Goal: Task Accomplishment & Management: Use online tool/utility

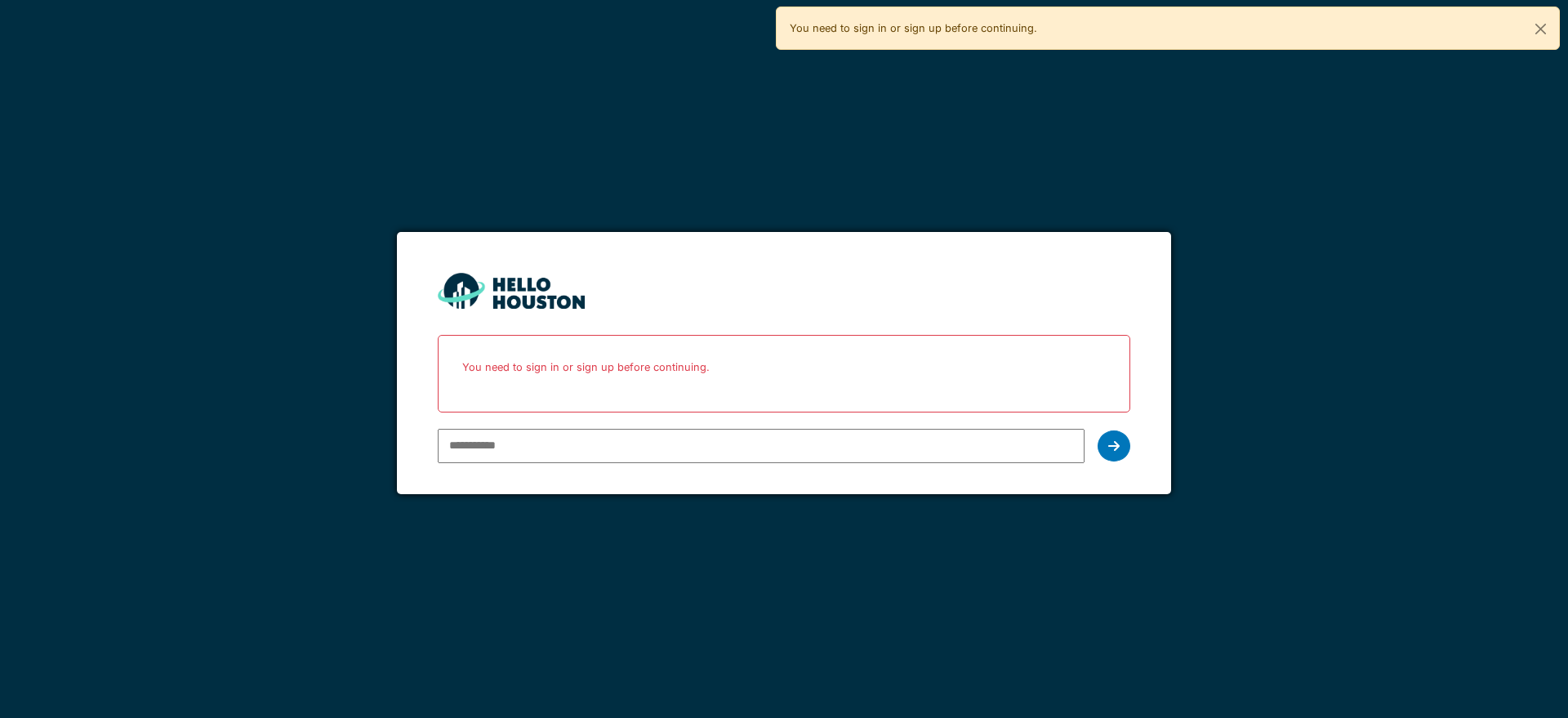
type input "**********"
drag, startPoint x: 0, startPoint y: 0, endPoint x: 1108, endPoint y: 452, distance: 1196.6
click at [1108, 452] on div at bounding box center [1114, 446] width 33 height 31
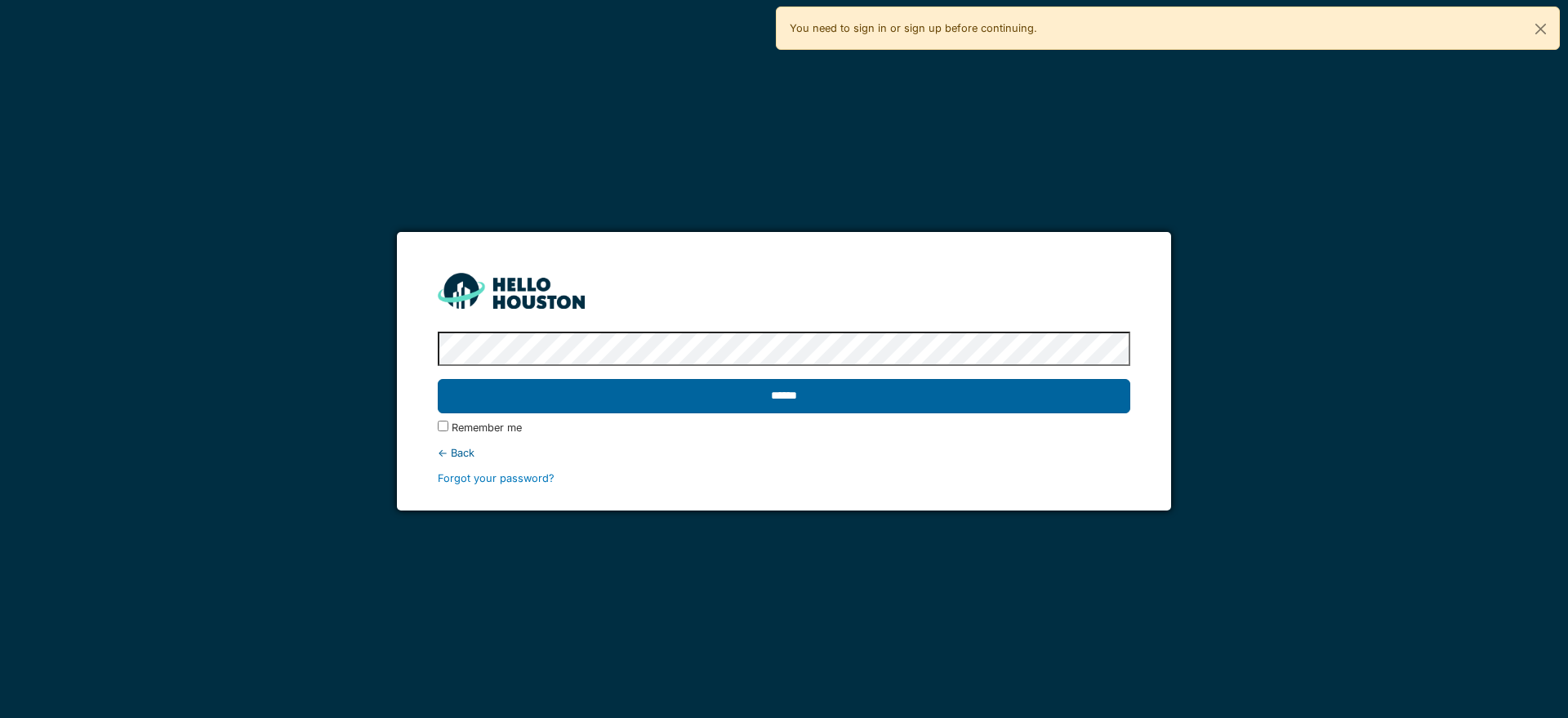
click at [886, 394] on input "******" at bounding box center [784, 396] width 692 height 34
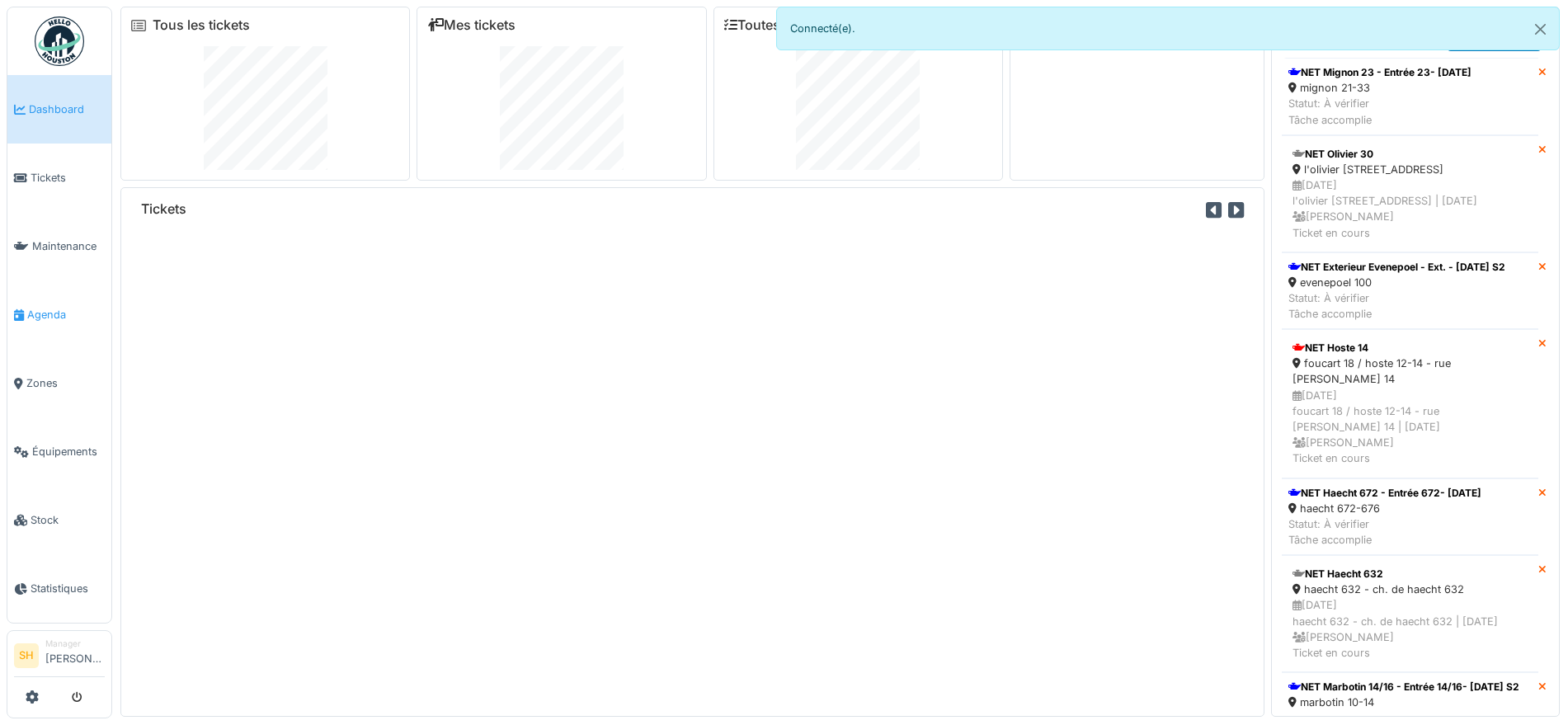
click at [62, 313] on span "Agenda" at bounding box center [66, 315] width 78 height 16
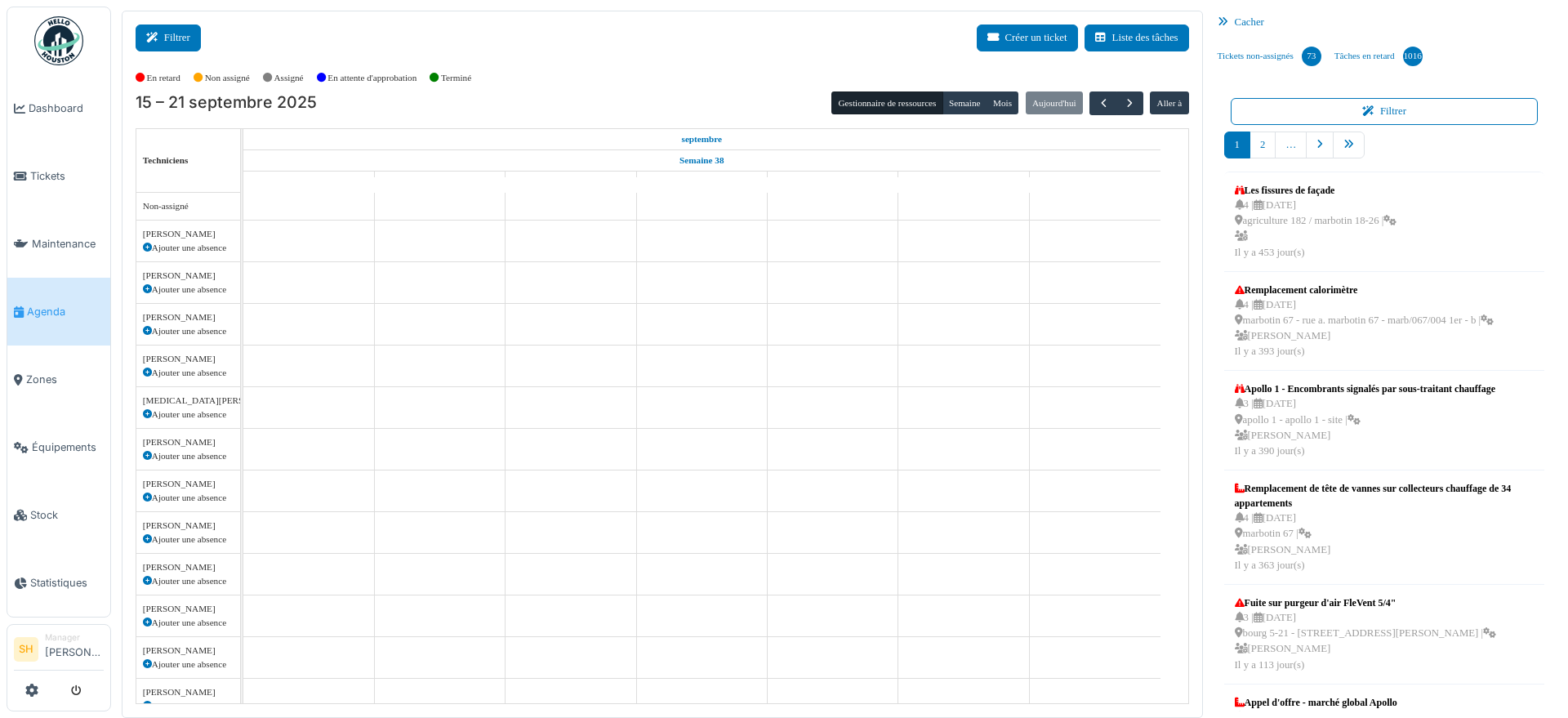
click at [174, 48] on button "Filtrer" at bounding box center [168, 38] width 65 height 27
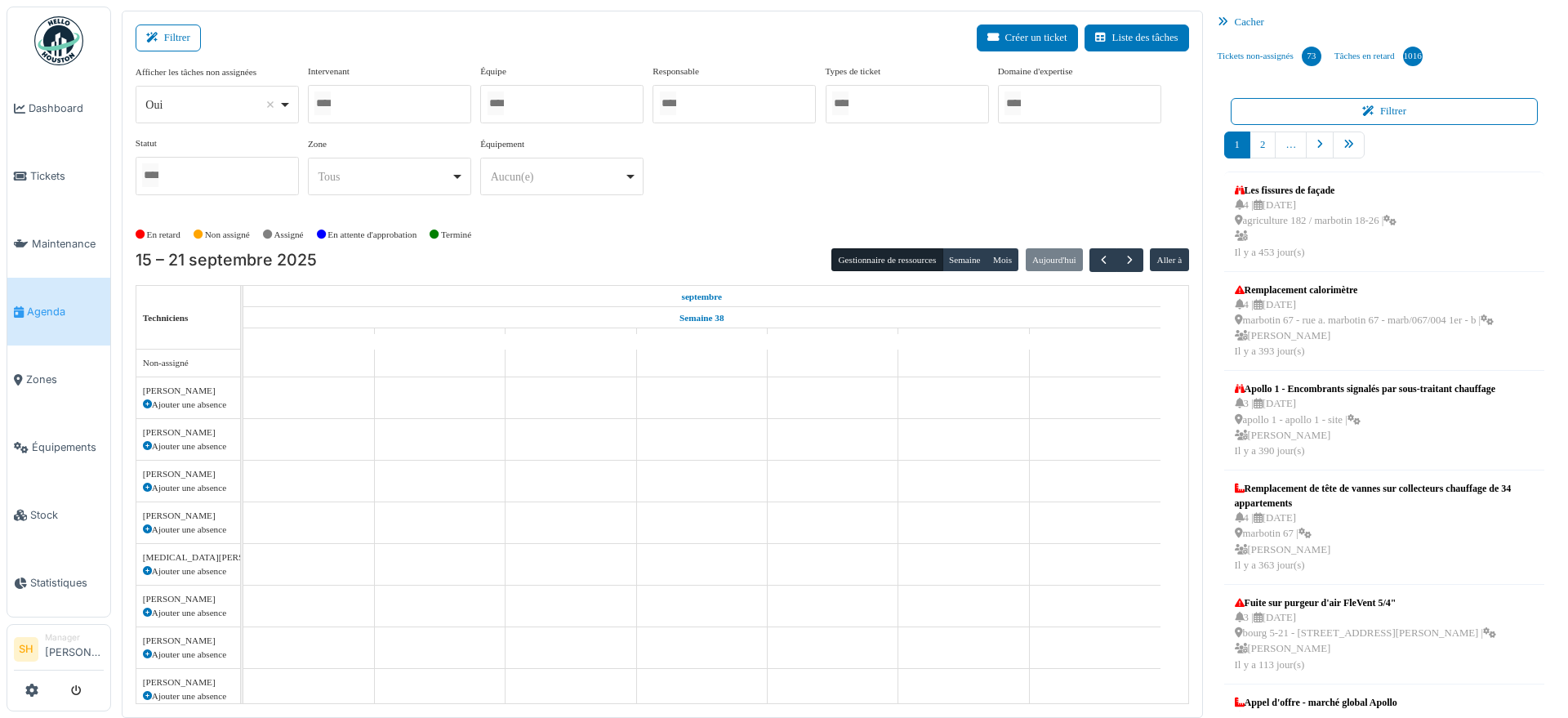
click at [642, 235] on div "En retard Non assigné Assigné En attente d'approbation Terminé" at bounding box center [662, 235] width 1053 height 27
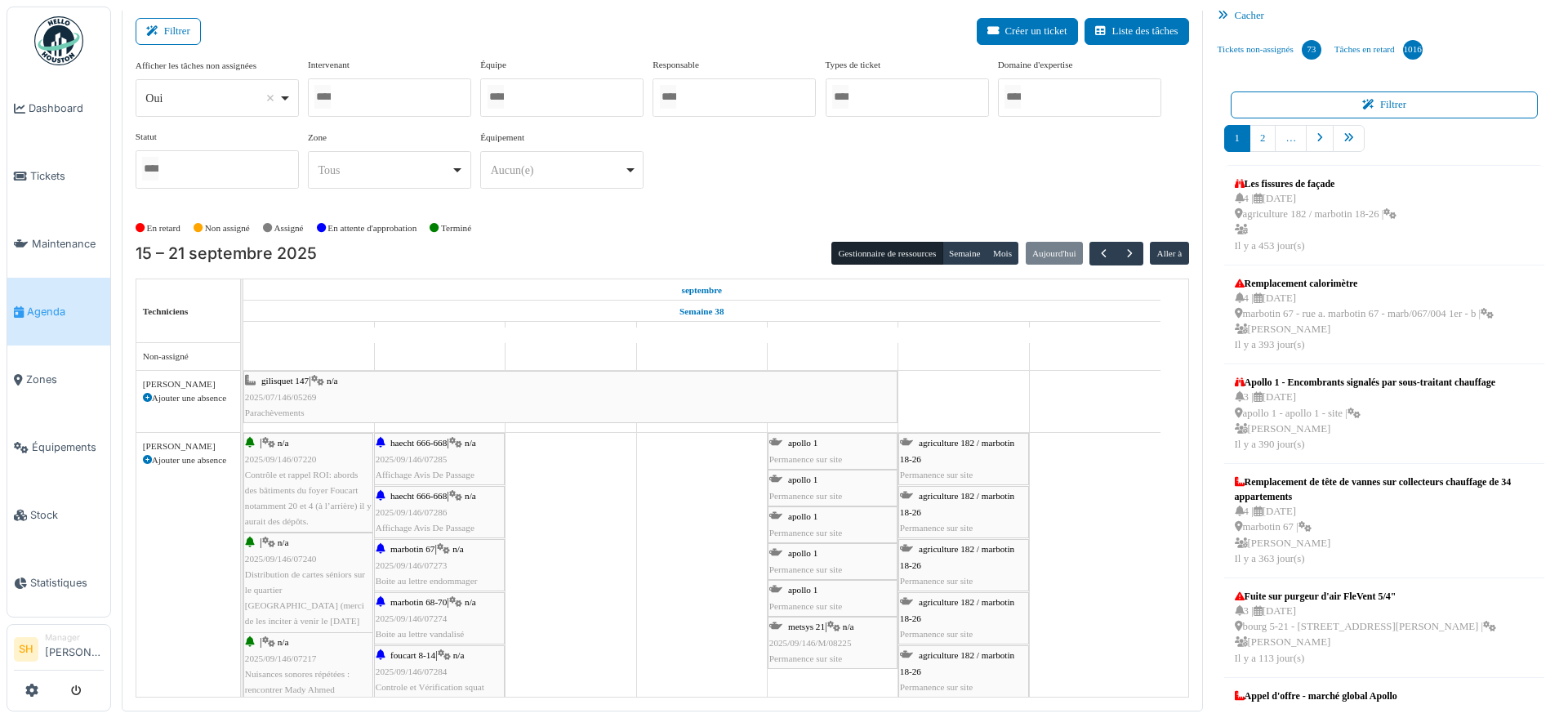
click at [545, 92] on div at bounding box center [562, 96] width 164 height 38
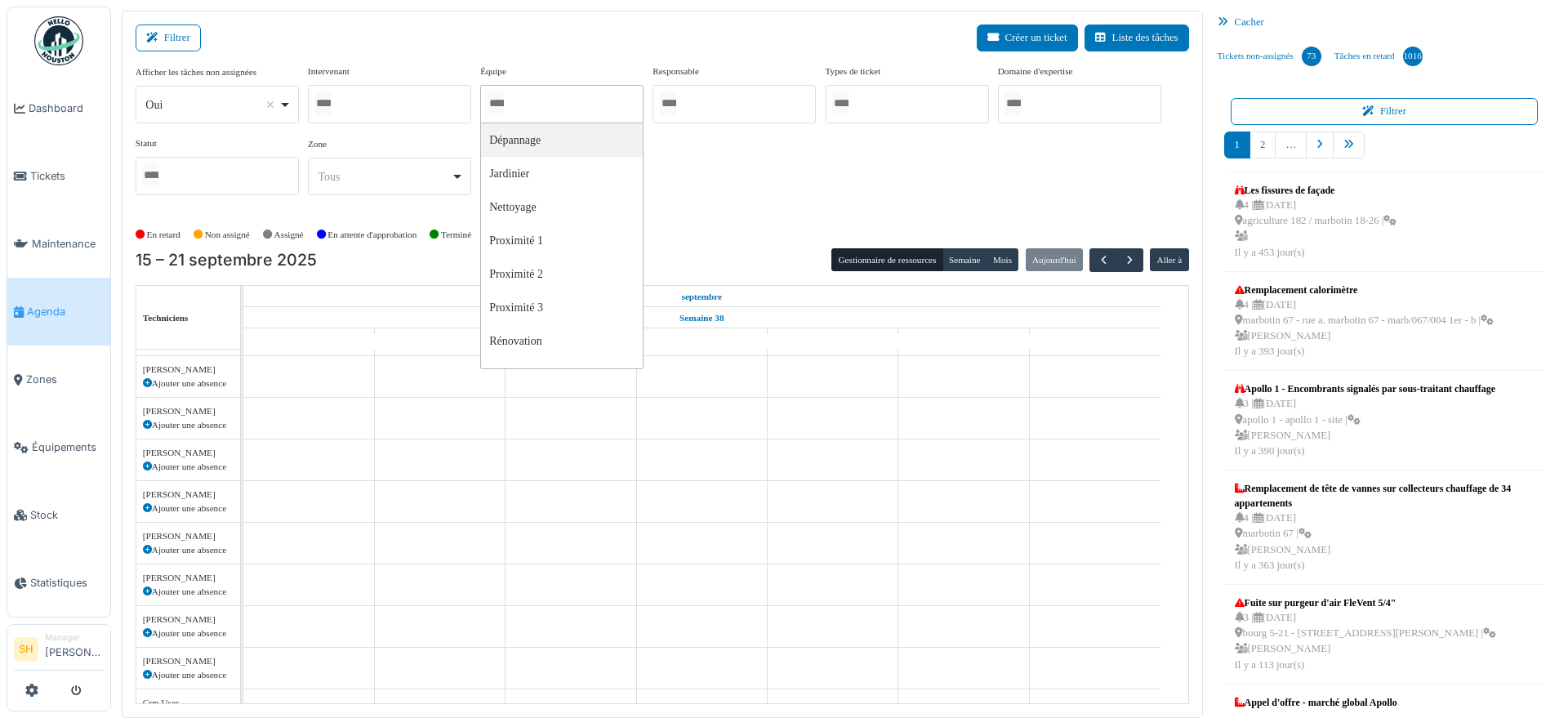
click at [544, 103] on div at bounding box center [562, 103] width 164 height 38
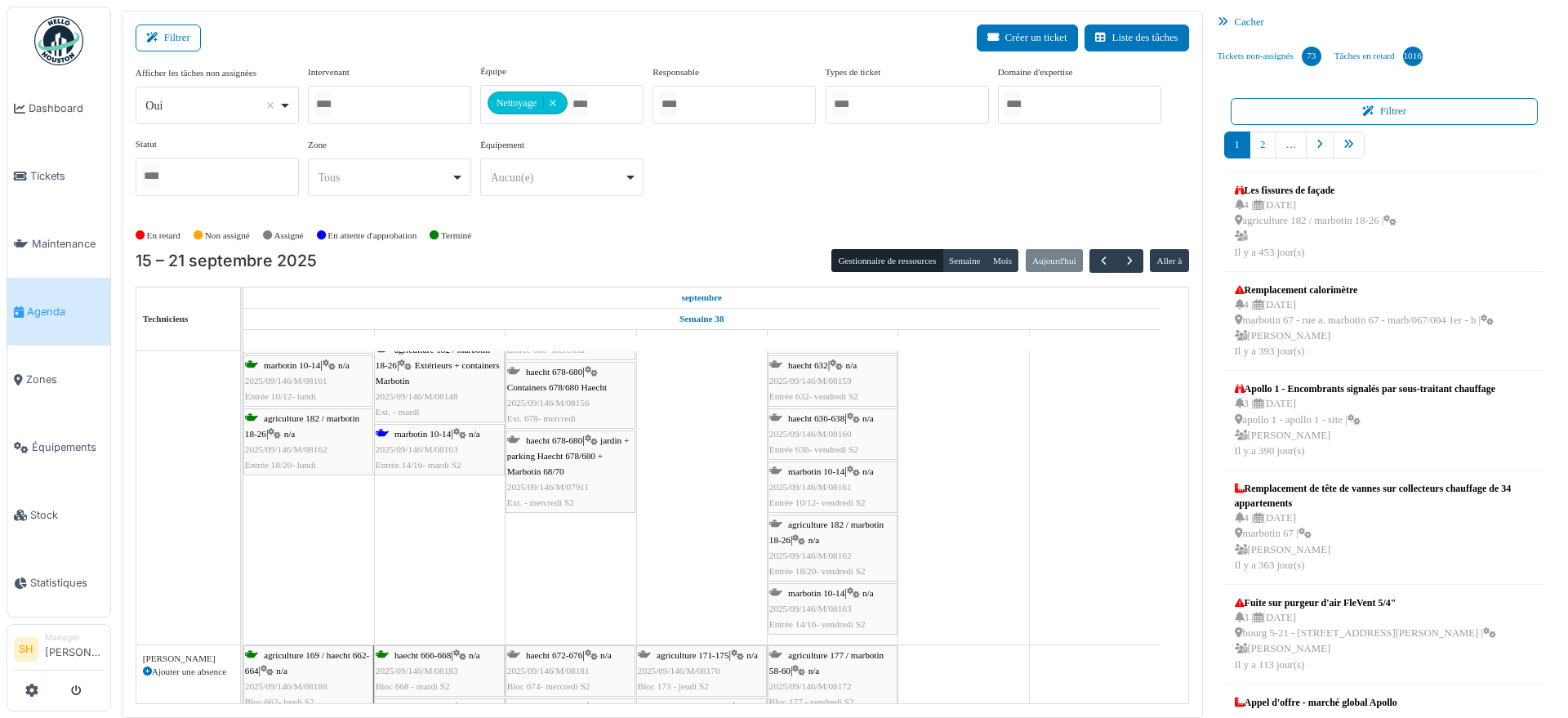
scroll to position [620, 0]
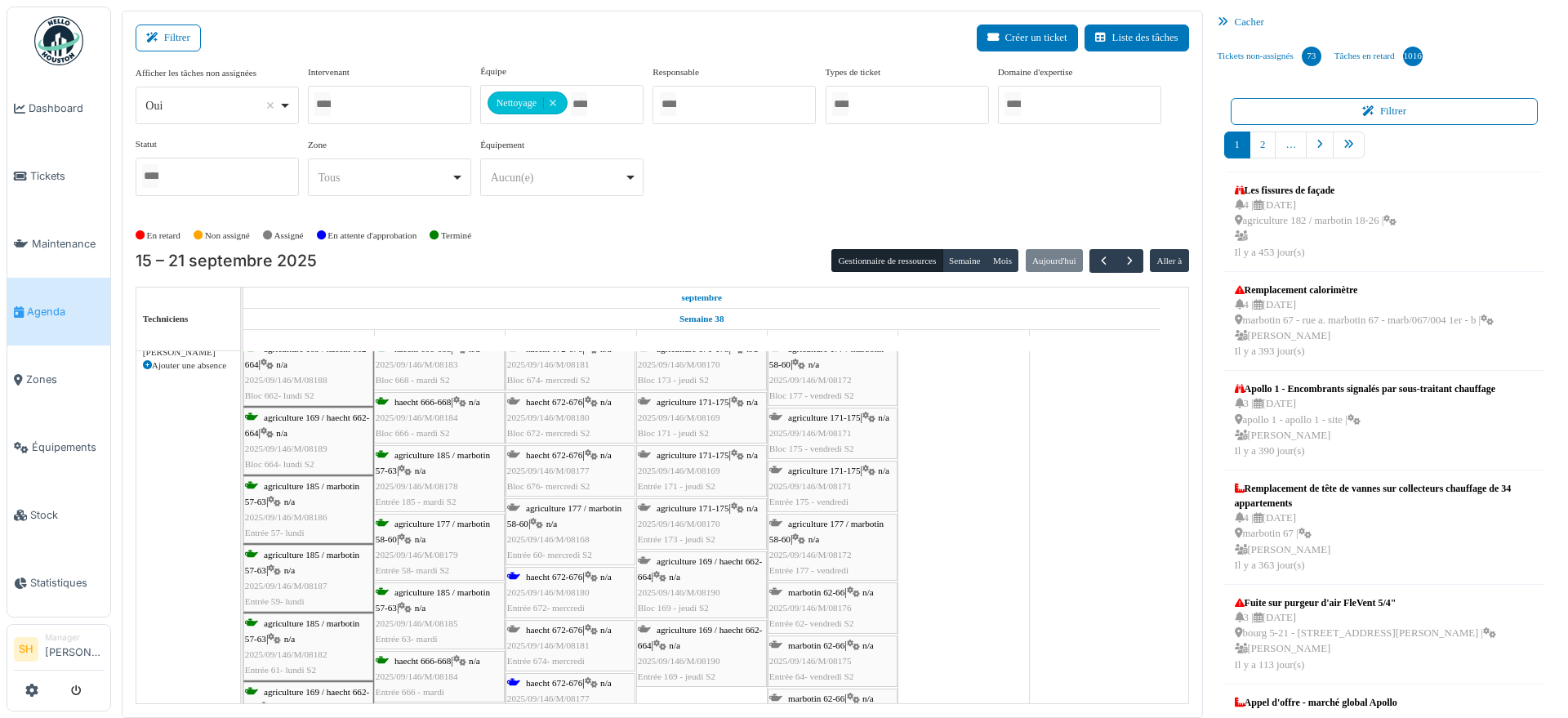
click at [567, 576] on span "haecht 672-676" at bounding box center [555, 577] width 57 height 10
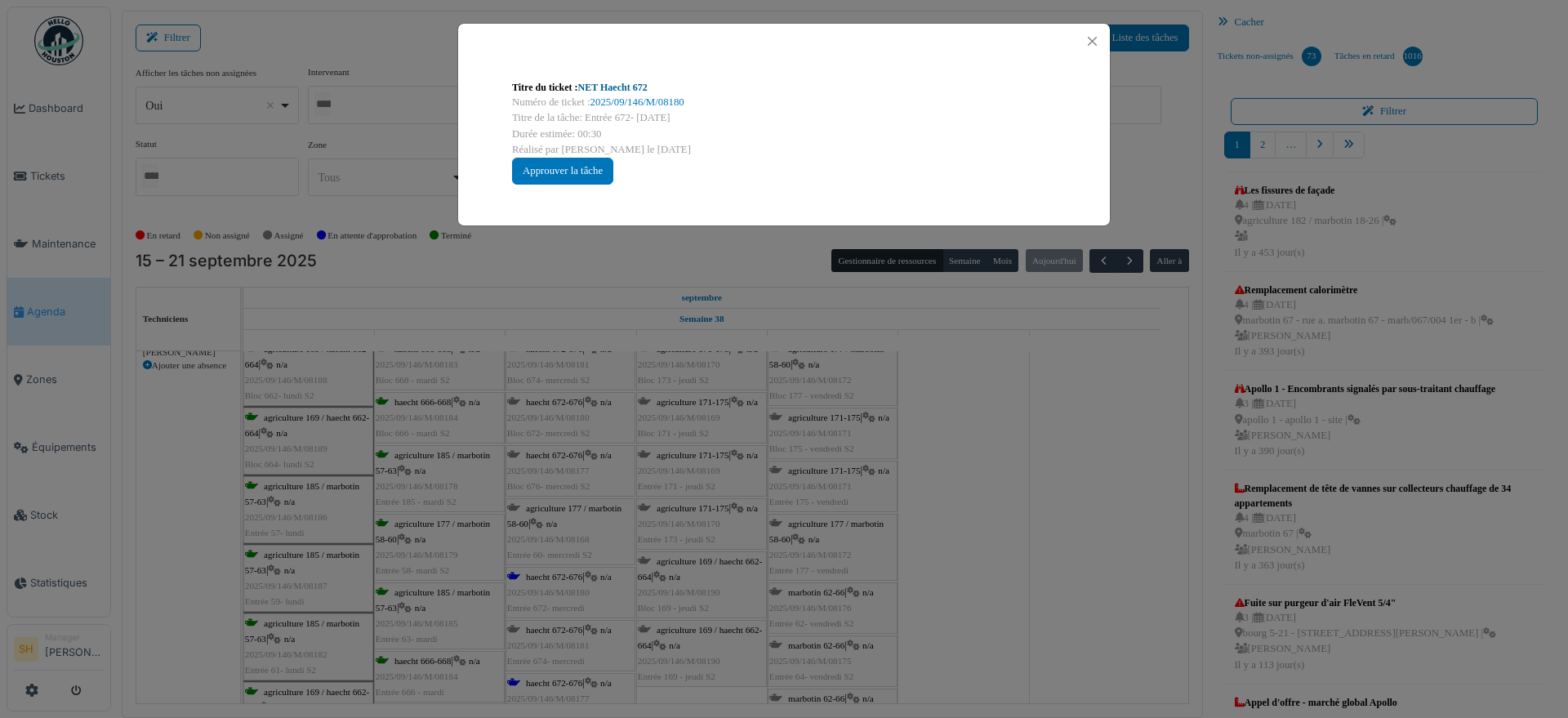
click at [612, 89] on link "NET Haecht 672" at bounding box center [612, 88] width 69 height 12
click at [973, 467] on div "Titre du ticket : NET Haecht 672 Numéro de ticket : 2025/09/146/M/08180 Titre d…" at bounding box center [784, 359] width 1568 height 718
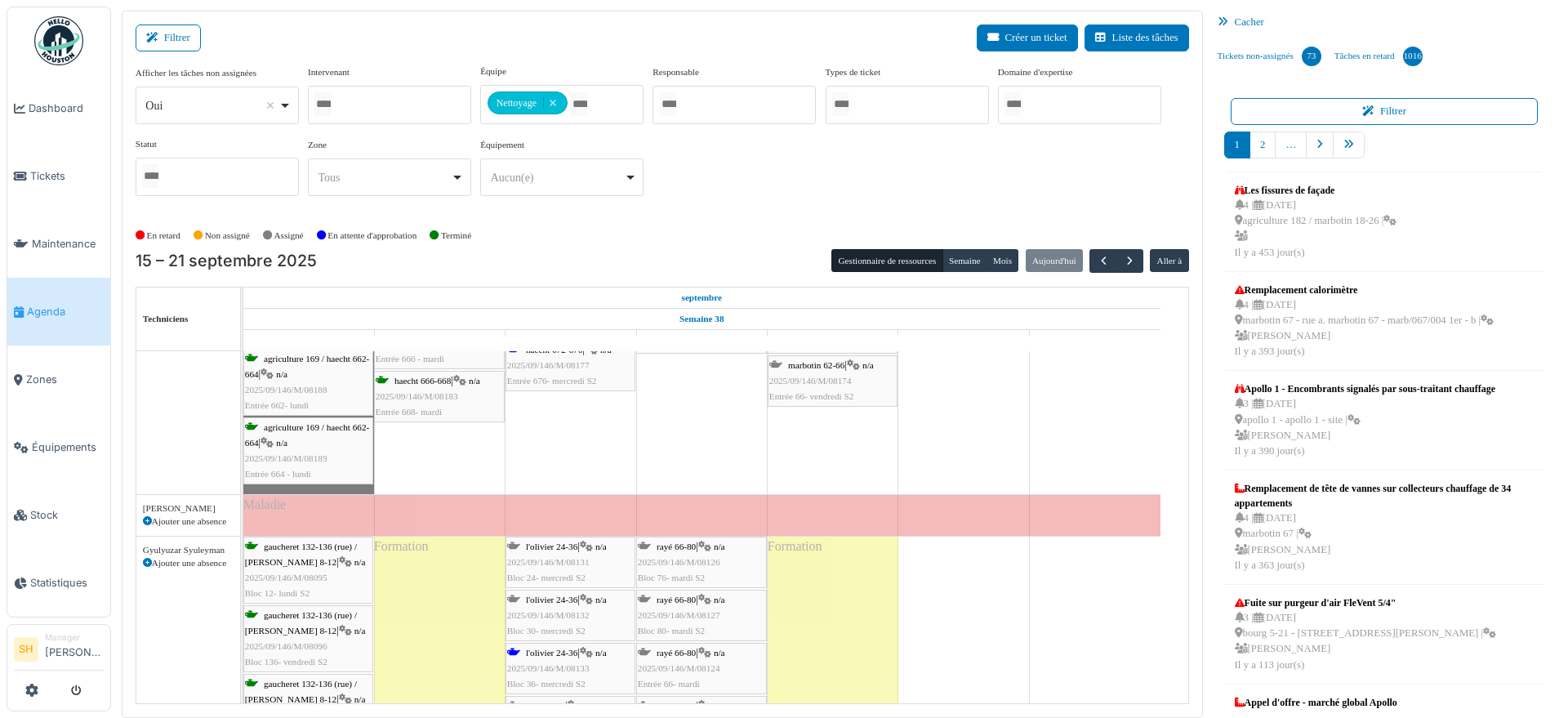
scroll to position [1028, 0]
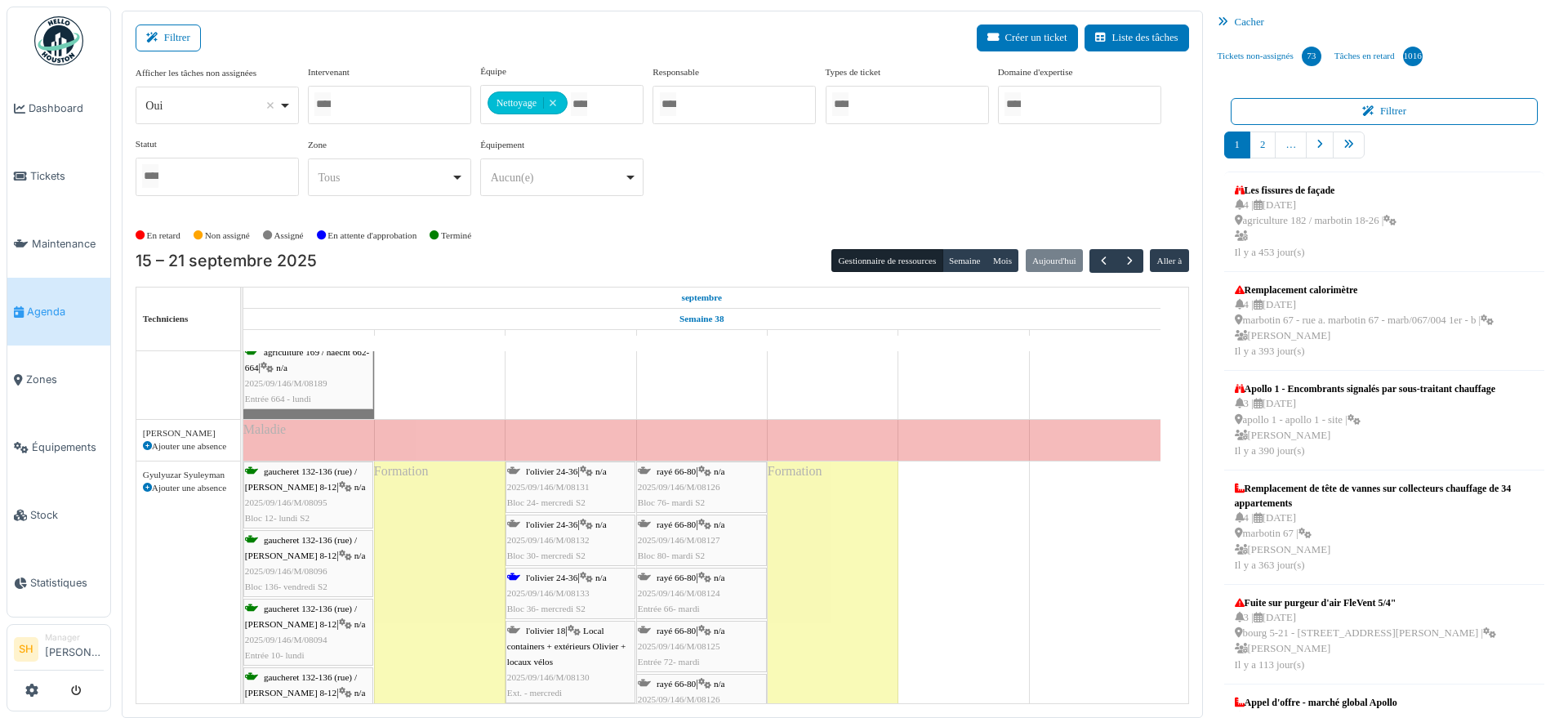
click at [551, 577] on span "l'olivier 24-36" at bounding box center [552, 577] width 52 height 10
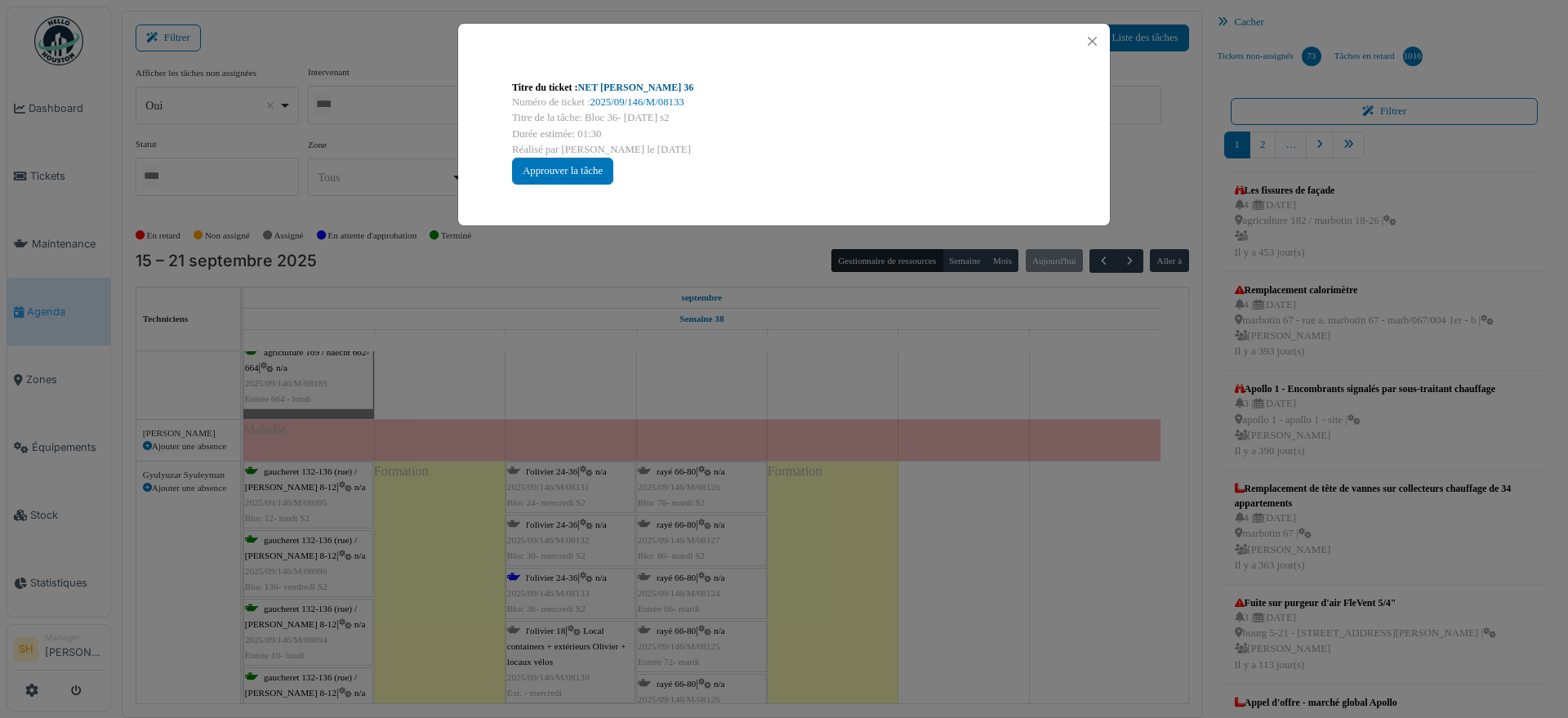
click at [616, 89] on link "NET [PERSON_NAME] 36" at bounding box center [635, 88] width 116 height 12
click at [1082, 507] on div "Titre du ticket : NET Olivier 36 Numéro de ticket : 2025/09/146/M/08133 Titre d…" at bounding box center [784, 359] width 1568 height 718
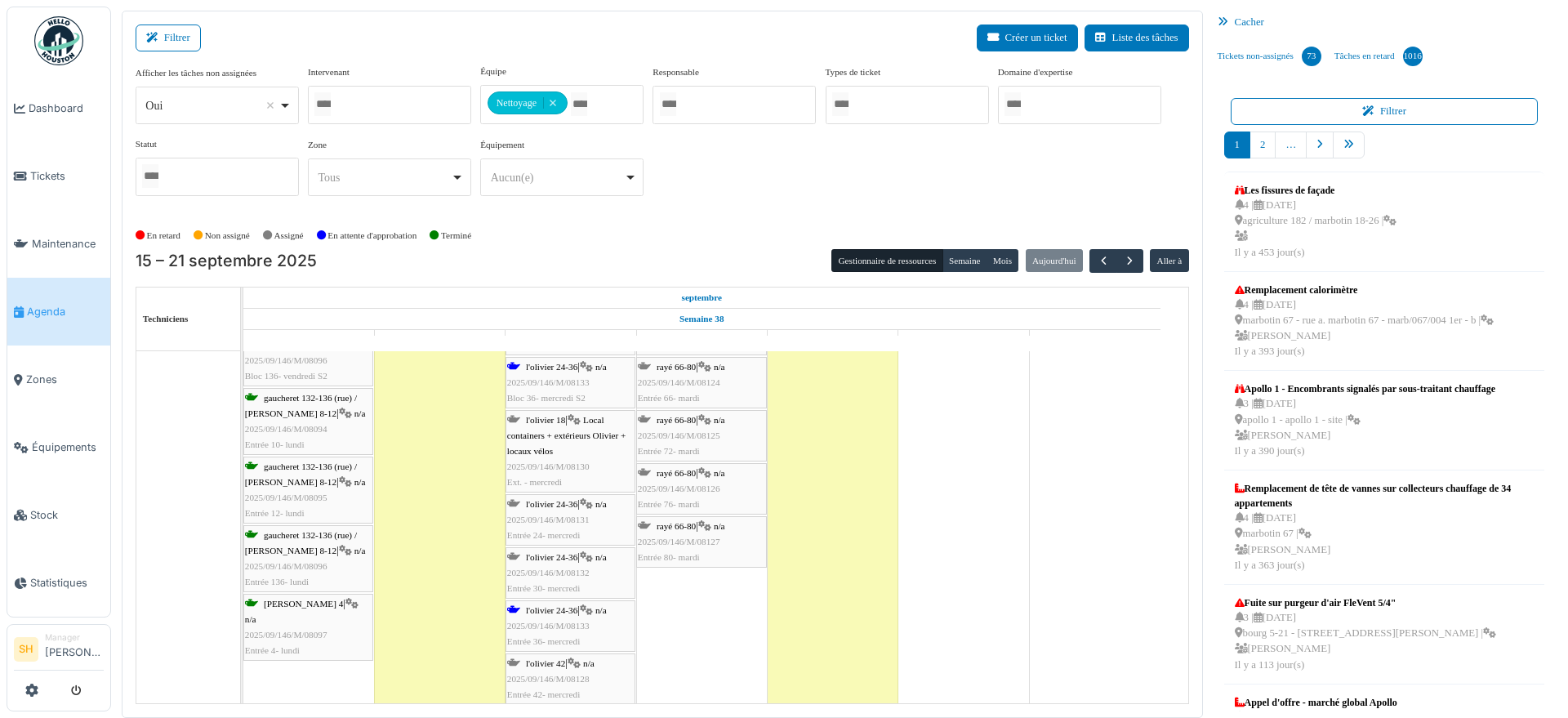
scroll to position [1334, 0]
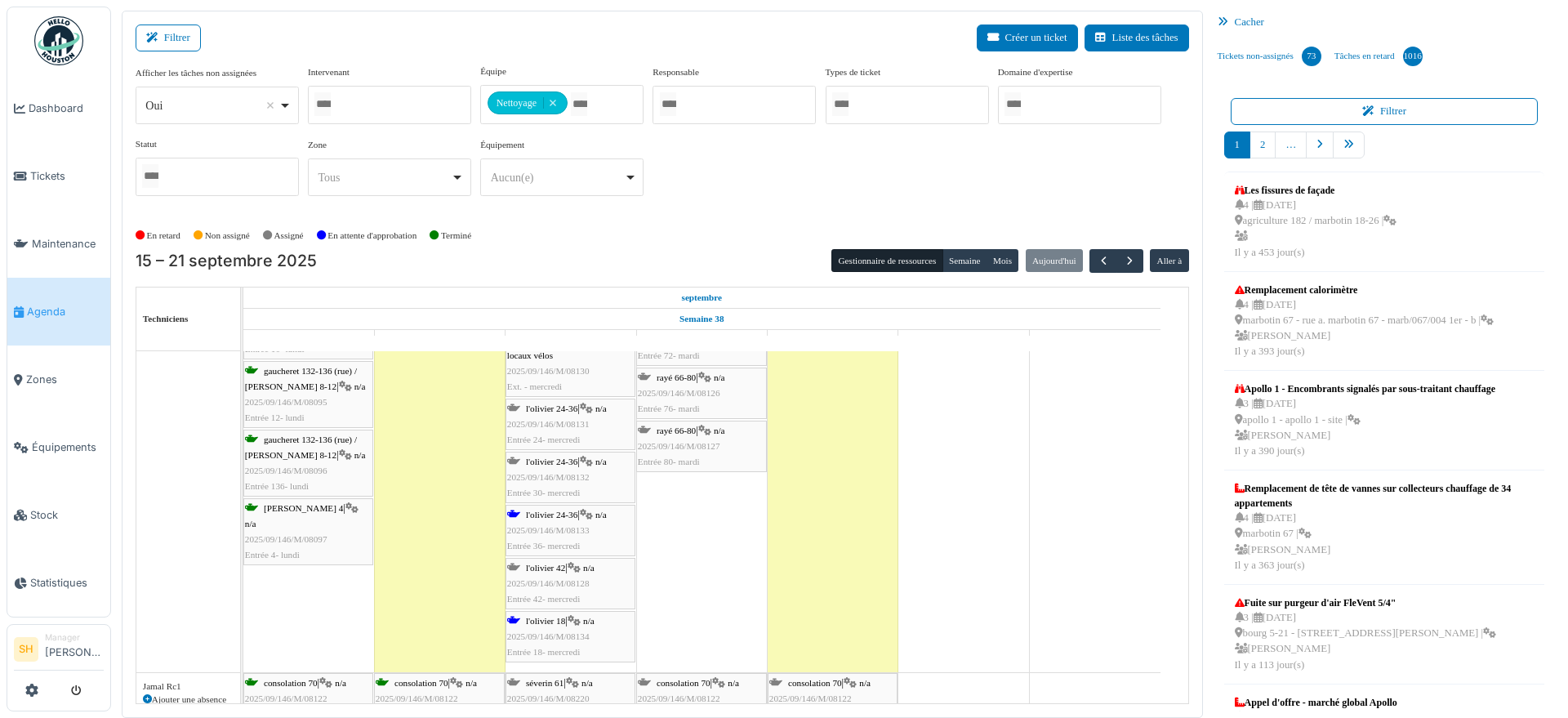
click at [553, 625] on div "l'olivier 18 | n/a 2025/09/146/M/08134 Entrée 18- mercredi" at bounding box center [570, 636] width 127 height 48
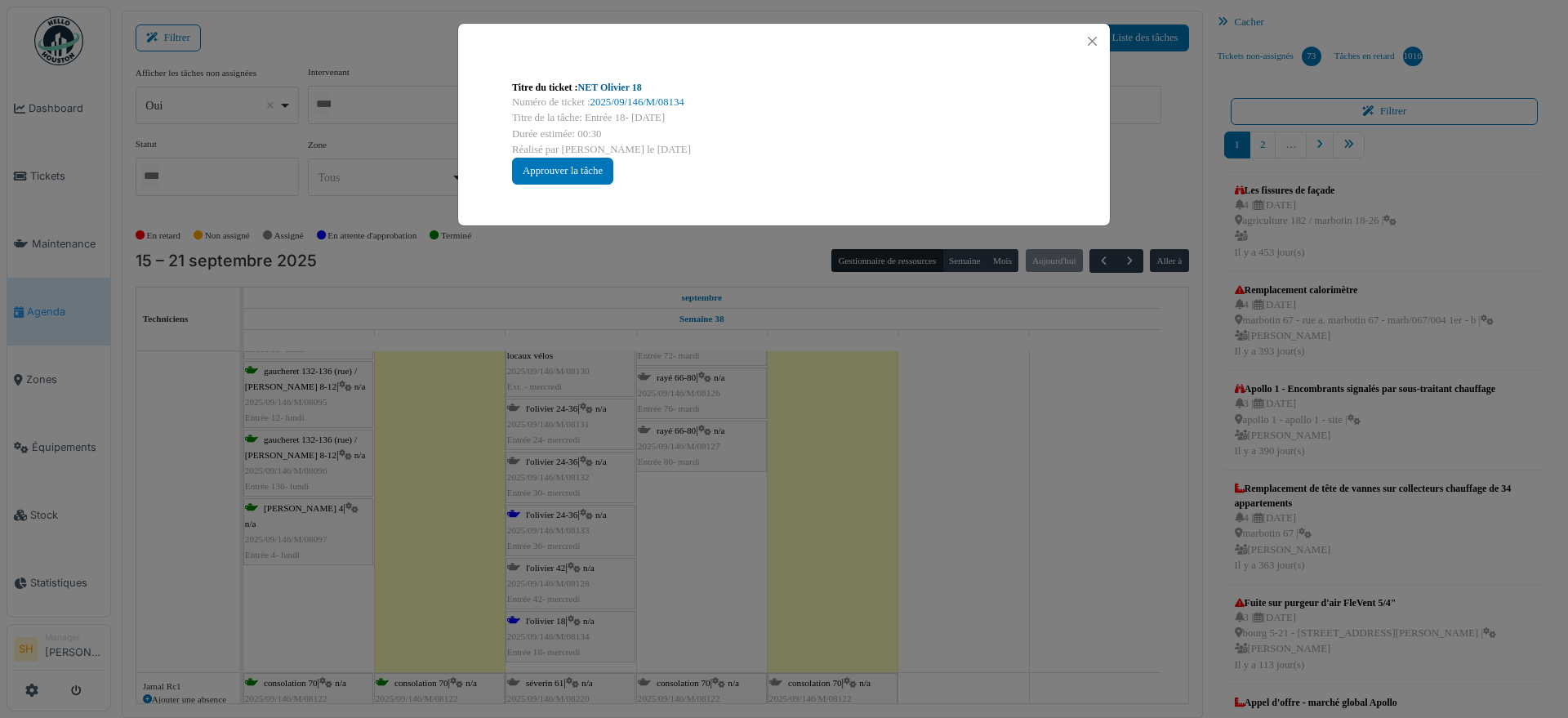
click at [613, 86] on link "NET Olivier 18" at bounding box center [609, 88] width 63 height 12
click at [896, 509] on div "Titre du ticket : NET Olivier 18 Numéro de ticket : 2025/09/146/M/08134 Titre d…" at bounding box center [784, 359] width 1568 height 718
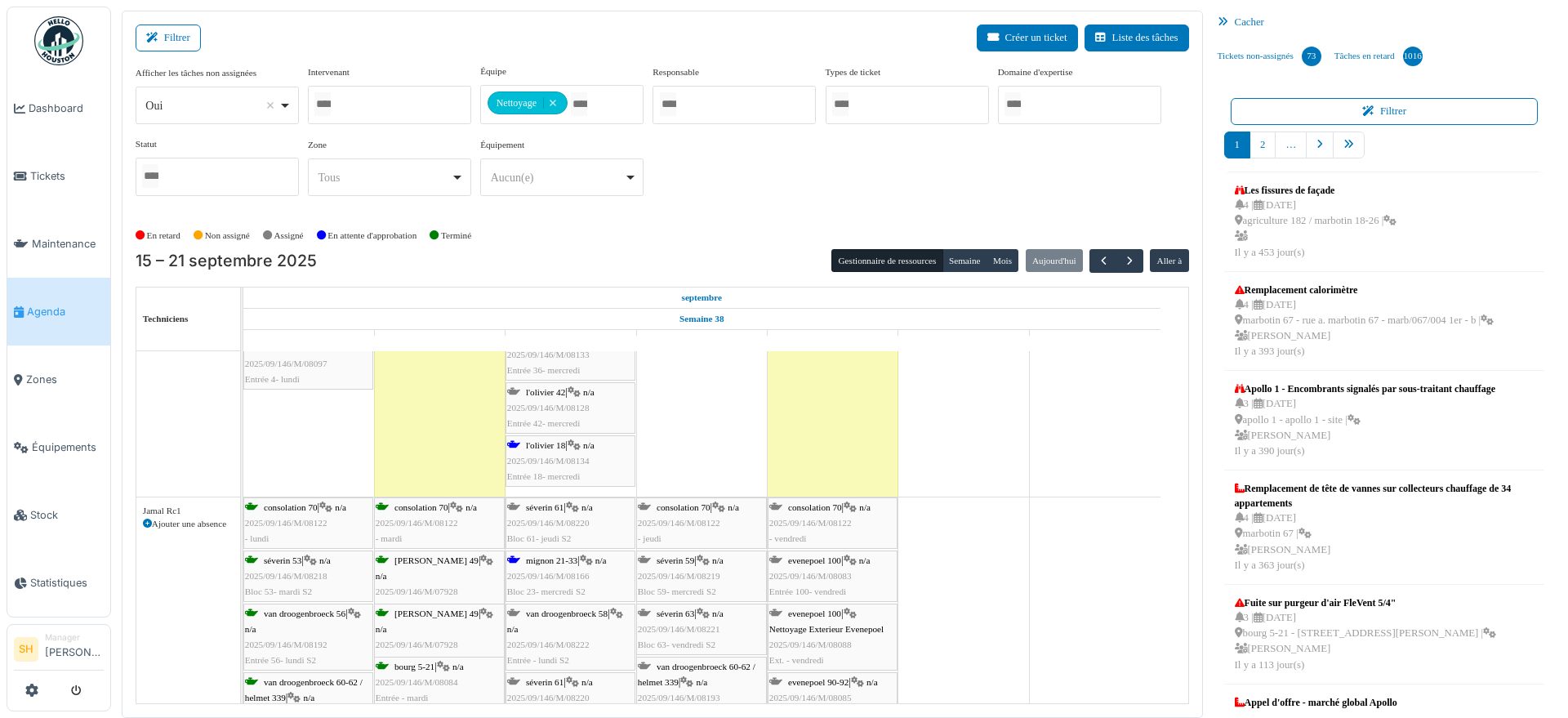
scroll to position [1538, 0]
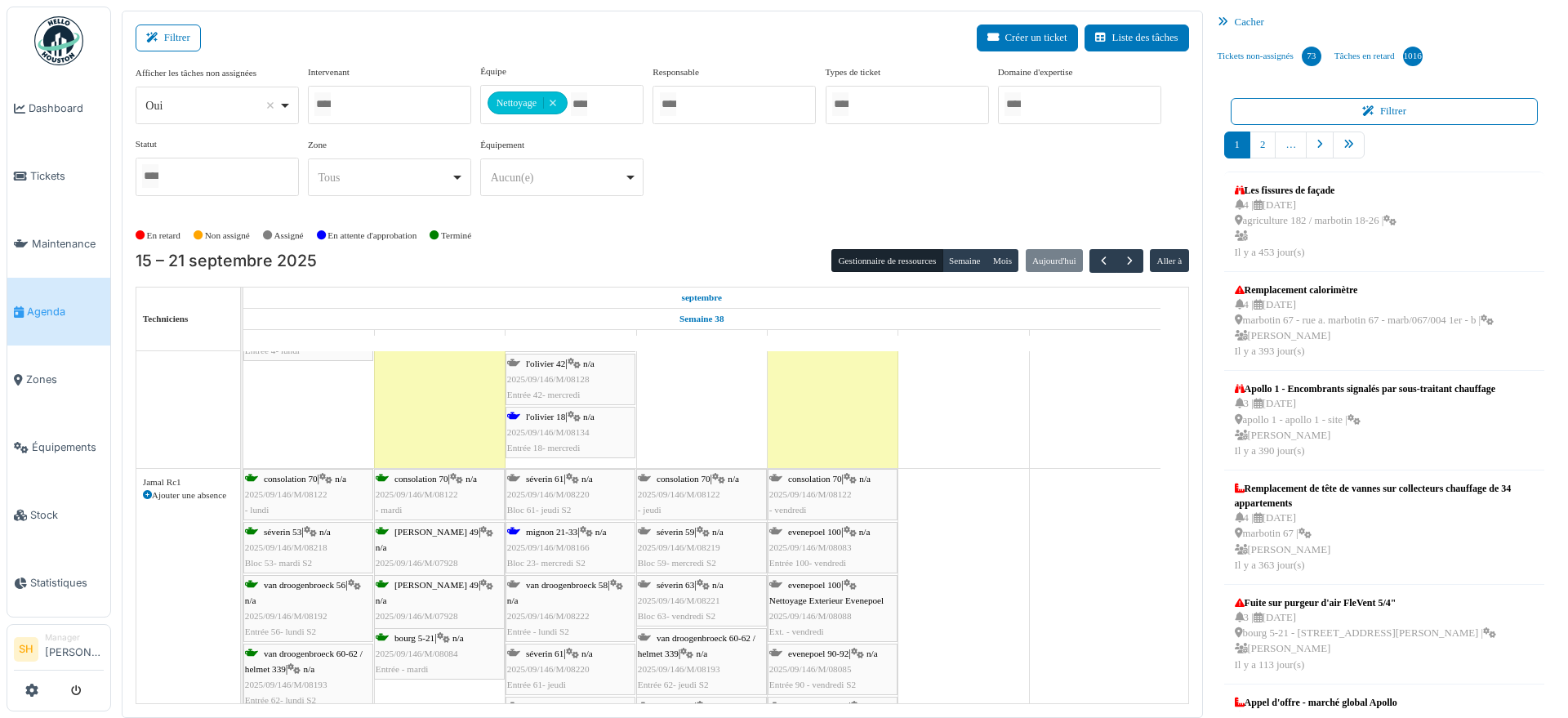
click at [562, 534] on span "mignon 21-33" at bounding box center [552, 532] width 52 height 10
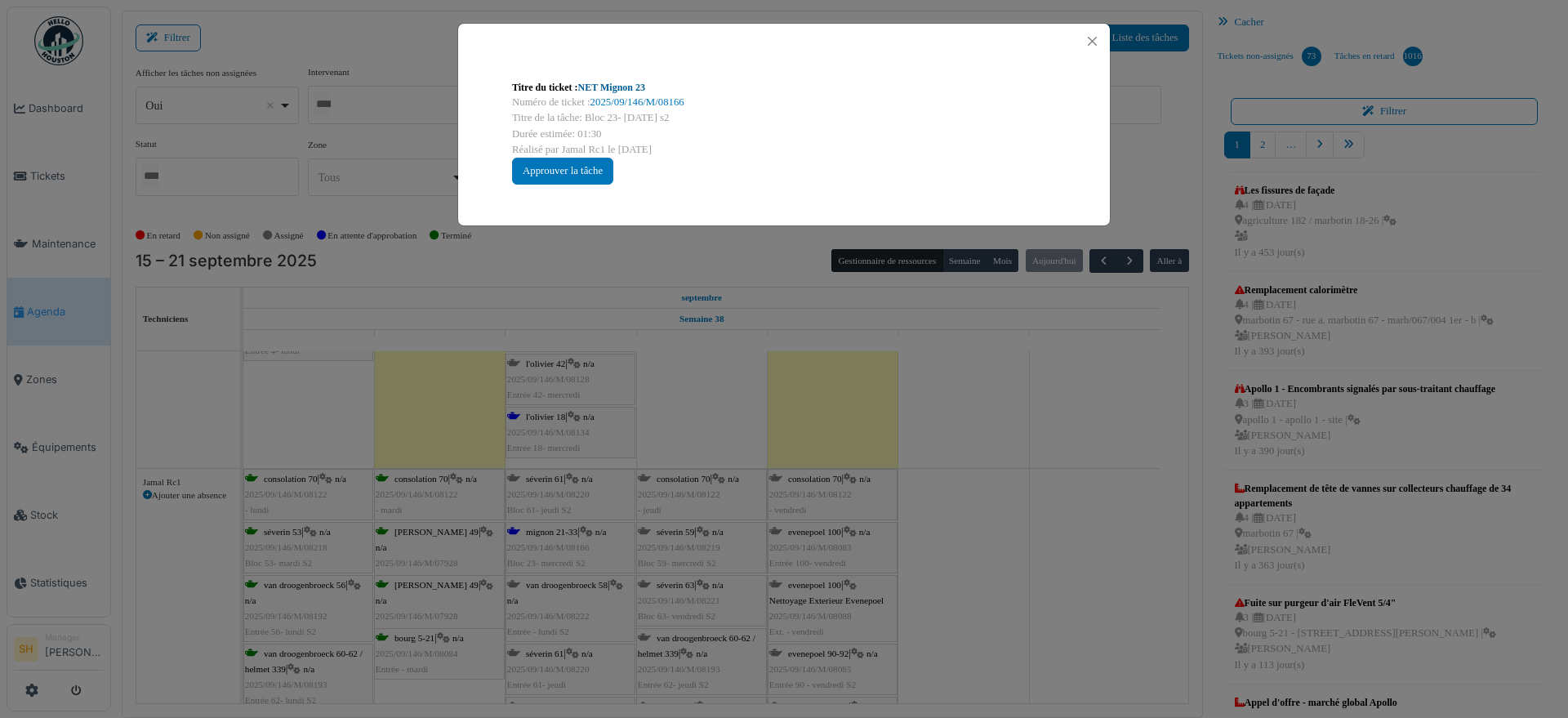
click at [606, 88] on link "NET Mignon 23" at bounding box center [611, 88] width 67 height 12
drag, startPoint x: 1158, startPoint y: 574, endPoint x: 1070, endPoint y: 590, distance: 89.4
click at [1158, 577] on div "Titre du ticket : NET Mignon 23 Numéro de ticket : 2025/09/146/M/08166 Titre de…" at bounding box center [784, 359] width 1568 height 718
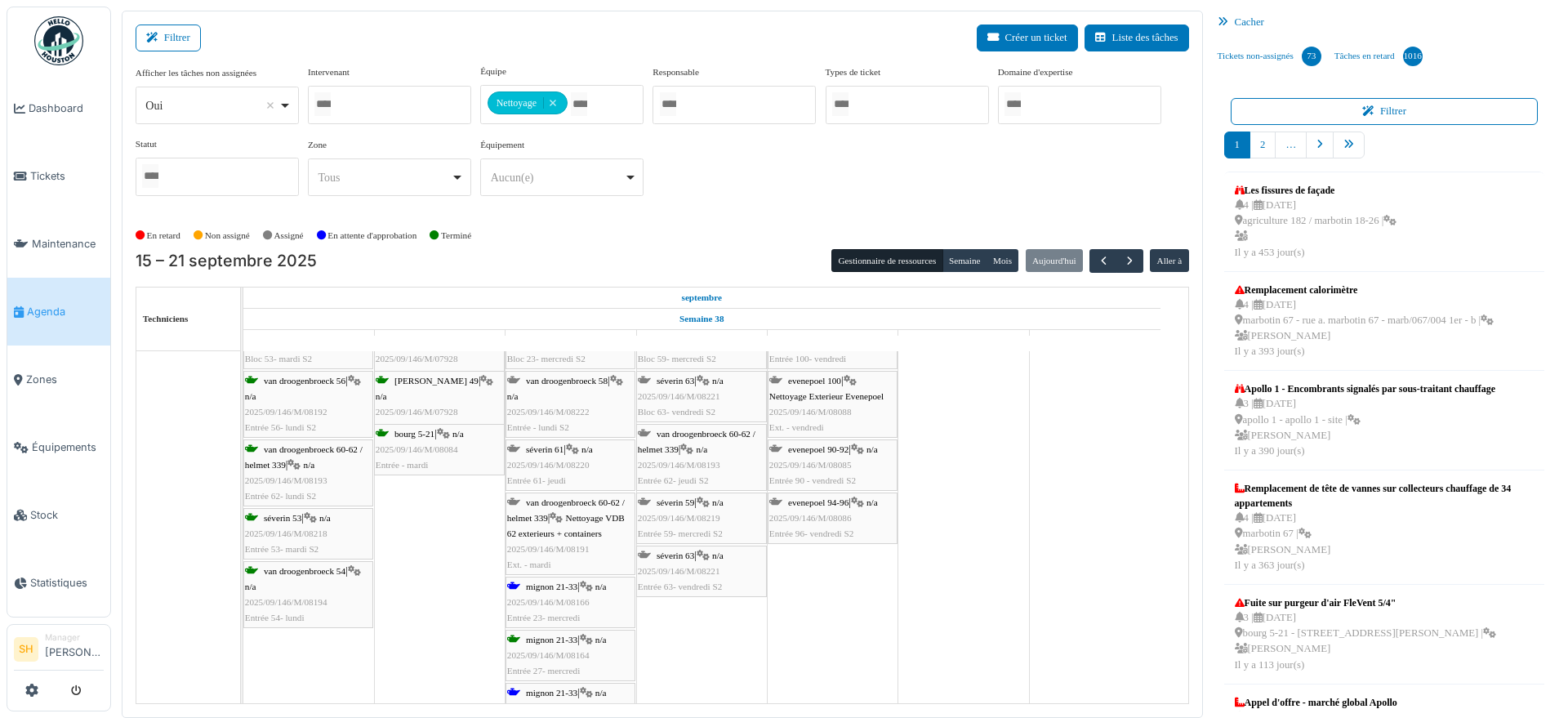
scroll to position [1844, 0]
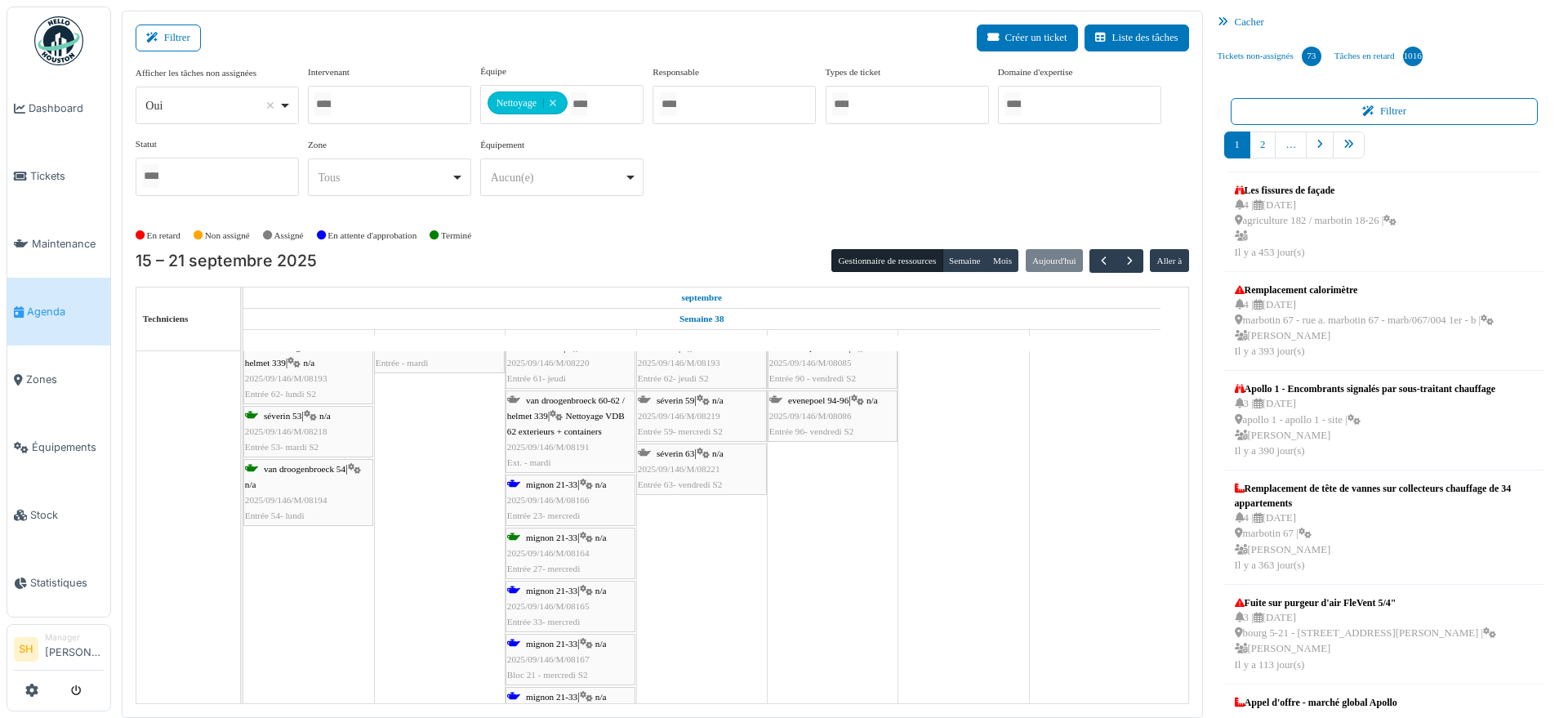
click at [580, 486] on div "mignon 21-33 | n/a 2025/09/146/M/08166 Entrée 23- mercredi" at bounding box center [570, 500] width 127 height 48
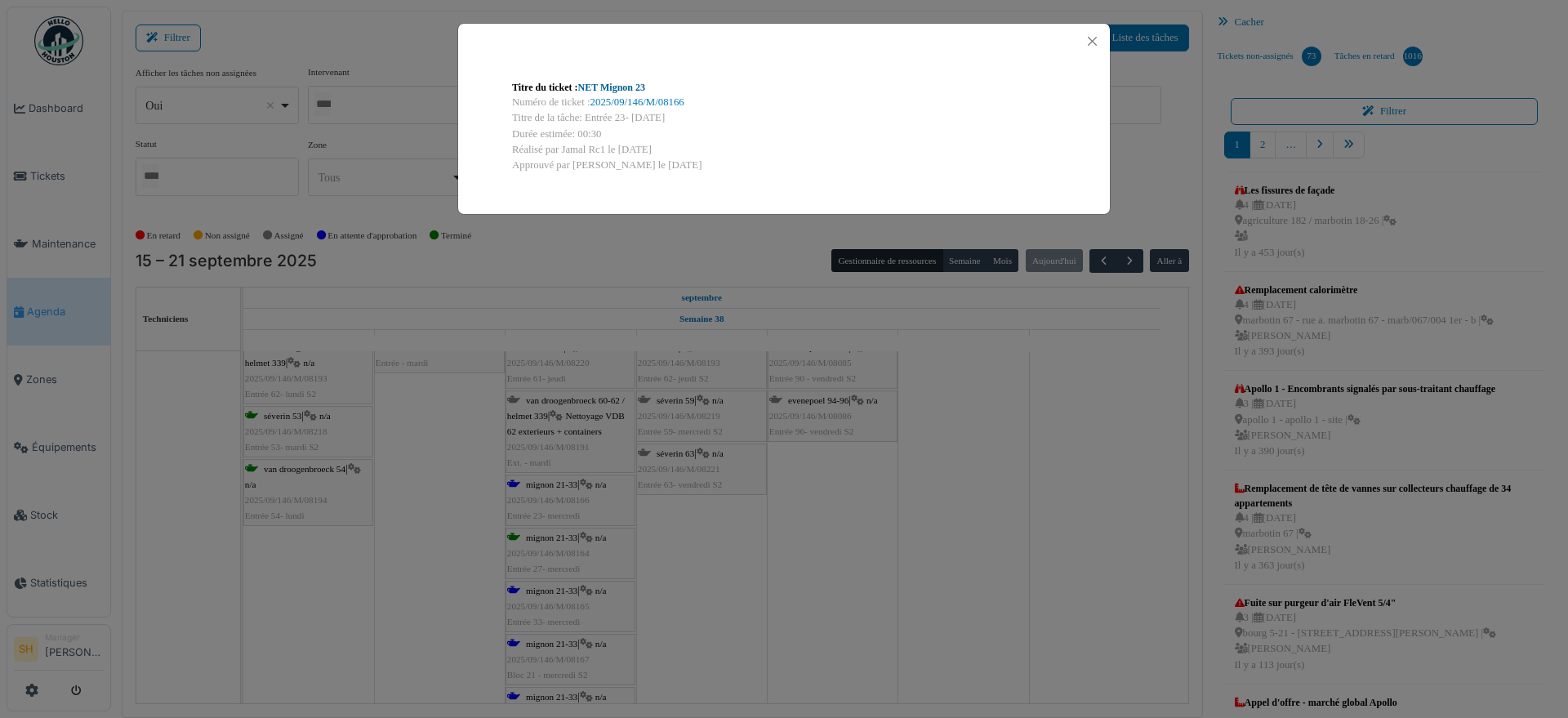
click at [607, 83] on link "NET Mignon 23" at bounding box center [611, 88] width 67 height 12
click at [950, 508] on div "Titre du ticket : NET Mignon 23 Numéro de ticket : 2025/09/146/M/08166 Titre de…" at bounding box center [784, 359] width 1568 height 718
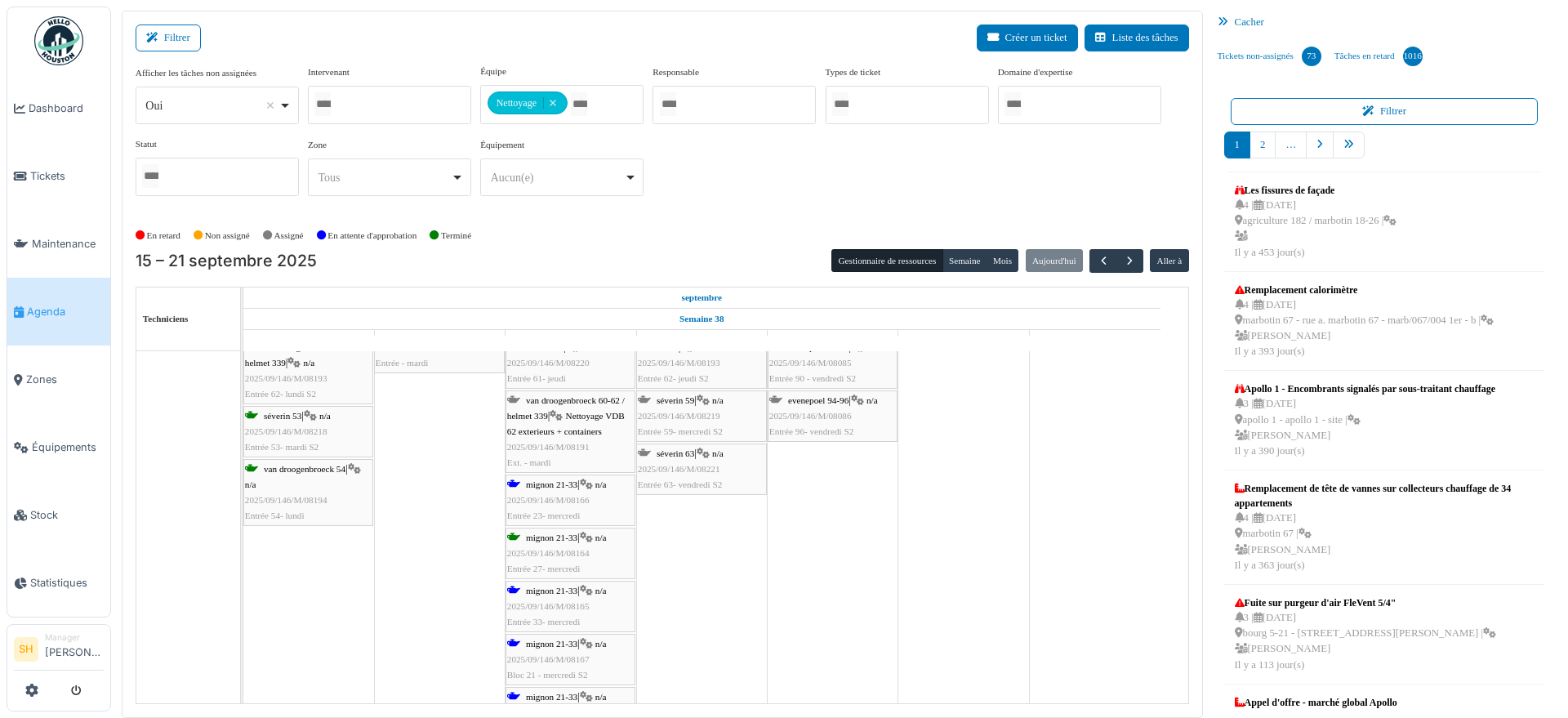
click at [553, 590] on span "mignon 21-33" at bounding box center [552, 590] width 52 height 10
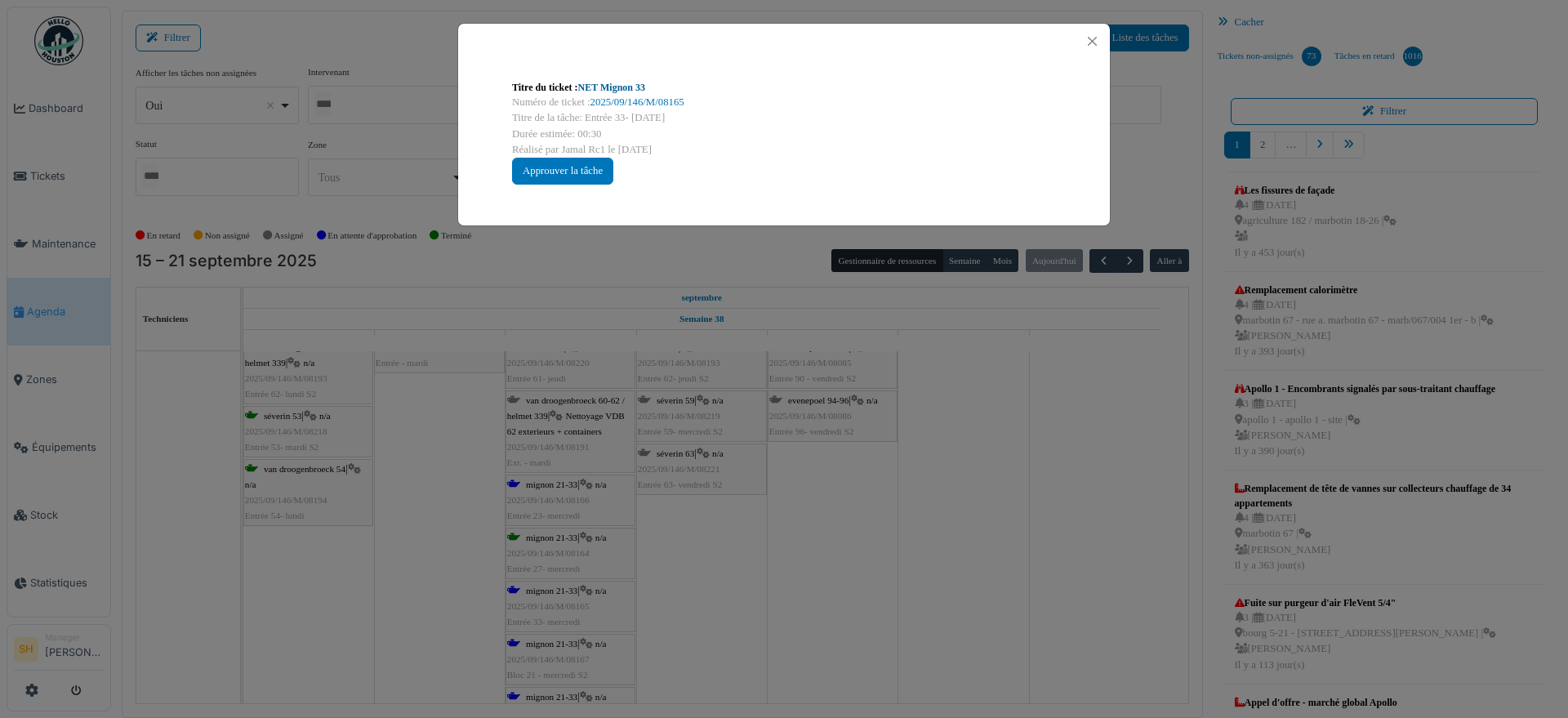
click at [624, 84] on link "NET Mignon 33" at bounding box center [611, 88] width 67 height 12
click at [784, 501] on div "Titre du ticket : NET Mignon 33 Numéro de ticket : 2025/09/146/M/08165 Titre de…" at bounding box center [784, 359] width 1568 height 718
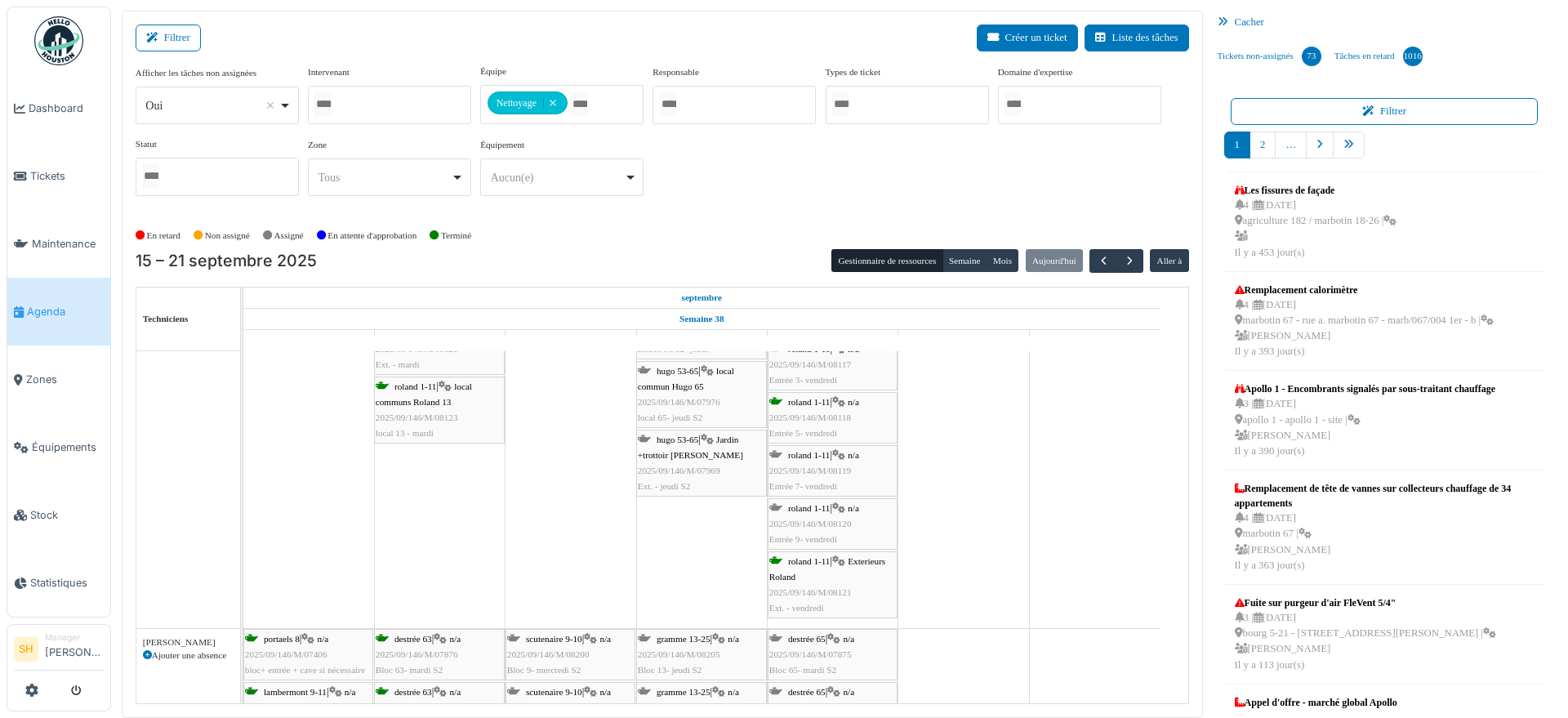
scroll to position [2918, 0]
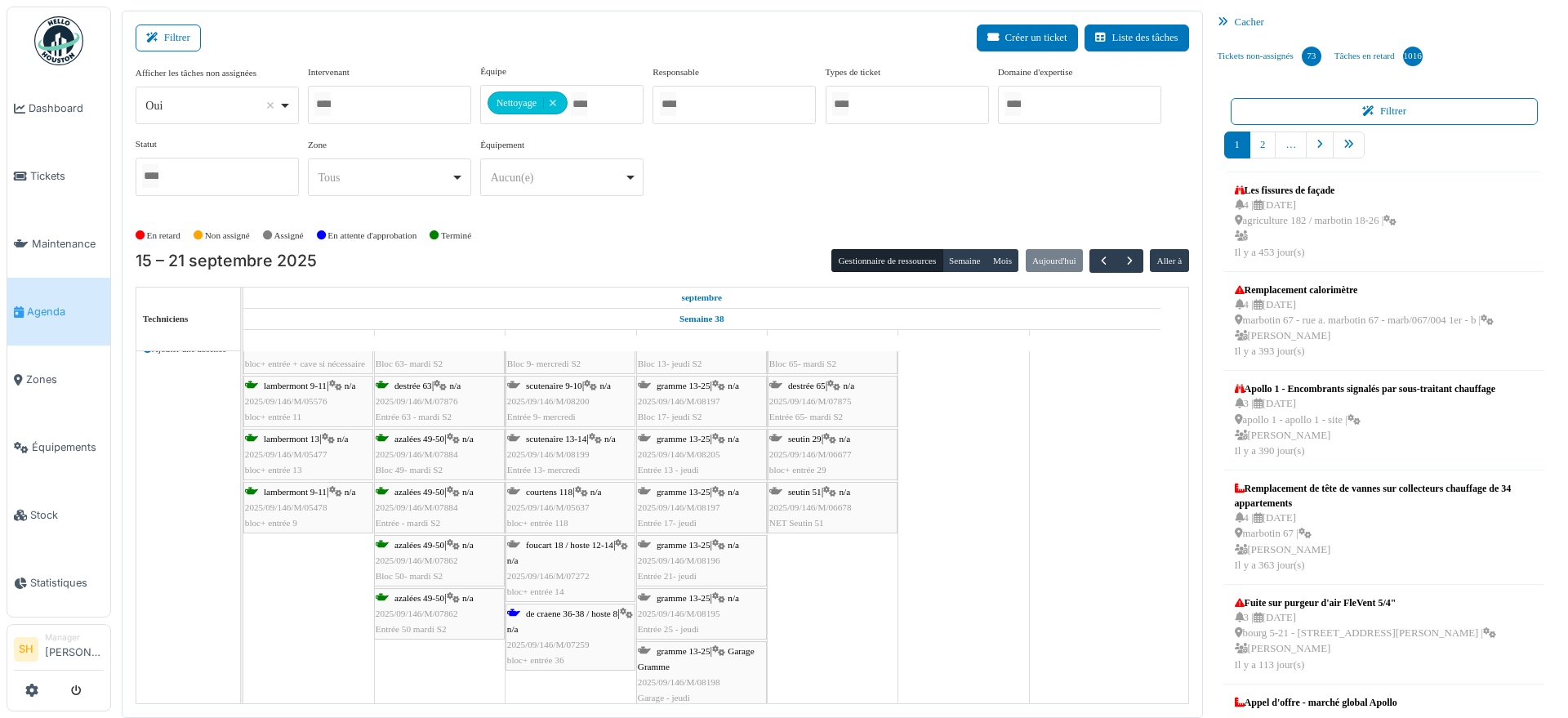
click at [570, 608] on span "de craene 36-38 / hoste 8" at bounding box center [572, 613] width 92 height 10
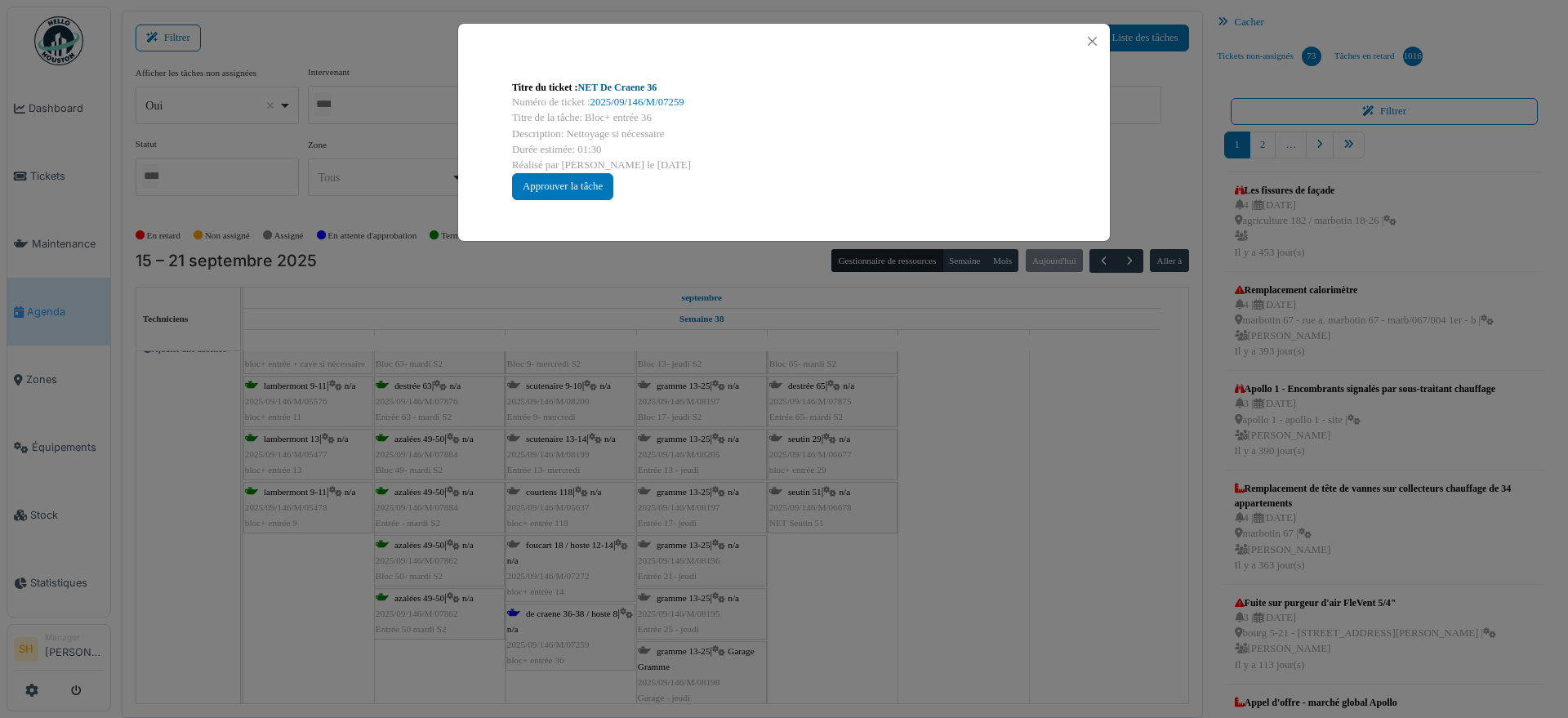
click at [596, 90] on link "NET De Craene 36" at bounding box center [617, 88] width 79 height 12
click at [933, 542] on div "Titre du ticket : NET De Craene 36 Numéro de ticket : 2025/09/146/M/07259 Titre…" at bounding box center [784, 359] width 1568 height 718
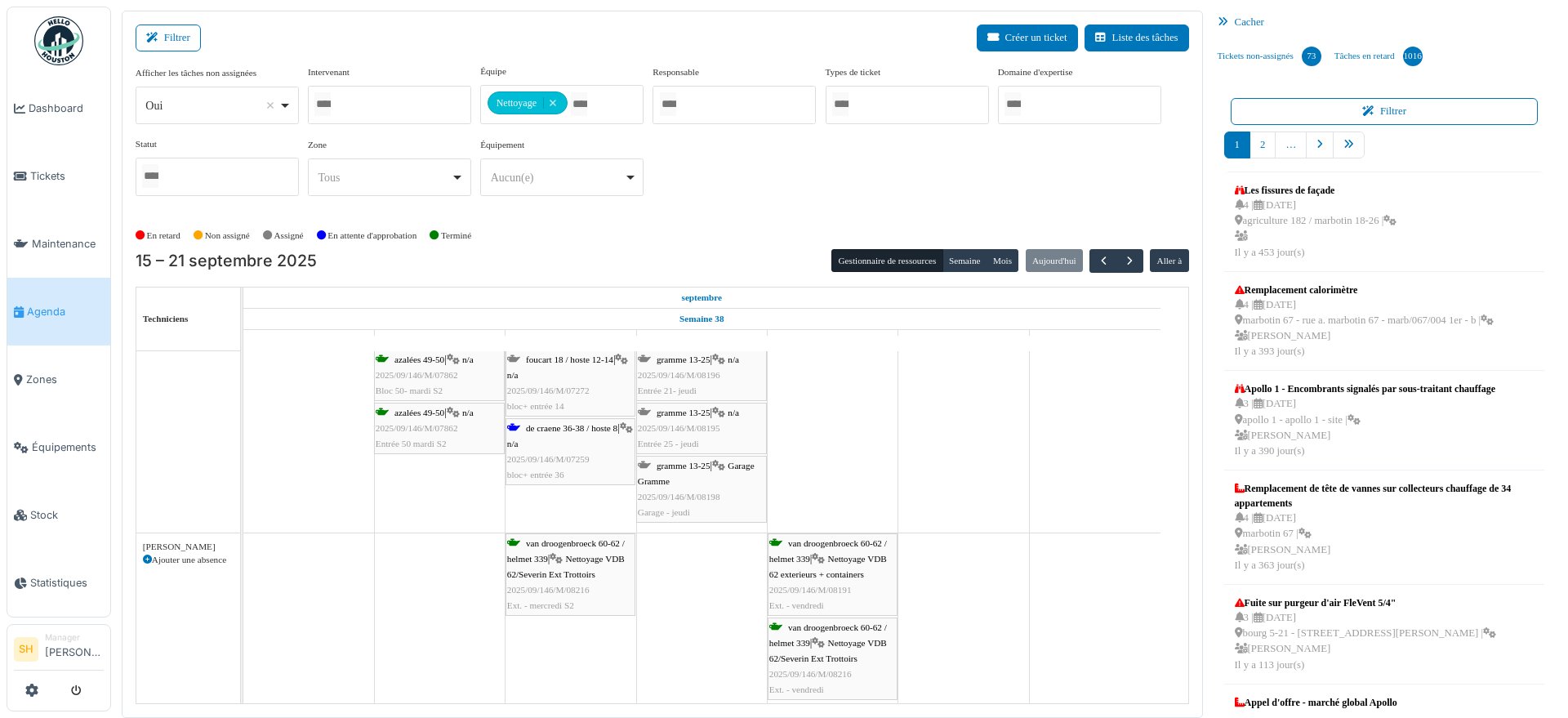
scroll to position [3371, 0]
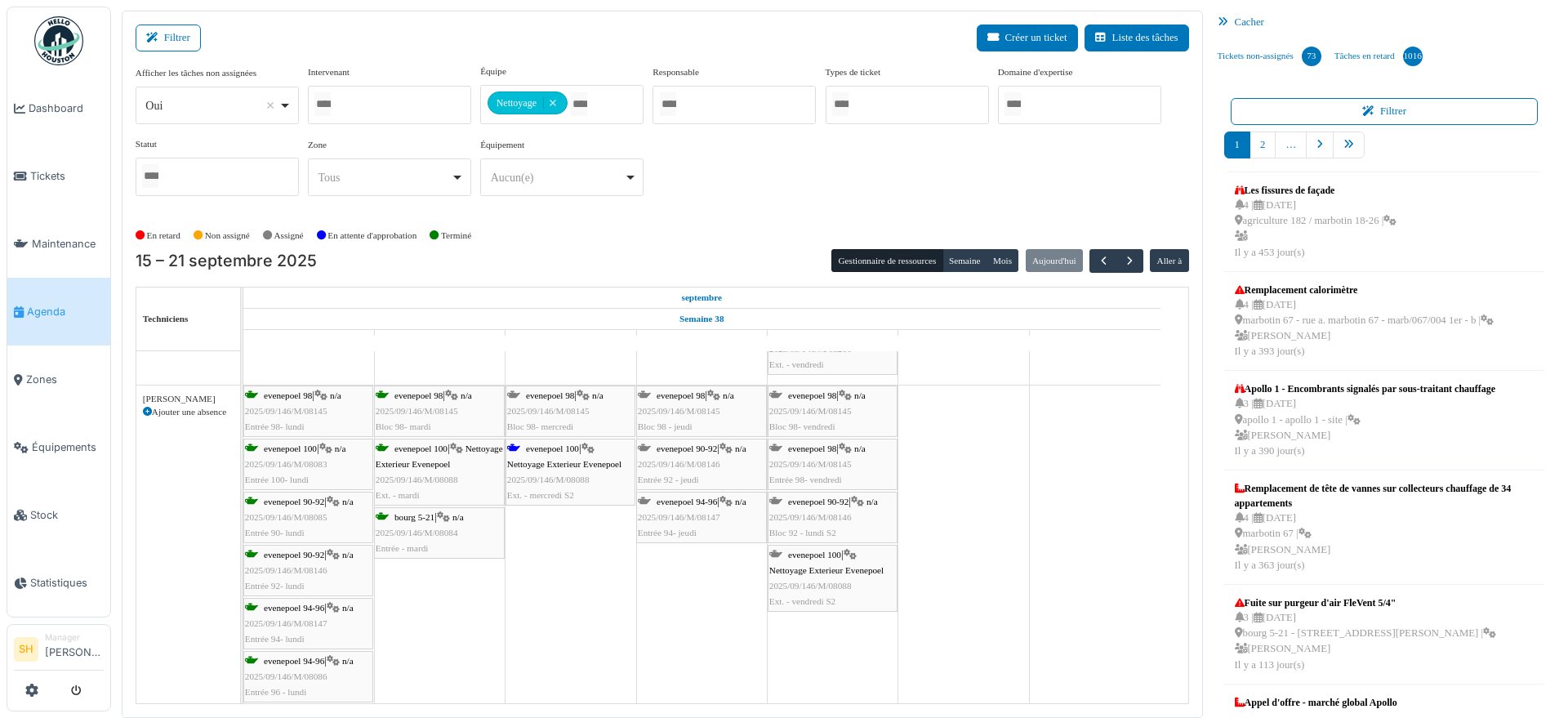
click at [562, 451] on span "evenepoel 100" at bounding box center [553, 448] width 53 height 10
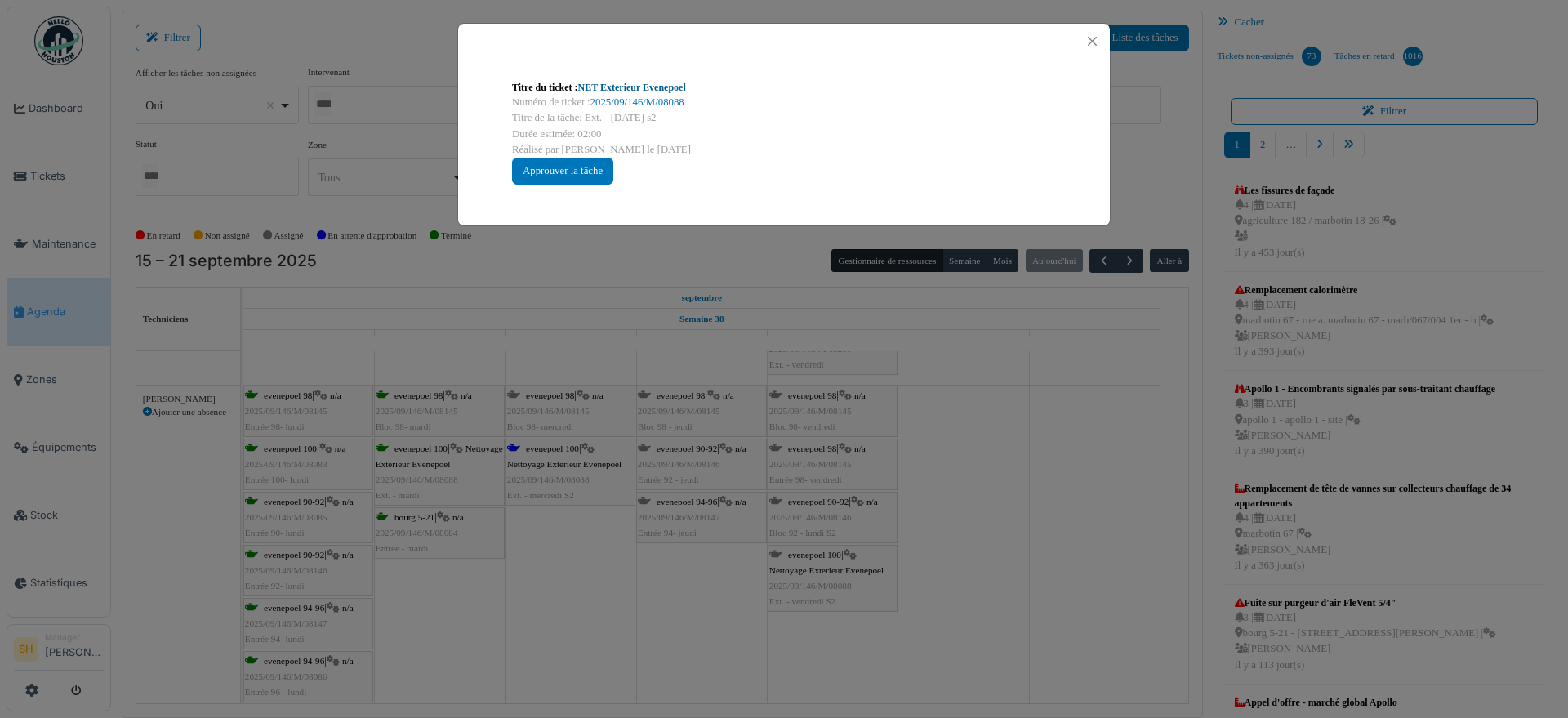
click at [612, 89] on link "NET Exterieur Evenepoel" at bounding box center [631, 88] width 108 height 12
click at [925, 414] on div "Titre du ticket : NET Exterieur Evenepoel Numéro de ticket : 2025/09/146/M/0808…" at bounding box center [784, 359] width 1568 height 718
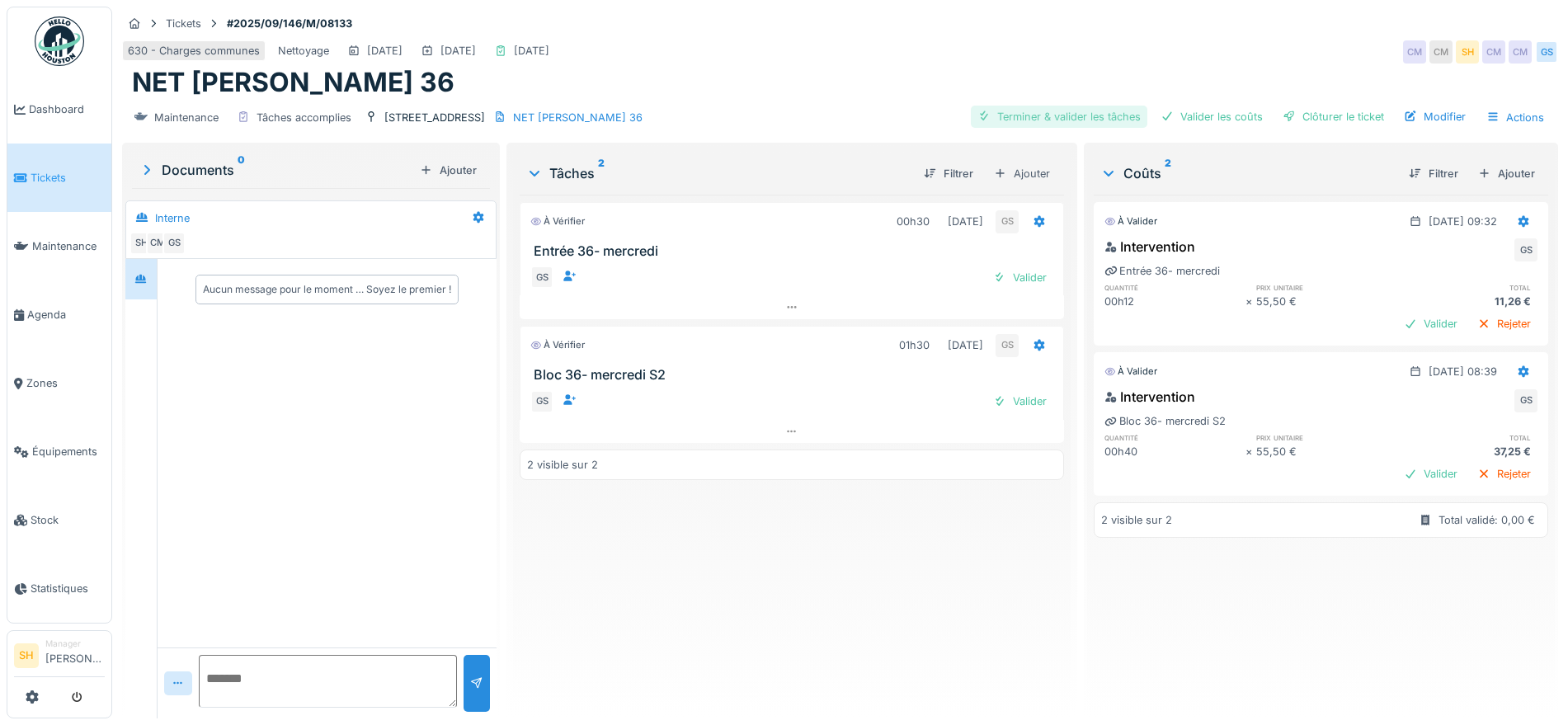
click at [1068, 117] on div "Terminer & valider les tâches" at bounding box center [1058, 116] width 176 height 23
click at [1215, 108] on div "Valider les coûts" at bounding box center [1211, 116] width 115 height 23
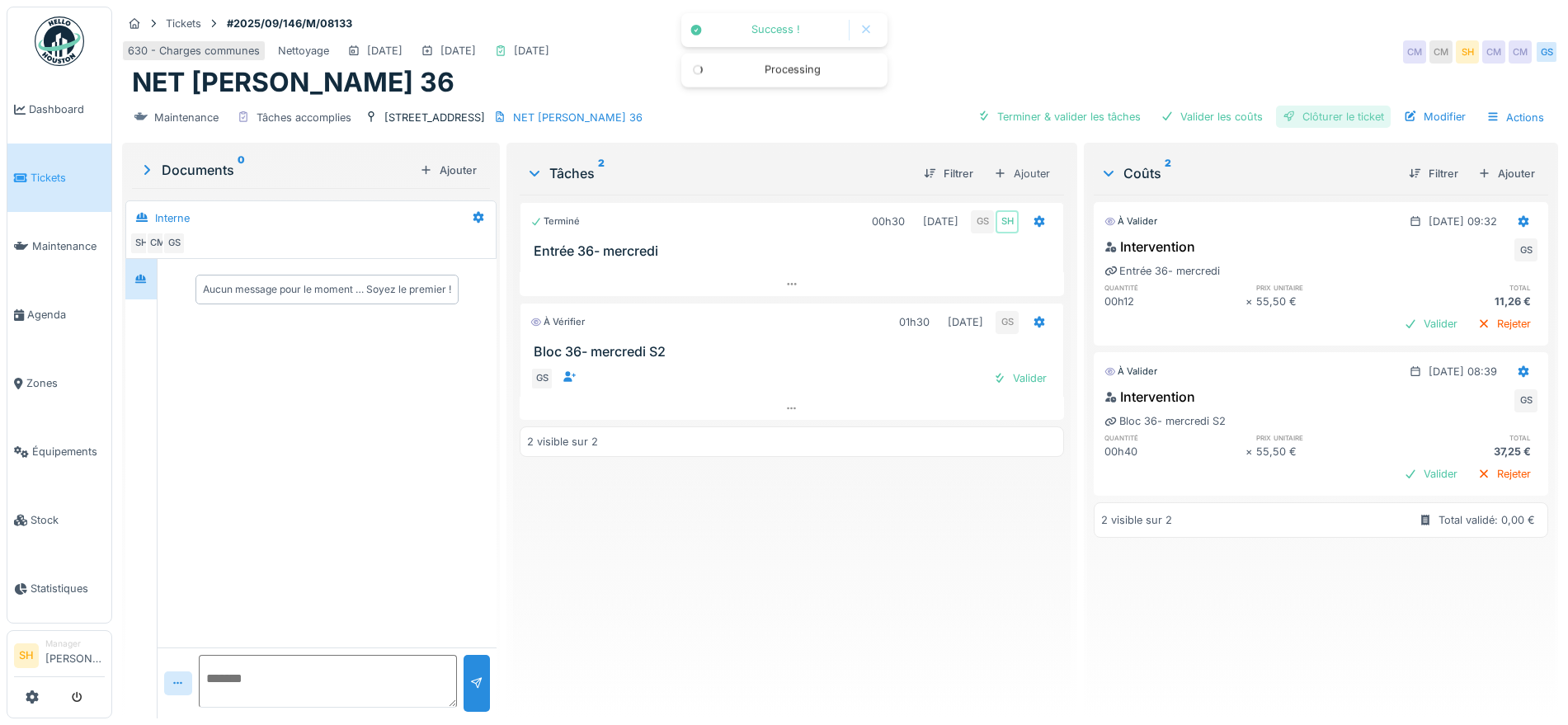
click at [1309, 109] on div "Clôturer le ticket" at bounding box center [1333, 116] width 114 height 23
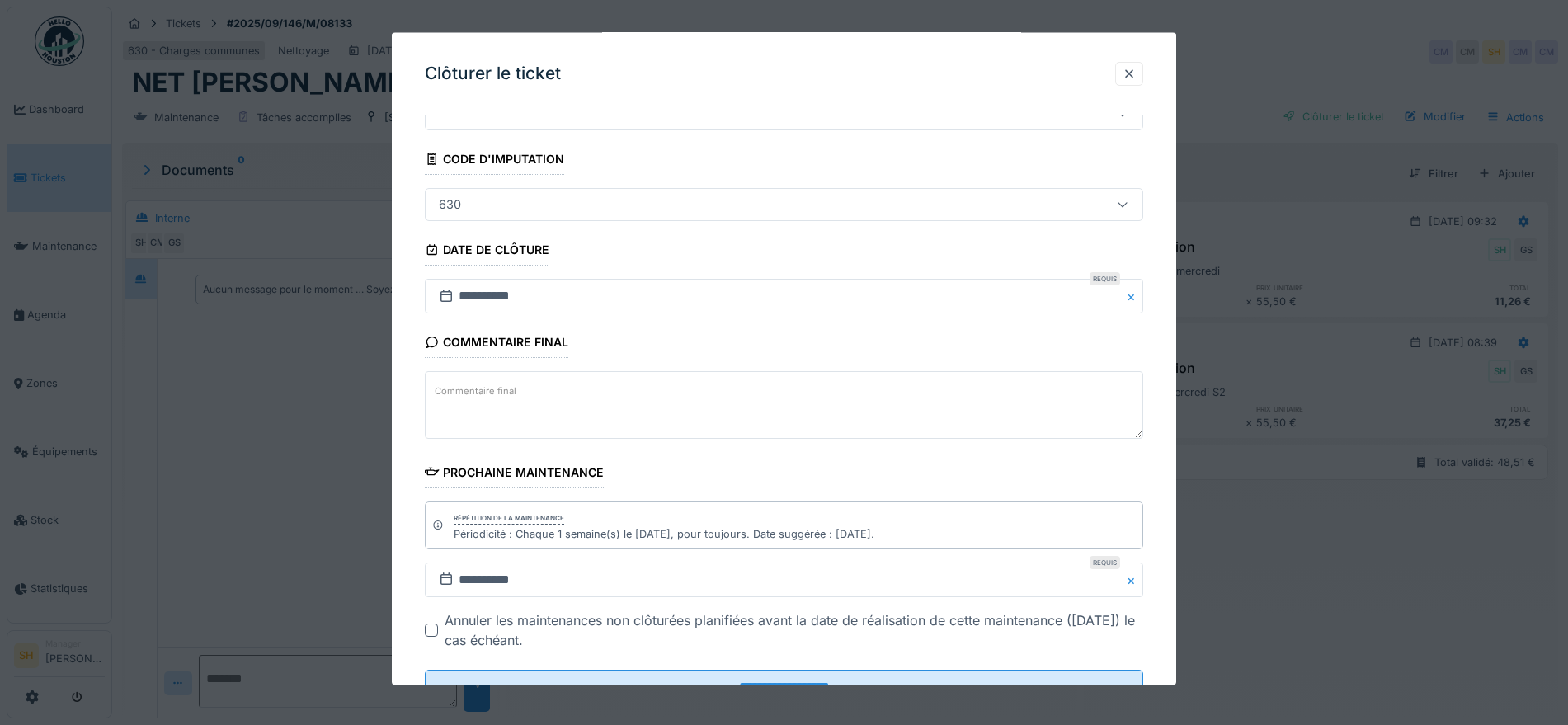
scroll to position [141, 0]
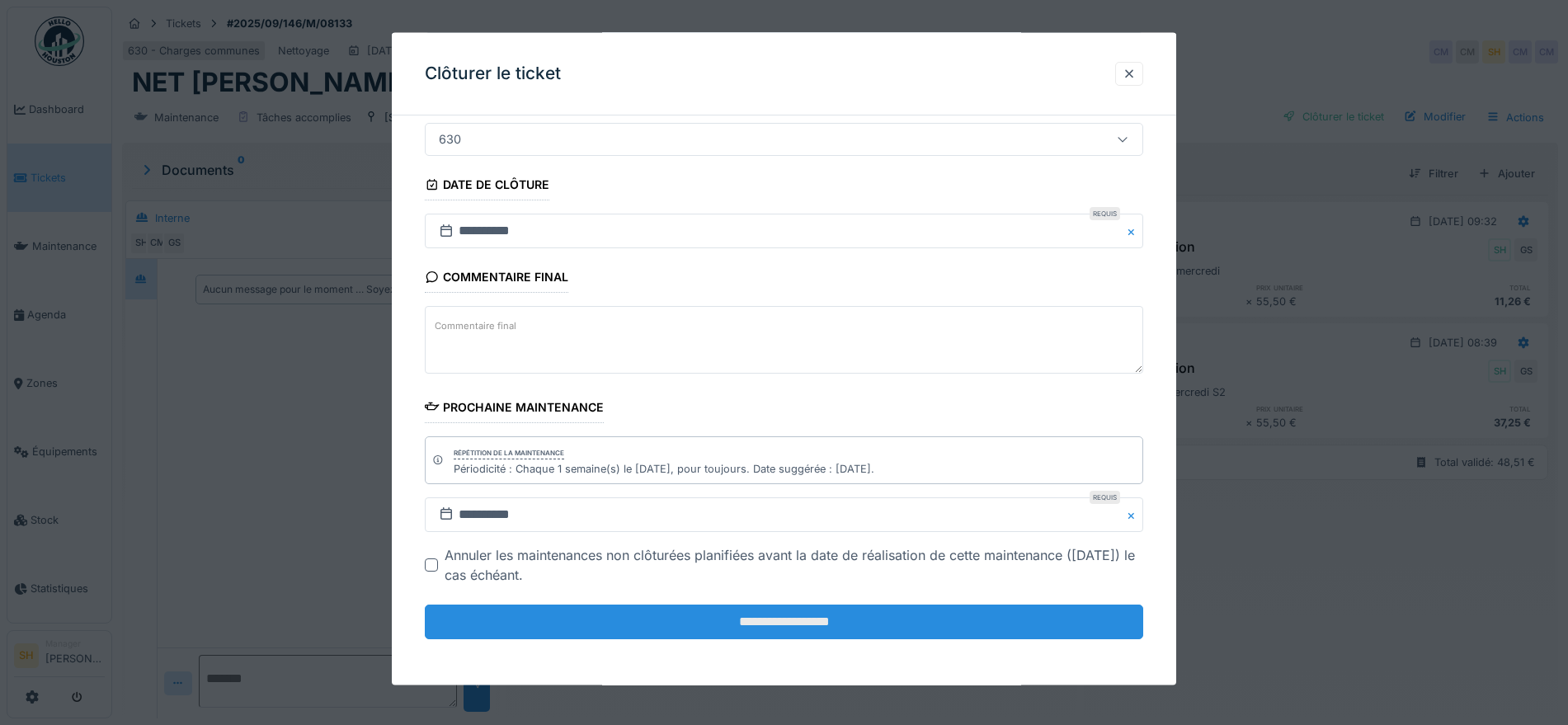
click at [802, 620] on input "**********" at bounding box center [784, 621] width 719 height 34
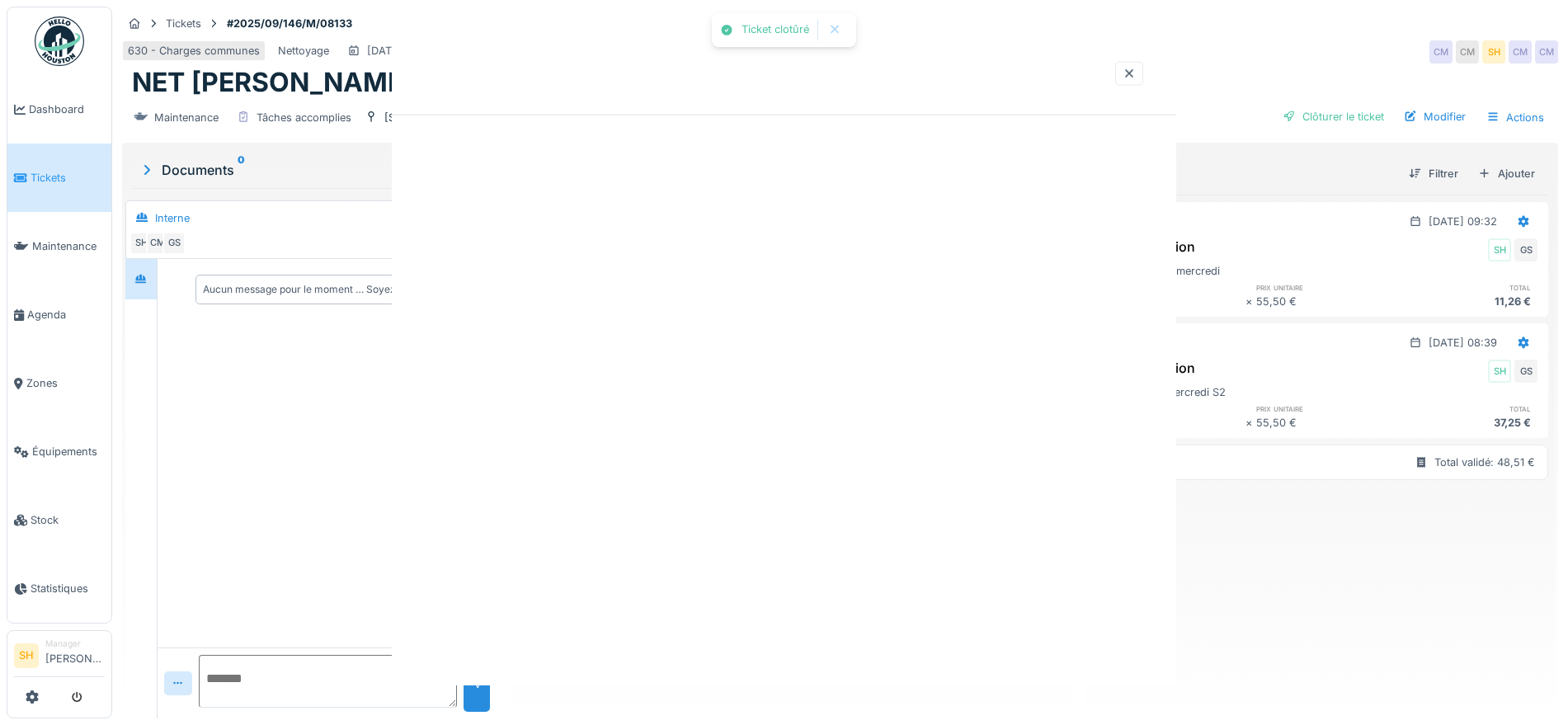
scroll to position [0, 0]
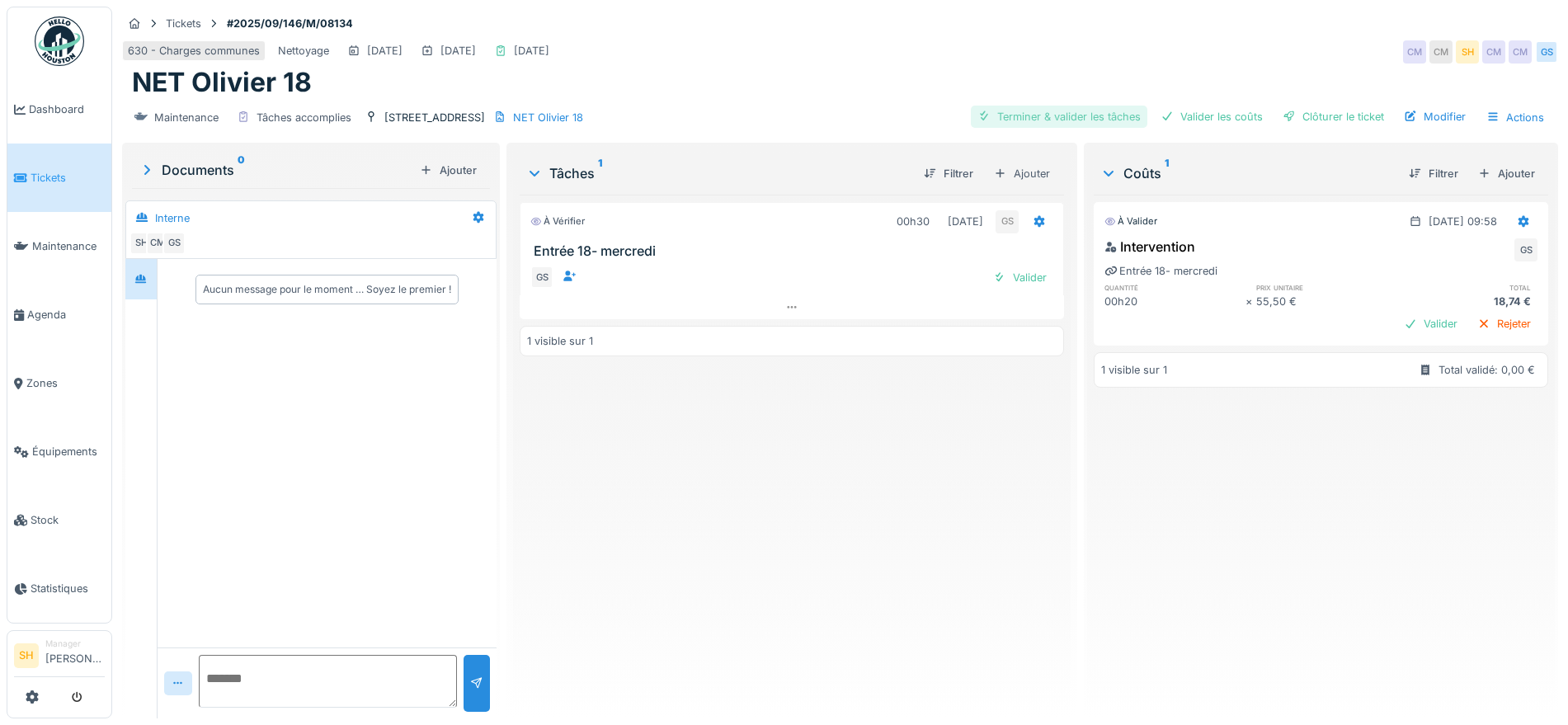
drag, startPoint x: 1033, startPoint y: 107, endPoint x: 1063, endPoint y: 114, distance: 30.8
click at [1042, 109] on div "Terminer & valider les tâches" at bounding box center [1058, 116] width 176 height 23
drag, startPoint x: 1226, startPoint y: 119, endPoint x: 1266, endPoint y: 120, distance: 40.0
click at [1227, 119] on div "Valider les coûts" at bounding box center [1211, 116] width 115 height 23
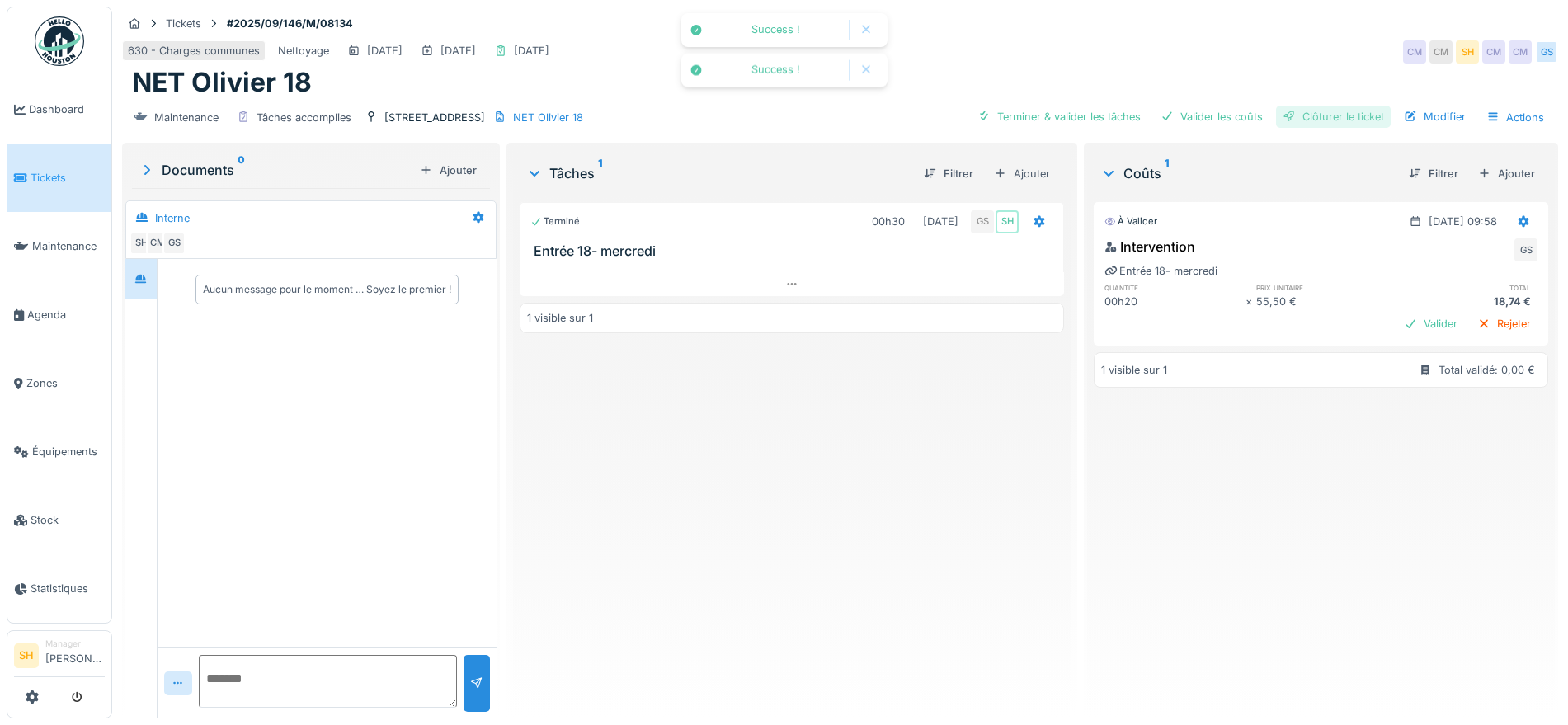
click at [1298, 117] on div "Clôturer le ticket" at bounding box center [1333, 116] width 114 height 23
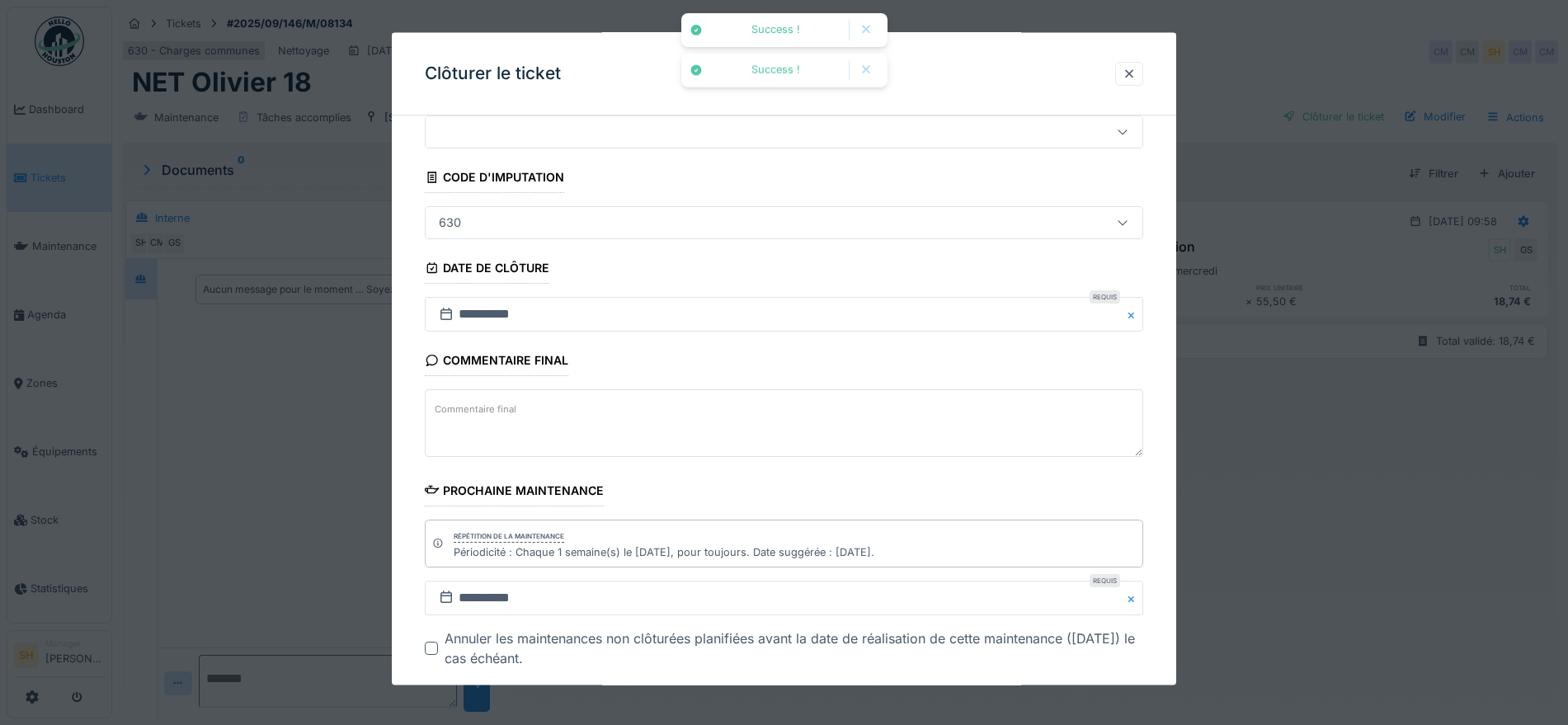
scroll to position [141, 0]
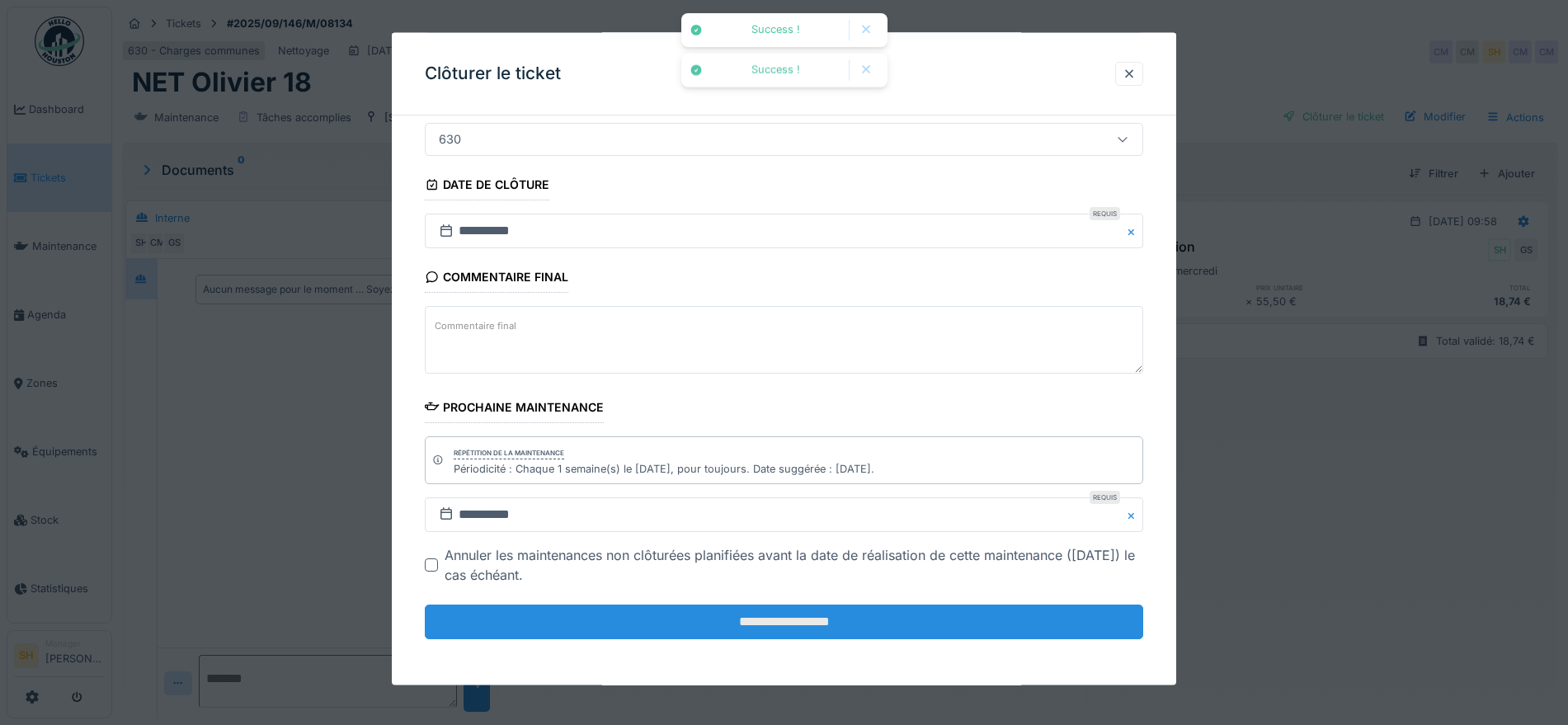
click at [856, 615] on input "**********" at bounding box center [784, 621] width 719 height 34
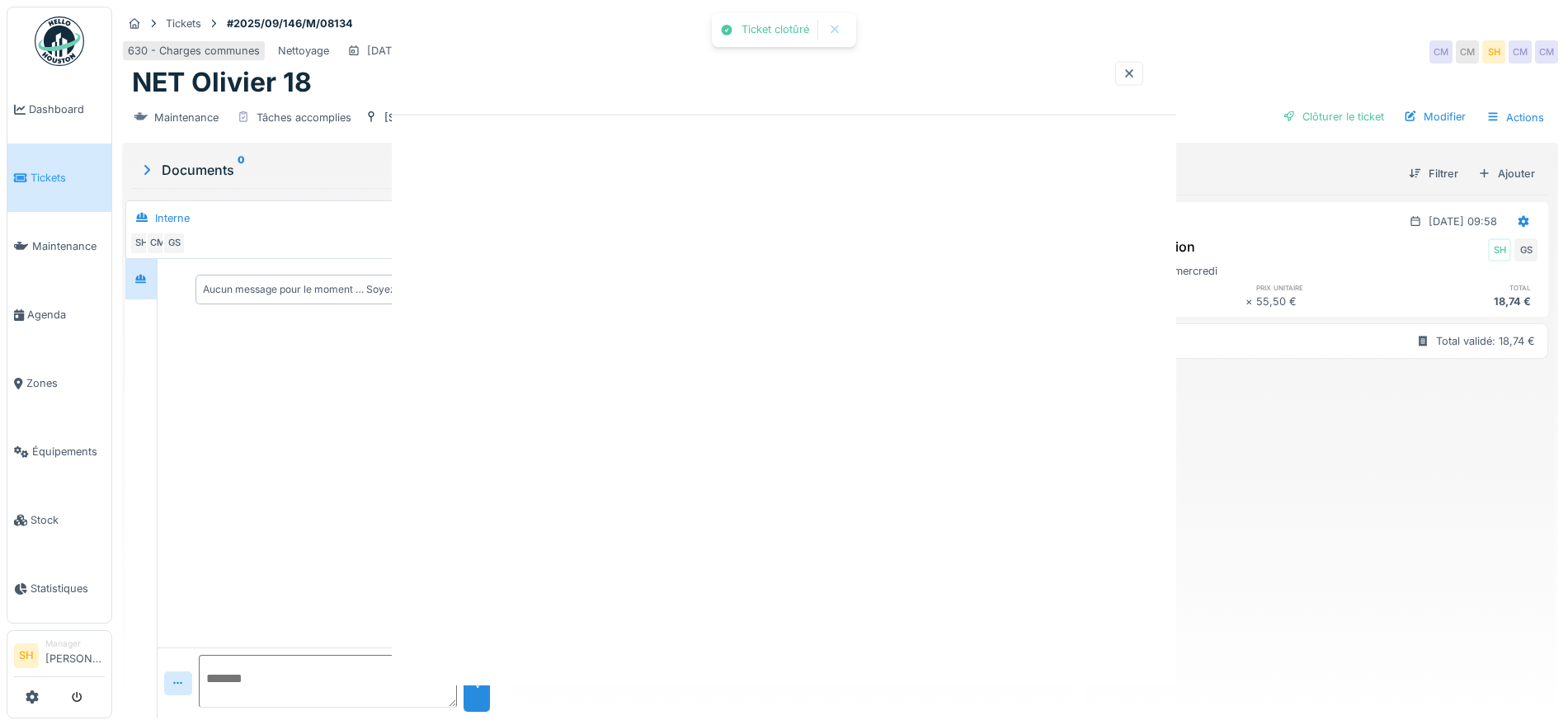
scroll to position [0, 0]
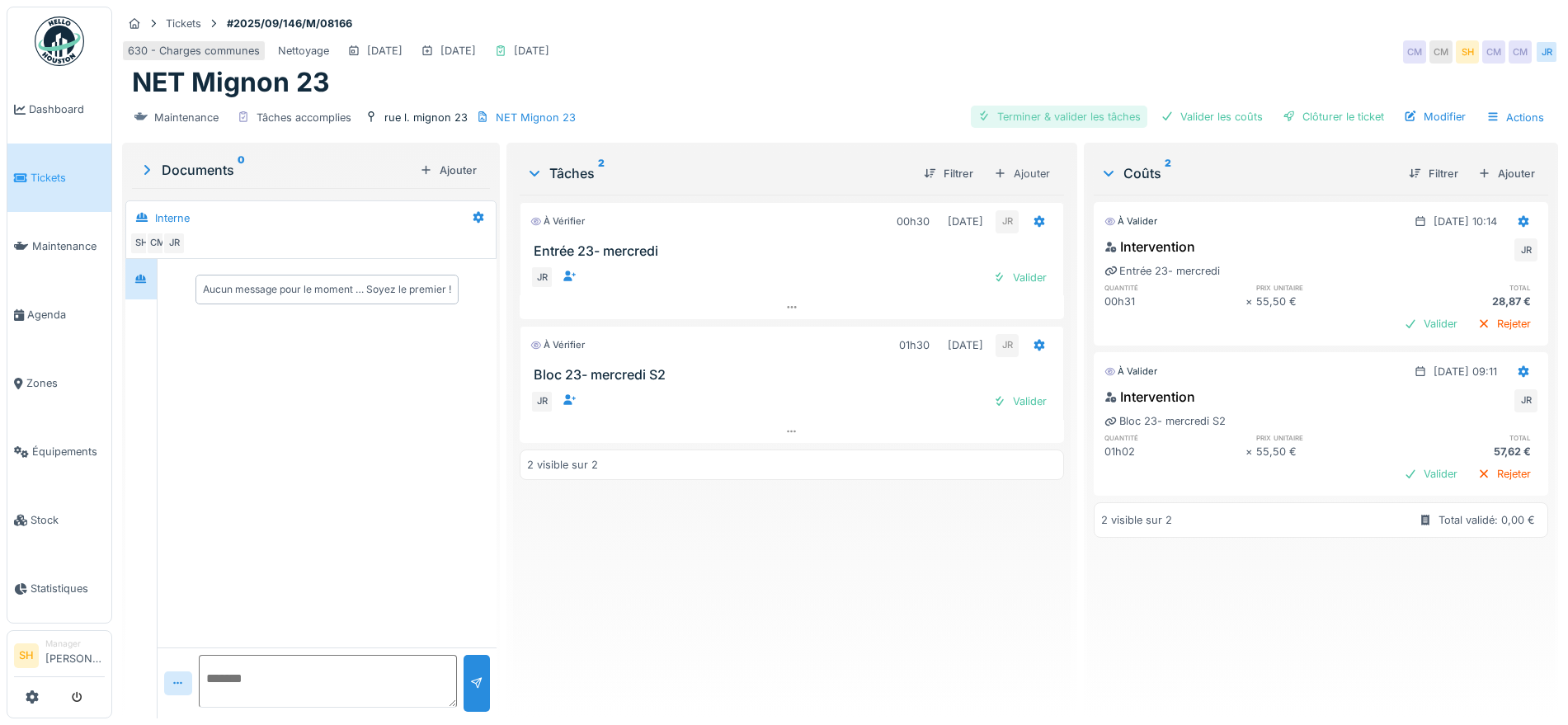
click at [1077, 122] on div "Terminer & valider les tâches" at bounding box center [1058, 116] width 176 height 23
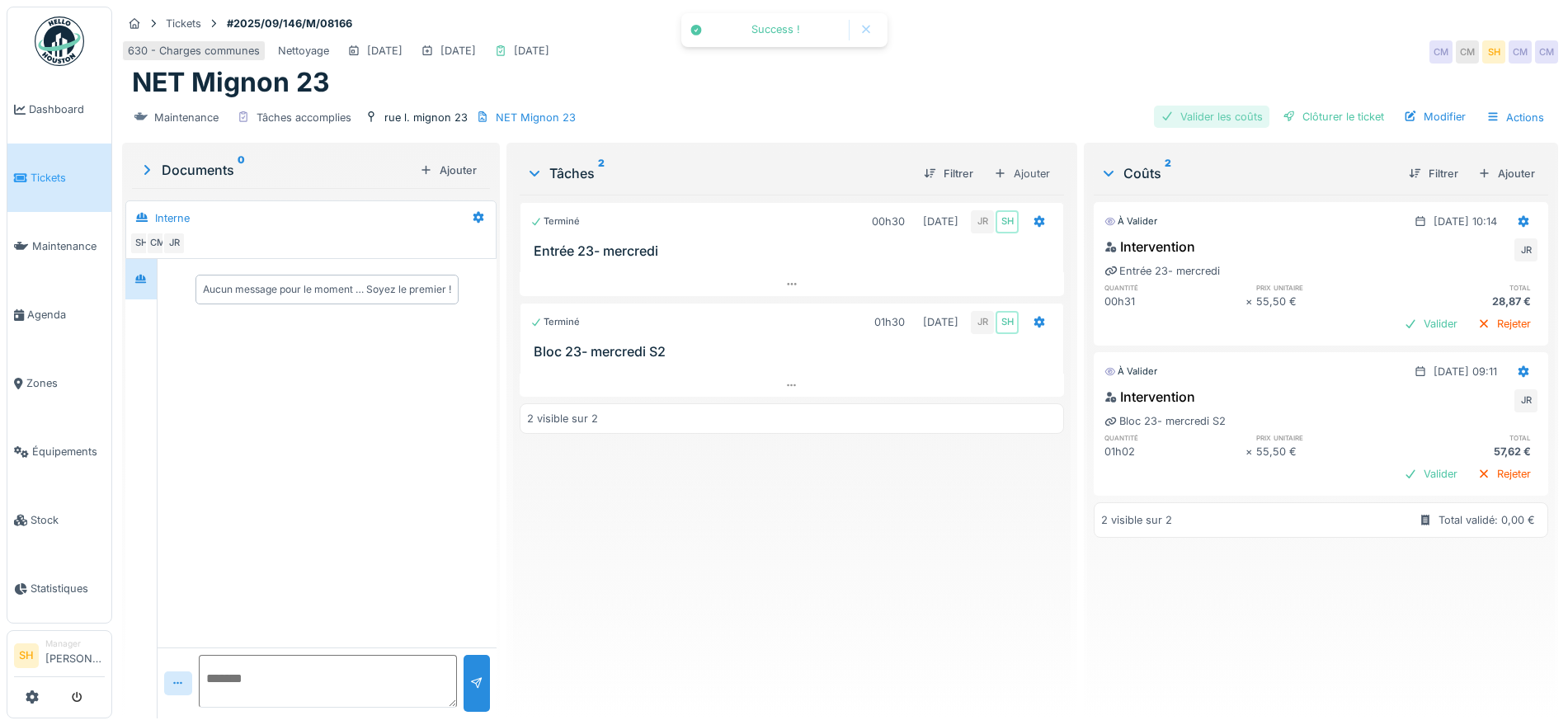
click at [1205, 121] on div "Valider les coûts" at bounding box center [1211, 116] width 115 height 23
click at [1303, 108] on div "Clôturer le ticket" at bounding box center [1333, 116] width 114 height 23
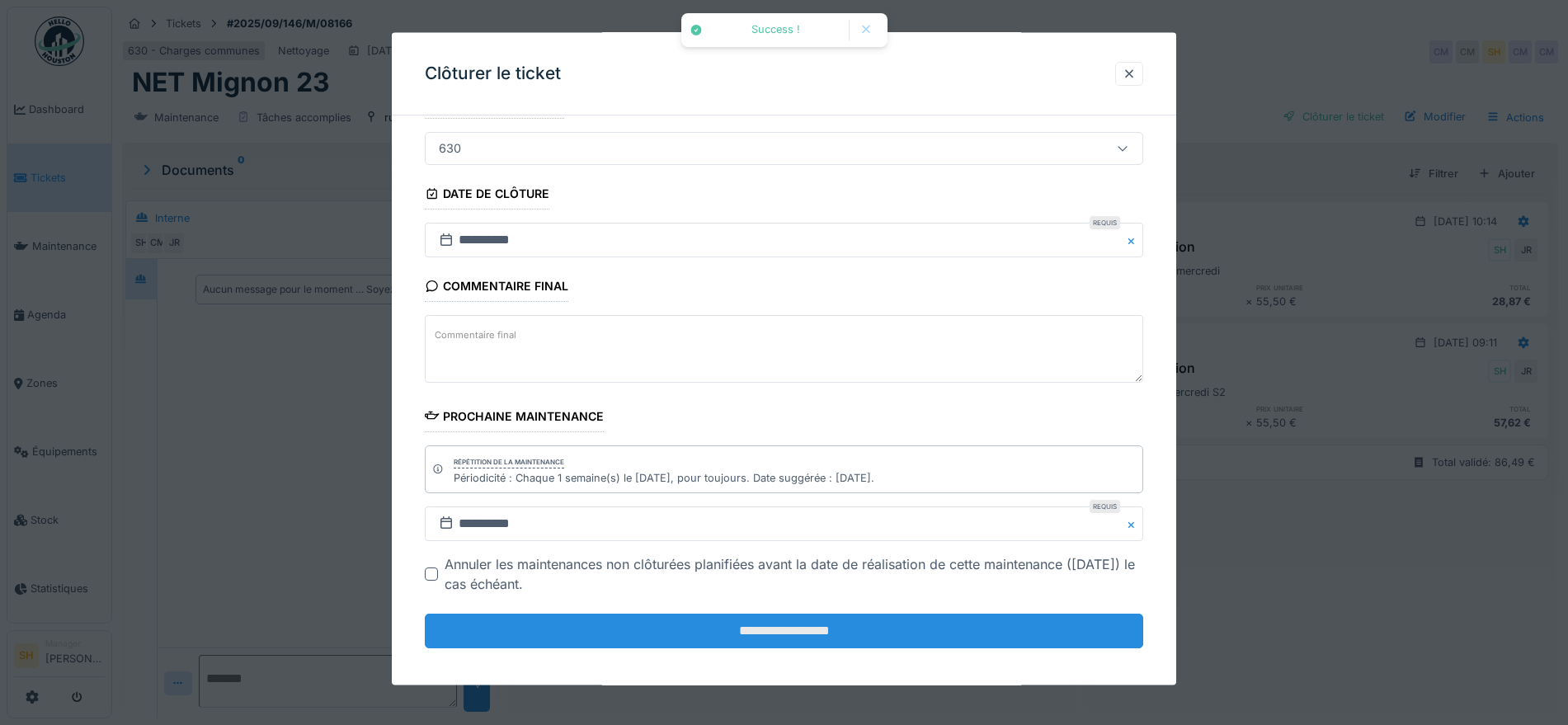
scroll to position [141, 0]
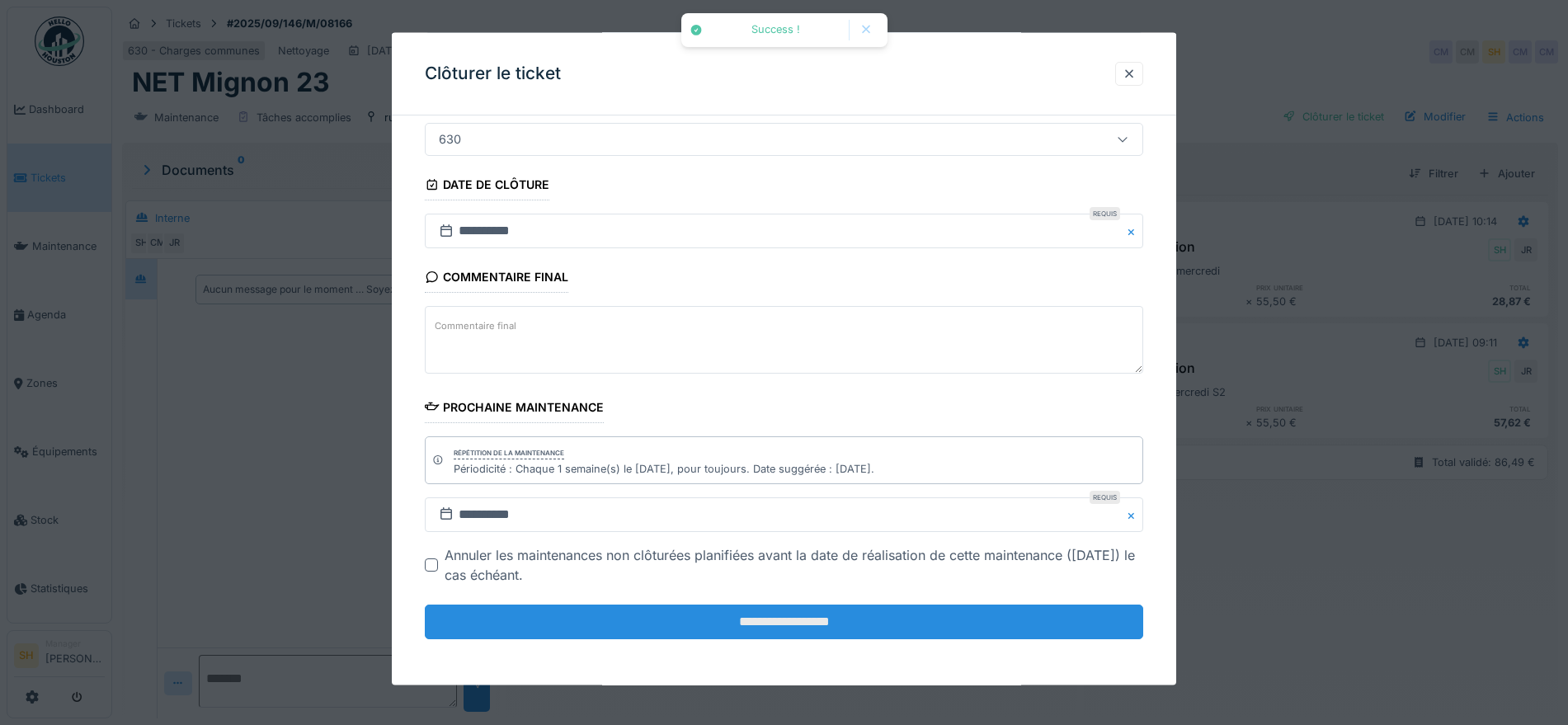
click at [842, 629] on input "**********" at bounding box center [784, 621] width 719 height 34
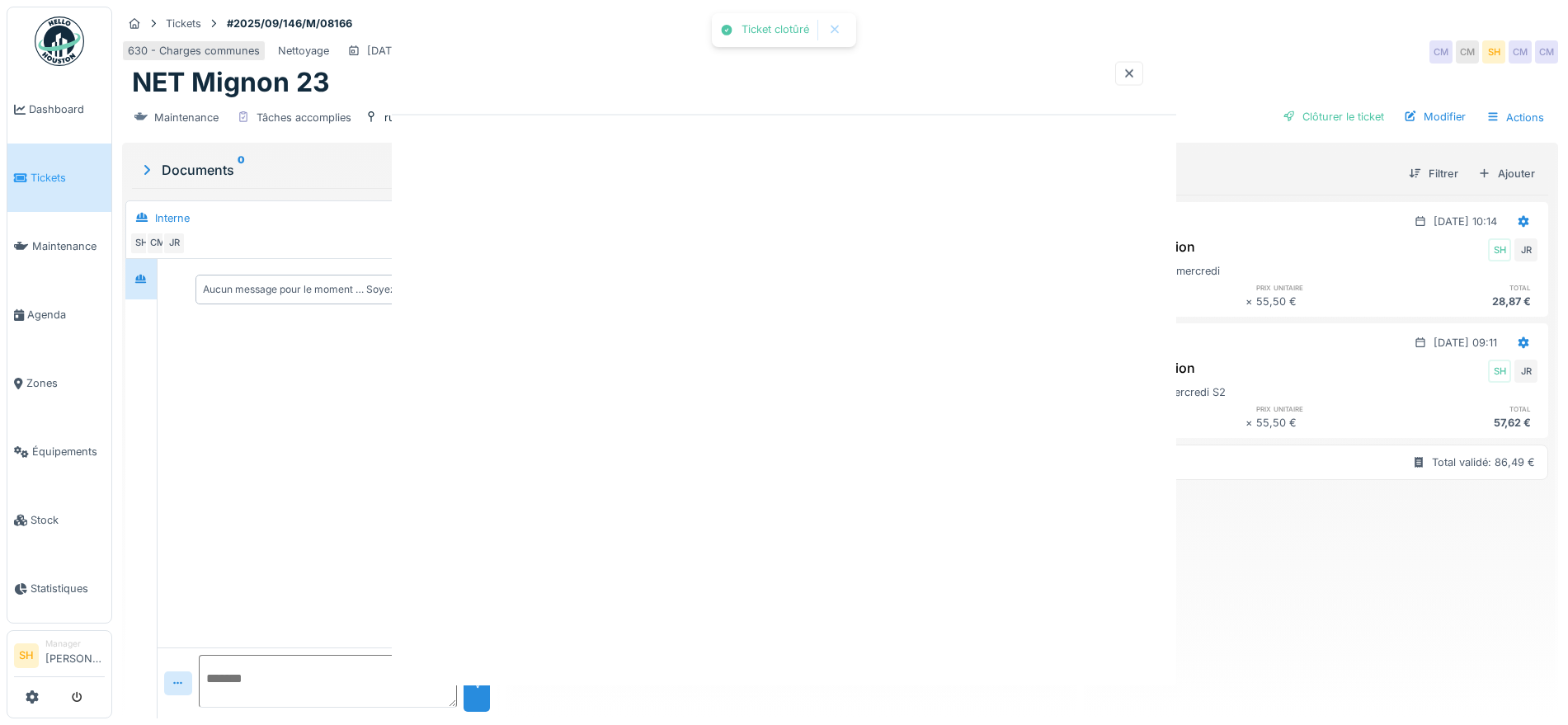
scroll to position [0, 0]
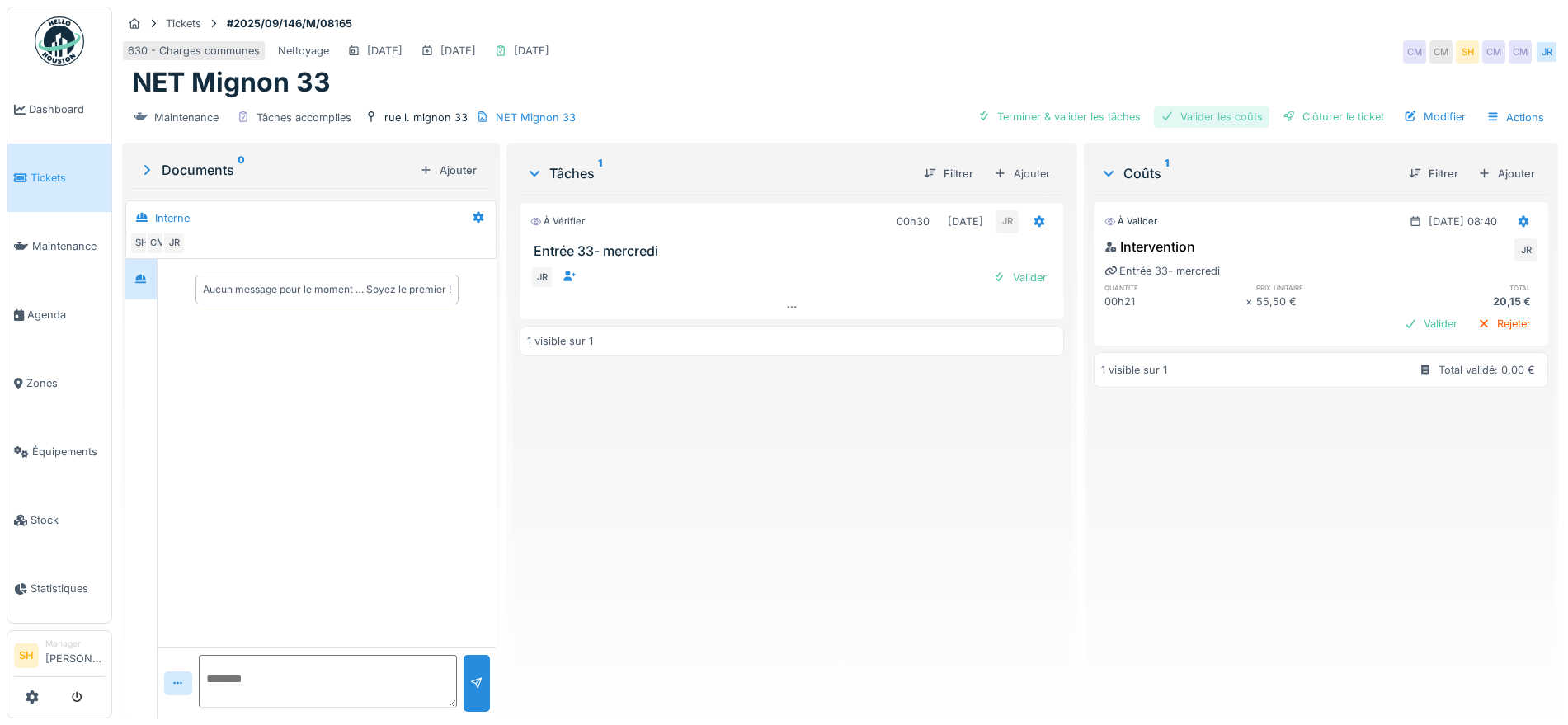
drag, startPoint x: 1088, startPoint y: 113, endPoint x: 1147, endPoint y: 110, distance: 59.1
click at [1098, 113] on div "Terminer & valider les tâches" at bounding box center [1058, 116] width 176 height 23
drag, startPoint x: 1199, startPoint y: 108, endPoint x: 1296, endPoint y: 113, distance: 97.1
click at [1200, 108] on div "Valider les coûts" at bounding box center [1211, 116] width 115 height 23
click at [1301, 113] on div "Clôturer le ticket" at bounding box center [1333, 116] width 114 height 23
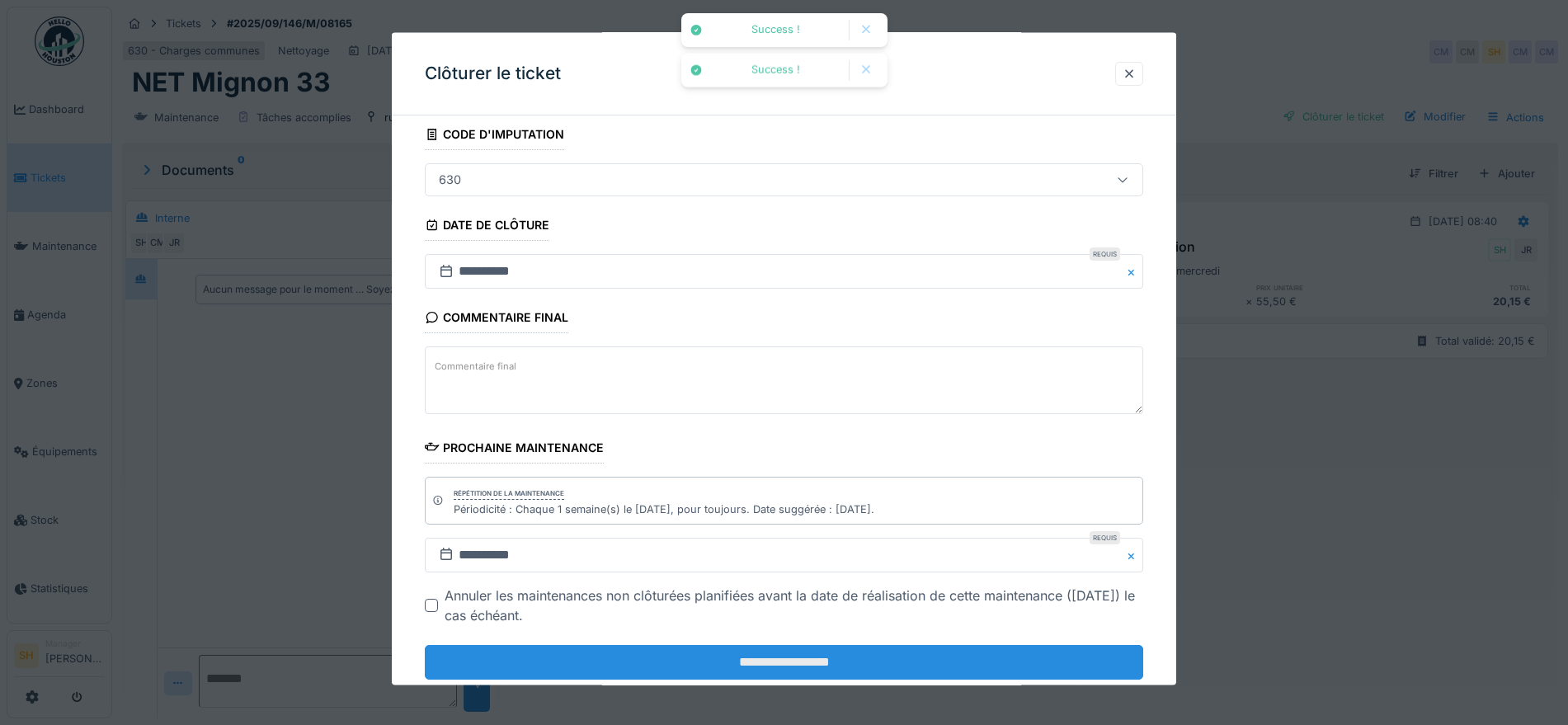
scroll to position [141, 0]
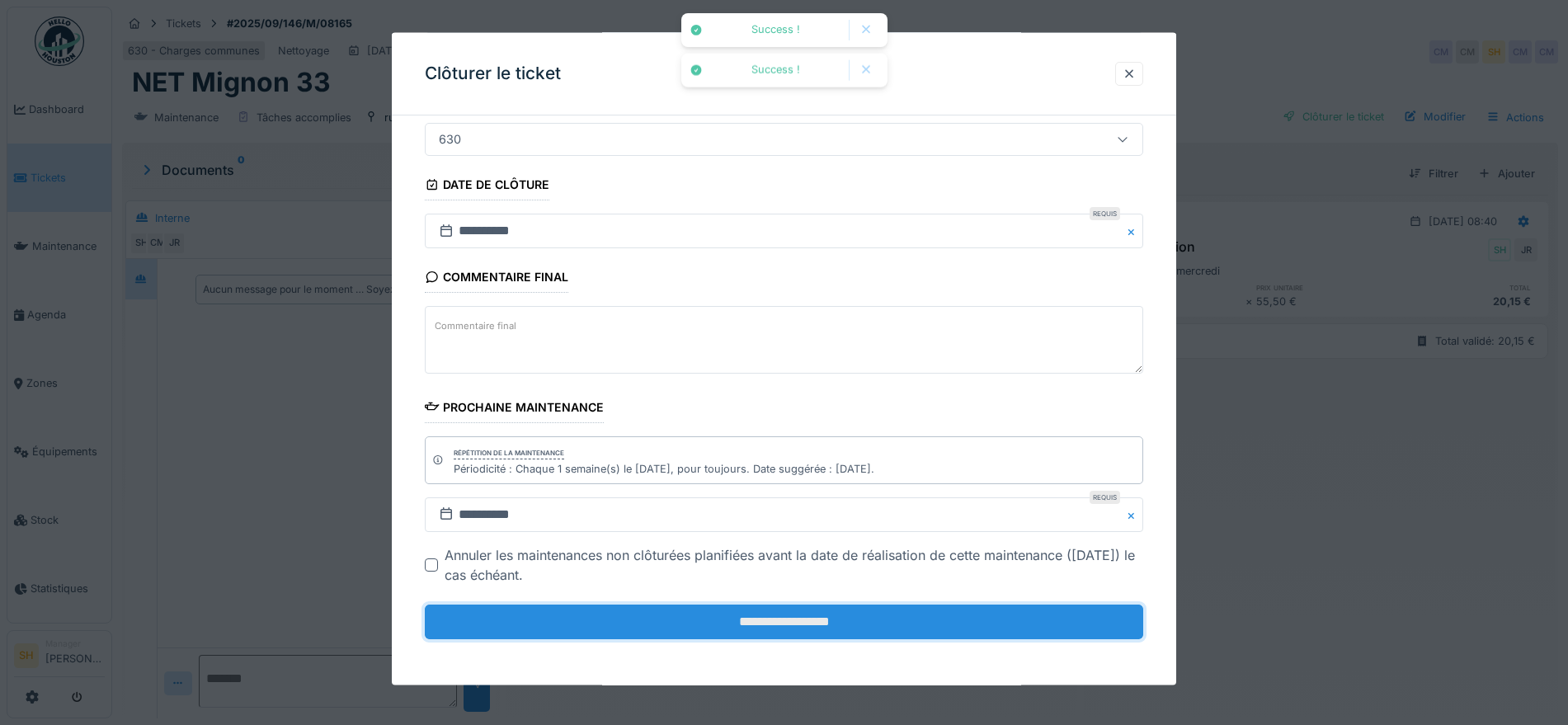
click at [792, 627] on input "**********" at bounding box center [784, 621] width 719 height 34
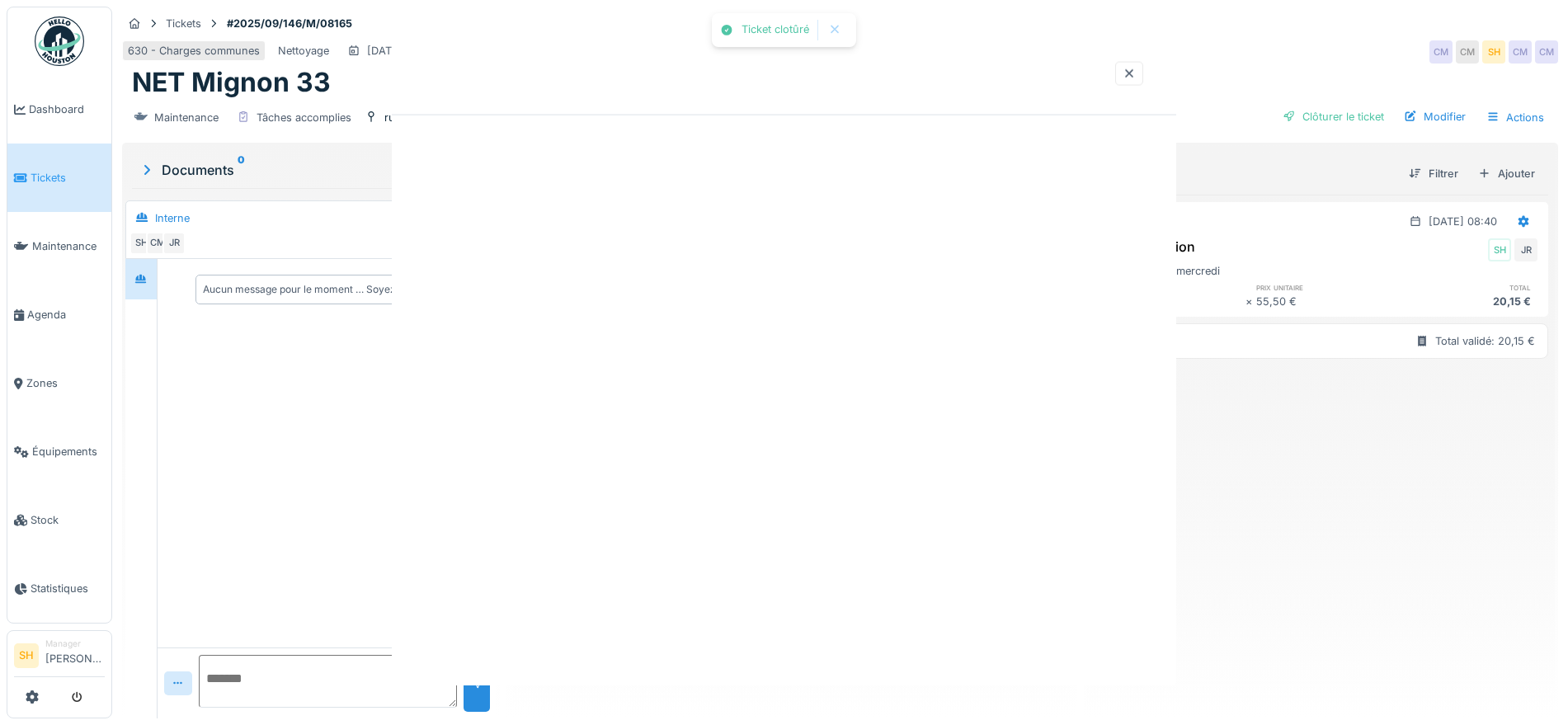
scroll to position [0, 0]
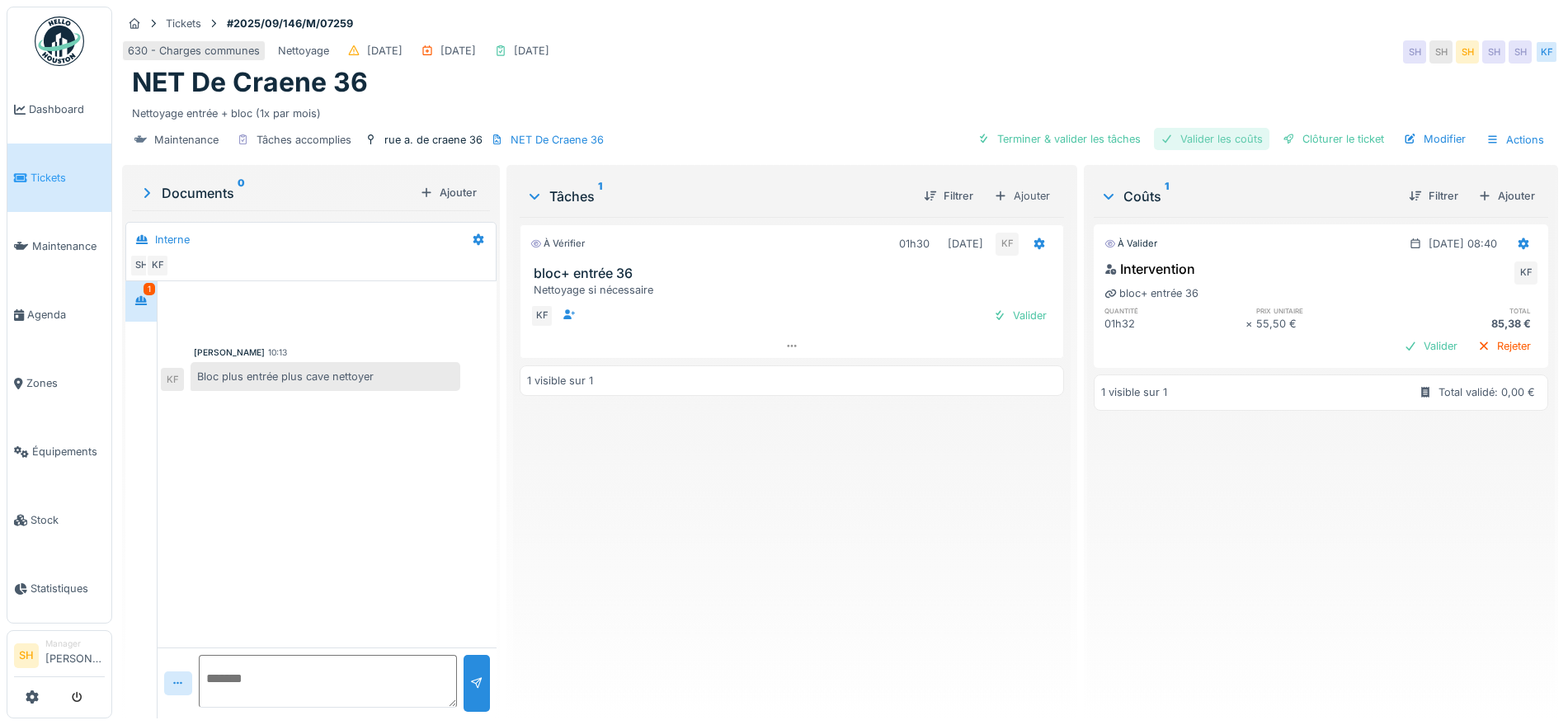
drag, startPoint x: 1070, startPoint y: 137, endPoint x: 1140, endPoint y: 135, distance: 70.0
click at [1070, 138] on div "Terminer & valider les tâches" at bounding box center [1058, 139] width 176 height 23
click at [1200, 135] on div "Valider les coûts" at bounding box center [1211, 139] width 115 height 23
click at [1283, 140] on div at bounding box center [1288, 139] width 13 height 16
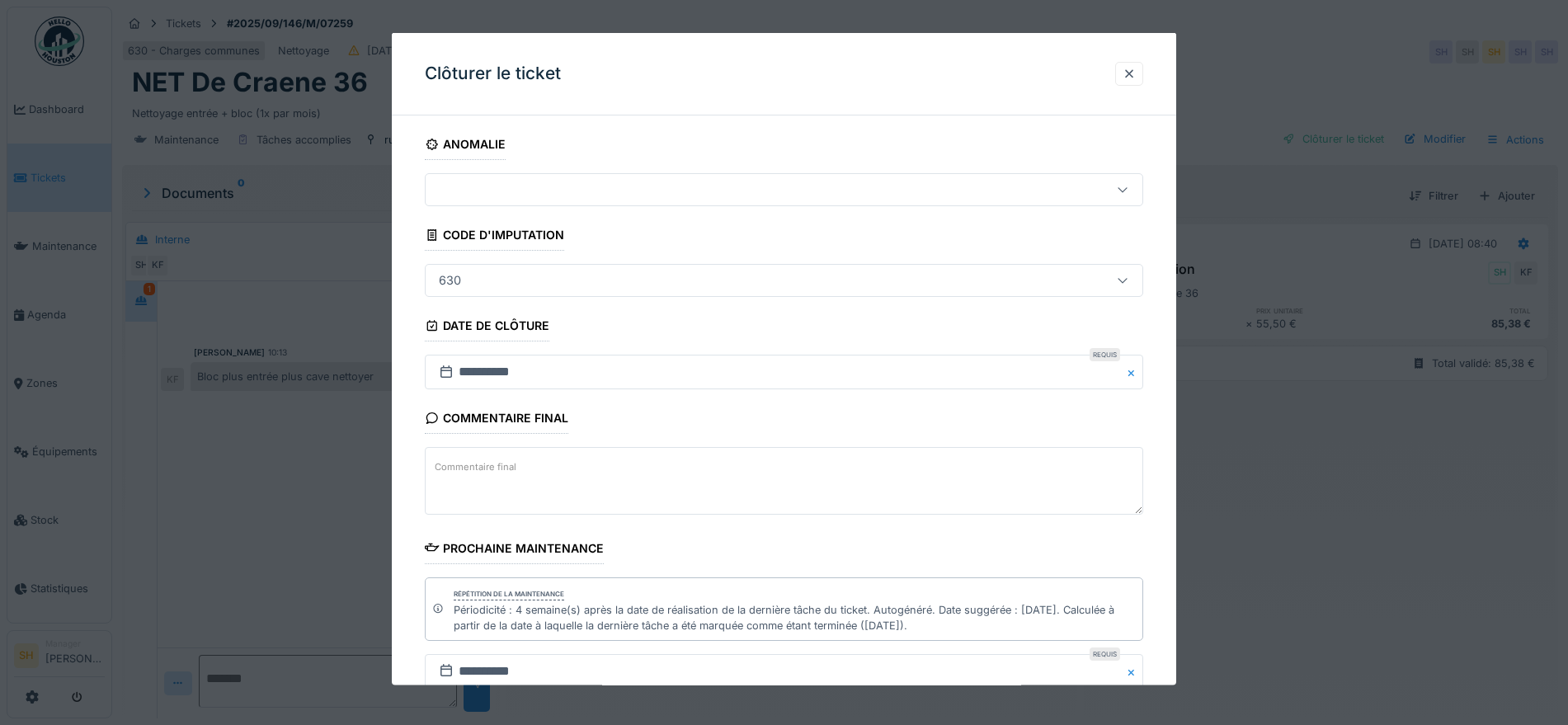
scroll to position [156, 0]
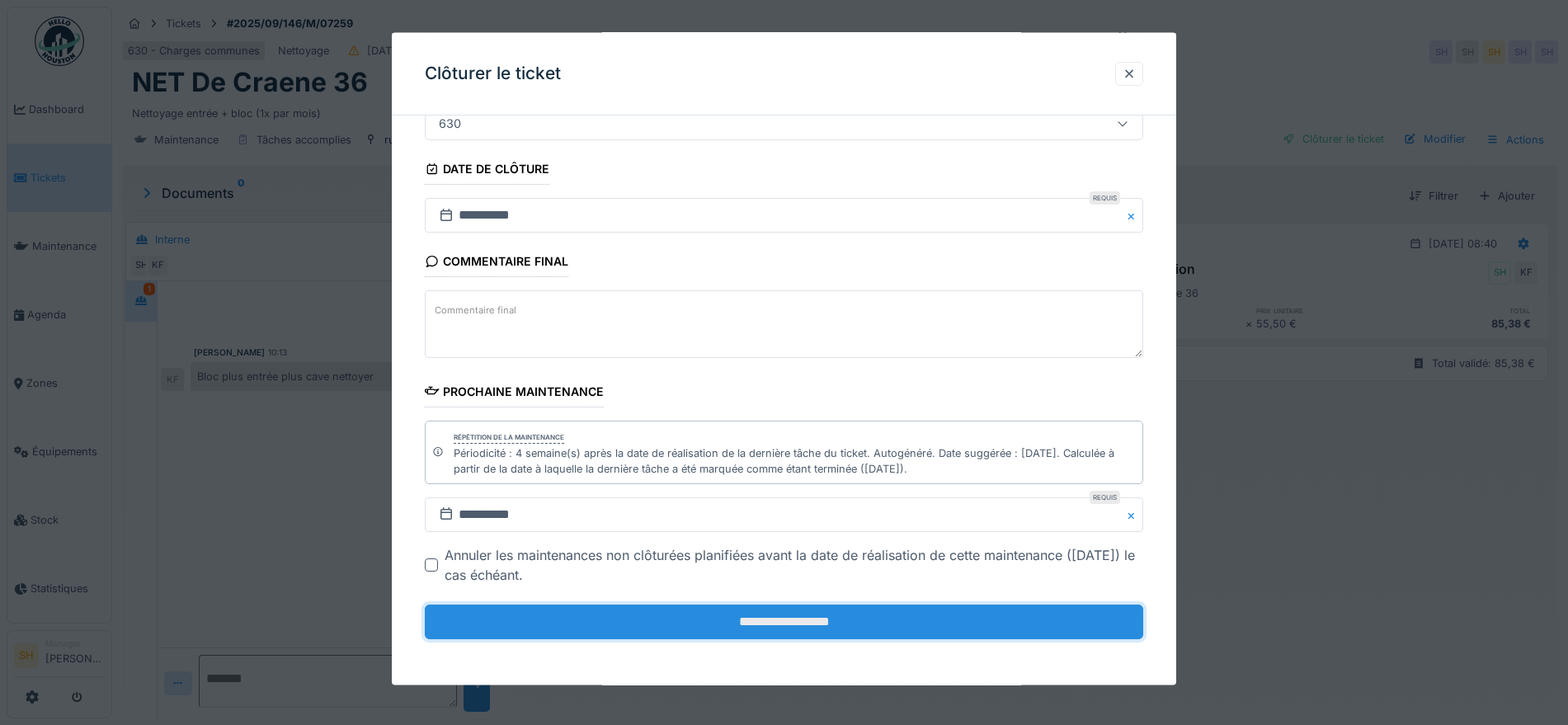
click at [835, 628] on input "**********" at bounding box center [784, 621] width 719 height 34
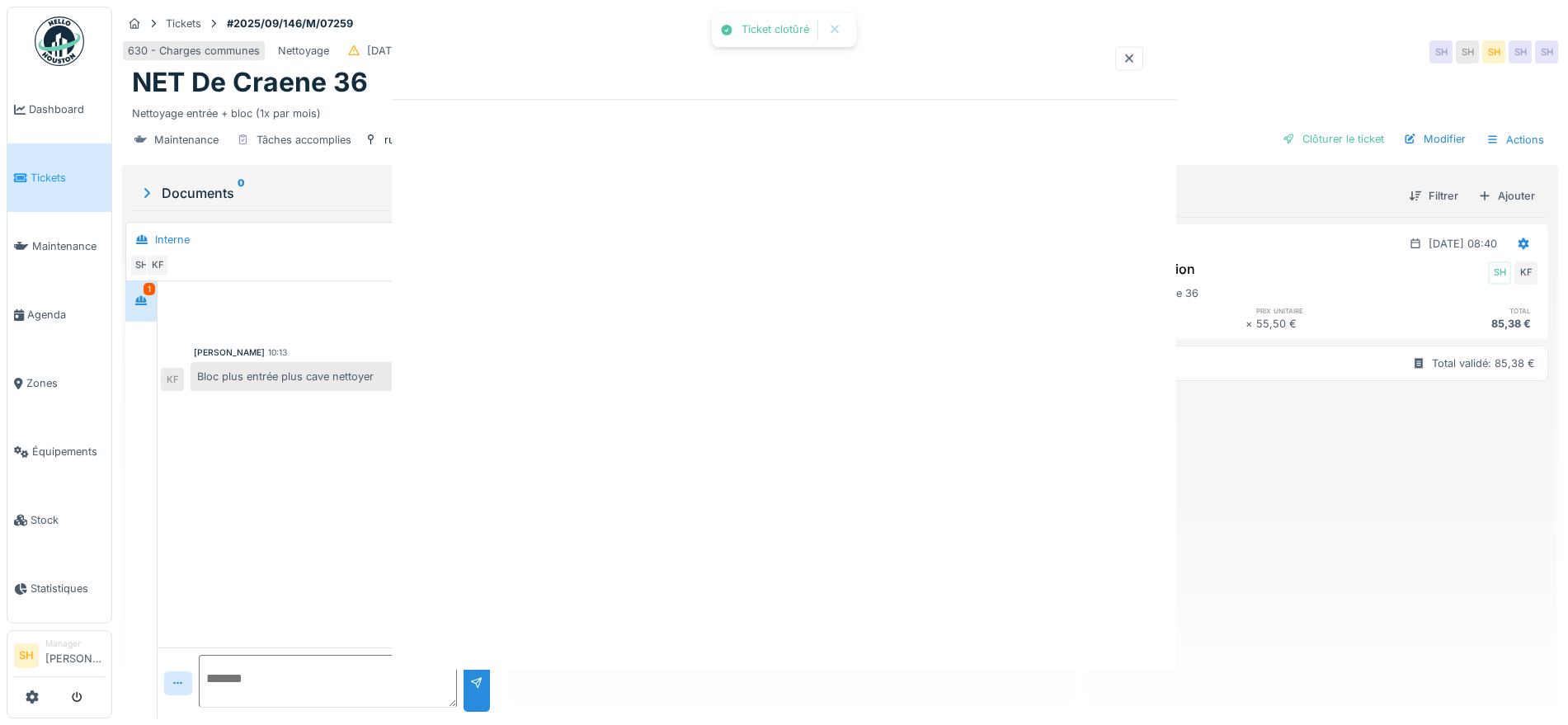
scroll to position [0, 0]
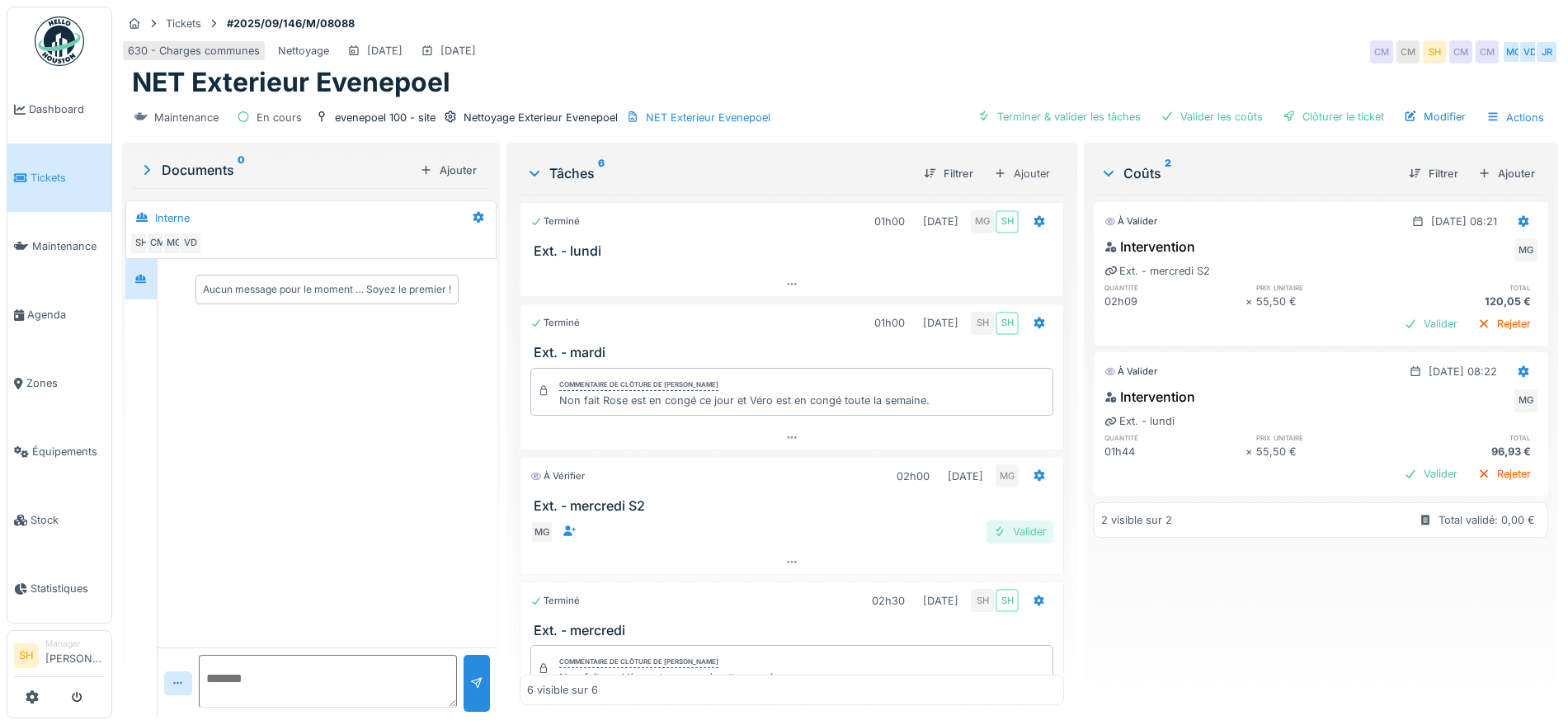
click at [1008, 534] on div "Valider" at bounding box center [1020, 531] width 67 height 23
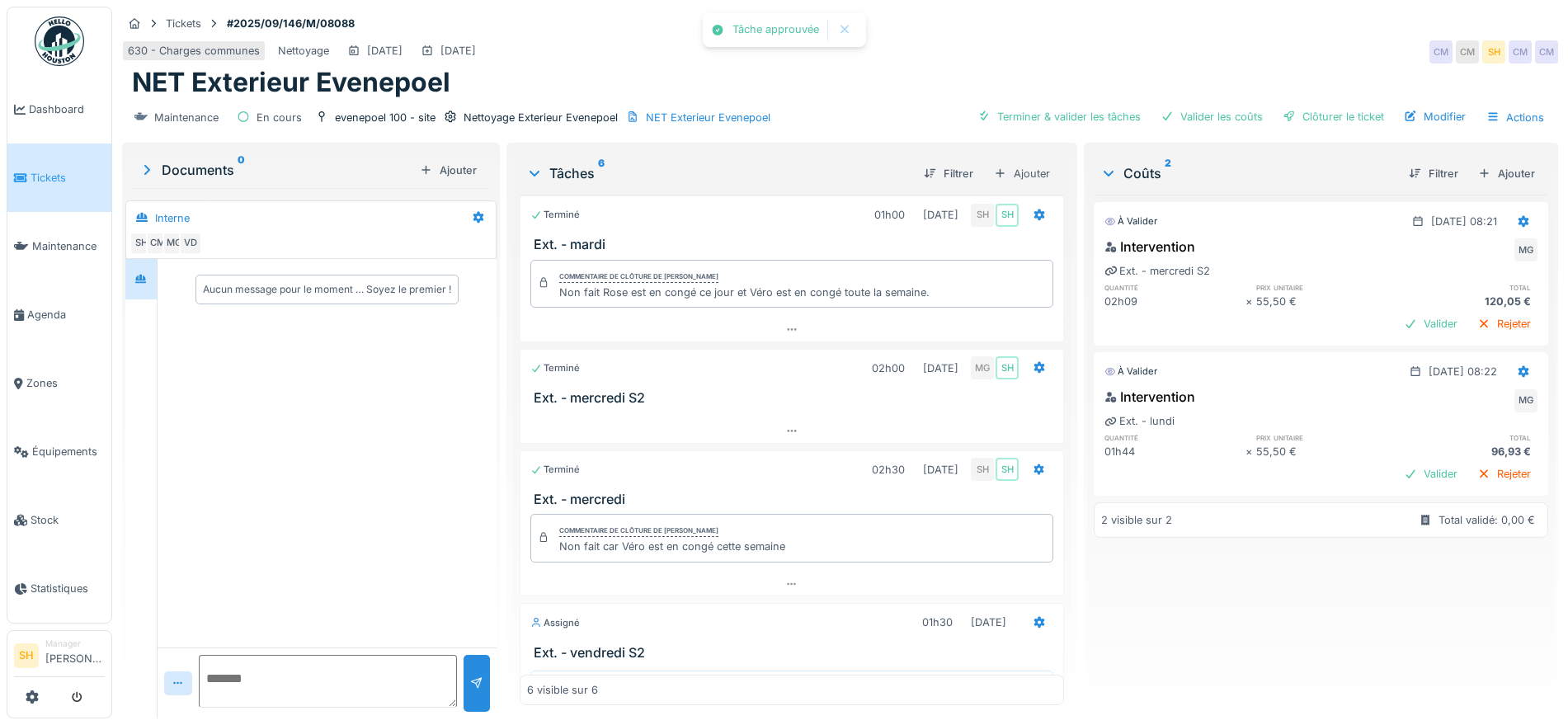
scroll to position [207, 0]
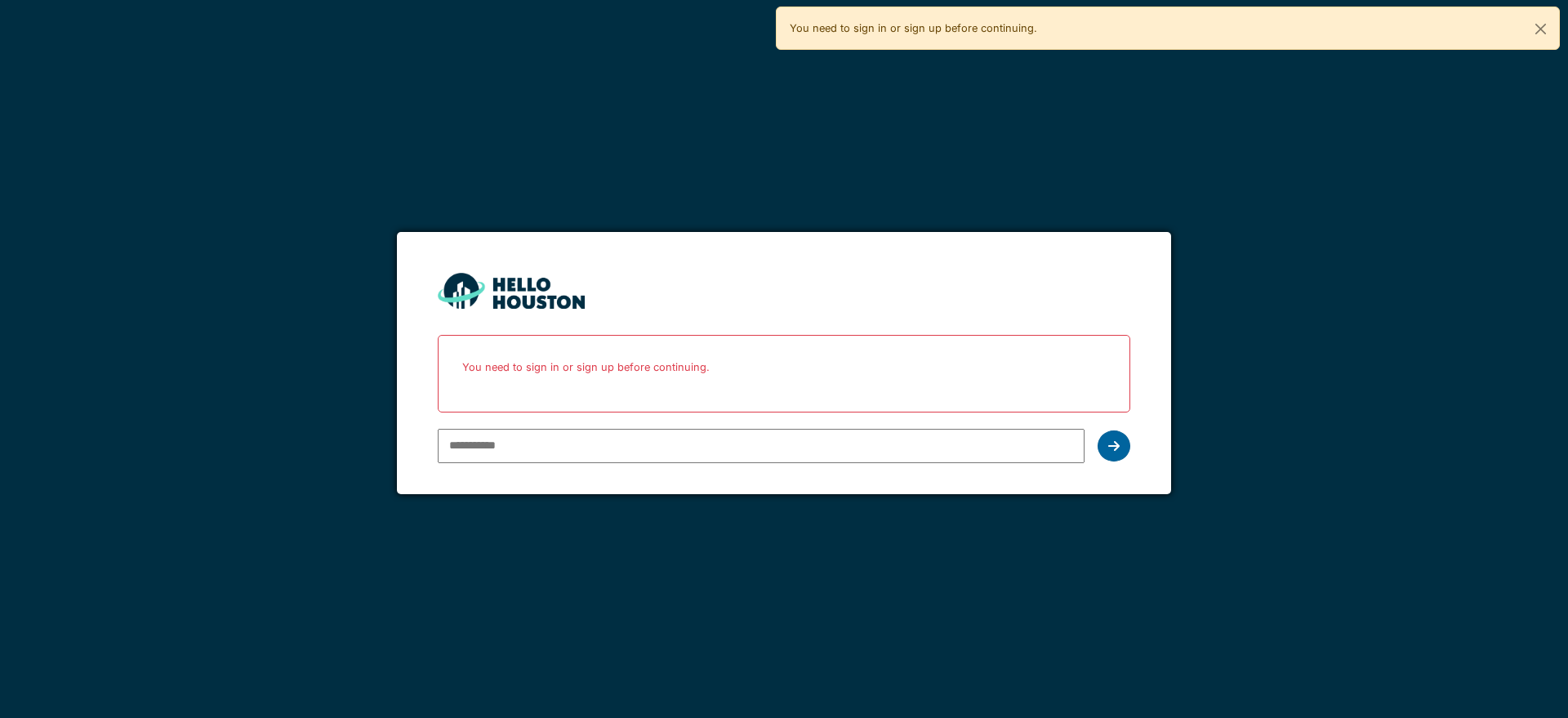
type input "**********"
click at [1119, 445] on icon at bounding box center [1114, 445] width 12 height 13
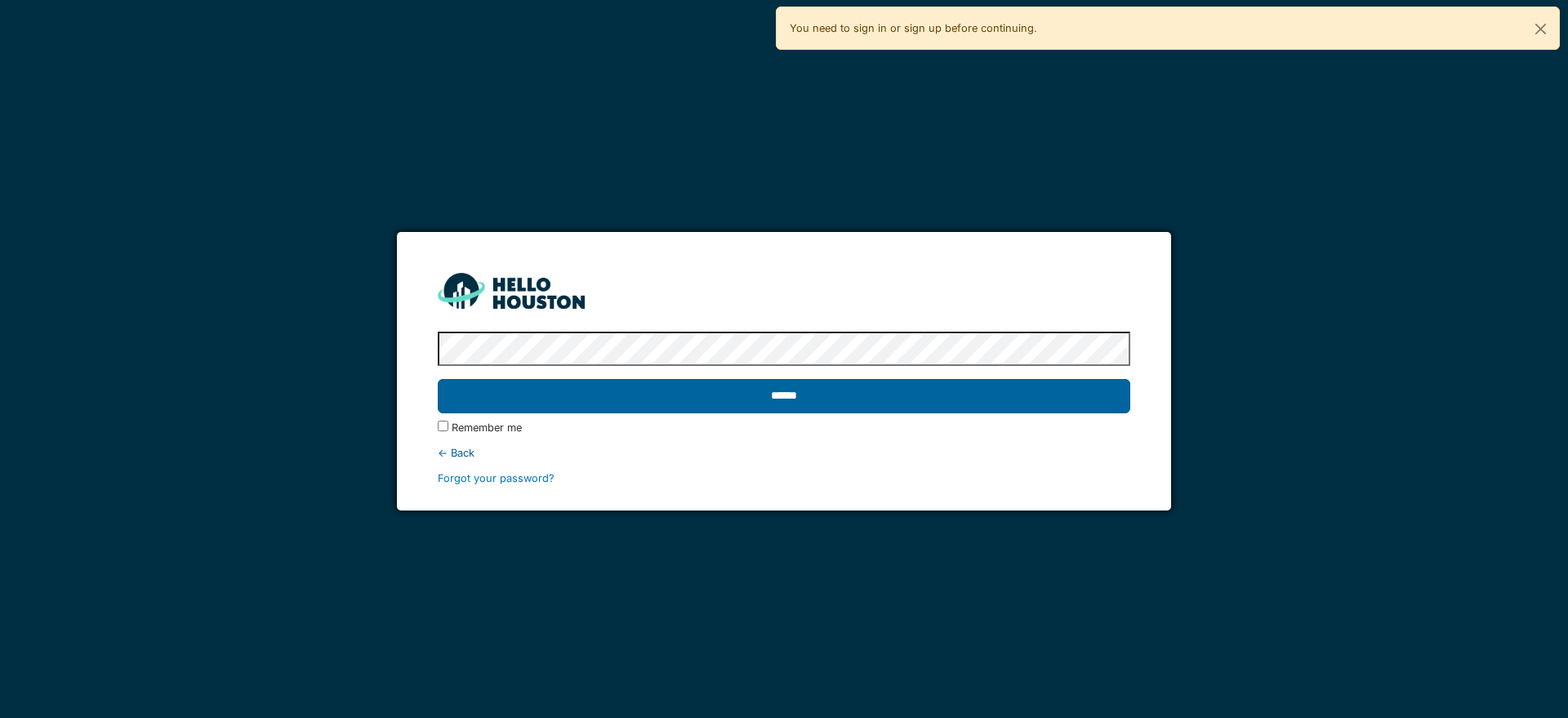
click at [809, 400] on input "******" at bounding box center [784, 396] width 692 height 34
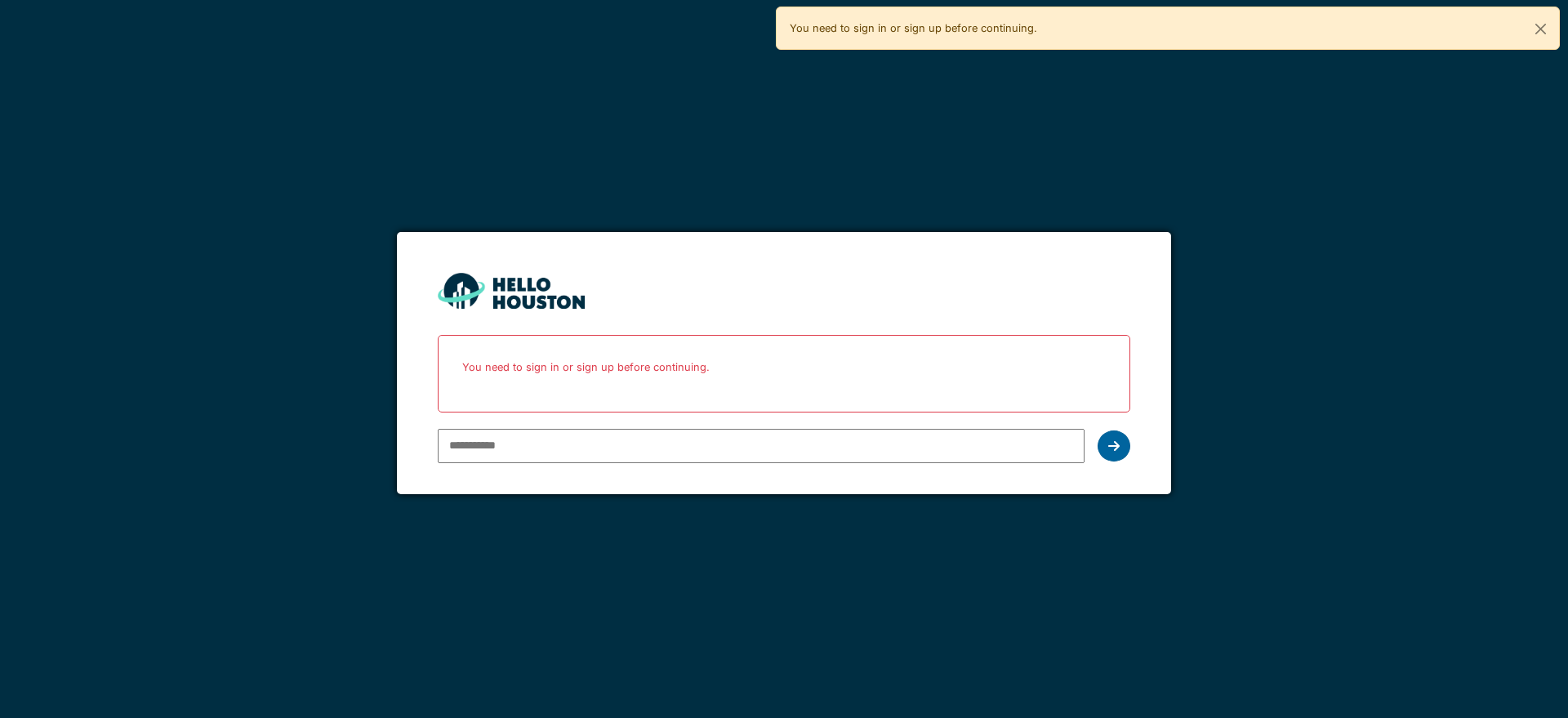
type input "**********"
click at [1119, 449] on icon at bounding box center [1114, 445] width 12 height 13
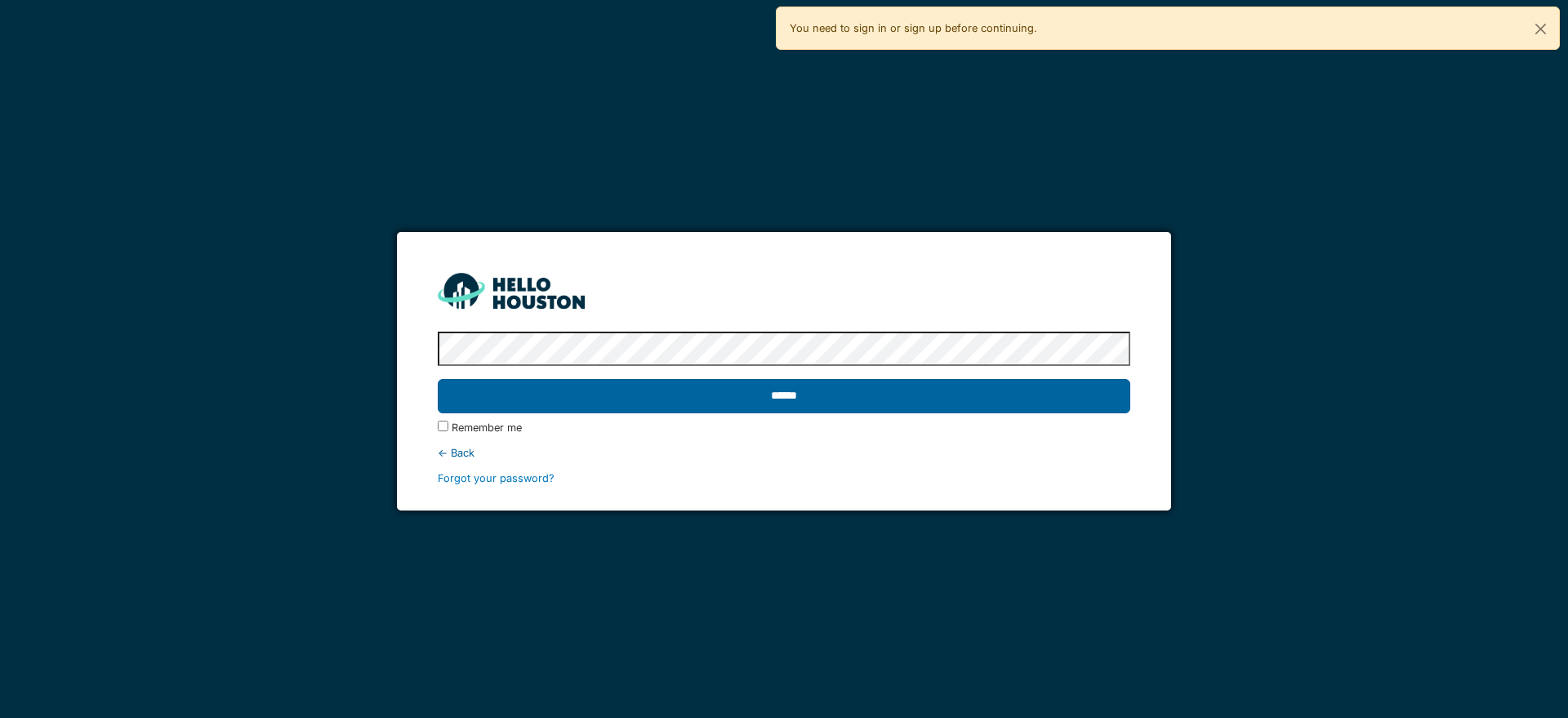
click at [882, 406] on input "******" at bounding box center [784, 396] width 692 height 34
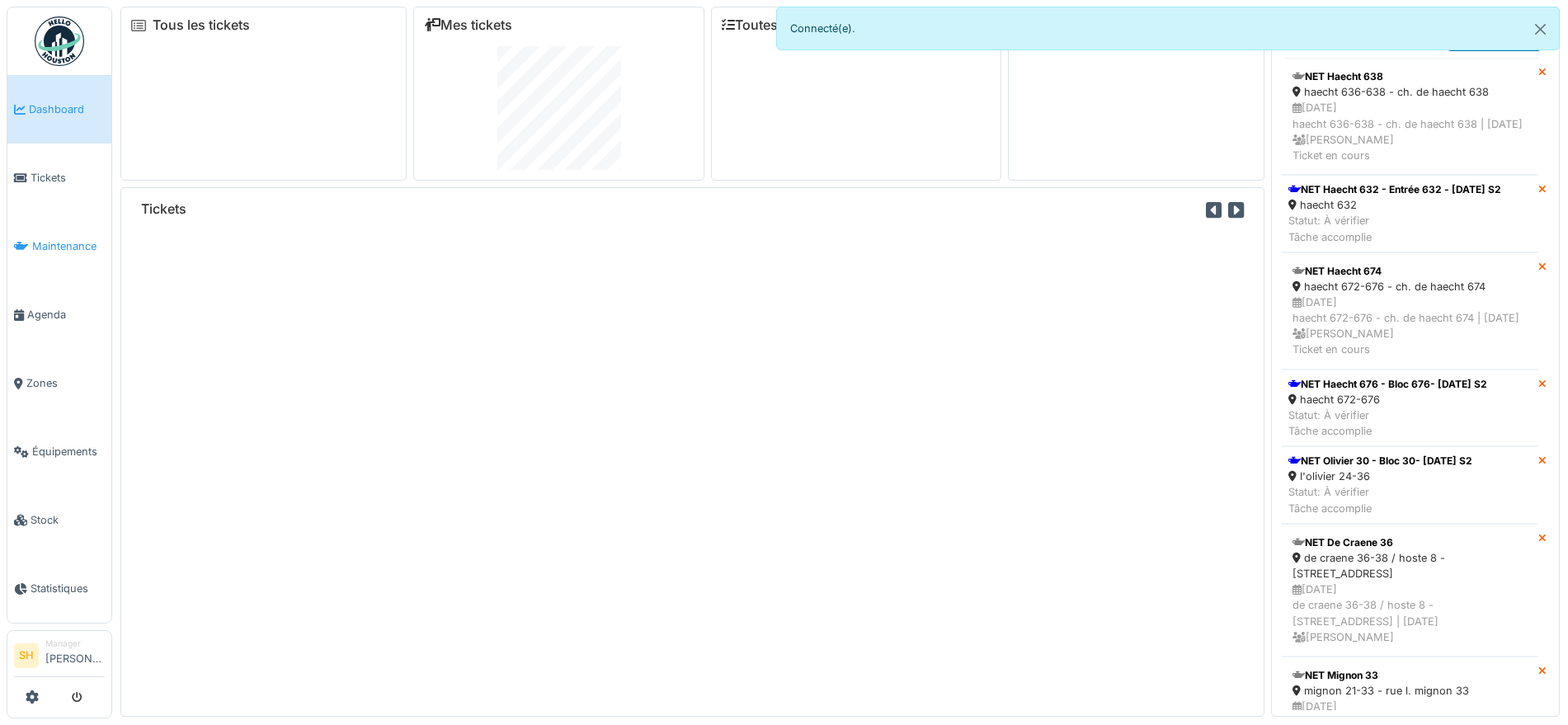
click at [62, 239] on span "Maintenance" at bounding box center [69, 246] width 73 height 16
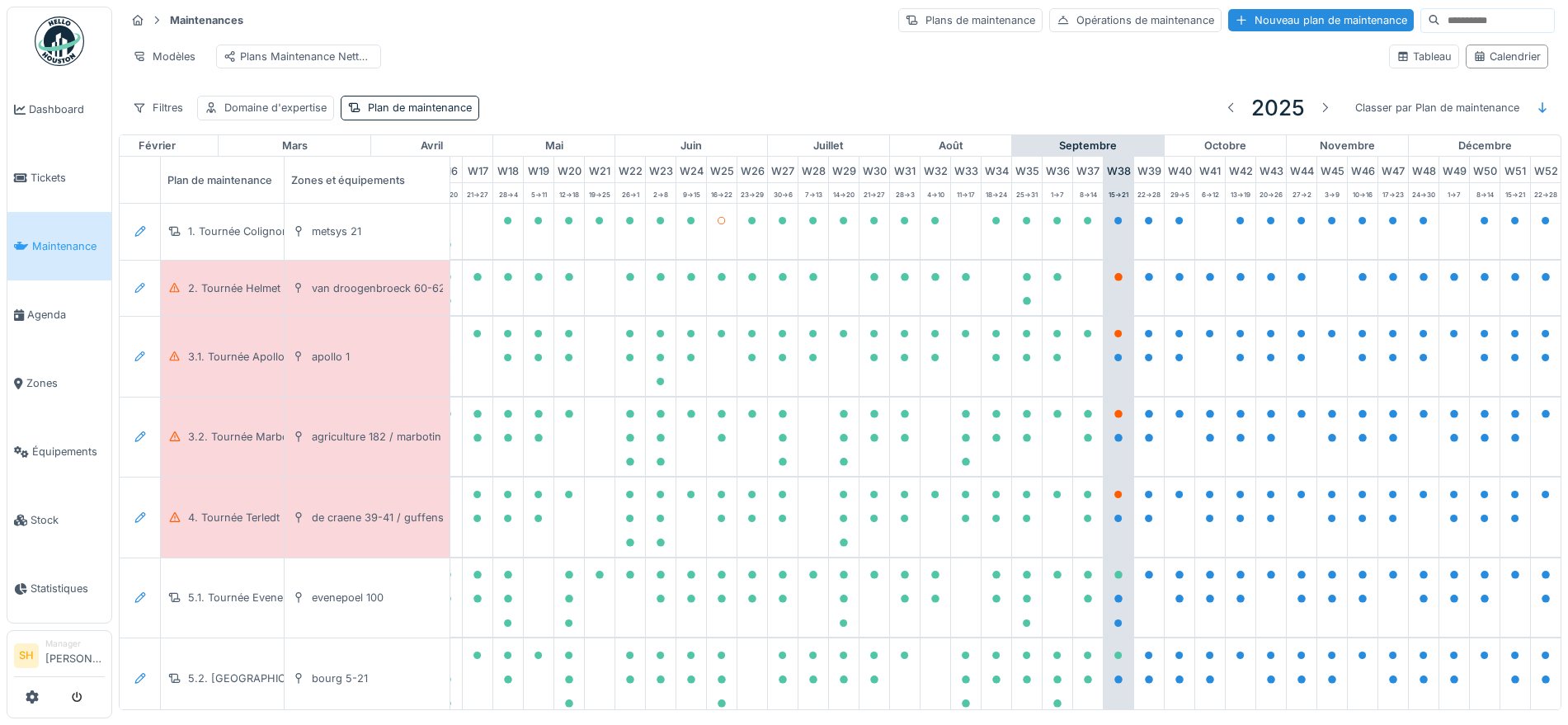
scroll to position [0, 550]
click at [236, 115] on div "Domaine d'expertise" at bounding box center [276, 107] width 102 height 16
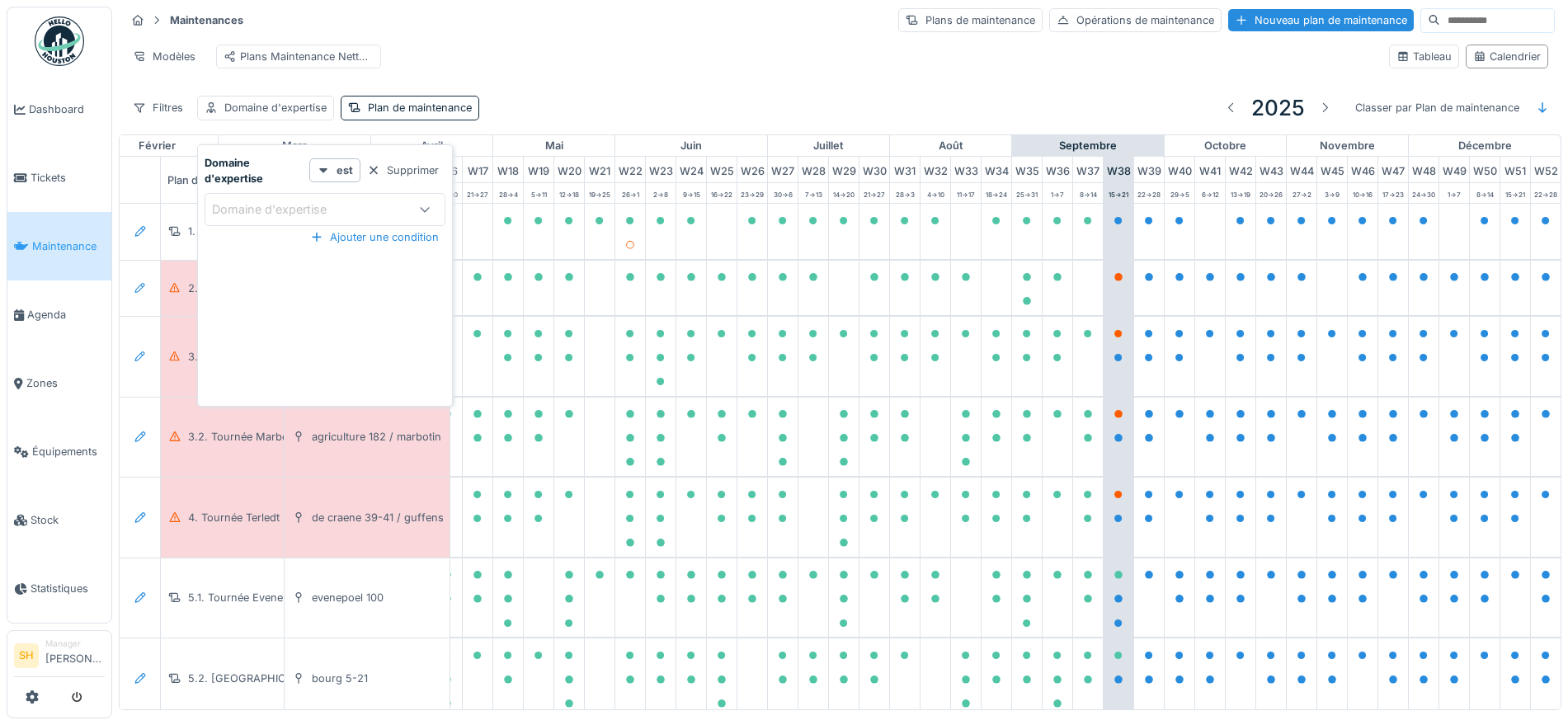
click at [416, 207] on div at bounding box center [424, 210] width 39 height 31
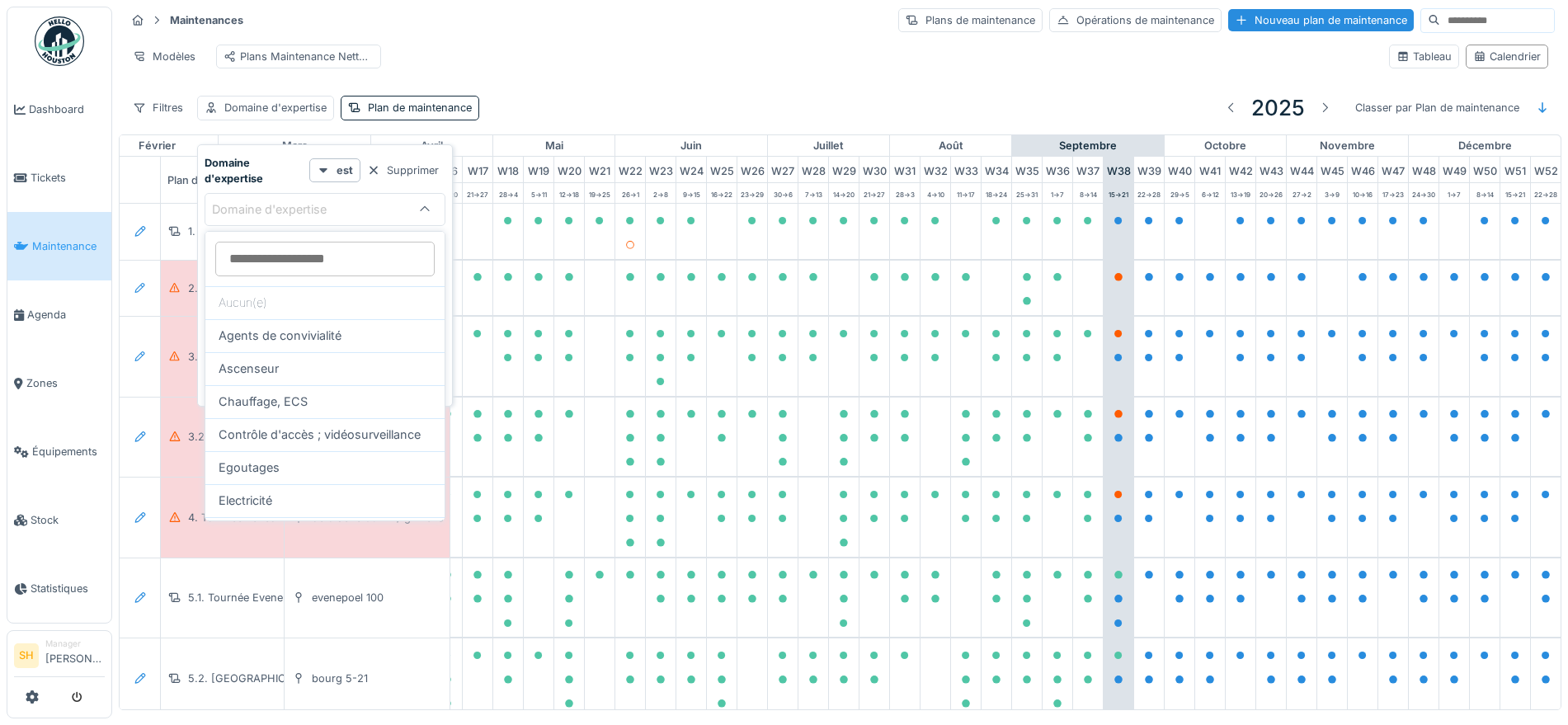
click at [369, 254] on d\'expertise_kyMjA at bounding box center [325, 259] width 220 height 34
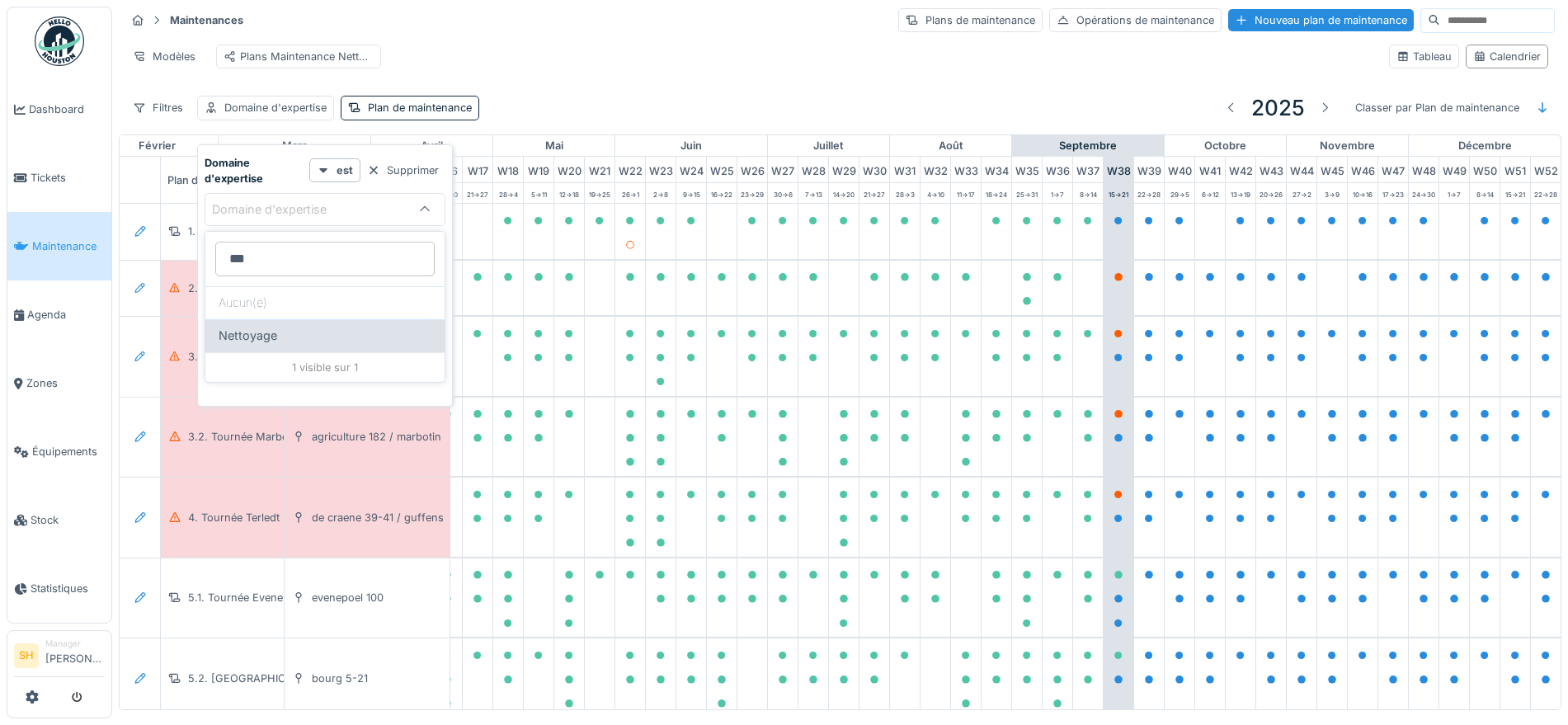
type d\'expertise_kyMjA "***"
click at [350, 342] on div "Nettoyage" at bounding box center [325, 335] width 213 height 18
type input "****"
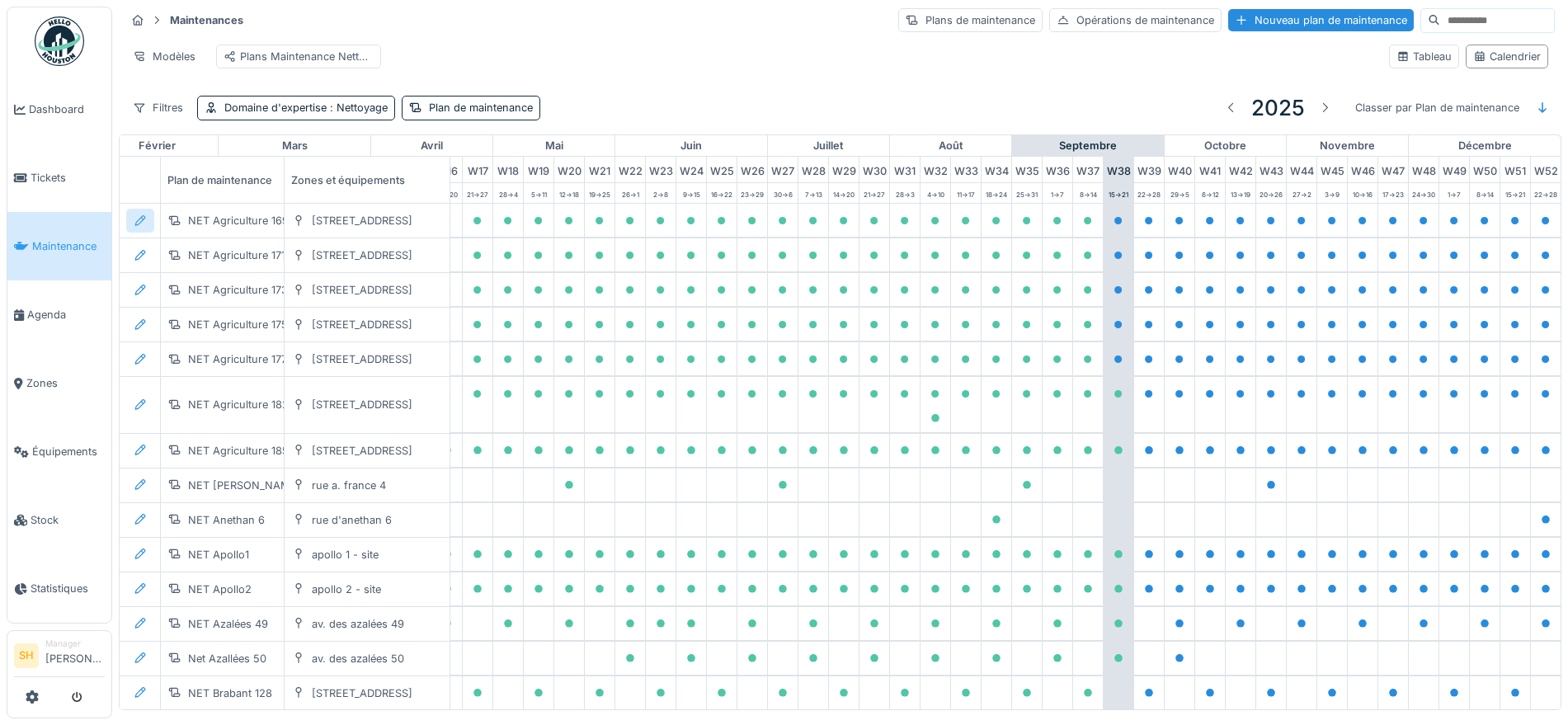
click at [135, 226] on icon at bounding box center [140, 220] width 13 height 11
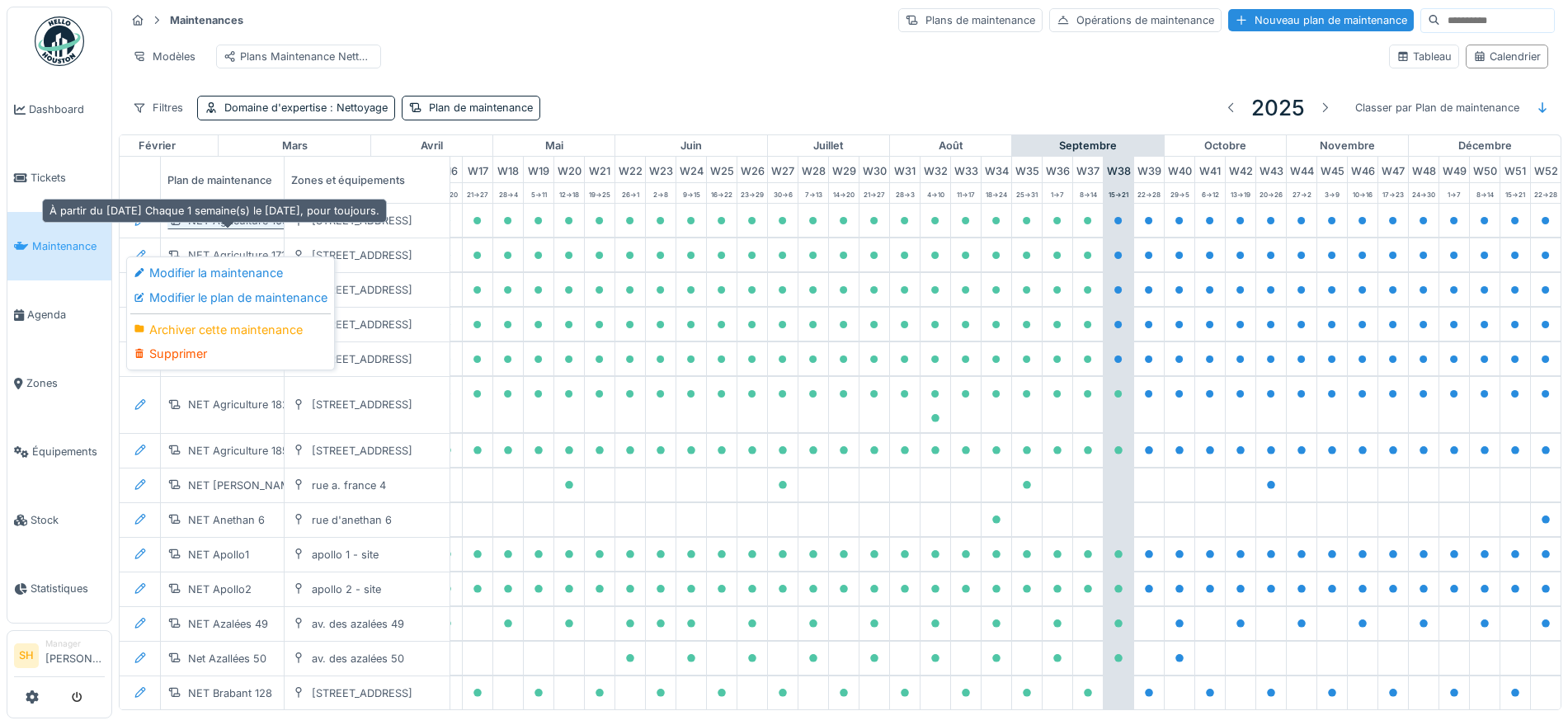
click at [246, 228] on div "NET Agriculture 169" at bounding box center [238, 220] width 100 height 16
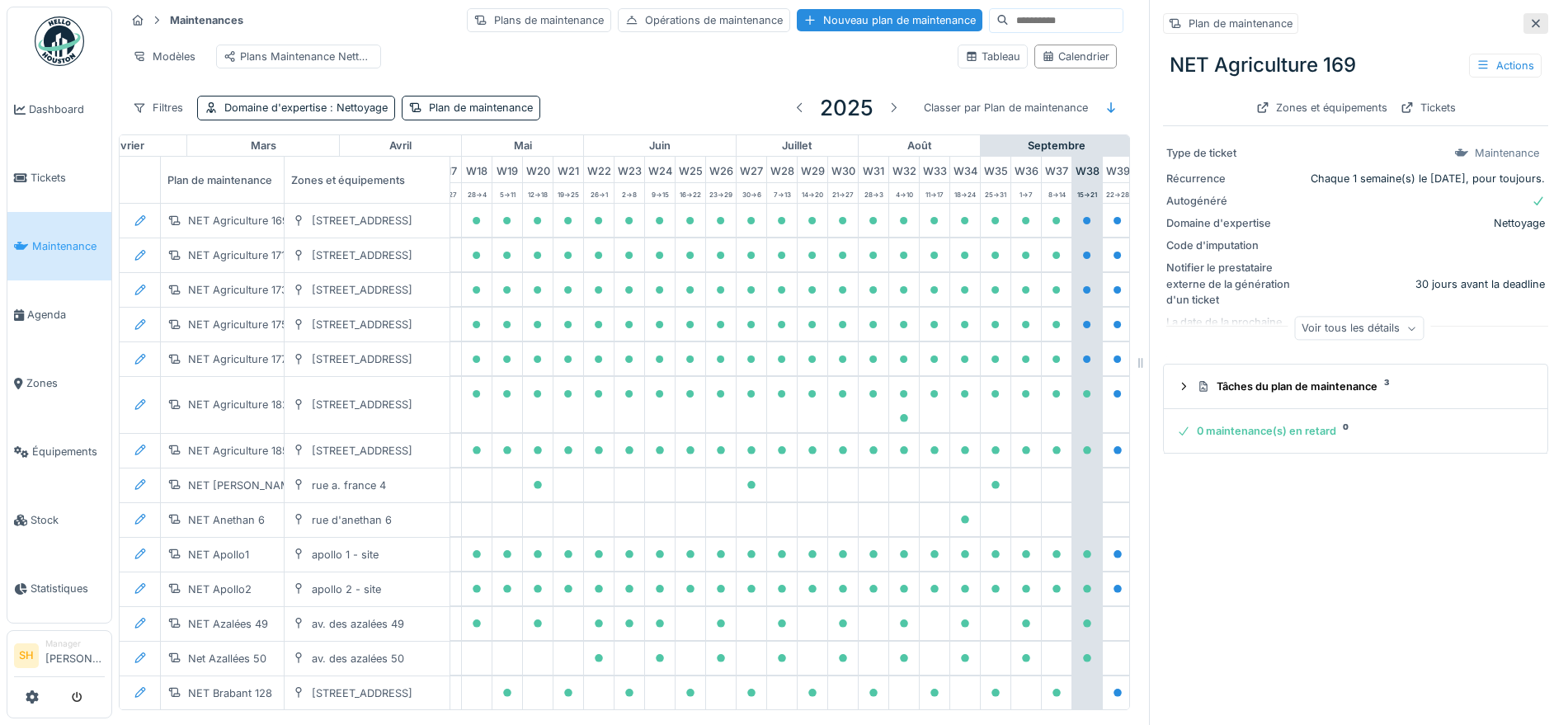
click at [1532, 20] on icon at bounding box center [1536, 23] width 8 height 8
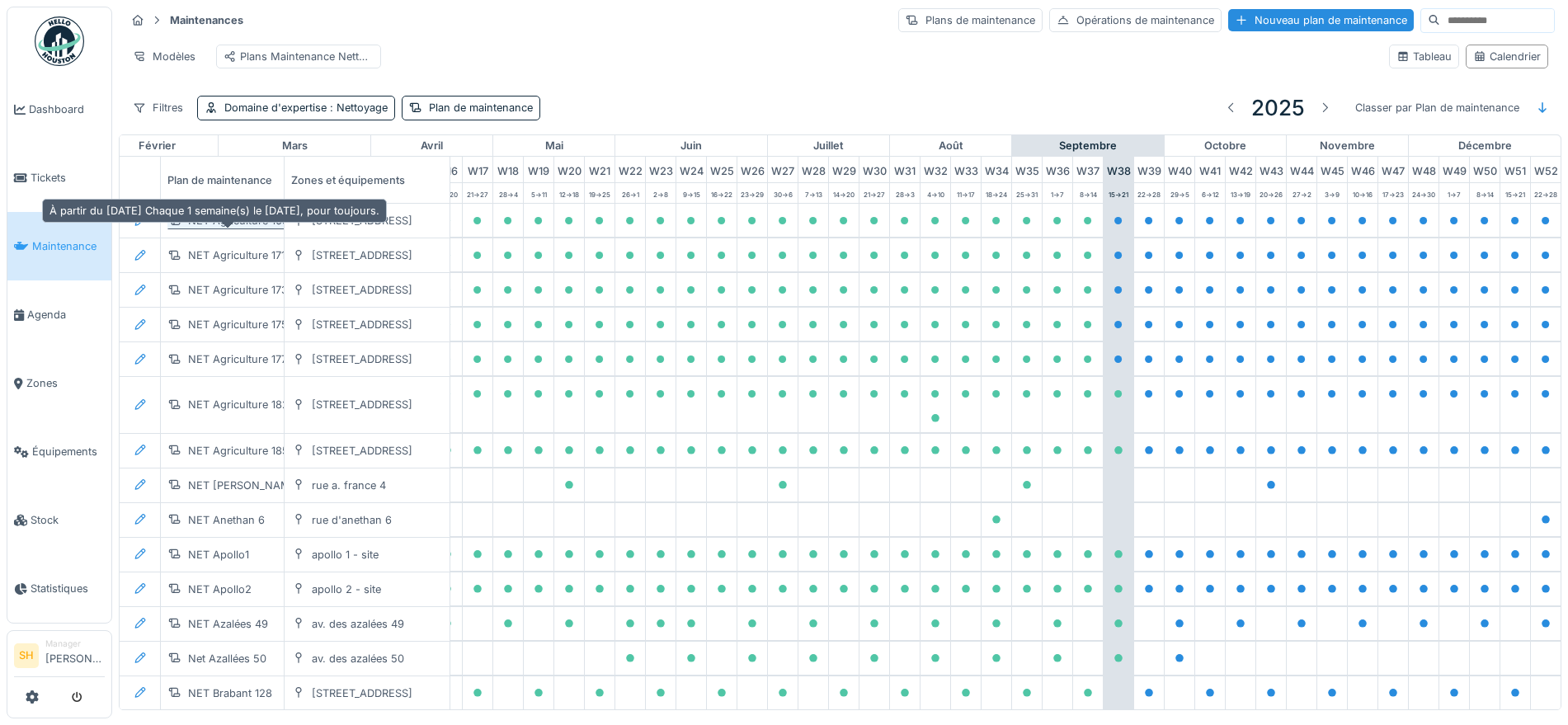
click at [242, 228] on div "NET Agriculture 169" at bounding box center [238, 220] width 100 height 16
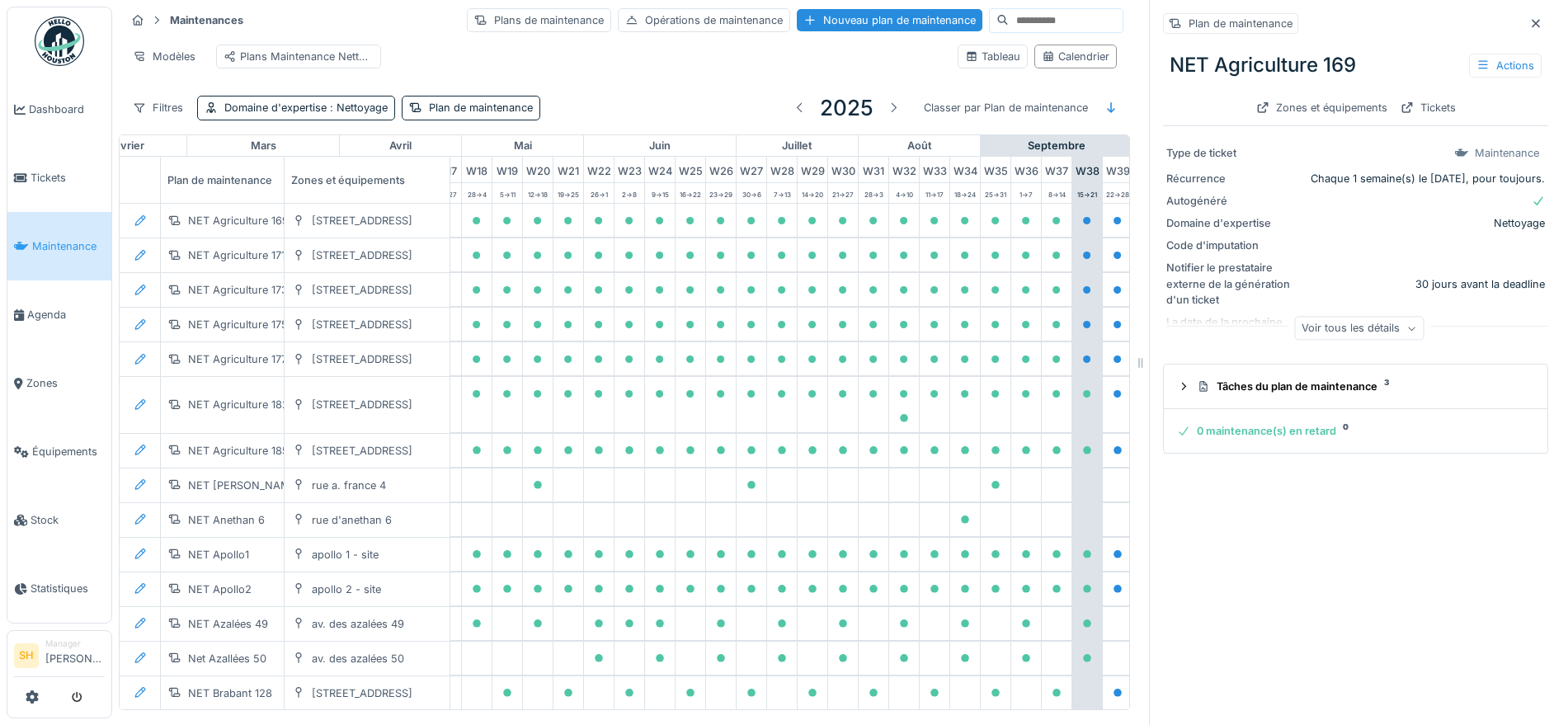
drag, startPoint x: 1506, startPoint y: 21, endPoint x: 1357, endPoint y: 43, distance: 150.6
click at [1530, 21] on icon at bounding box center [1536, 23] width 13 height 11
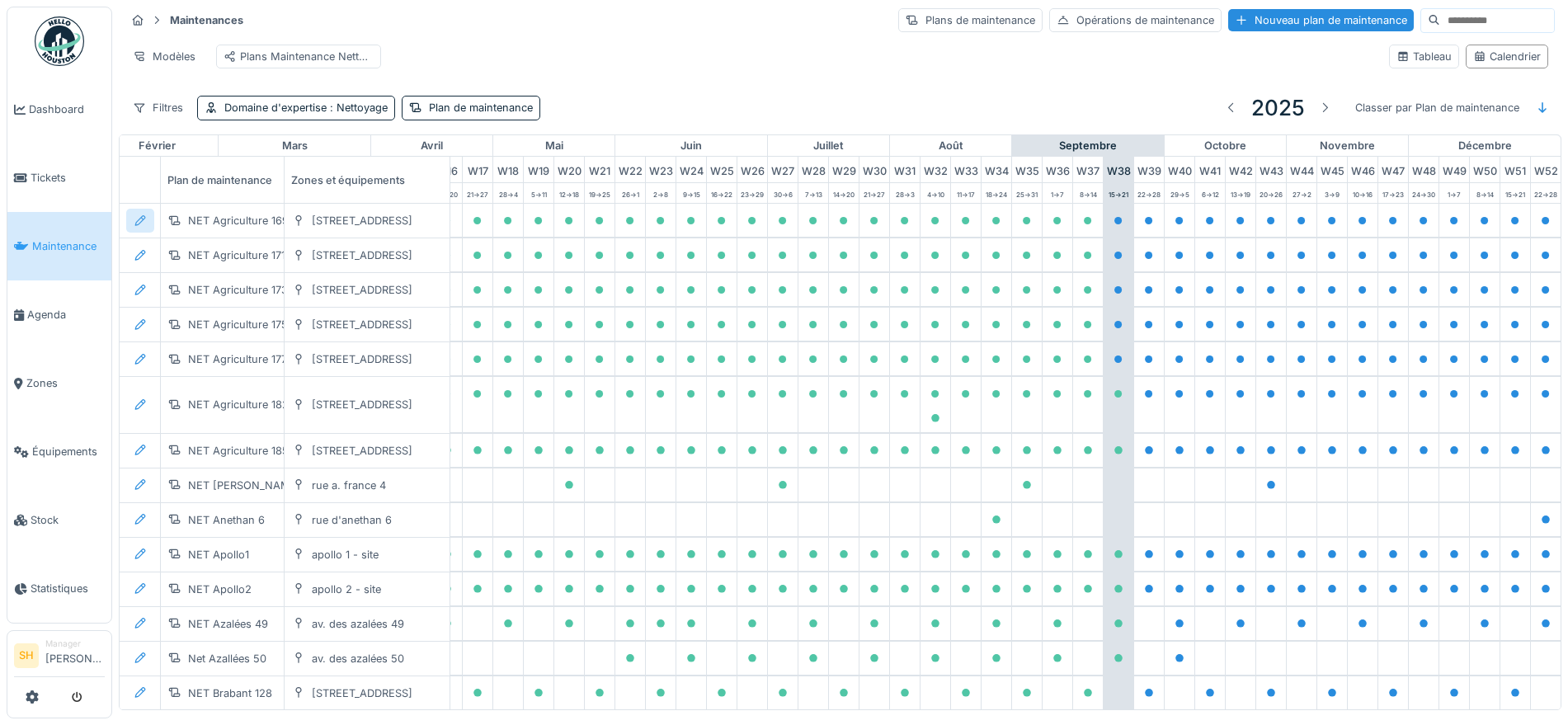
click at [140, 226] on icon at bounding box center [140, 220] width 13 height 11
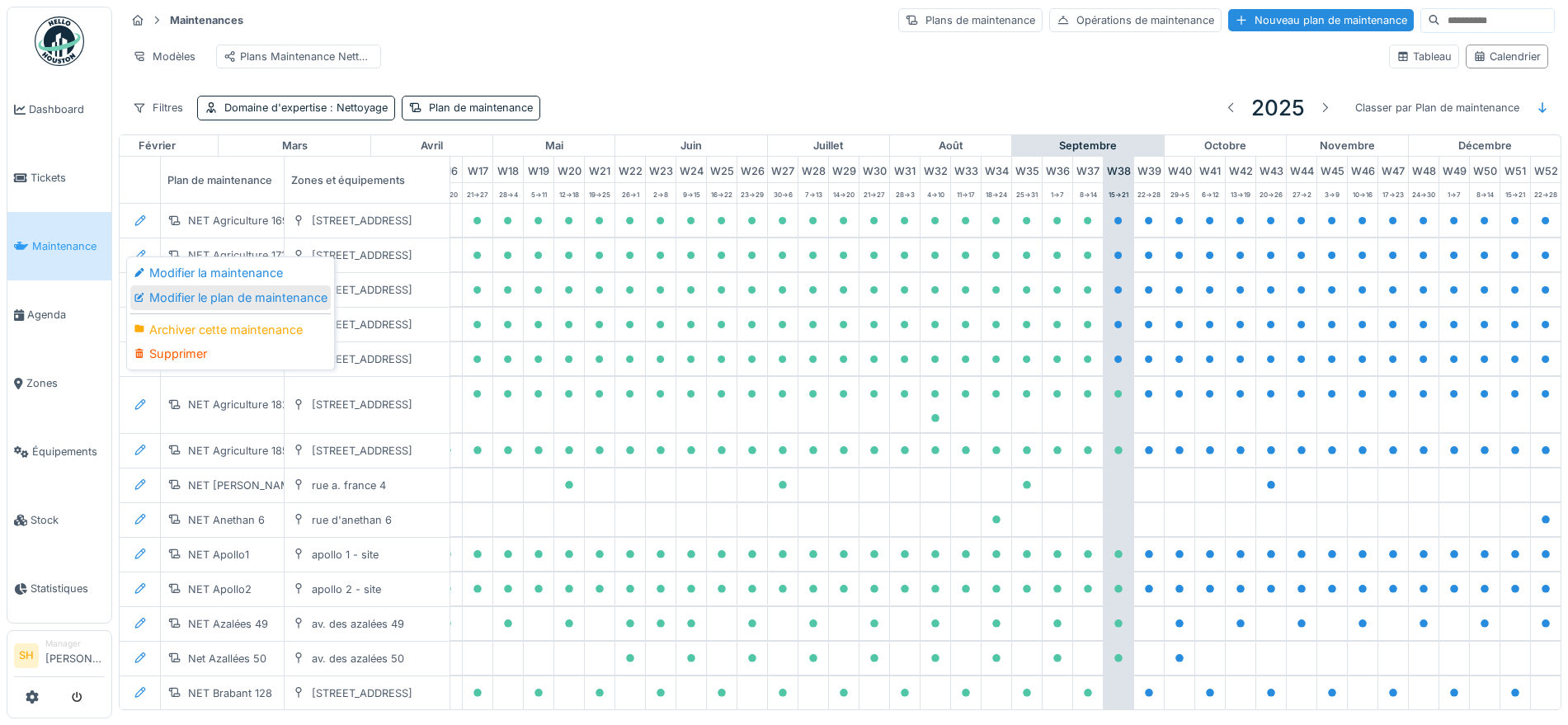
click at [224, 298] on div "Modifier le plan de maintenance" at bounding box center [230, 297] width 201 height 25
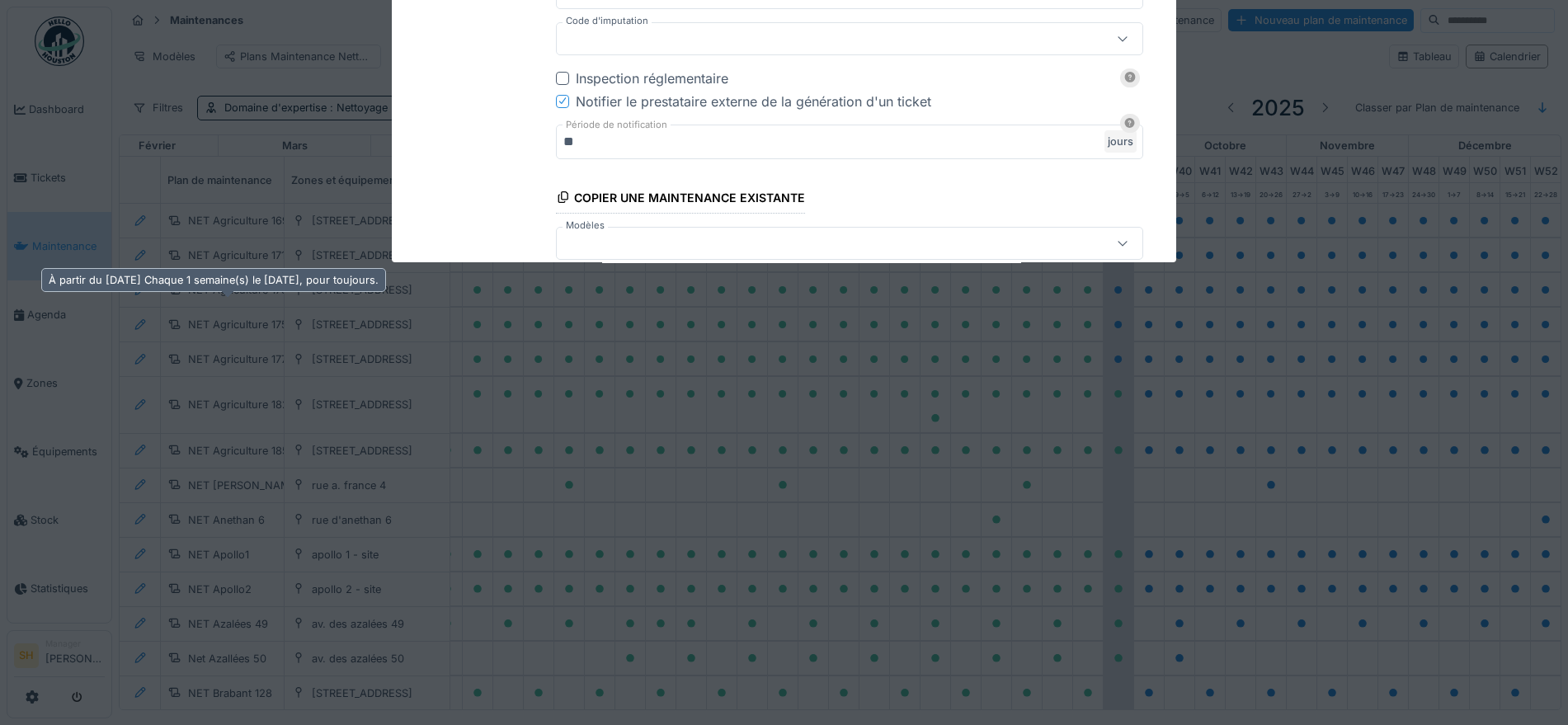
type input "****"
type input "***"
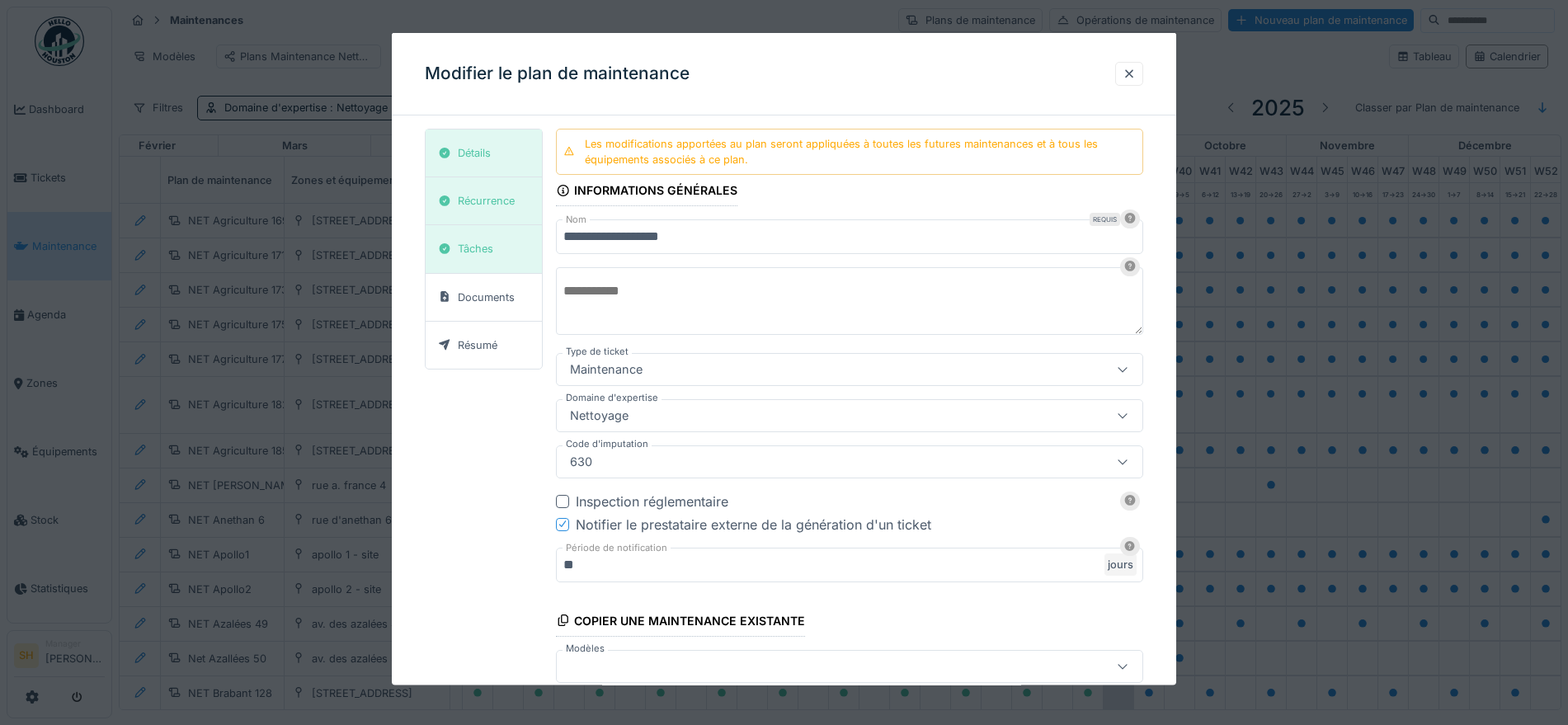
scroll to position [93, 0]
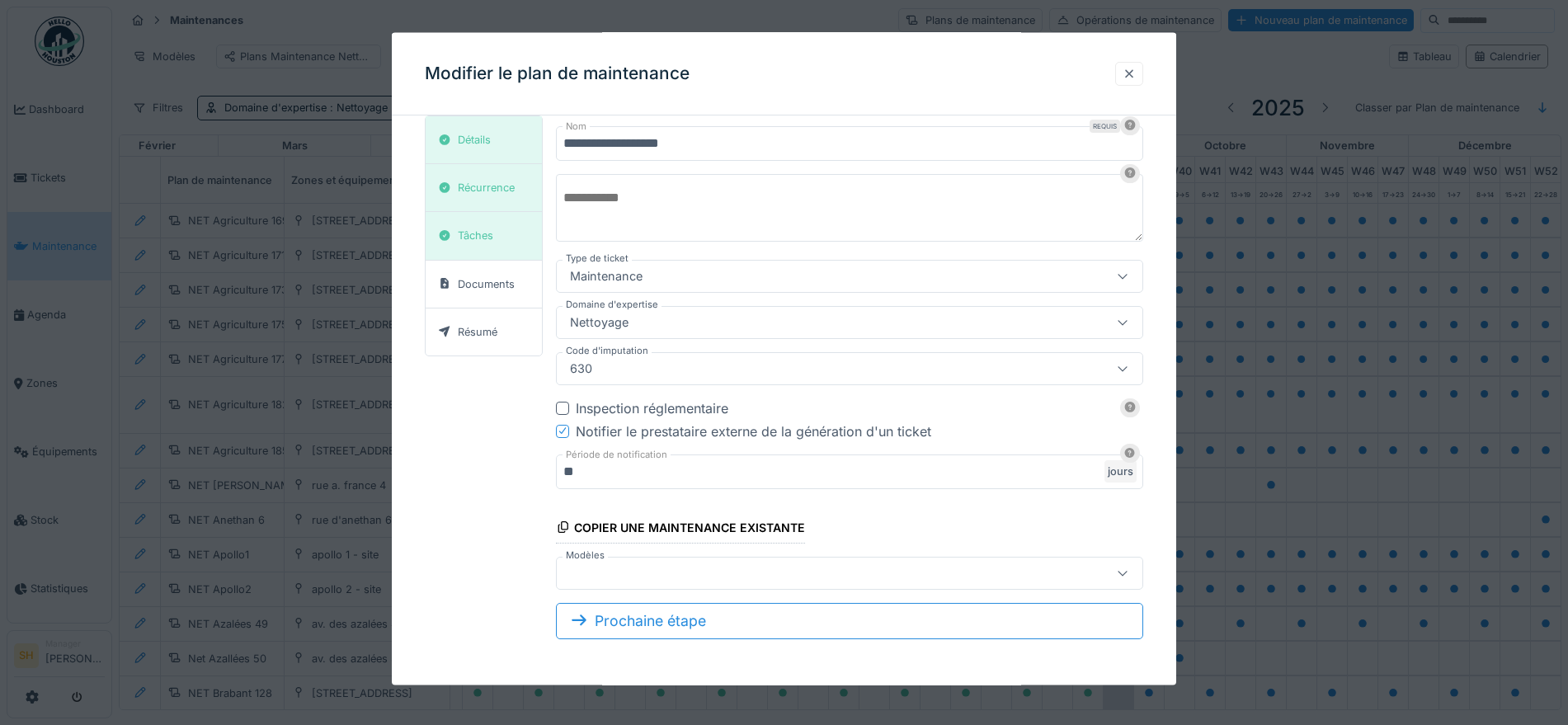
click at [1136, 72] on div at bounding box center [1129, 73] width 13 height 16
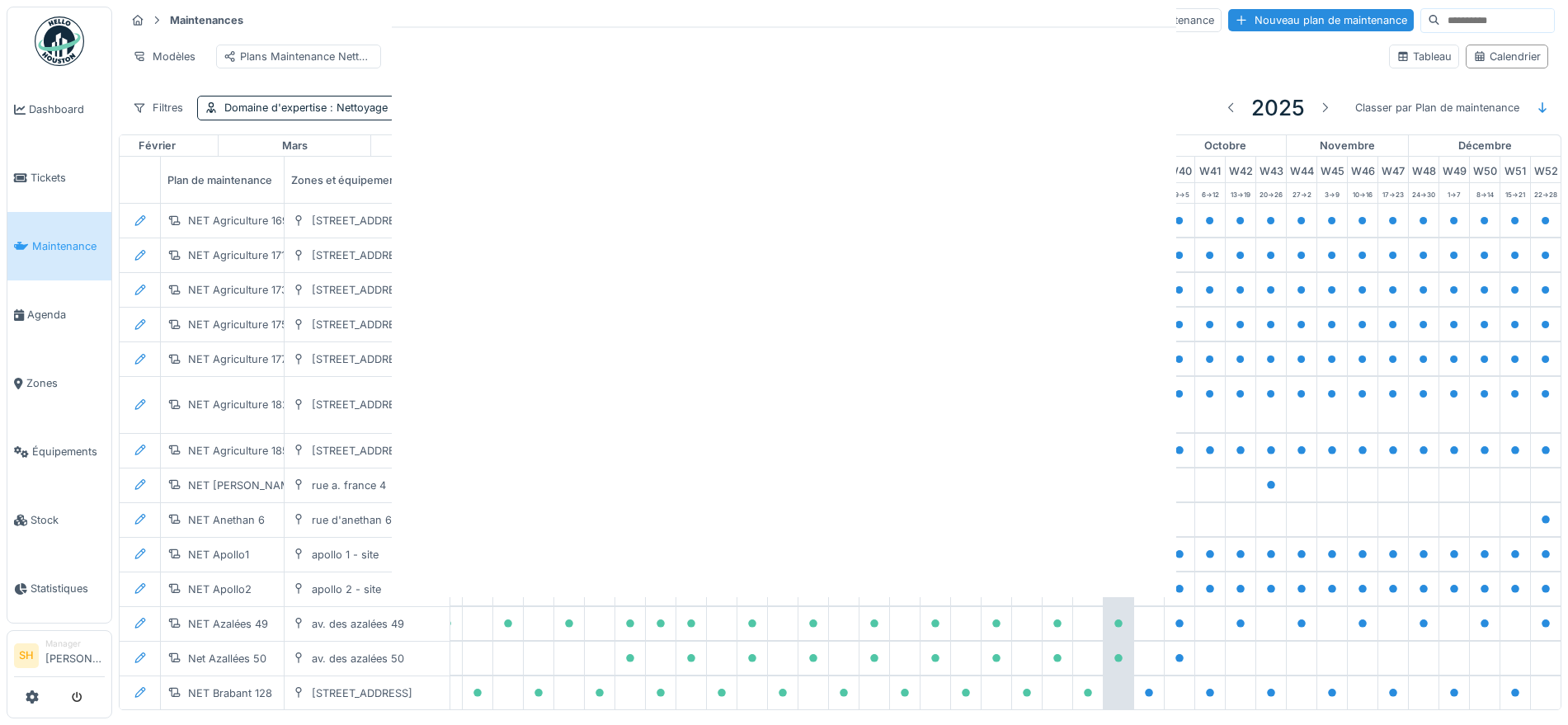
scroll to position [0, 0]
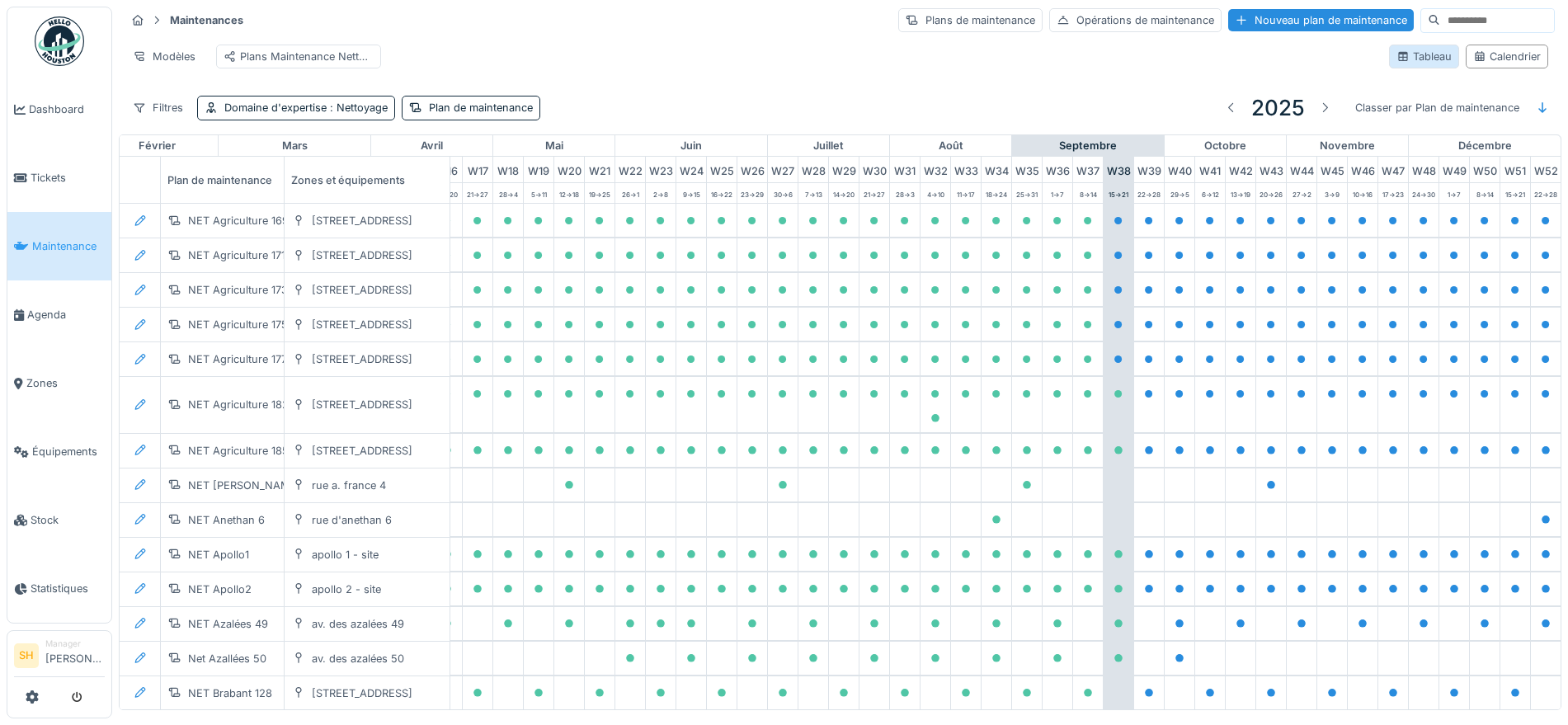
click at [1404, 64] on div "Tableau" at bounding box center [1424, 56] width 55 height 16
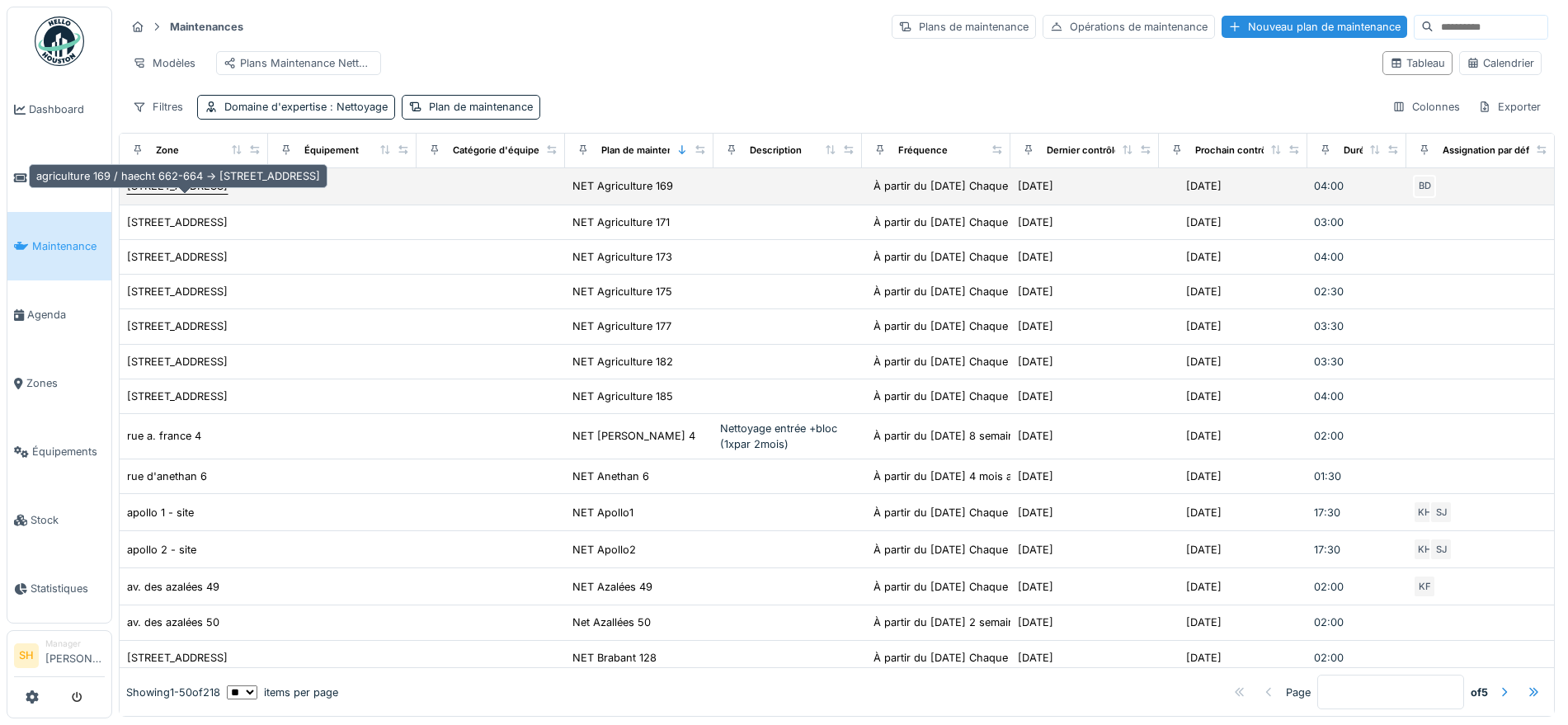
click at [195, 194] on div "[STREET_ADDRESS]" at bounding box center [177, 186] width 100 height 16
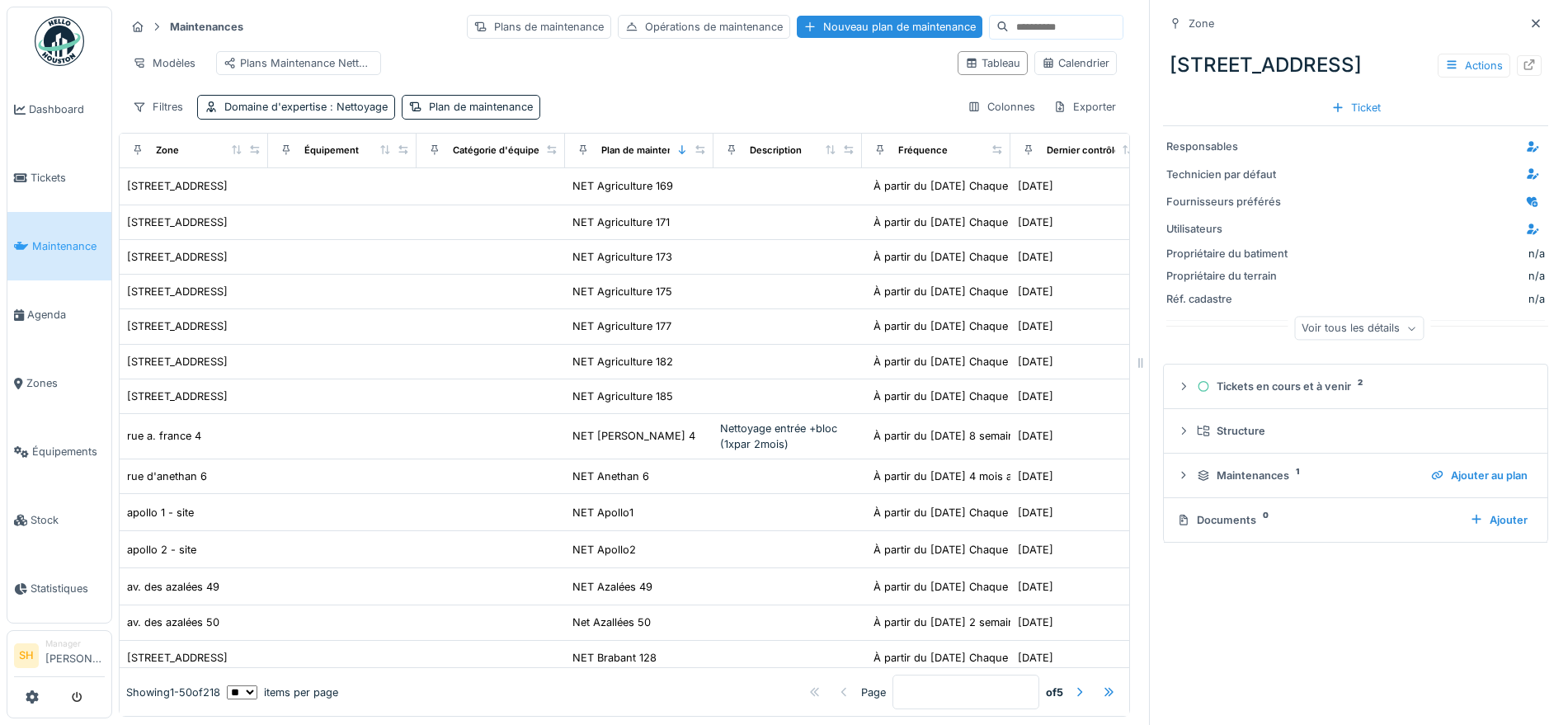
click at [1530, 21] on icon at bounding box center [1536, 23] width 13 height 11
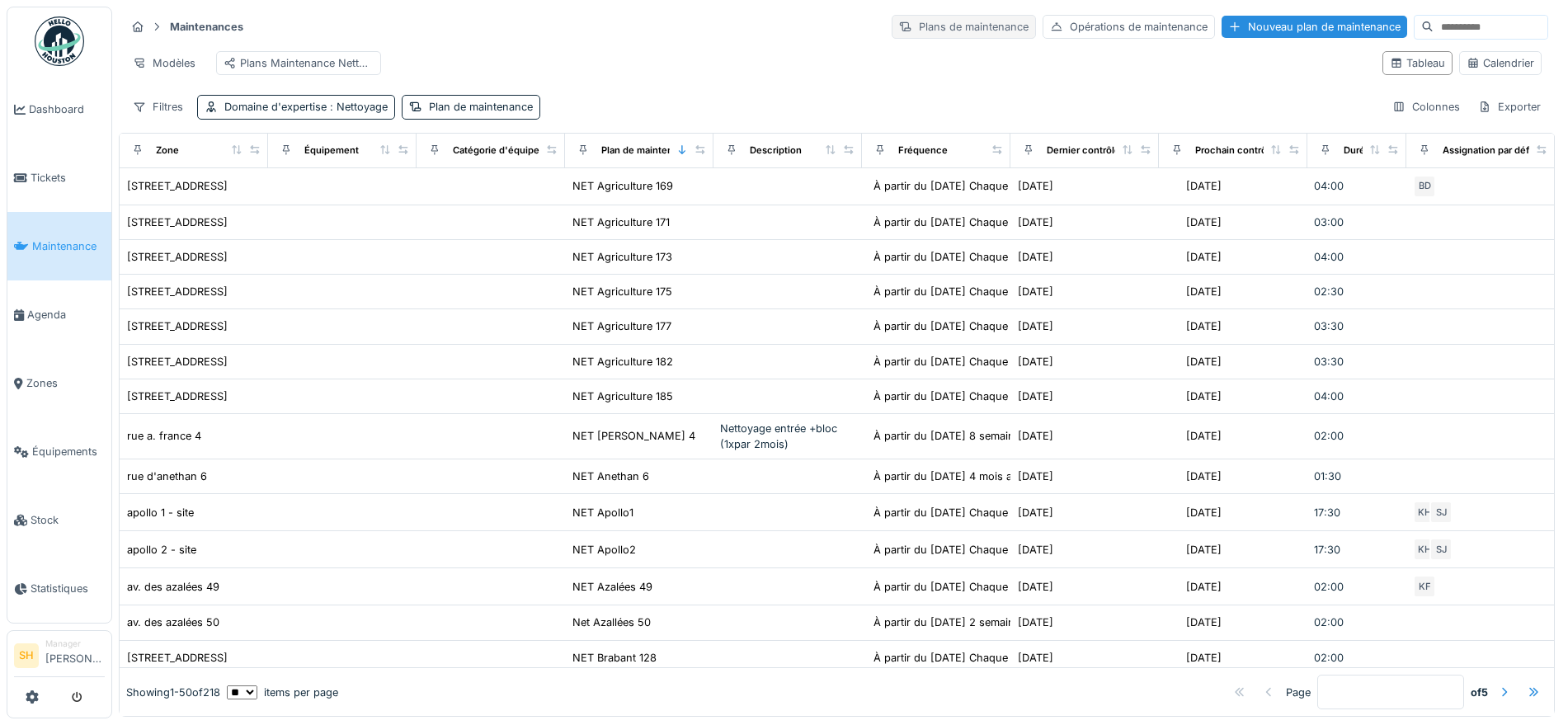
click at [912, 23] on div "Plans de maintenance" at bounding box center [964, 27] width 145 height 24
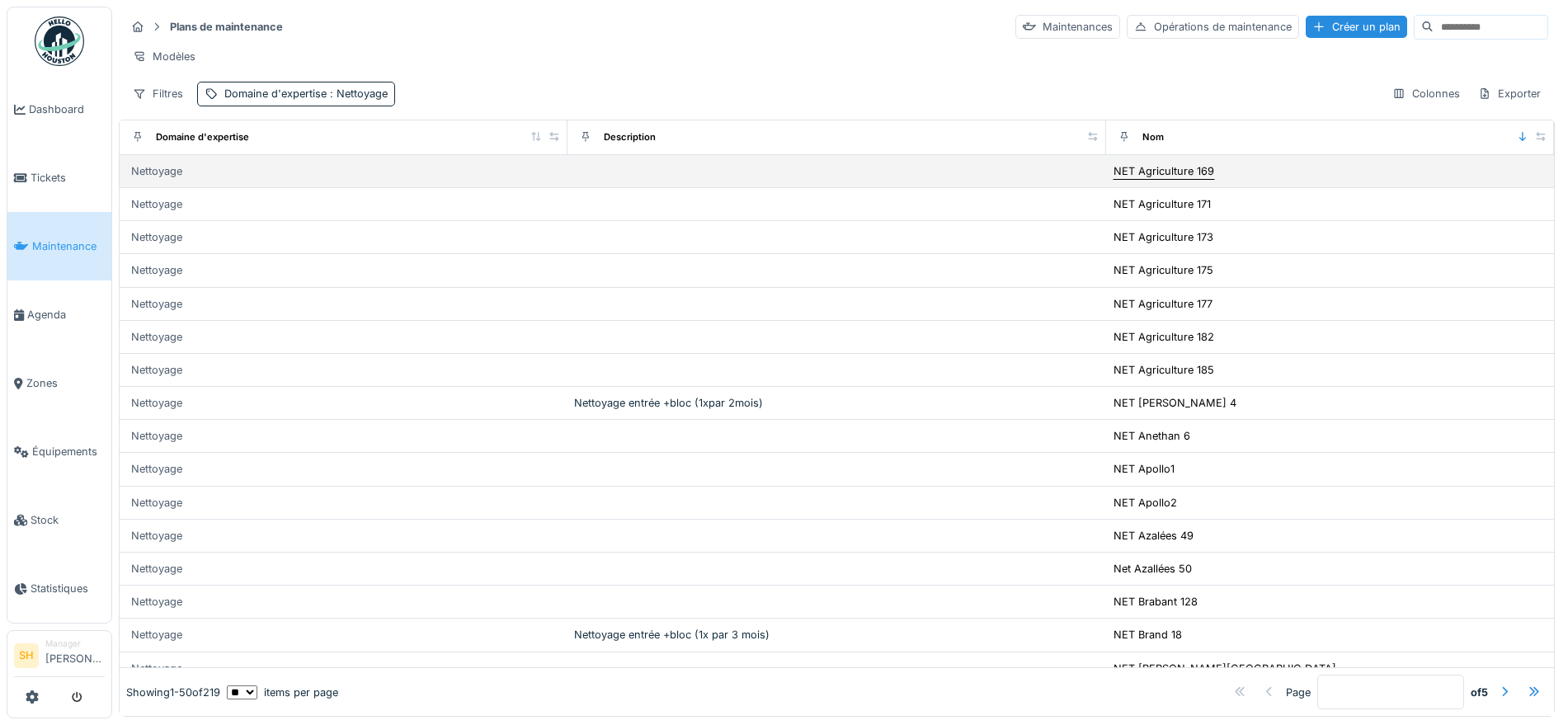
click at [1123, 179] on div "NET Agriculture 169" at bounding box center [1163, 171] width 100 height 16
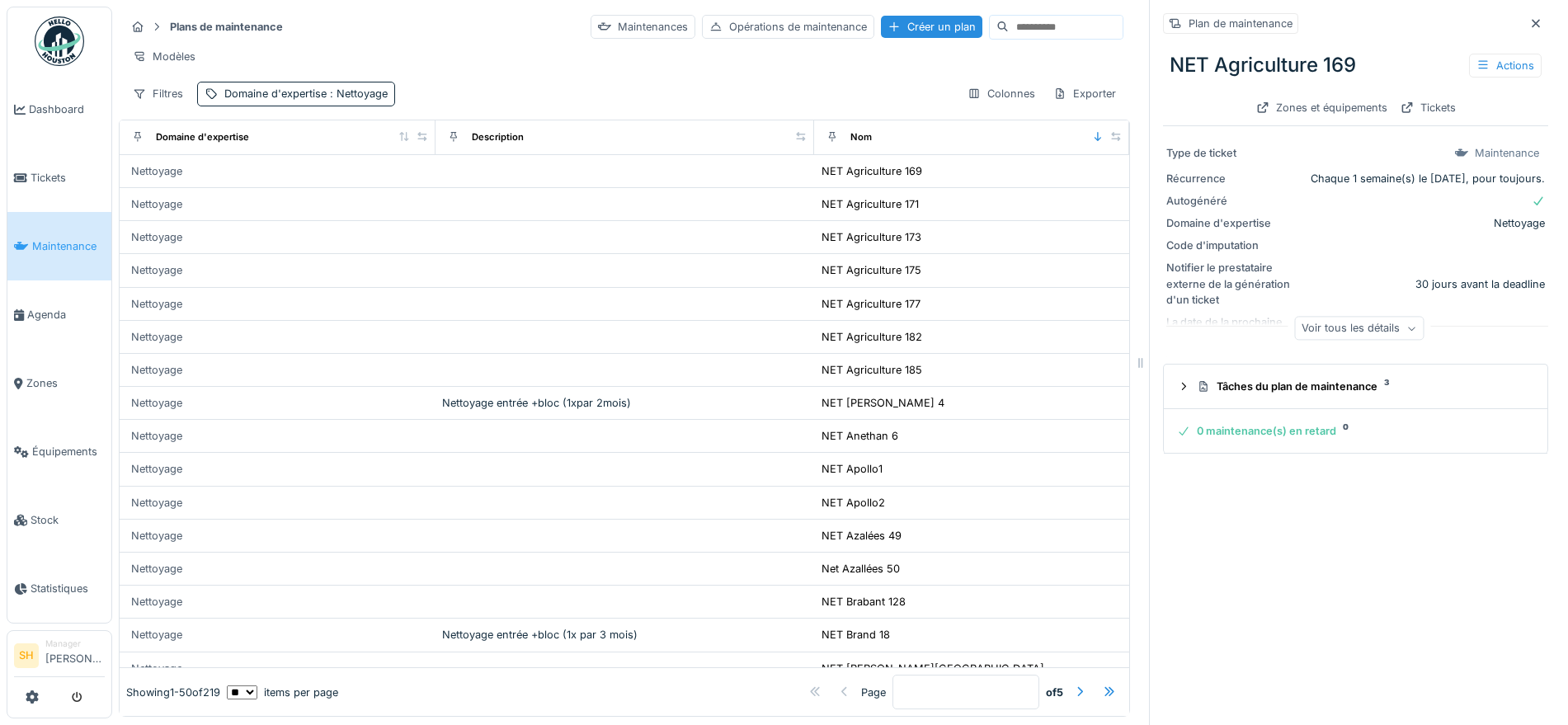
click at [1409, 331] on icon at bounding box center [1411, 330] width 7 height 4
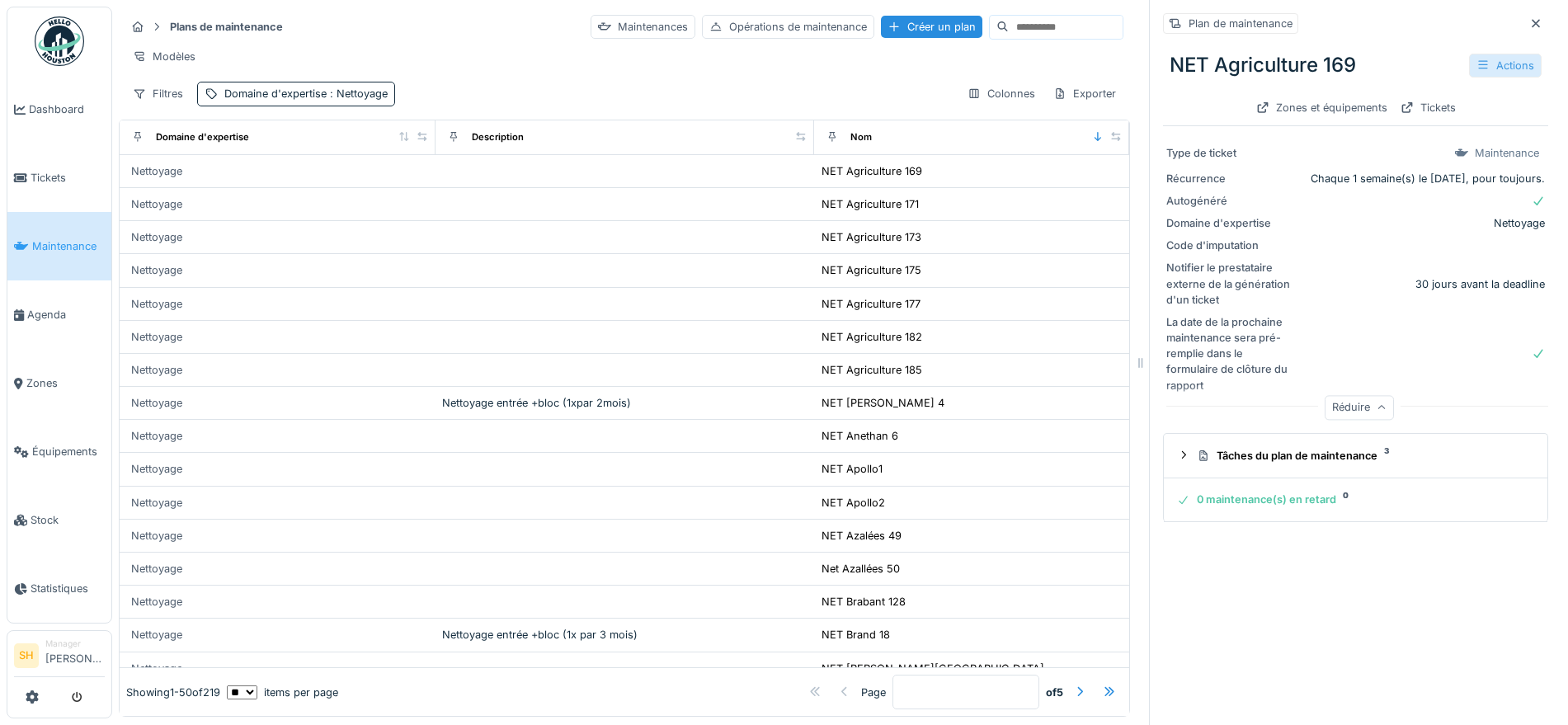
click at [1497, 69] on div "Actions" at bounding box center [1506, 65] width 73 height 24
click at [1392, 103] on div "Modifier" at bounding box center [1415, 101] width 149 height 25
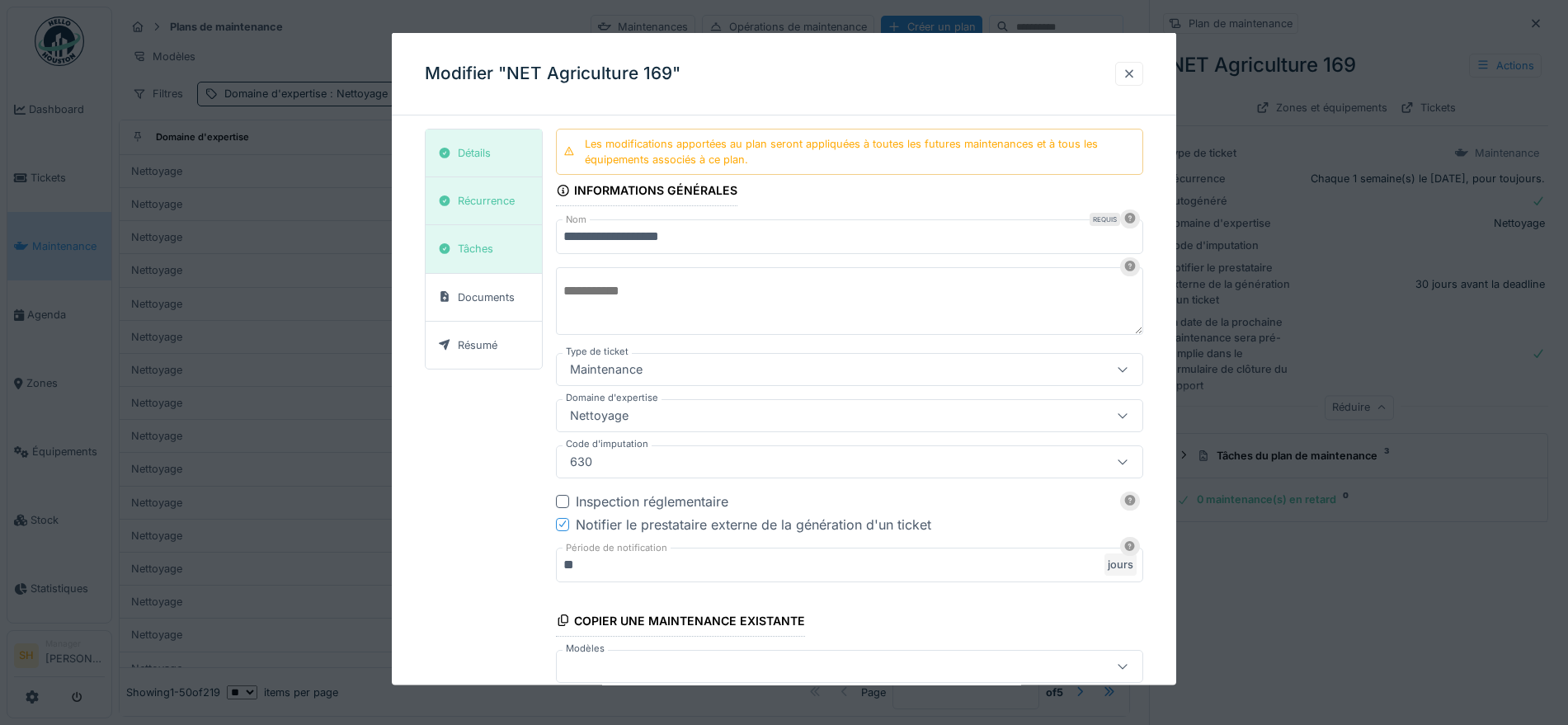
click at [1136, 72] on div at bounding box center [1129, 73] width 13 height 16
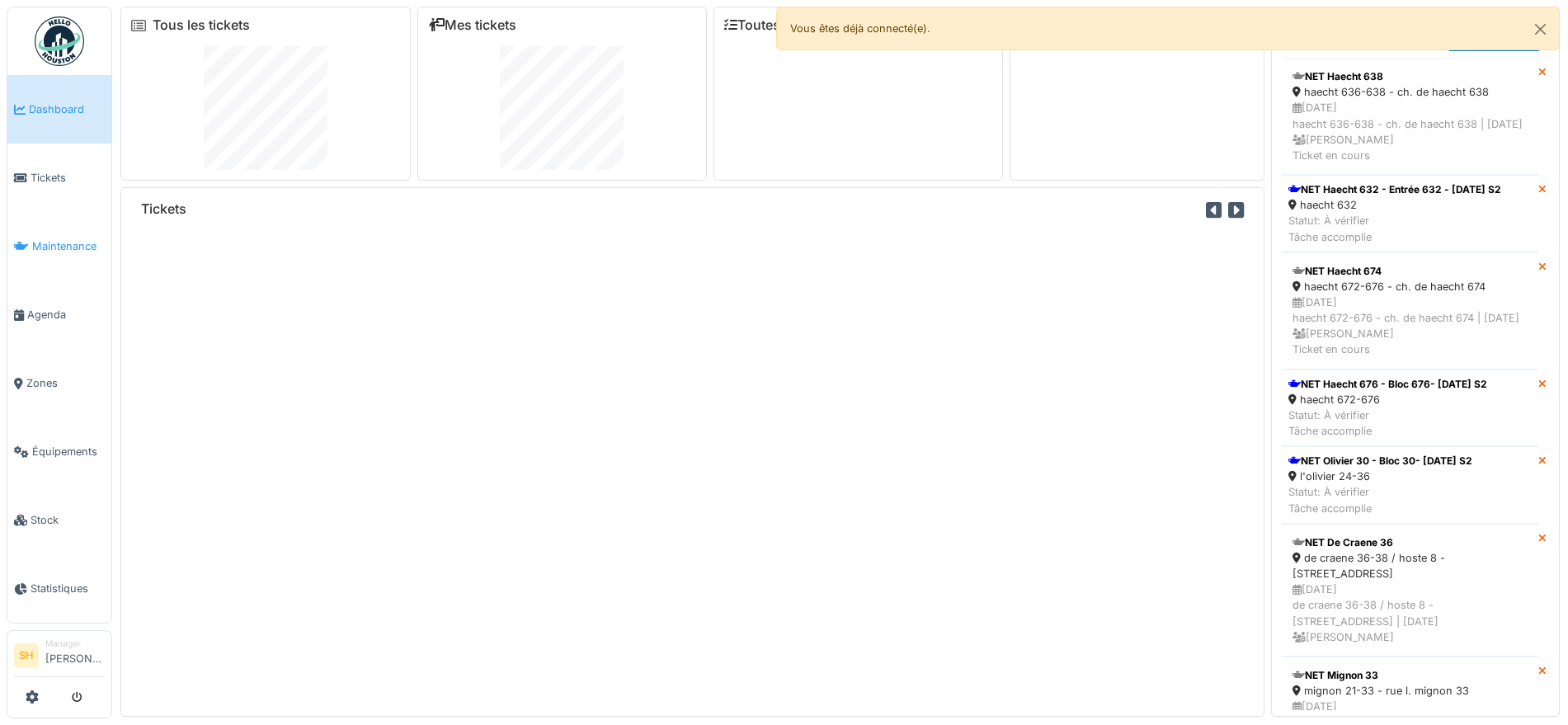
click at [50, 238] on span "Maintenance" at bounding box center [69, 246] width 73 height 16
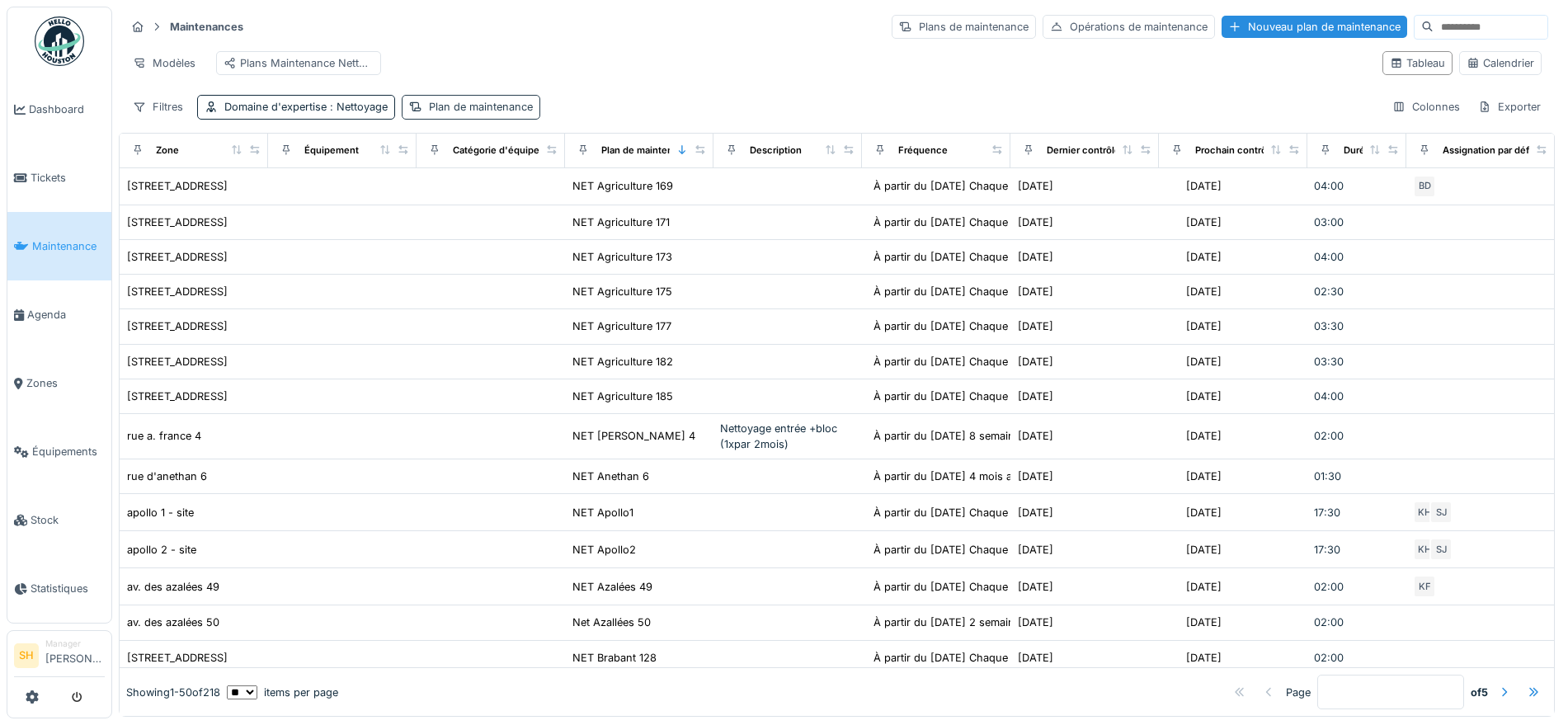
click at [477, 114] on div "Plan de maintenance" at bounding box center [481, 107] width 104 height 16
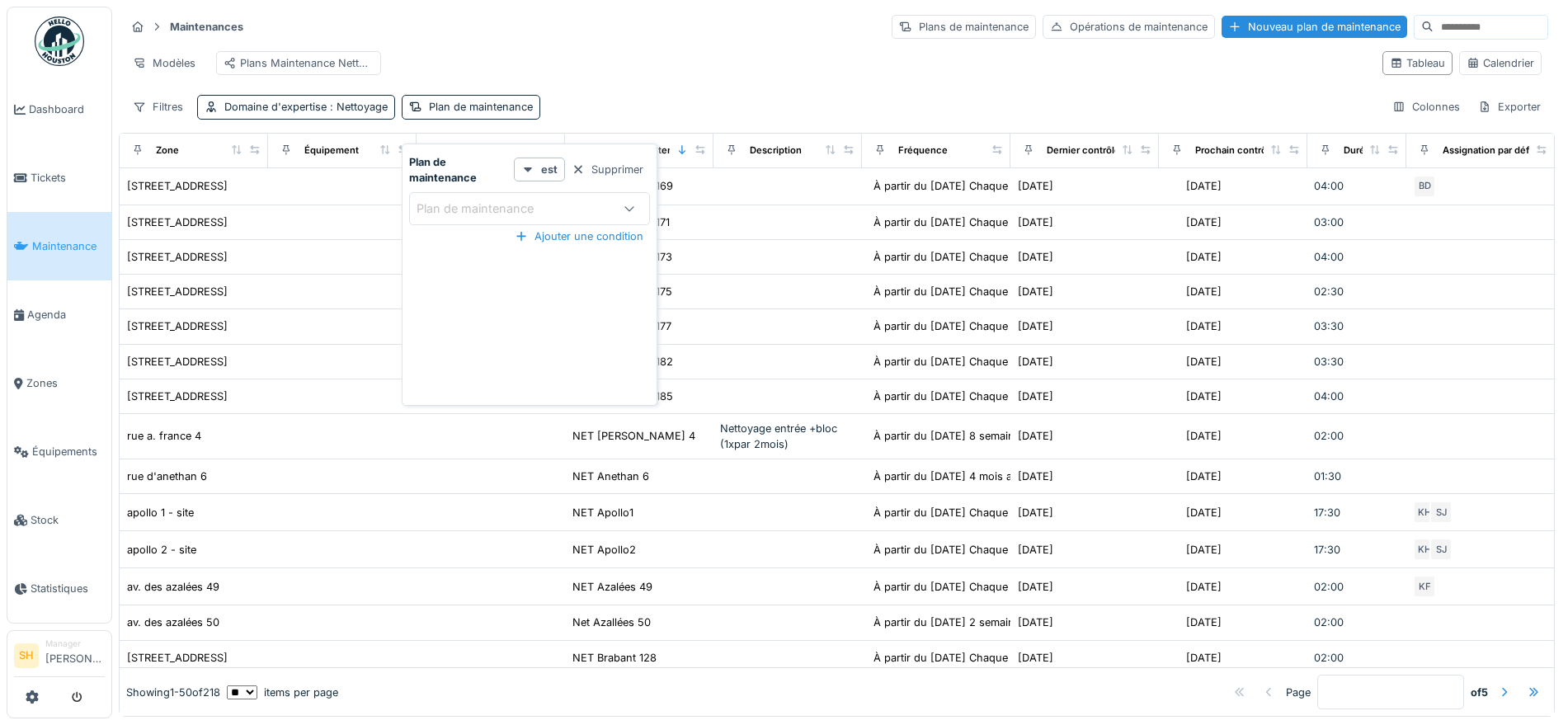
click at [685, 59] on div "Modèles Plans Maintenance Nettoyage" at bounding box center [747, 63] width 1244 height 37
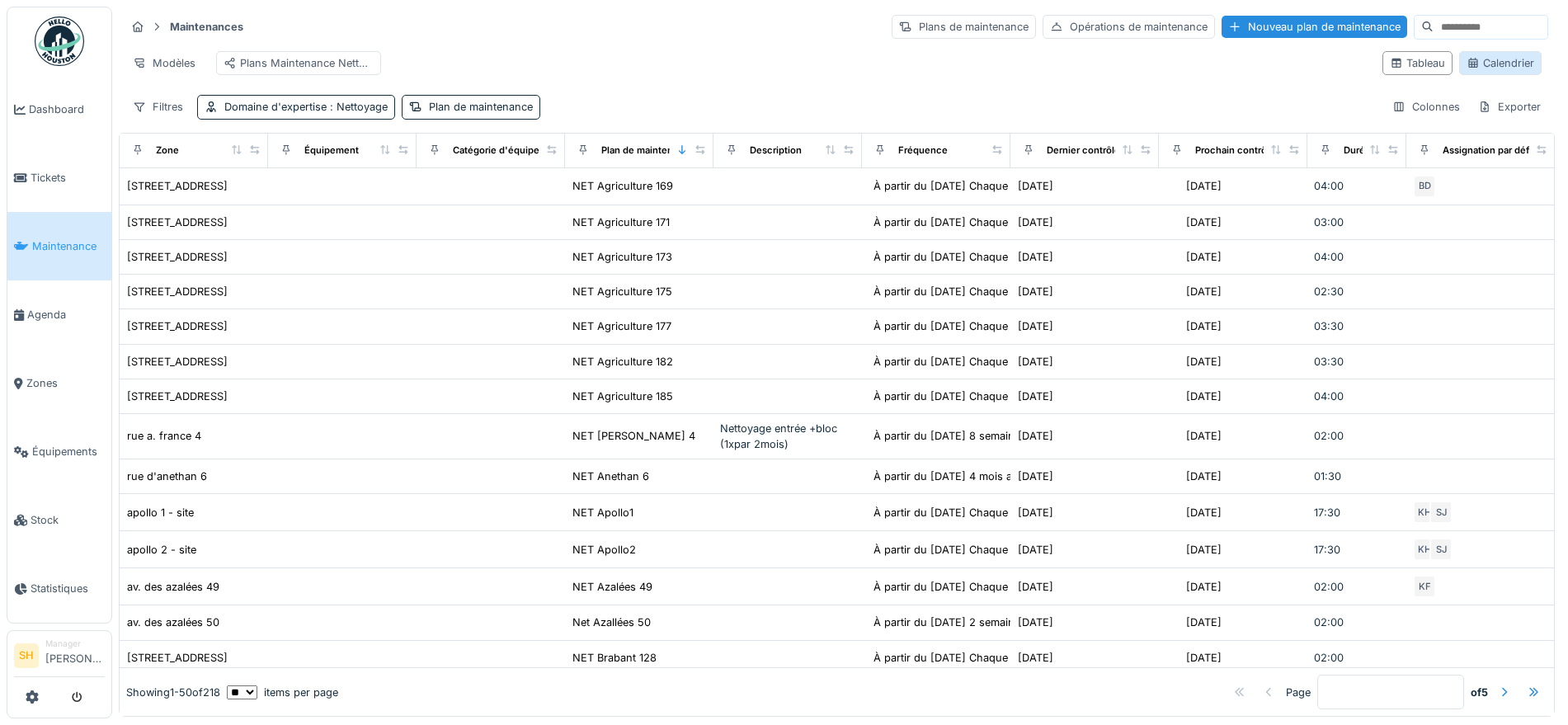
click at [1470, 71] on div "Calendrier" at bounding box center [1500, 63] width 68 height 16
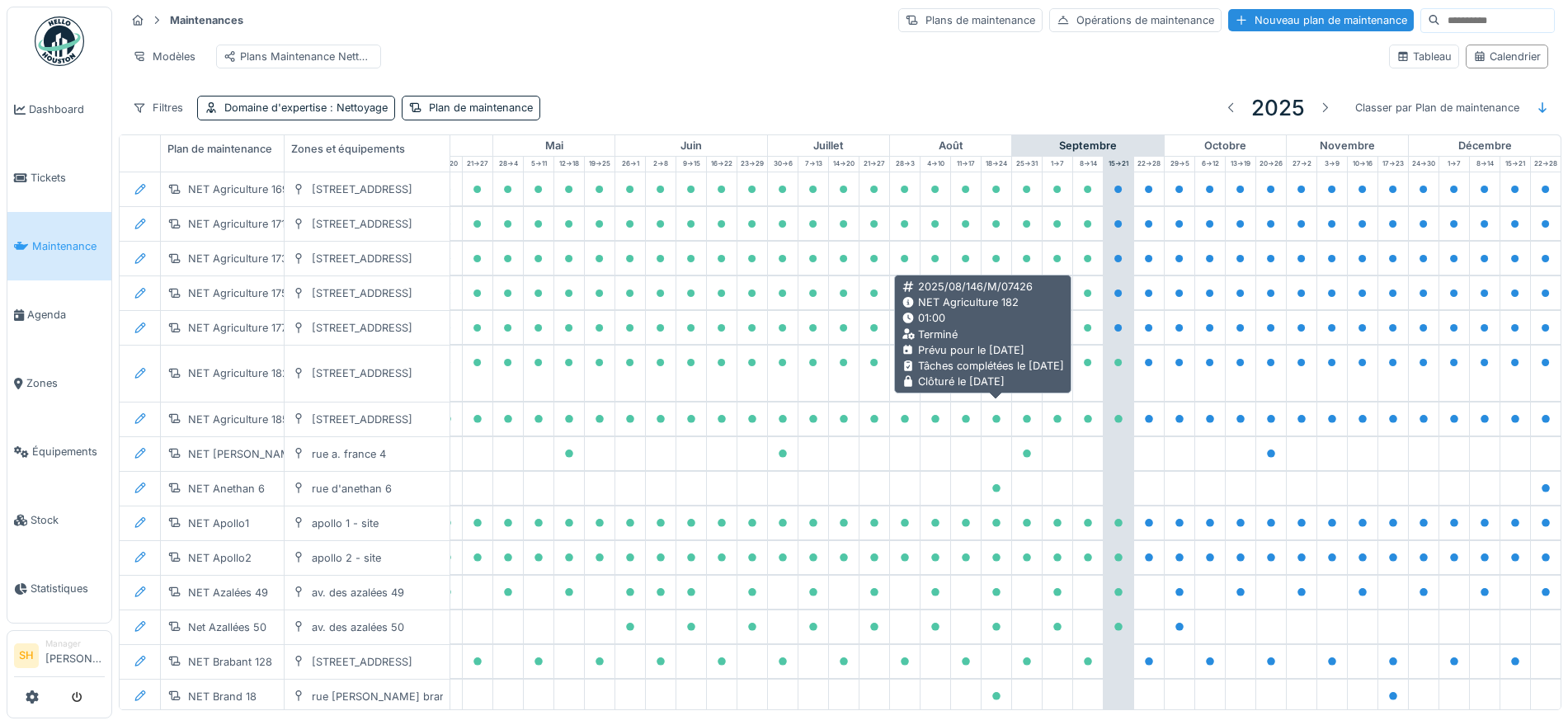
scroll to position [0, 550]
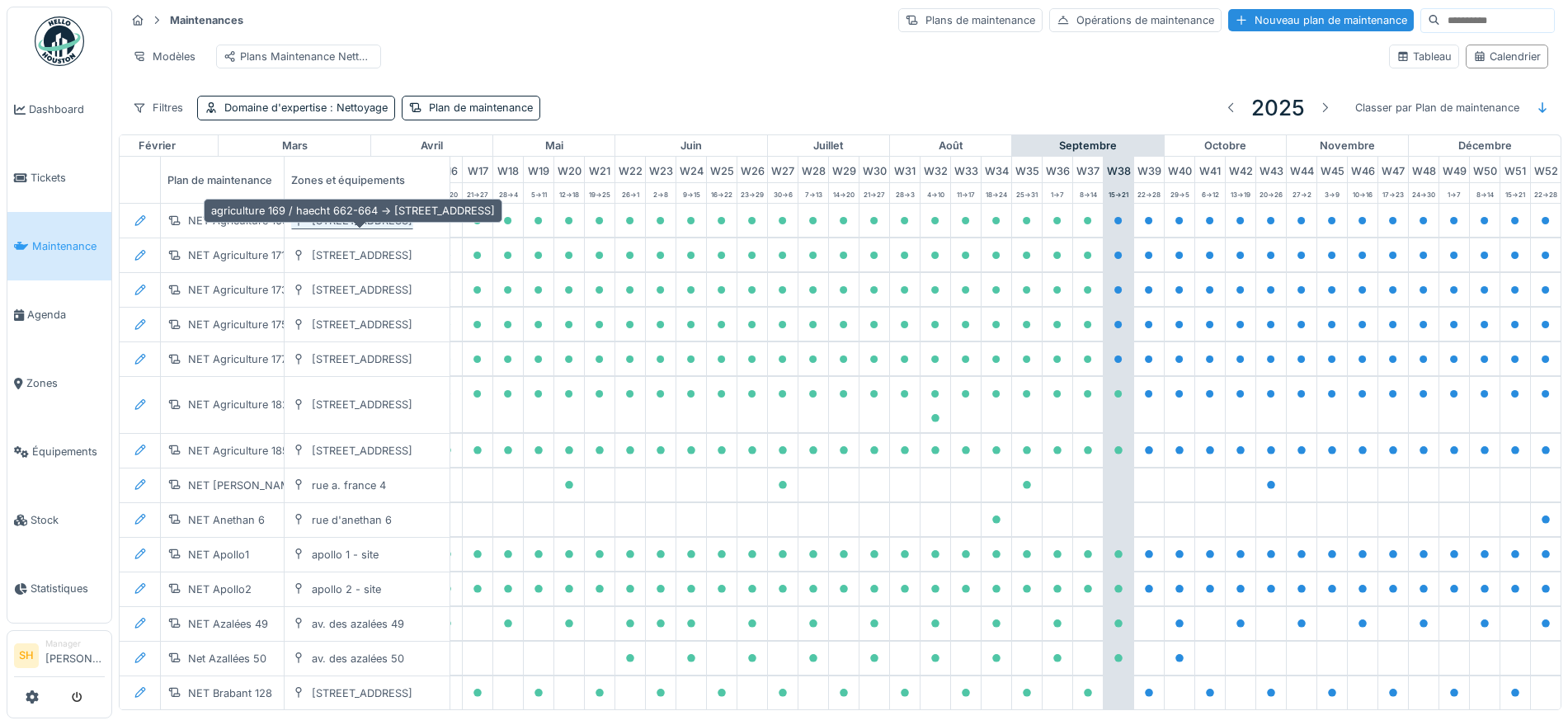
click at [374, 227] on div "rue de l'agriculture 169" at bounding box center [362, 220] width 100 height 16
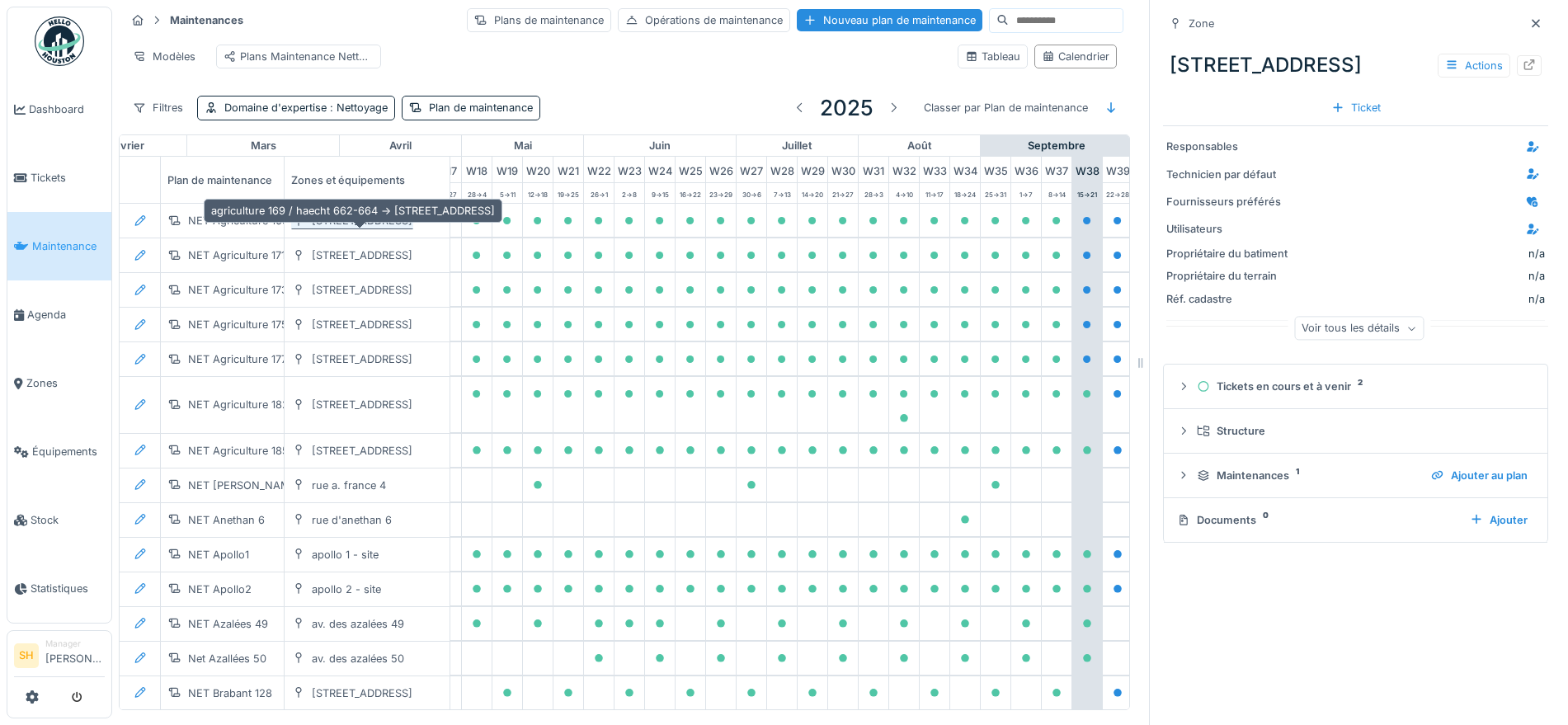
click at [374, 227] on div "[STREET_ADDRESS]" at bounding box center [362, 220] width 100 height 16
click at [1342, 323] on div "Voir tous les détails" at bounding box center [1359, 329] width 130 height 24
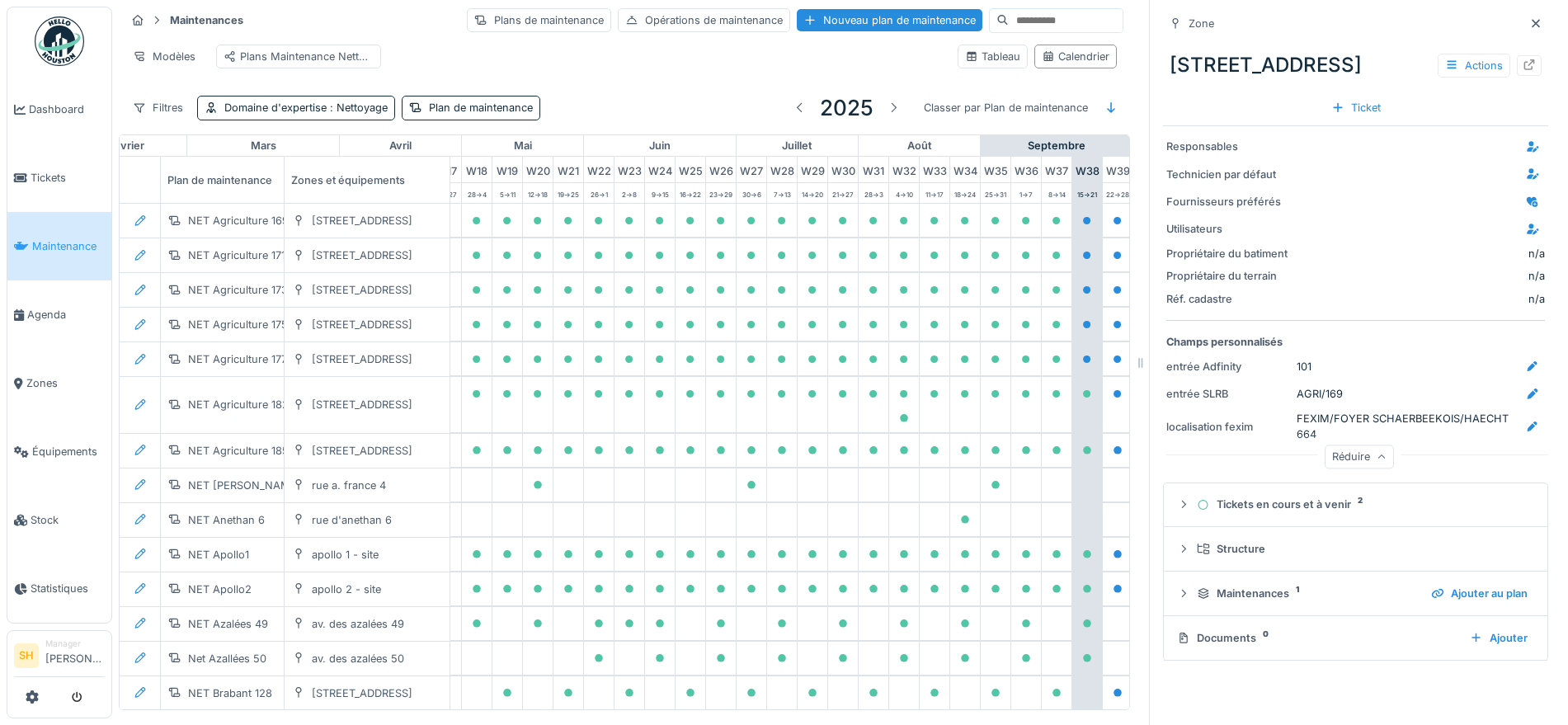
scroll to position [16, 0]
click at [1523, 59] on icon at bounding box center [1529, 64] width 13 height 11
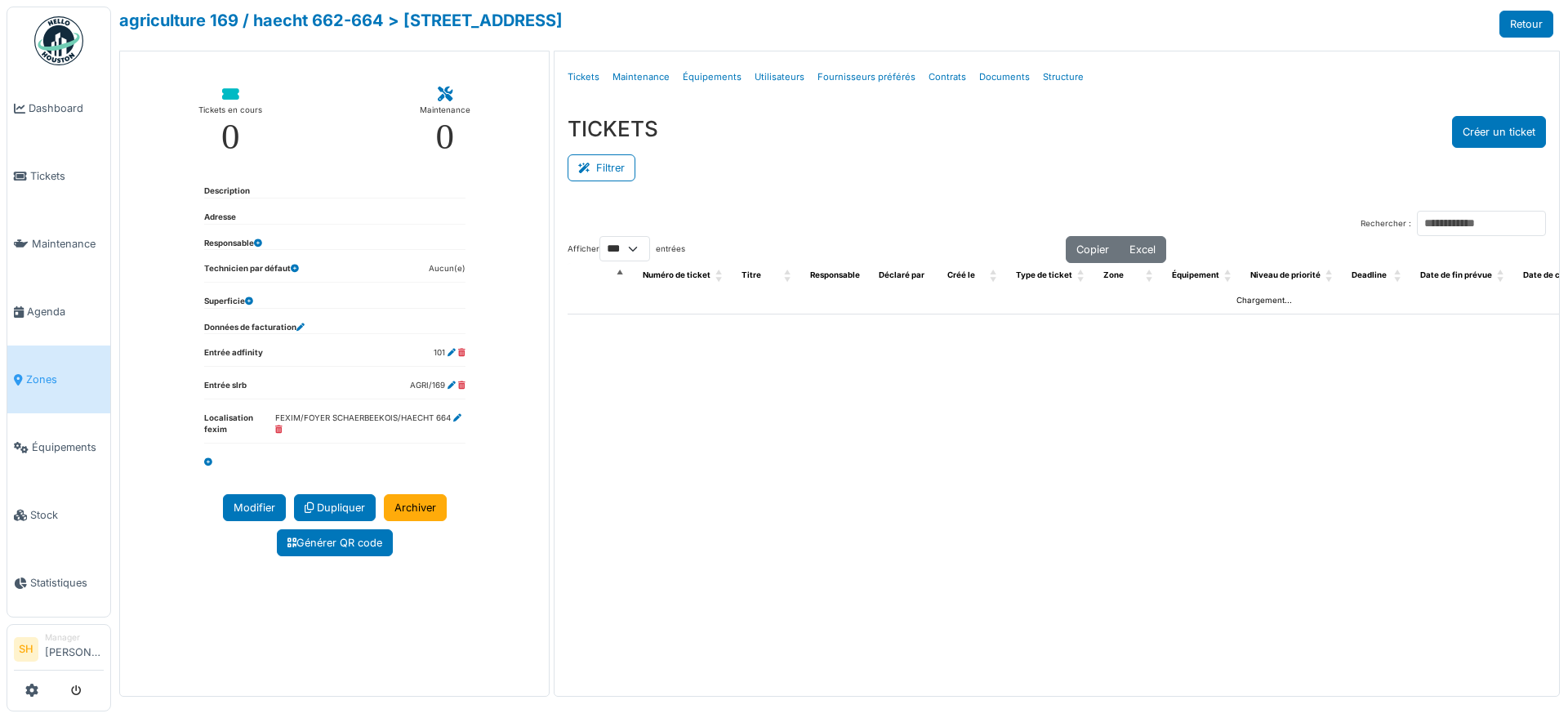
select select "***"
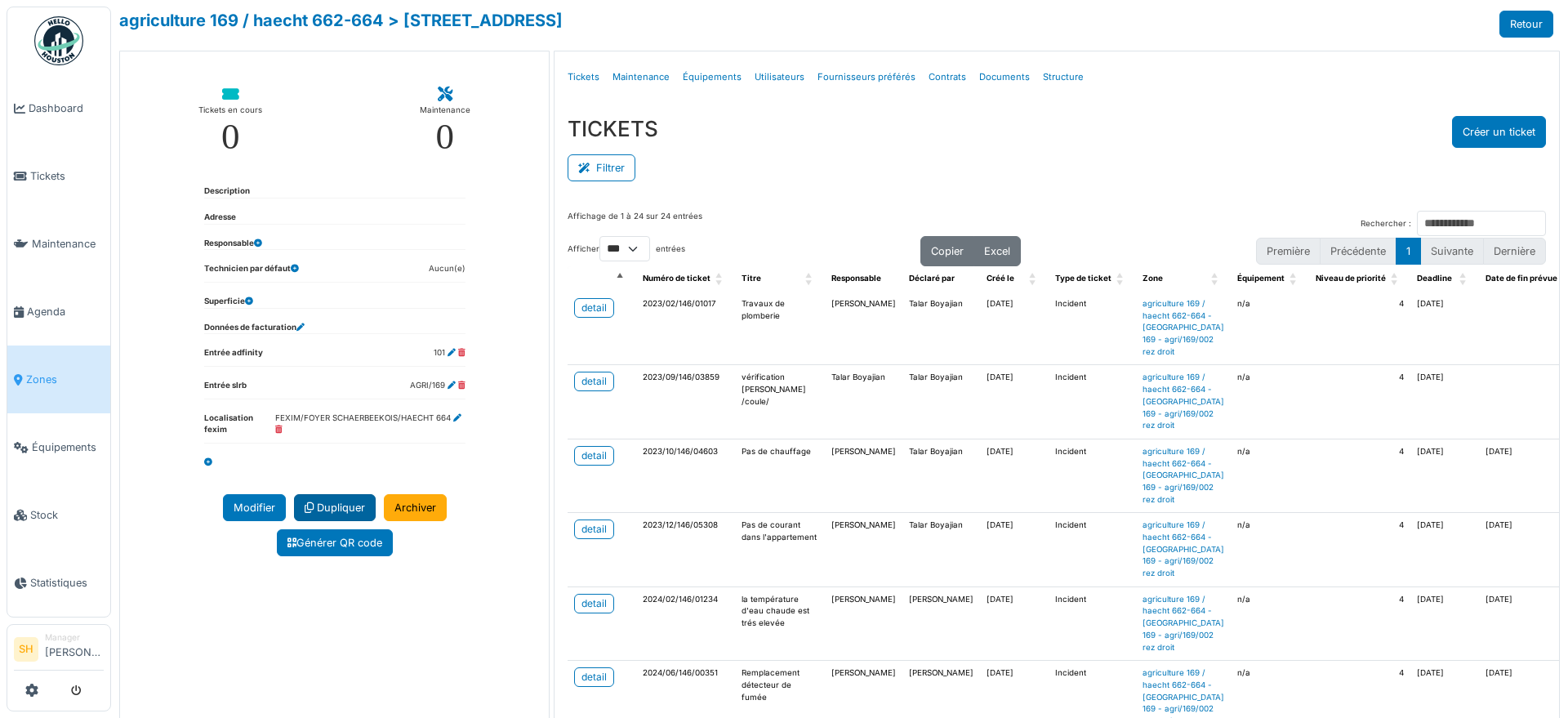
click at [354, 505] on link "Dupliquer" at bounding box center [335, 508] width 82 height 27
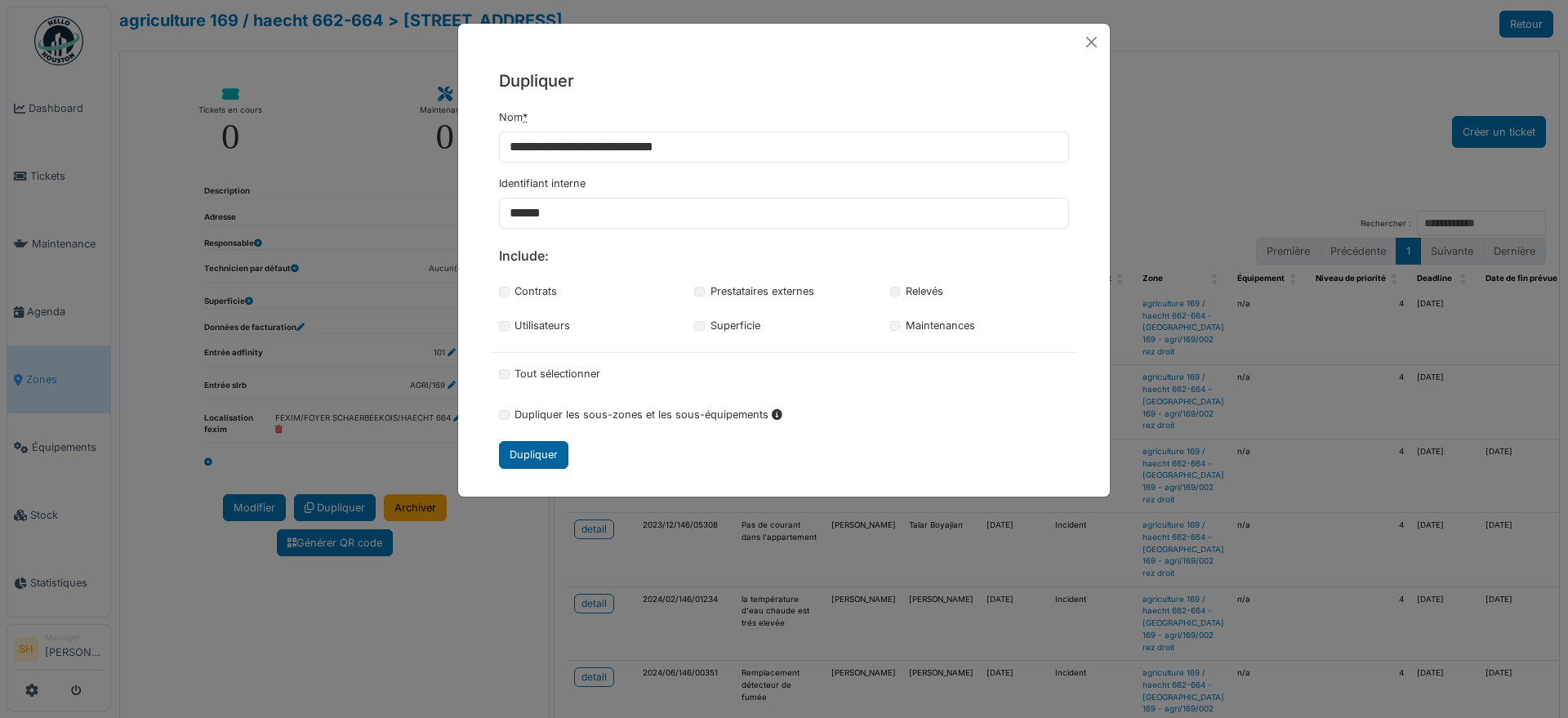
click at [549, 449] on div "Dupliquer" at bounding box center [533, 455] width 69 height 27
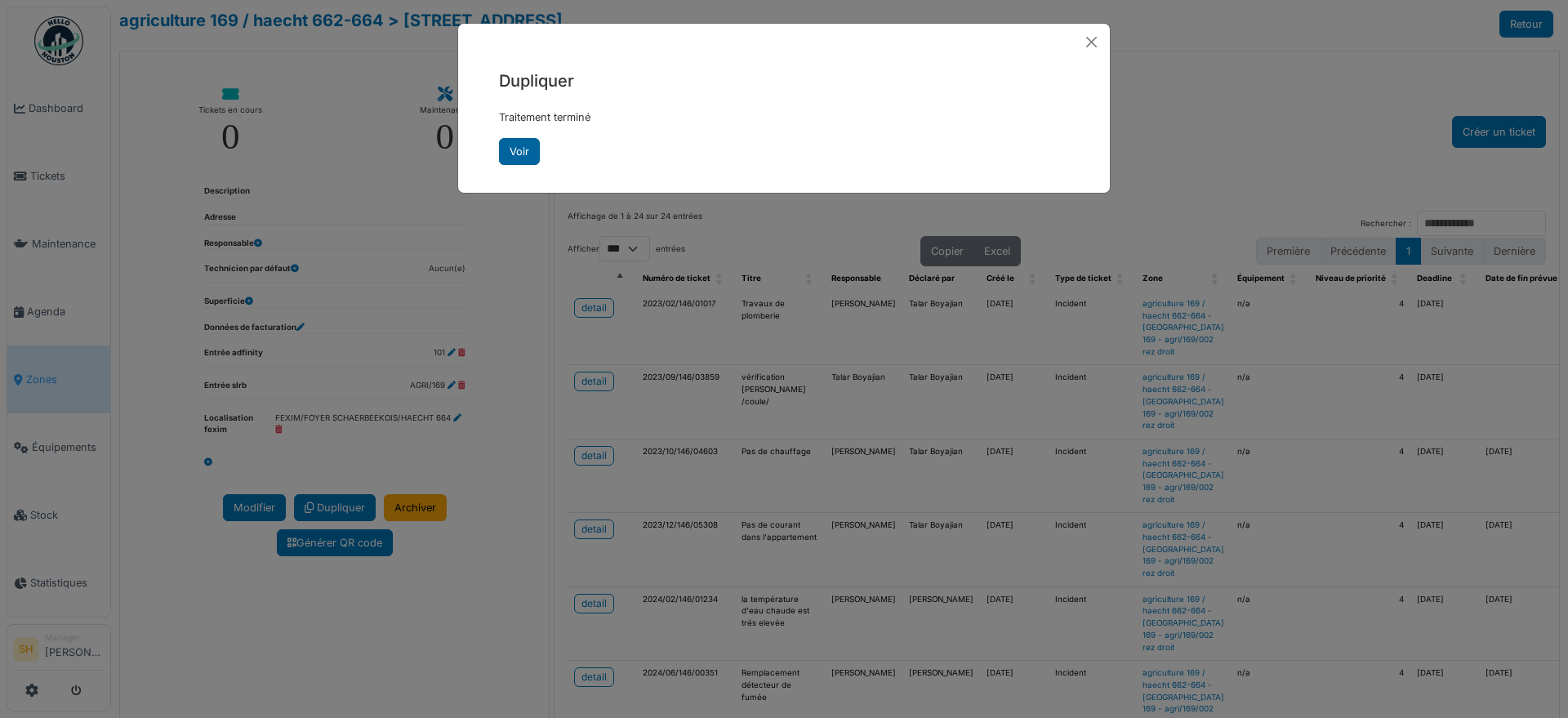
click at [516, 150] on link "Voir" at bounding box center [519, 152] width 41 height 27
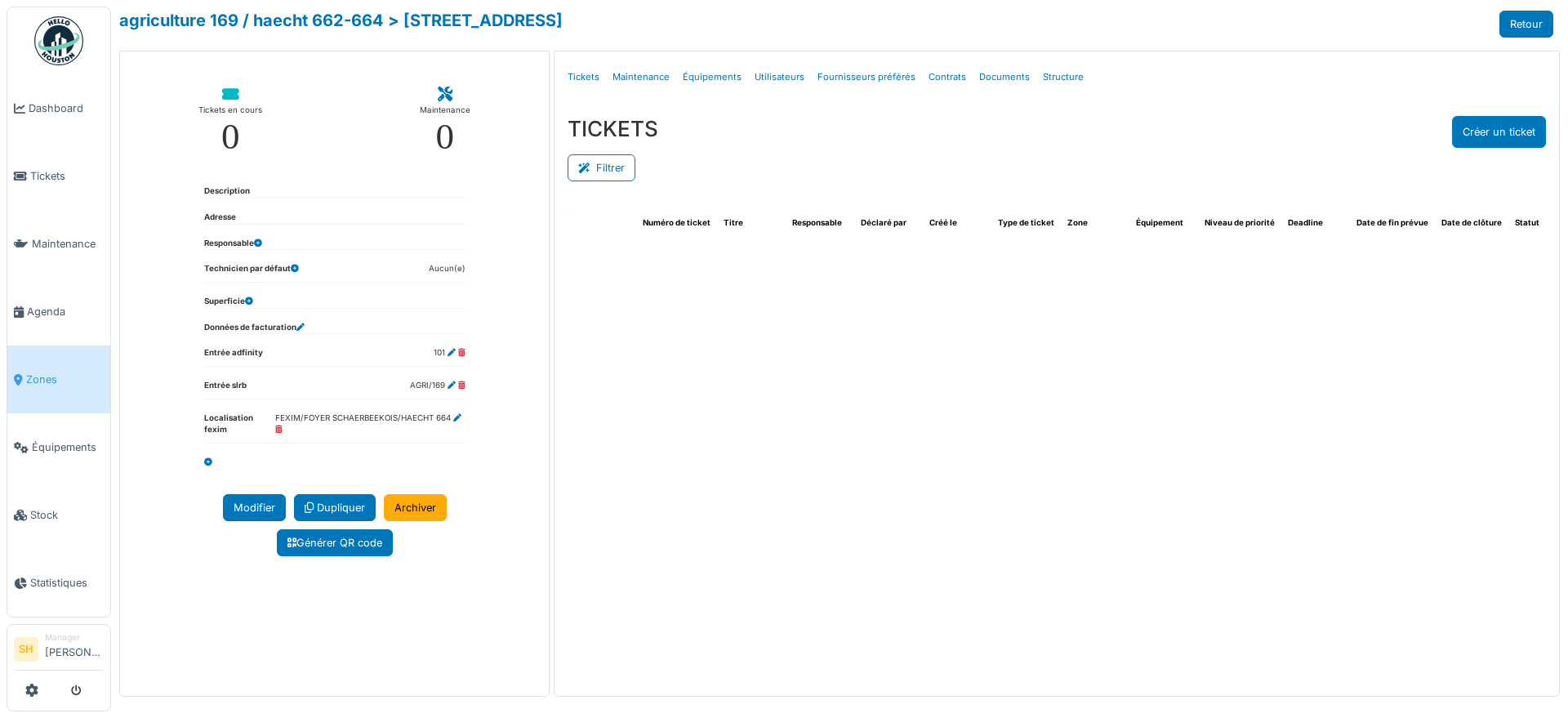
select select "***"
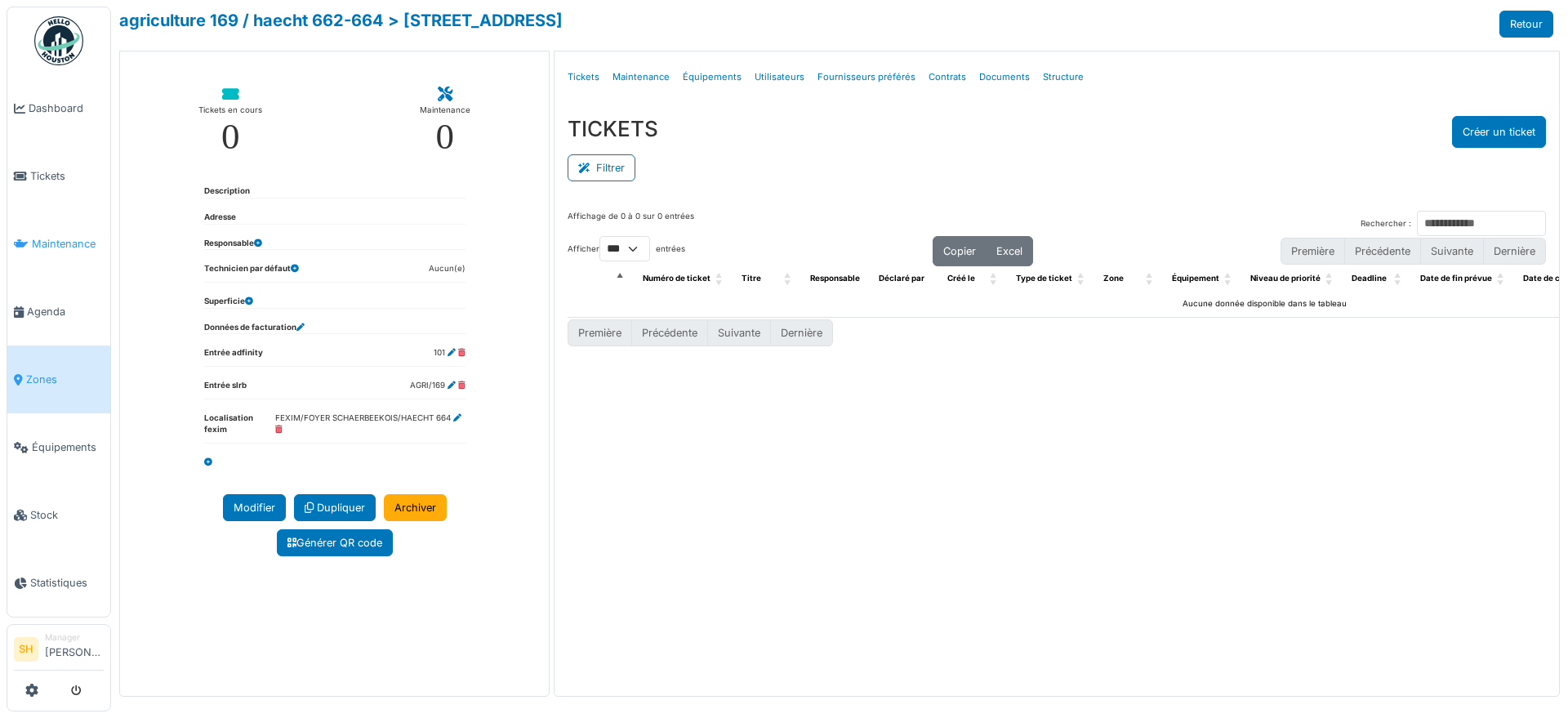
click at [58, 241] on span "Maintenance" at bounding box center [68, 244] width 72 height 16
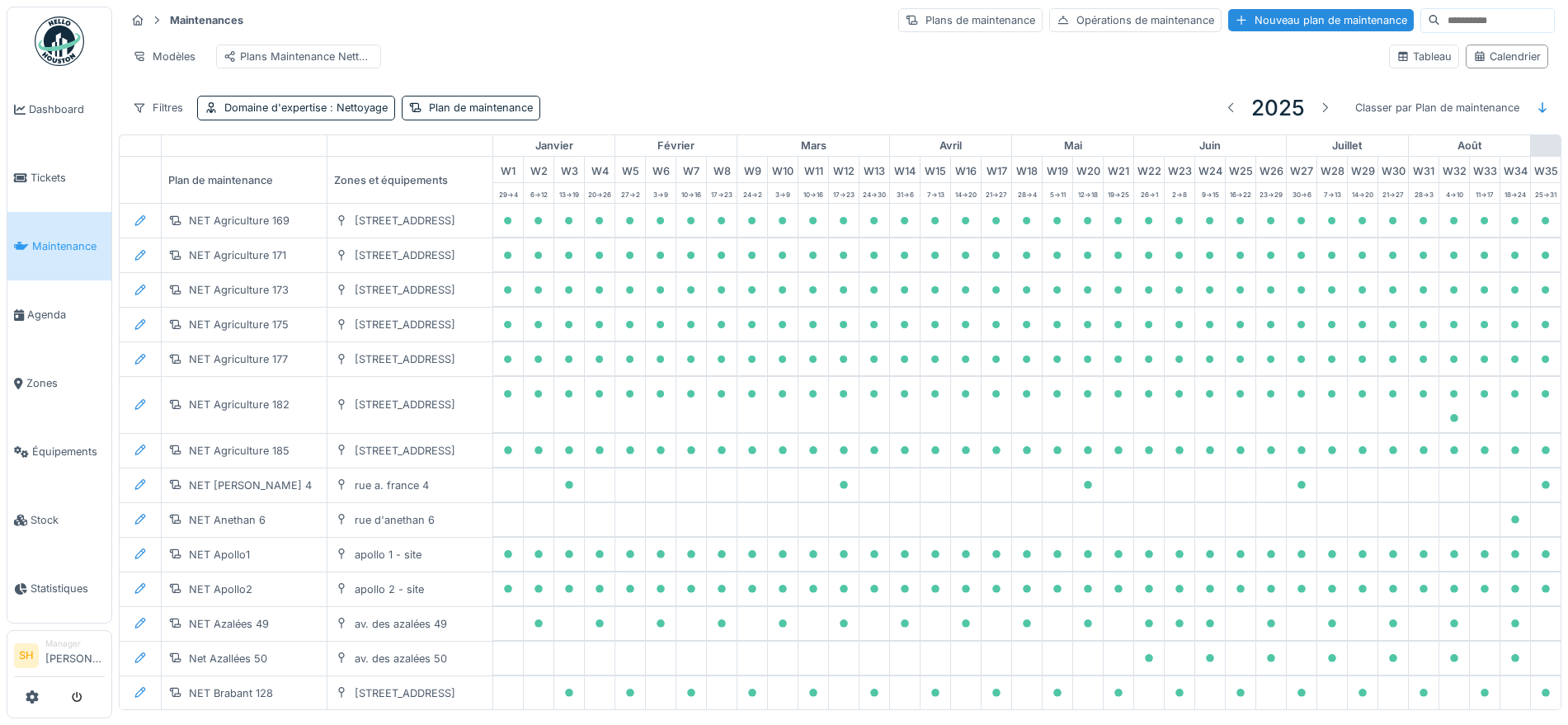
scroll to position [0, 550]
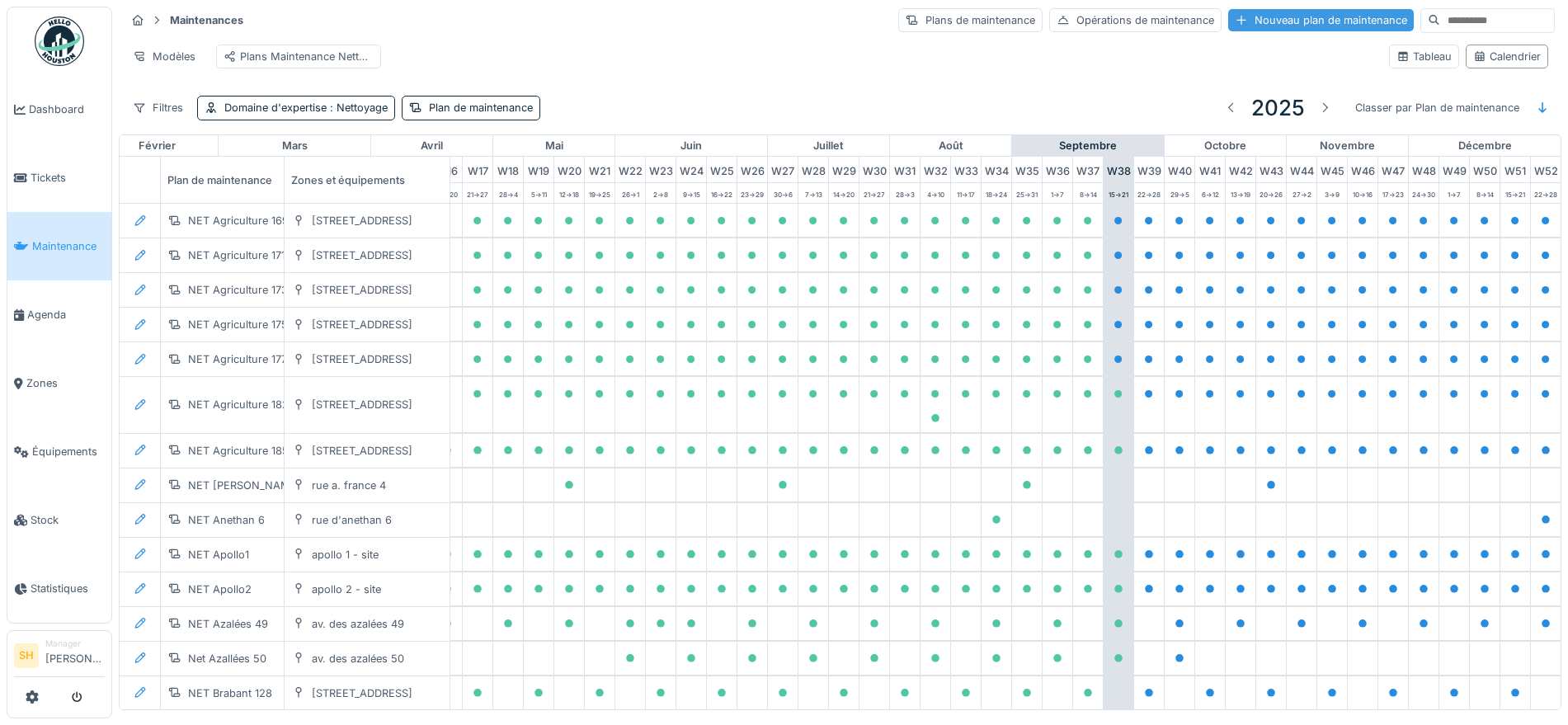
click at [1277, 19] on div "Nouveau plan de maintenance" at bounding box center [1321, 20] width 186 height 23
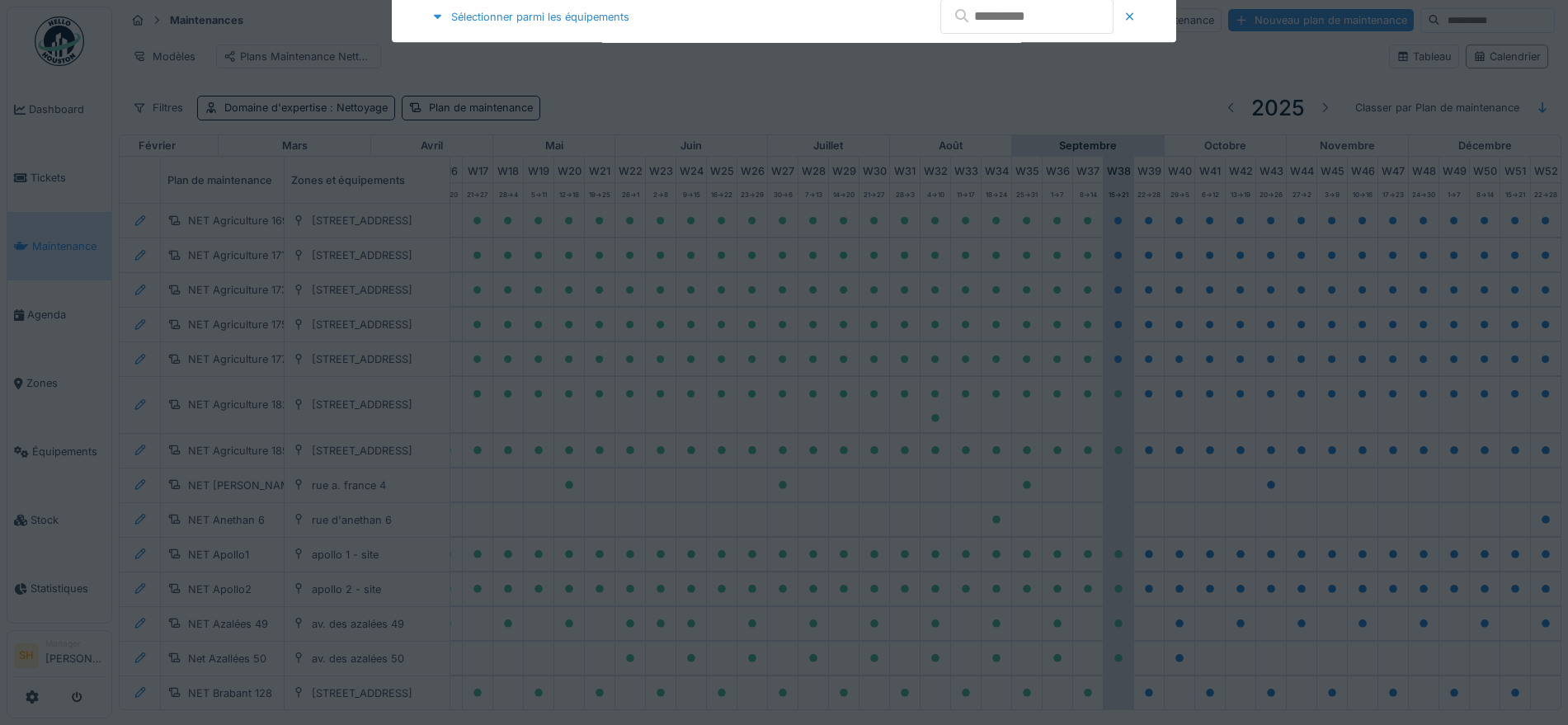
type input "***"
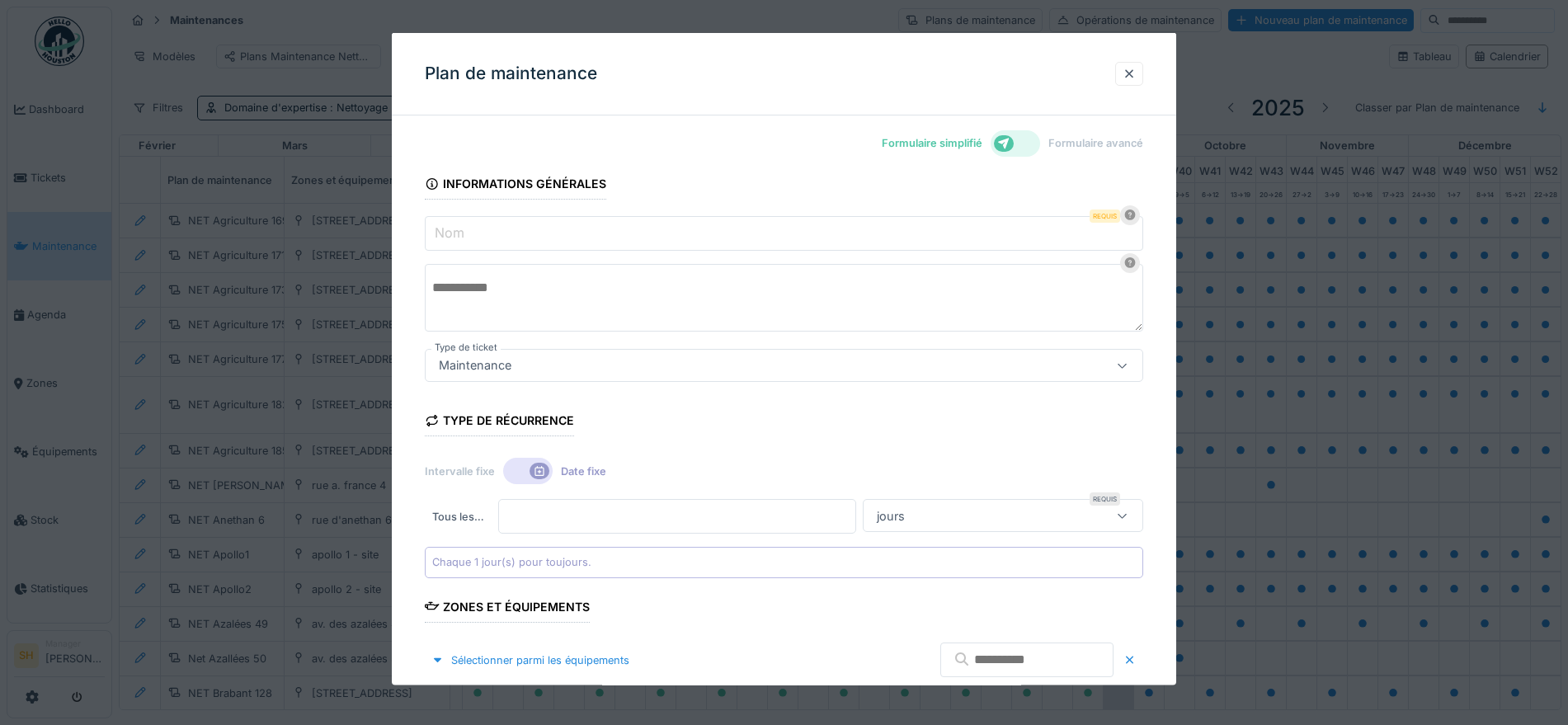
click at [1011, 140] on icon at bounding box center [1003, 143] width 13 height 11
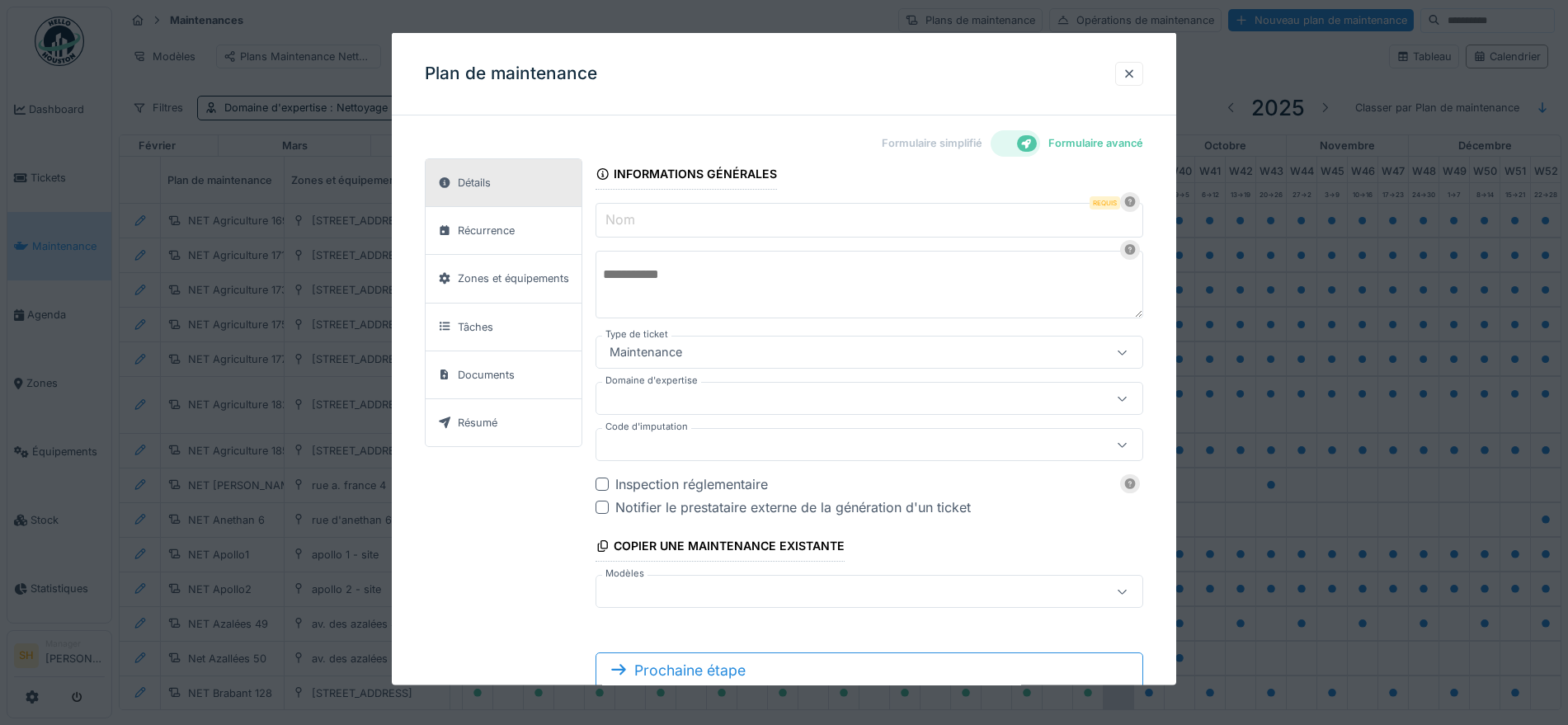
click at [882, 592] on div at bounding box center [837, 591] width 467 height 18
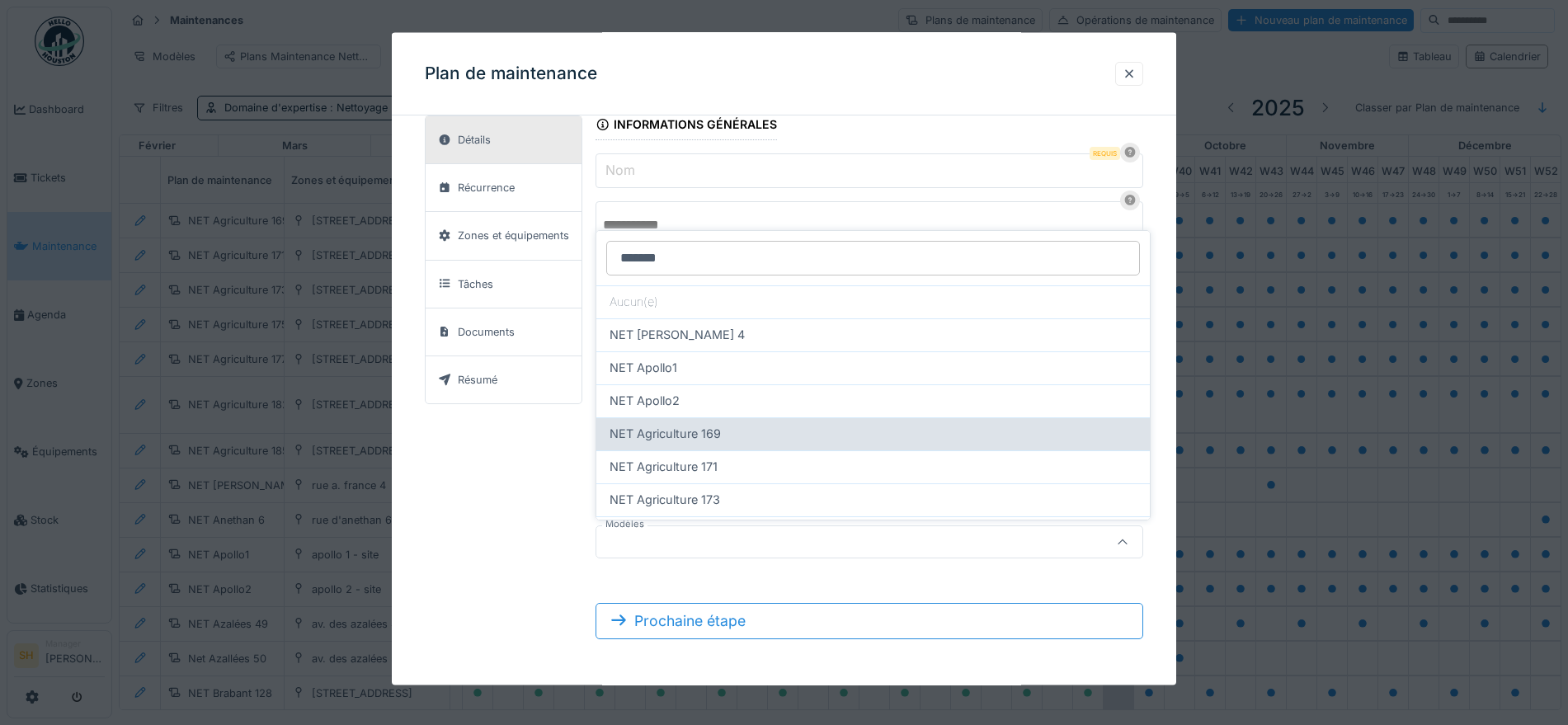
type input "*******"
click at [784, 435] on div "NET Agriculture 169" at bounding box center [873, 434] width 528 height 18
type input "**********"
type input "****"
type input "***"
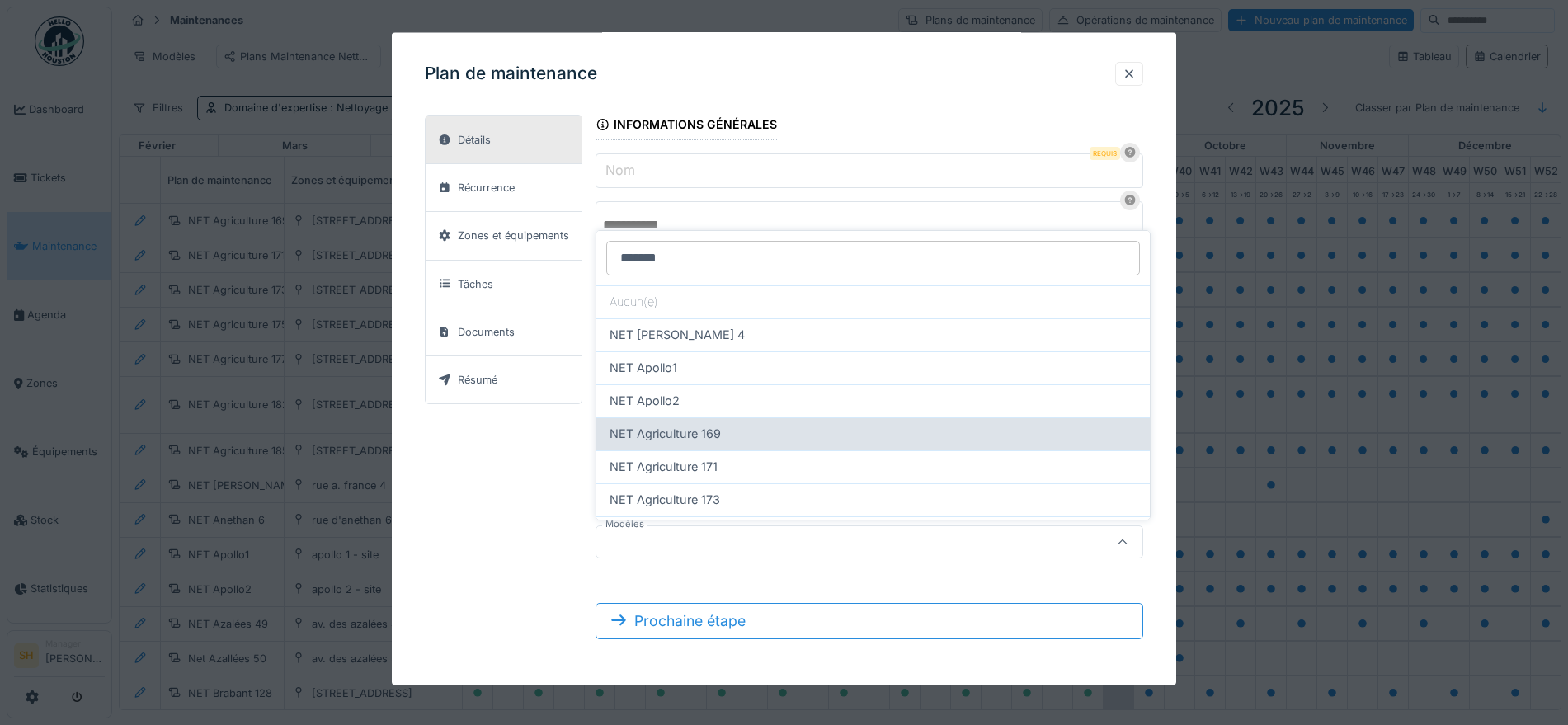
type input "*****"
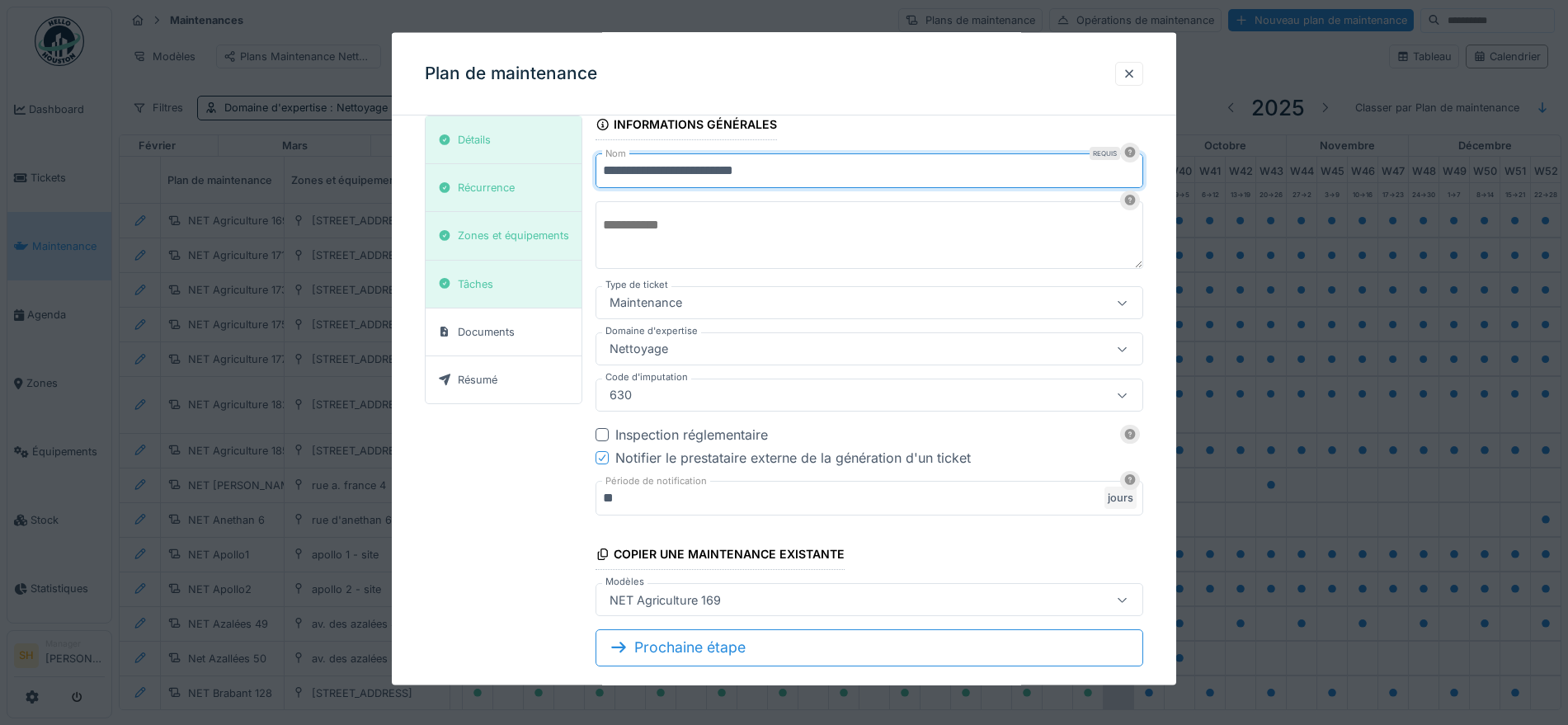
click at [798, 169] on input "**********" at bounding box center [869, 170] width 547 height 34
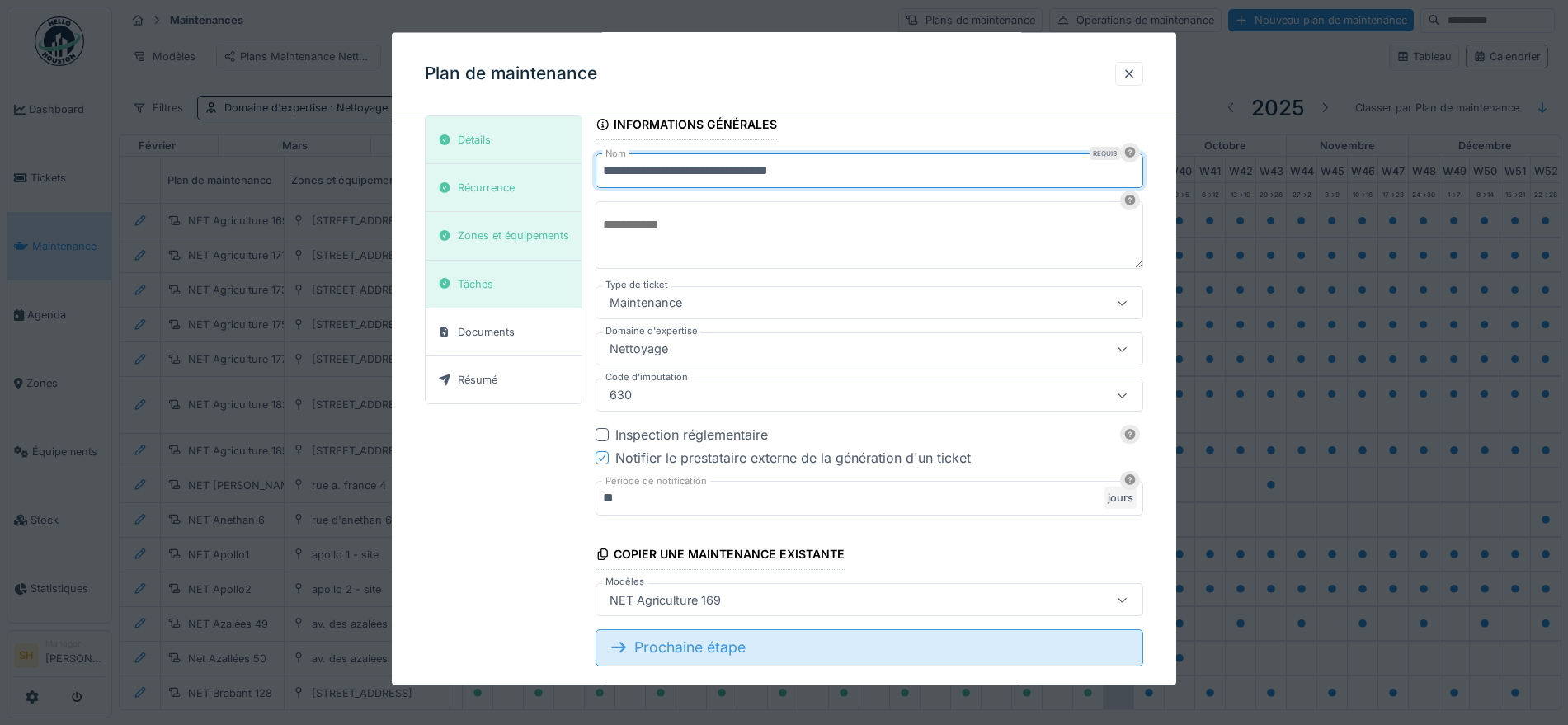
type input "**********"
click at [794, 647] on div "Prochaine étape" at bounding box center [869, 646] width 547 height 36
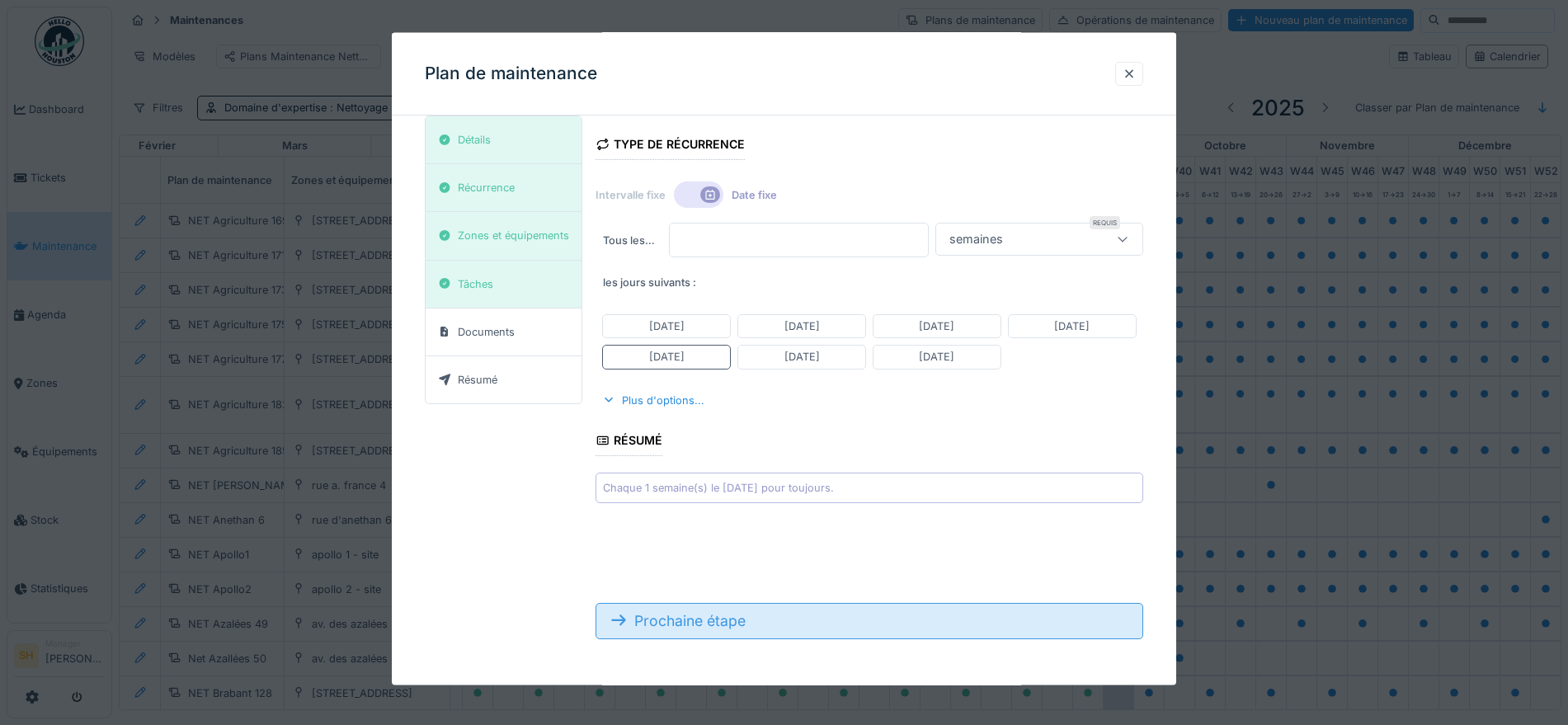
click at [835, 622] on div "Prochaine étape" at bounding box center [869, 620] width 547 height 36
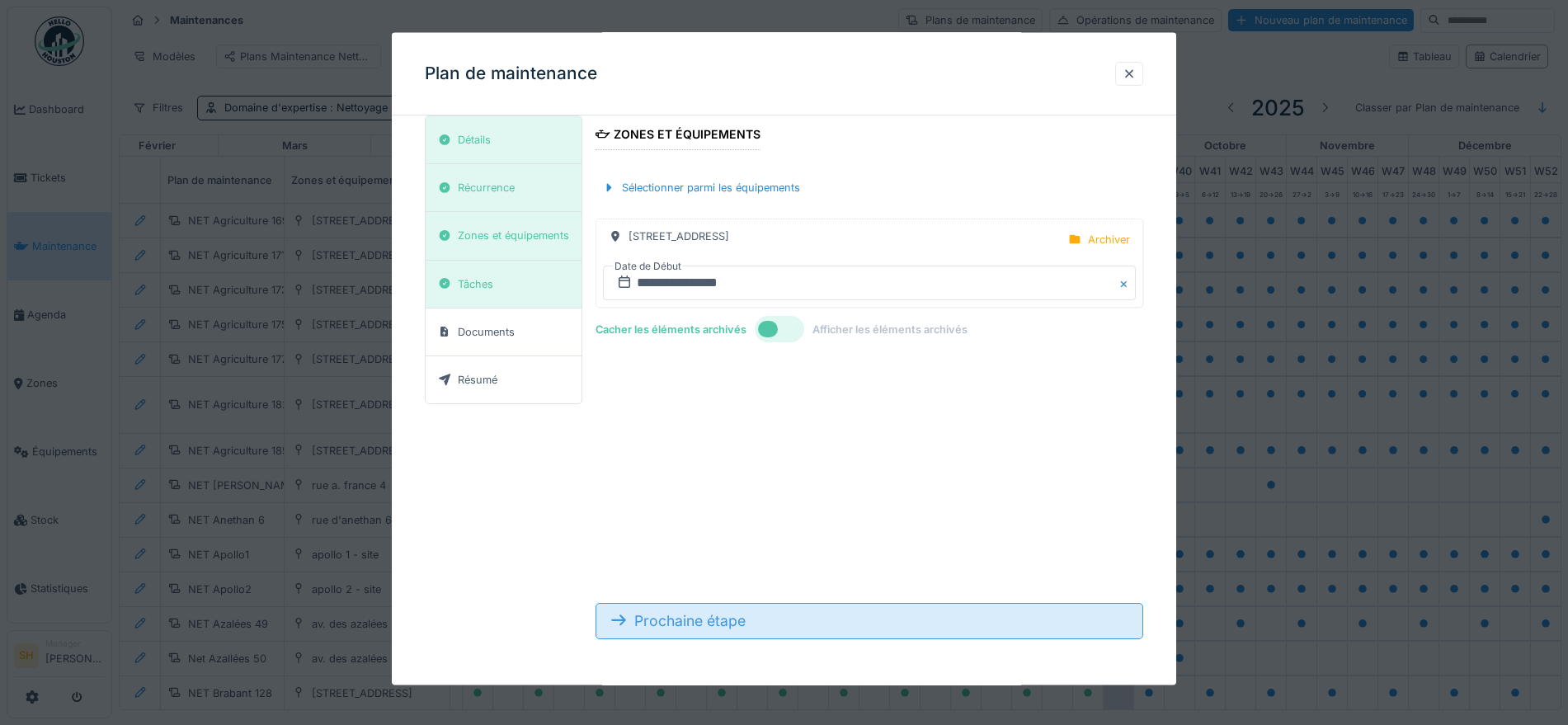
click at [762, 619] on div "Prochaine étape" at bounding box center [869, 620] width 547 height 36
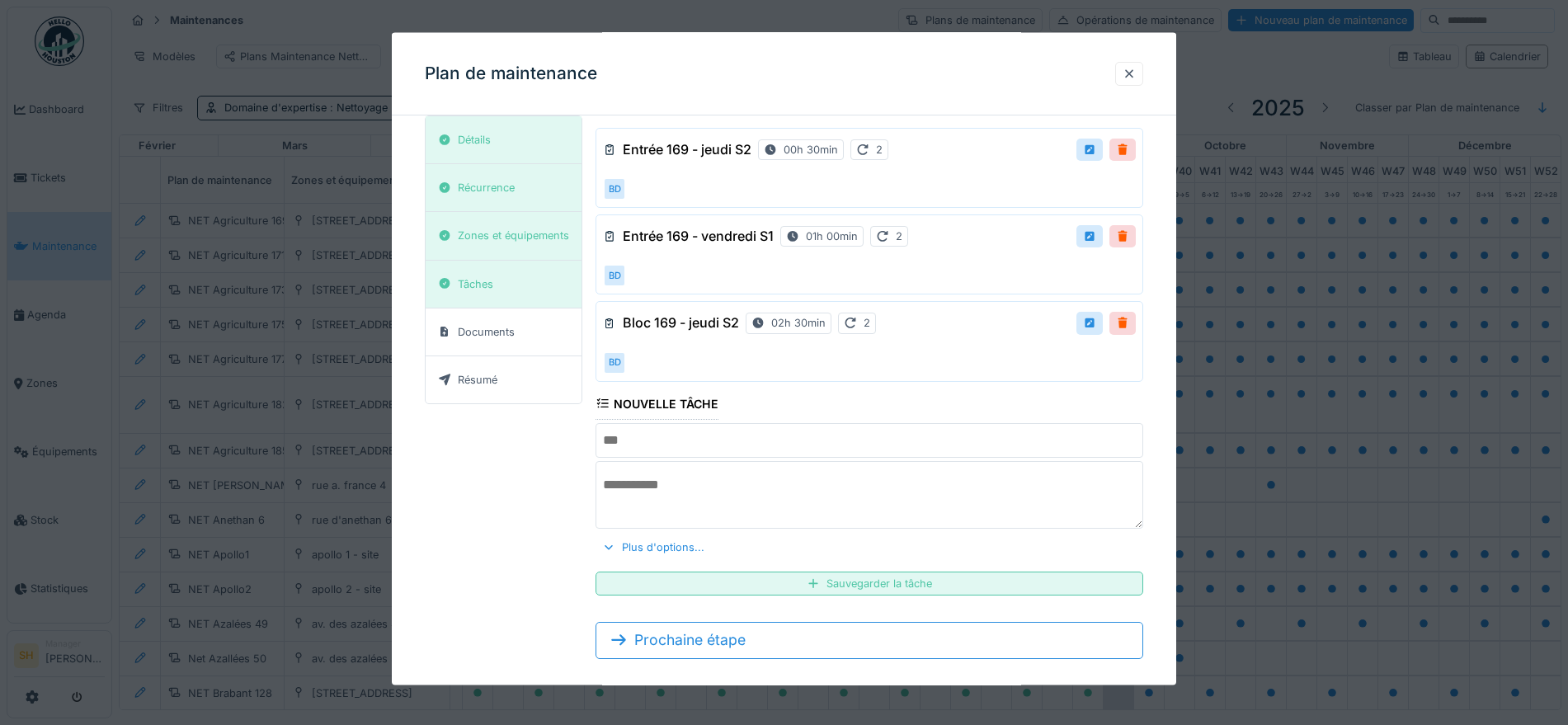
scroll to position [111, 0]
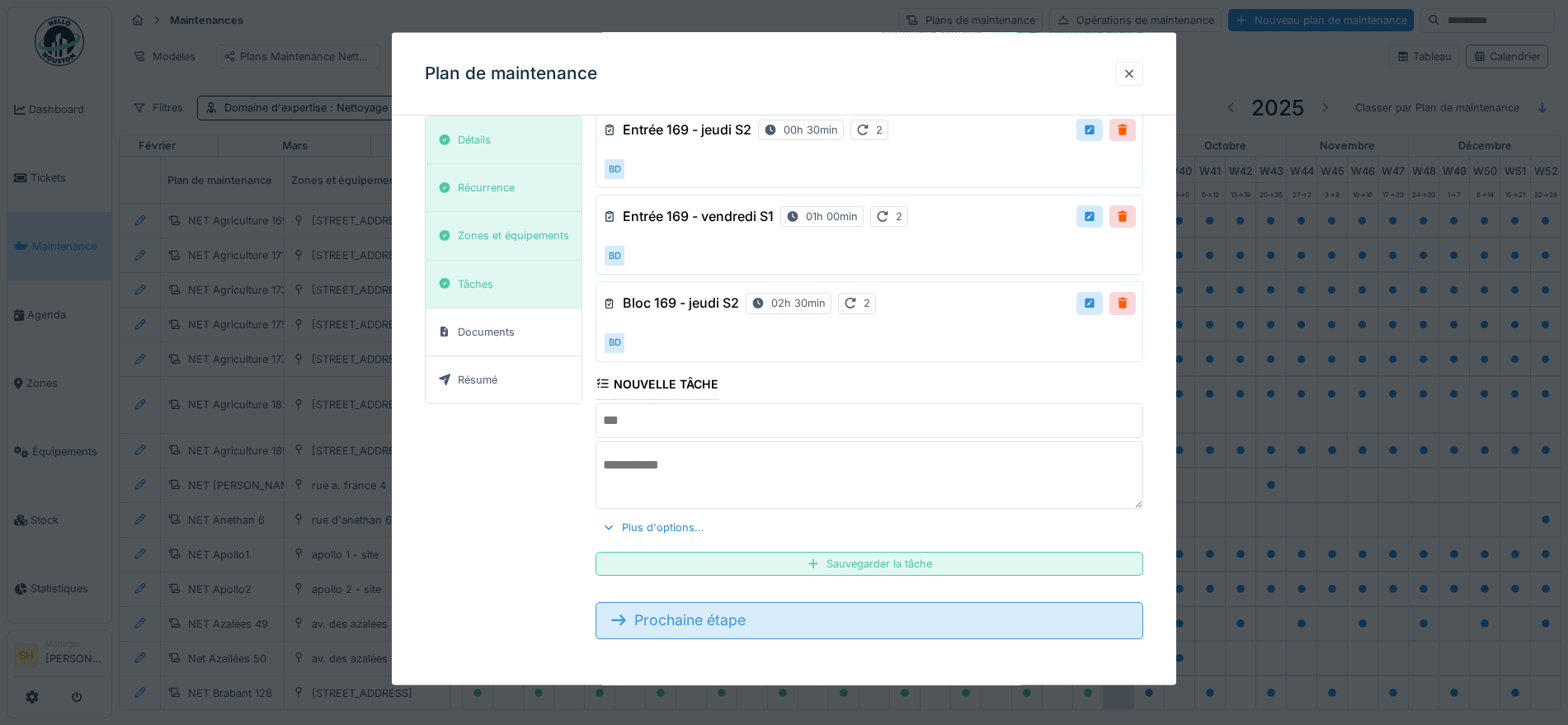
click at [863, 624] on div "Prochaine étape" at bounding box center [869, 620] width 547 height 36
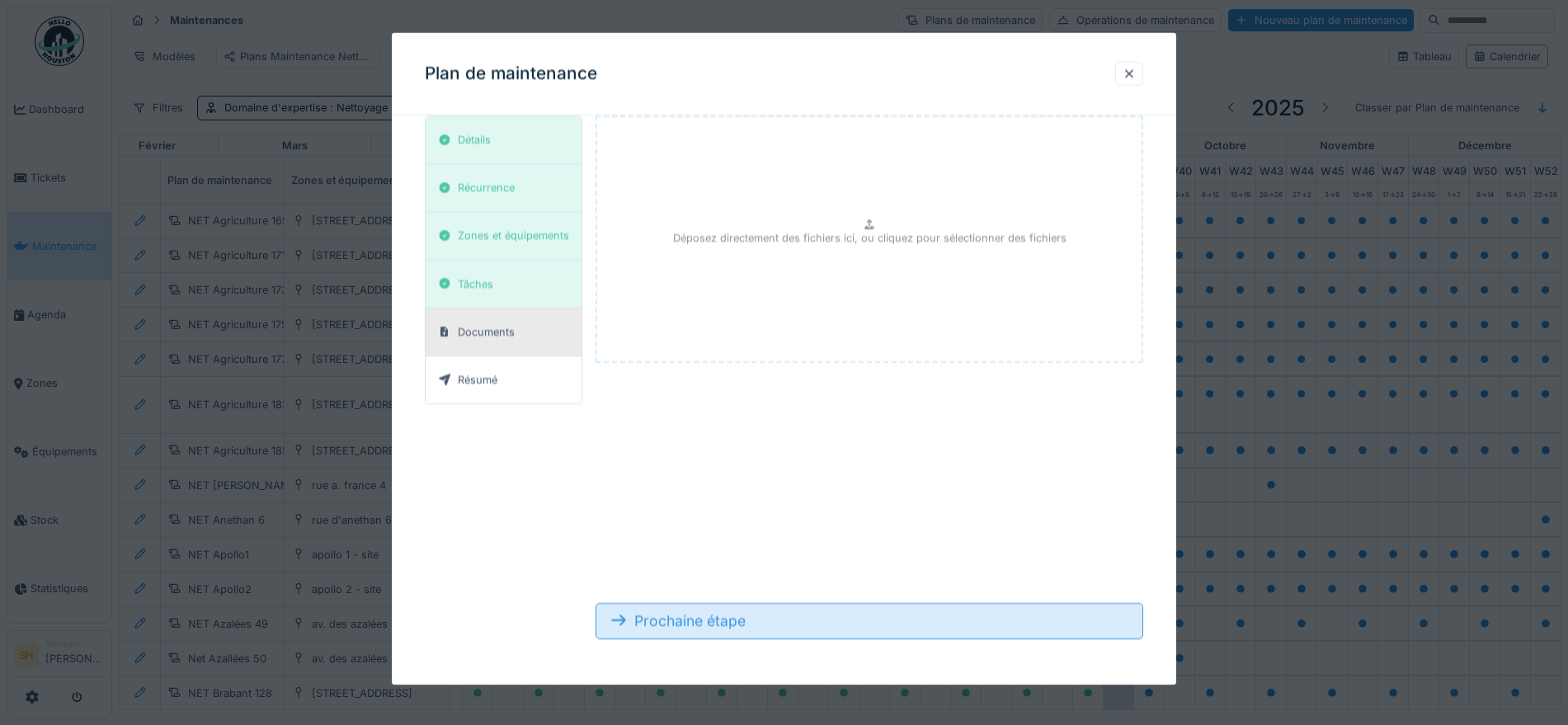
scroll to position [49, 0]
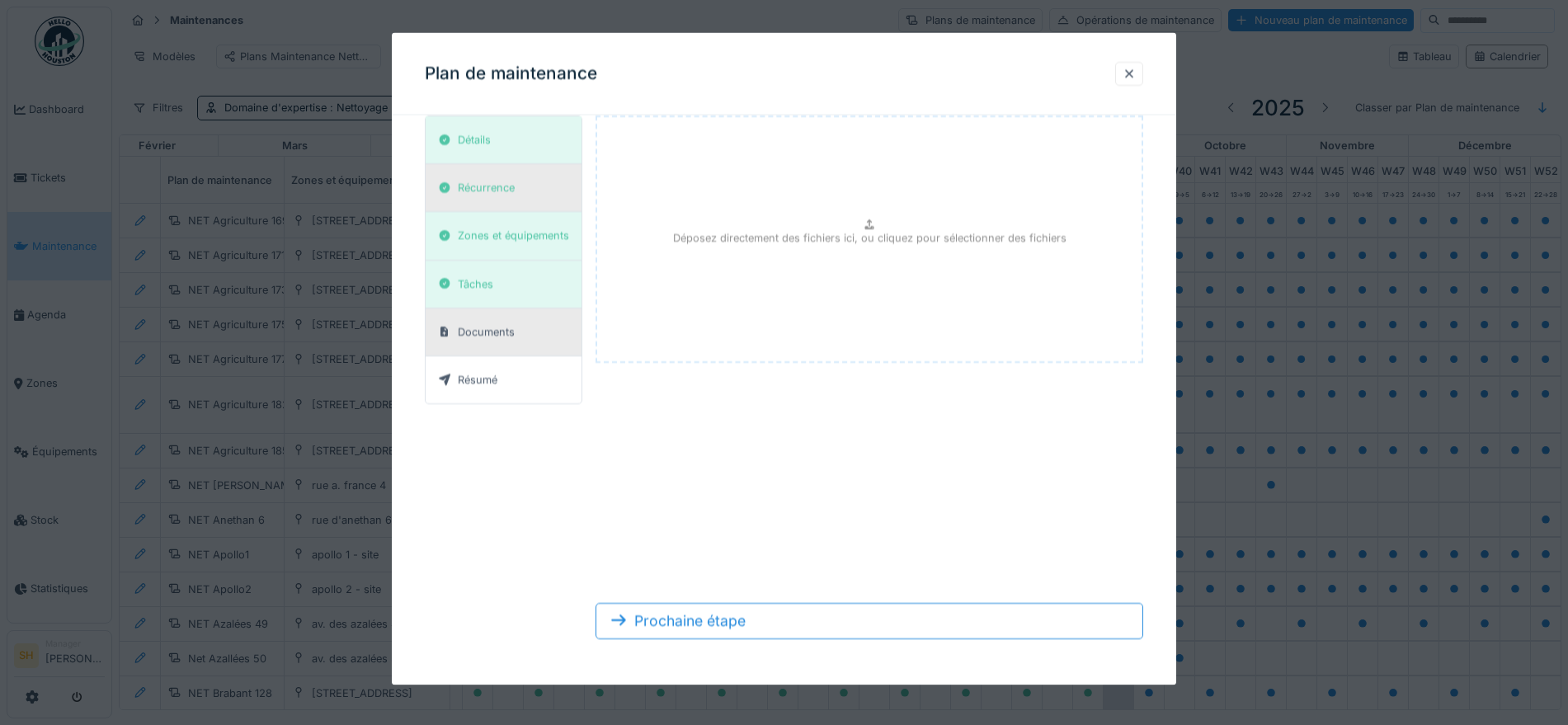
click at [512, 191] on div "Récurrence" at bounding box center [486, 188] width 57 height 16
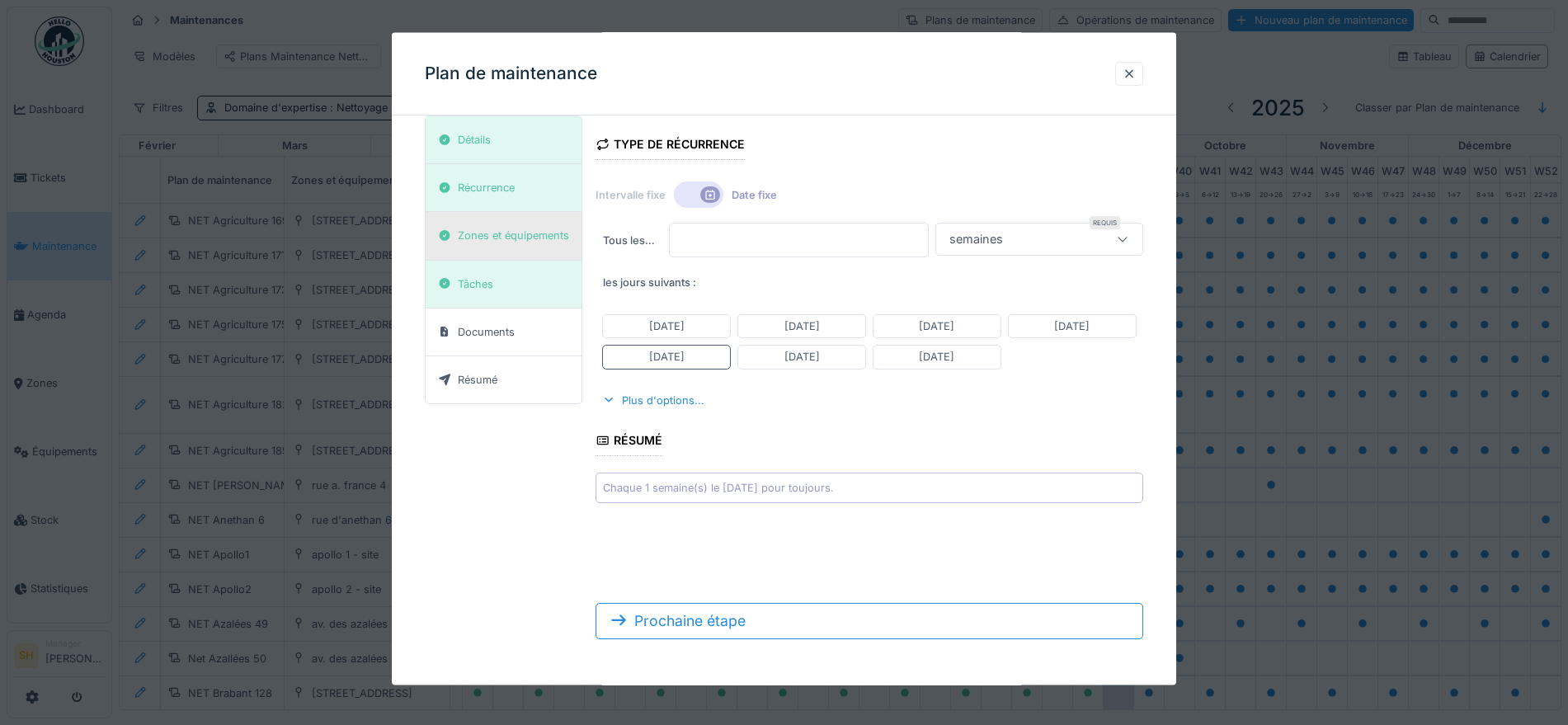
click at [517, 239] on div "Zones et équipements" at bounding box center [513, 235] width 111 height 16
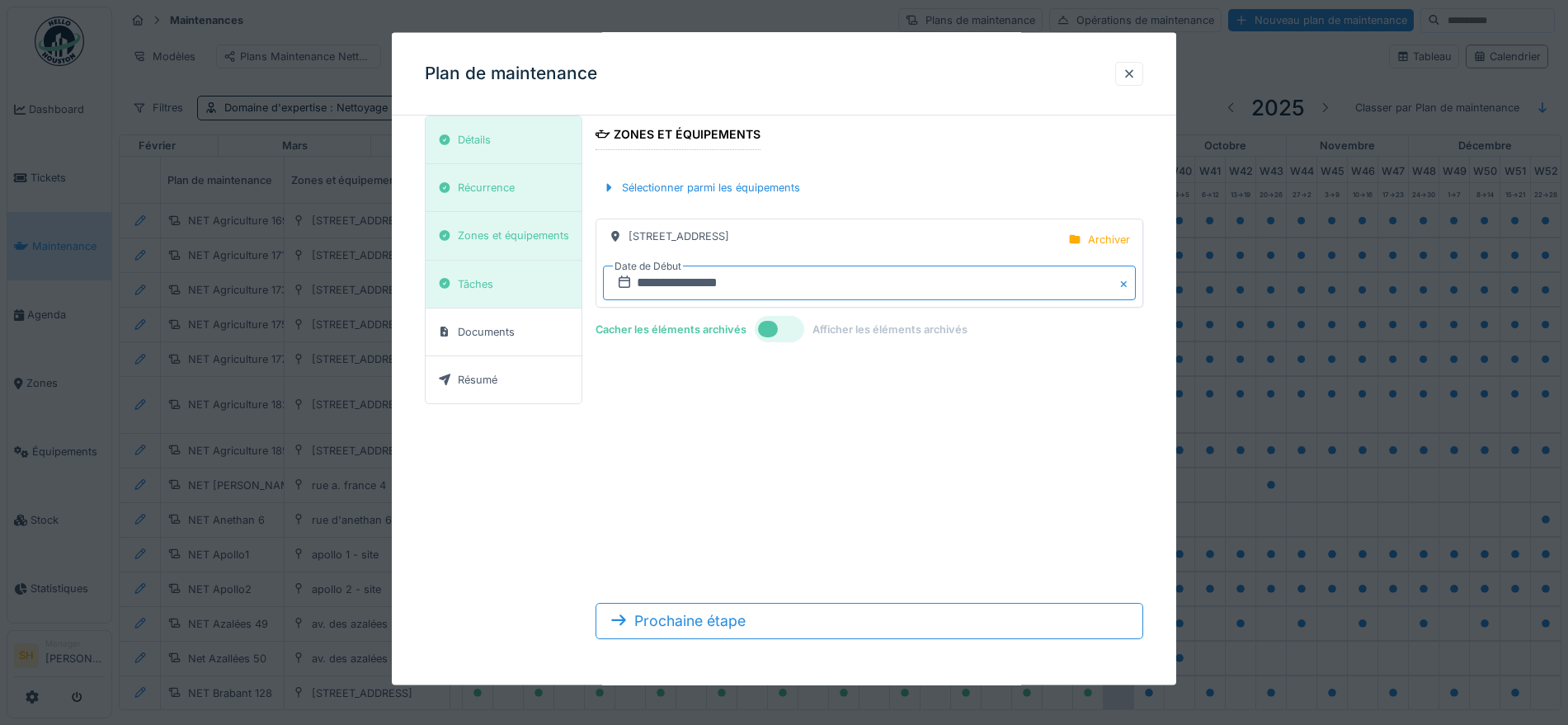
click at [778, 282] on input "**********" at bounding box center [869, 282] width 533 height 34
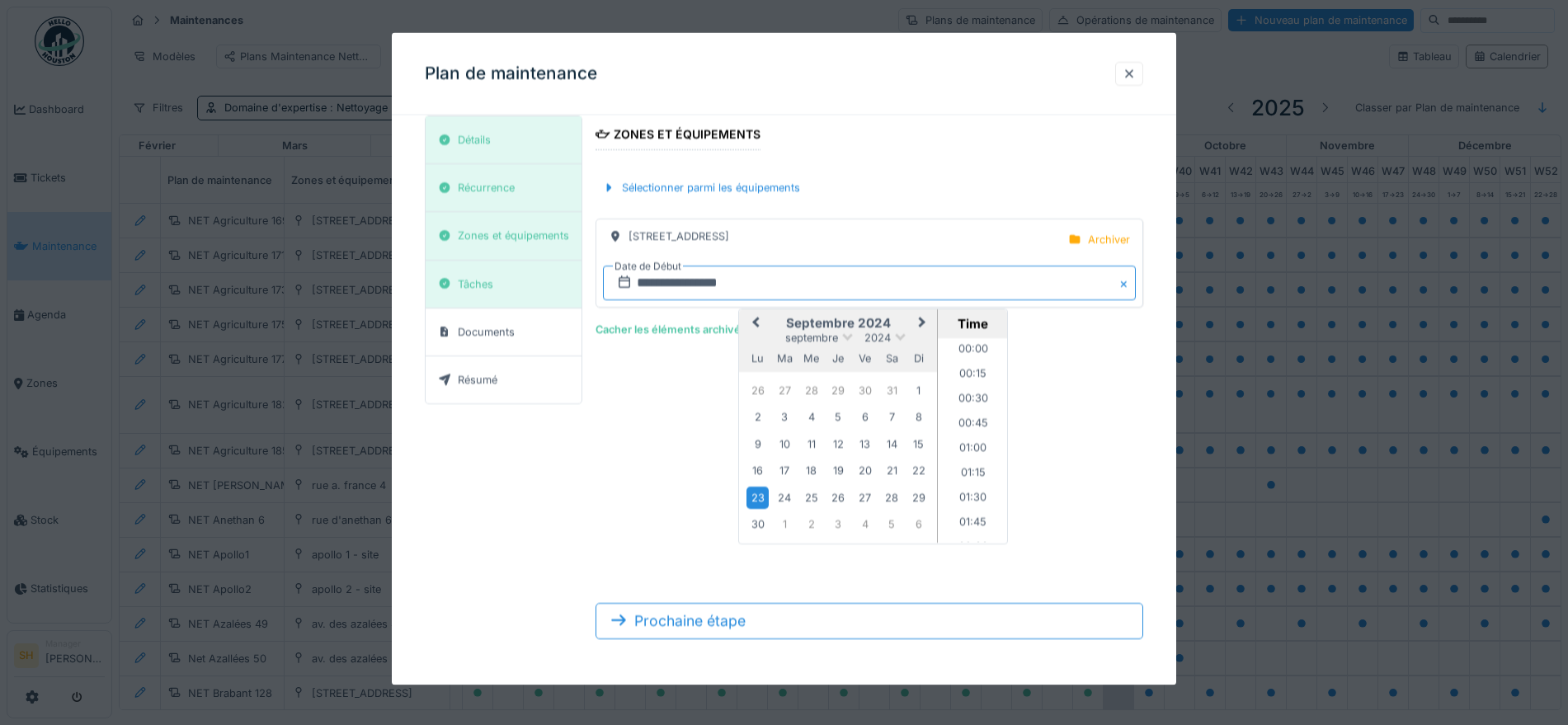
scroll to position [306, 0]
click at [922, 319] on span "Next Month" at bounding box center [922, 323] width 0 height 20
click at [894, 334] on span at bounding box center [894, 334] width 11 height 11
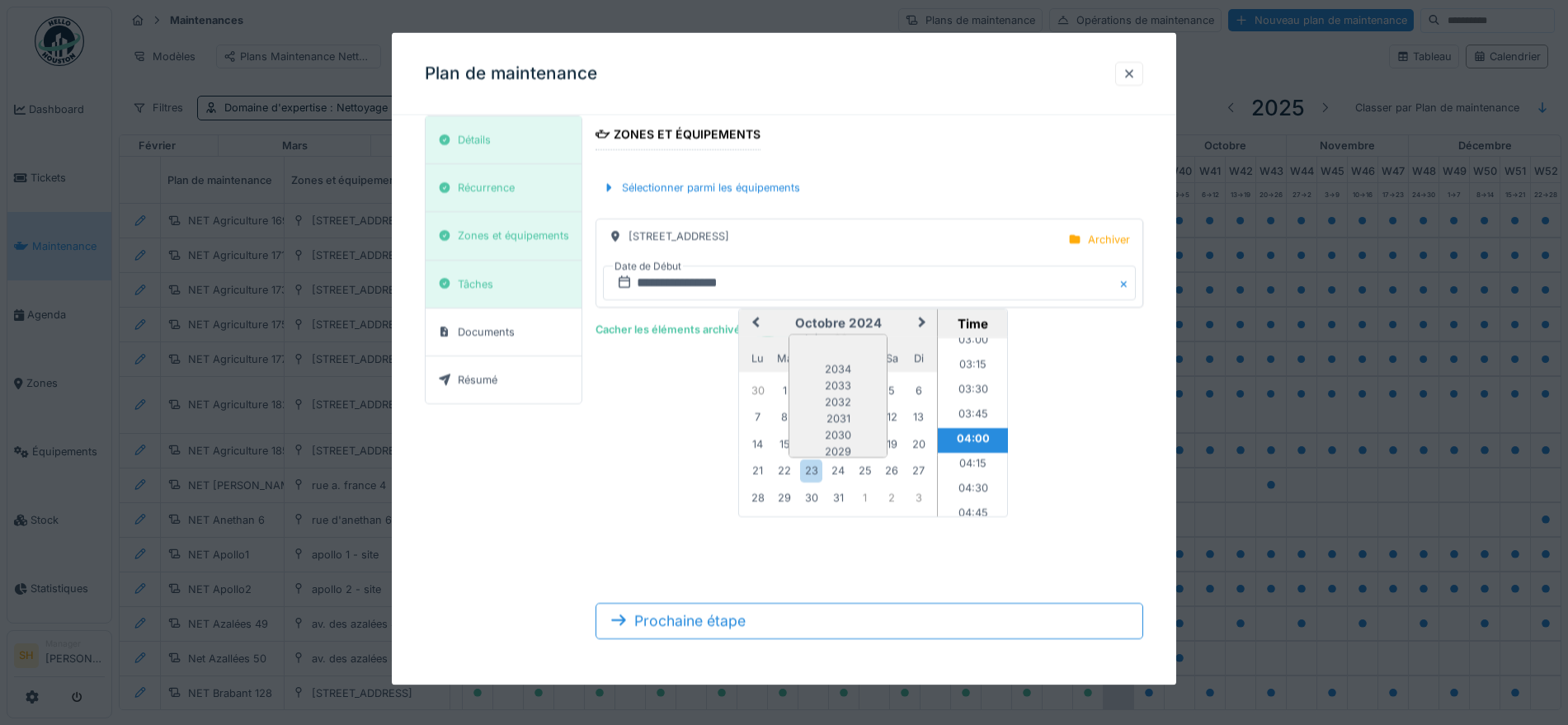
scroll to position [139, 0]
click at [843, 380] on div "2025" at bounding box center [838, 379] width 97 height 17
click at [756, 388] on div "29" at bounding box center [757, 390] width 23 height 23
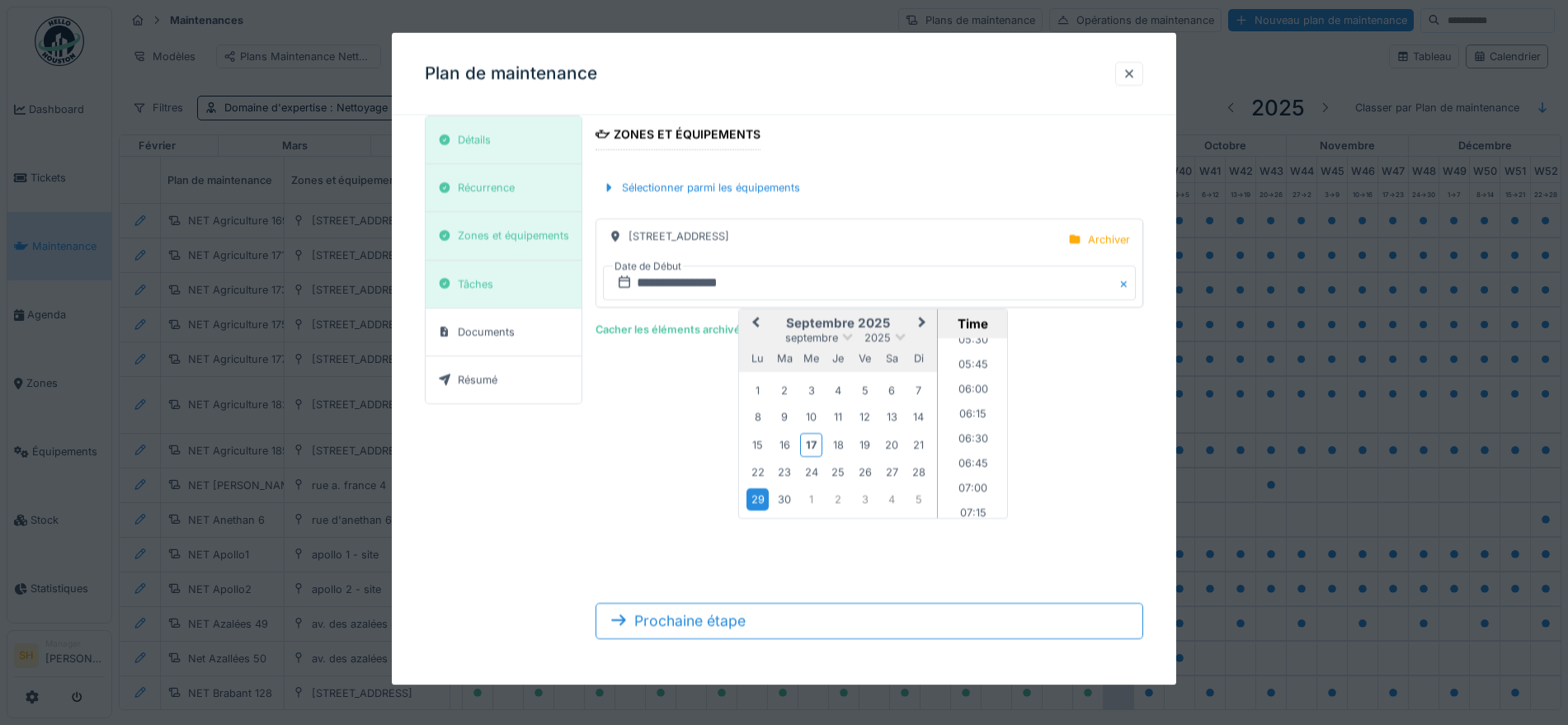
scroll to position [594, 0]
click at [963, 477] on li "07:15" at bounding box center [972, 472] width 70 height 25
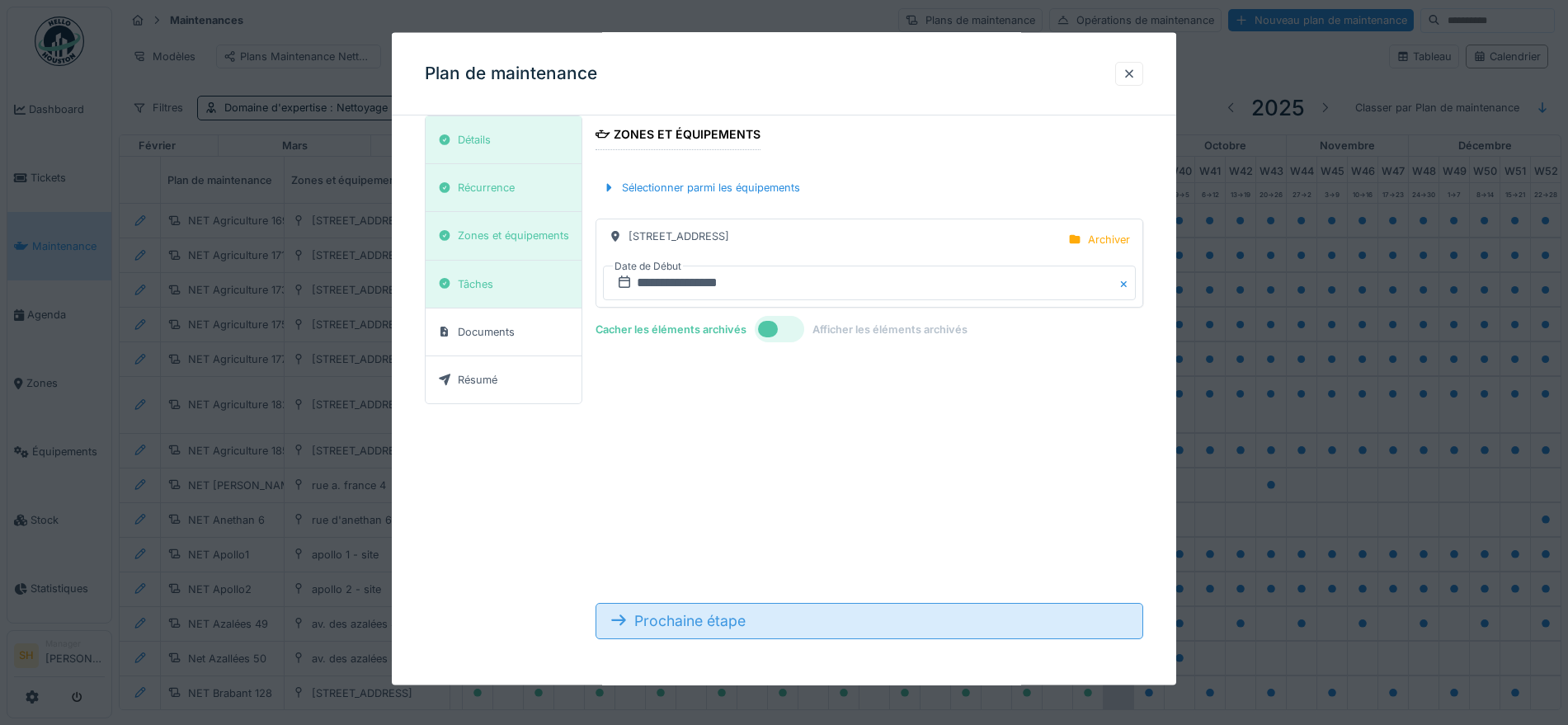
click at [833, 620] on div "Prochaine étape" at bounding box center [869, 620] width 547 height 36
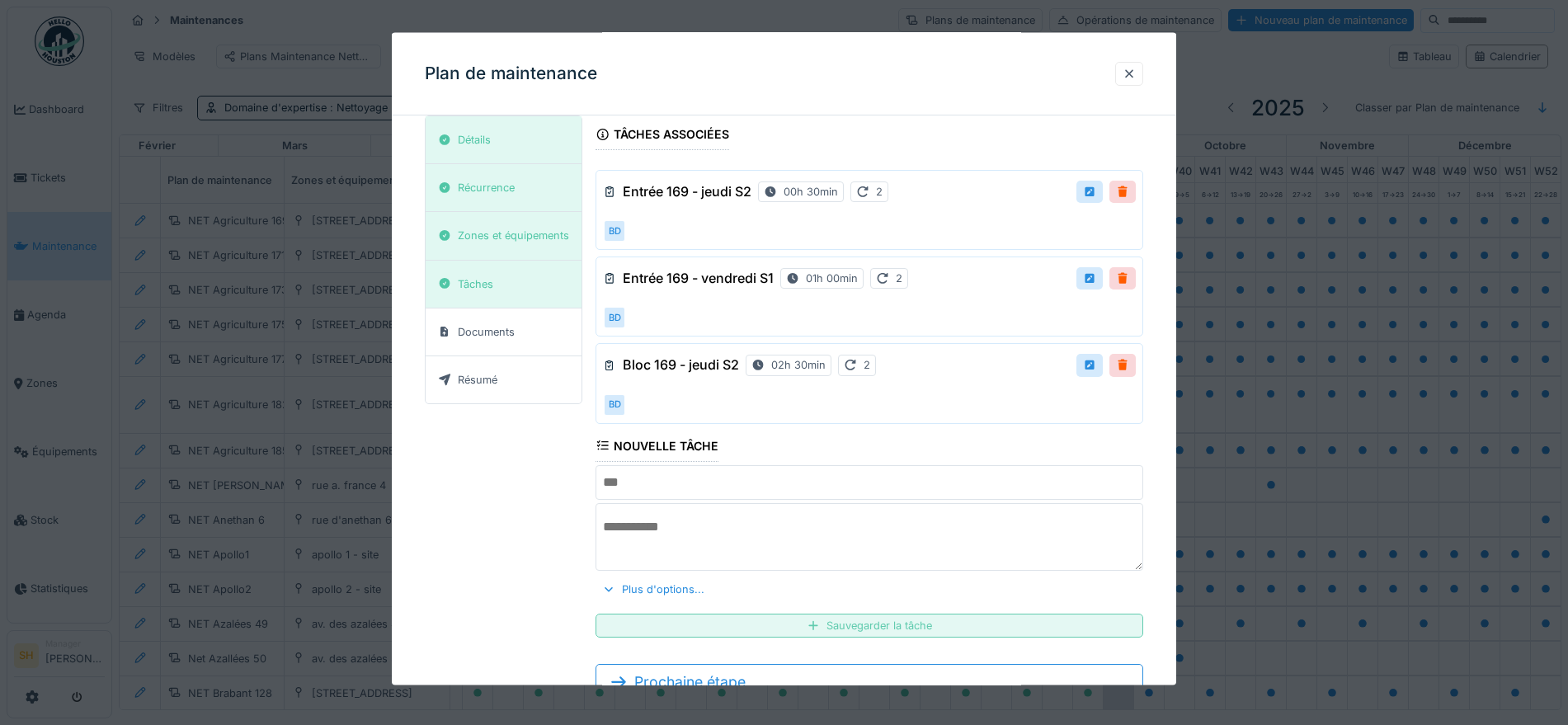
scroll to position [111, 0]
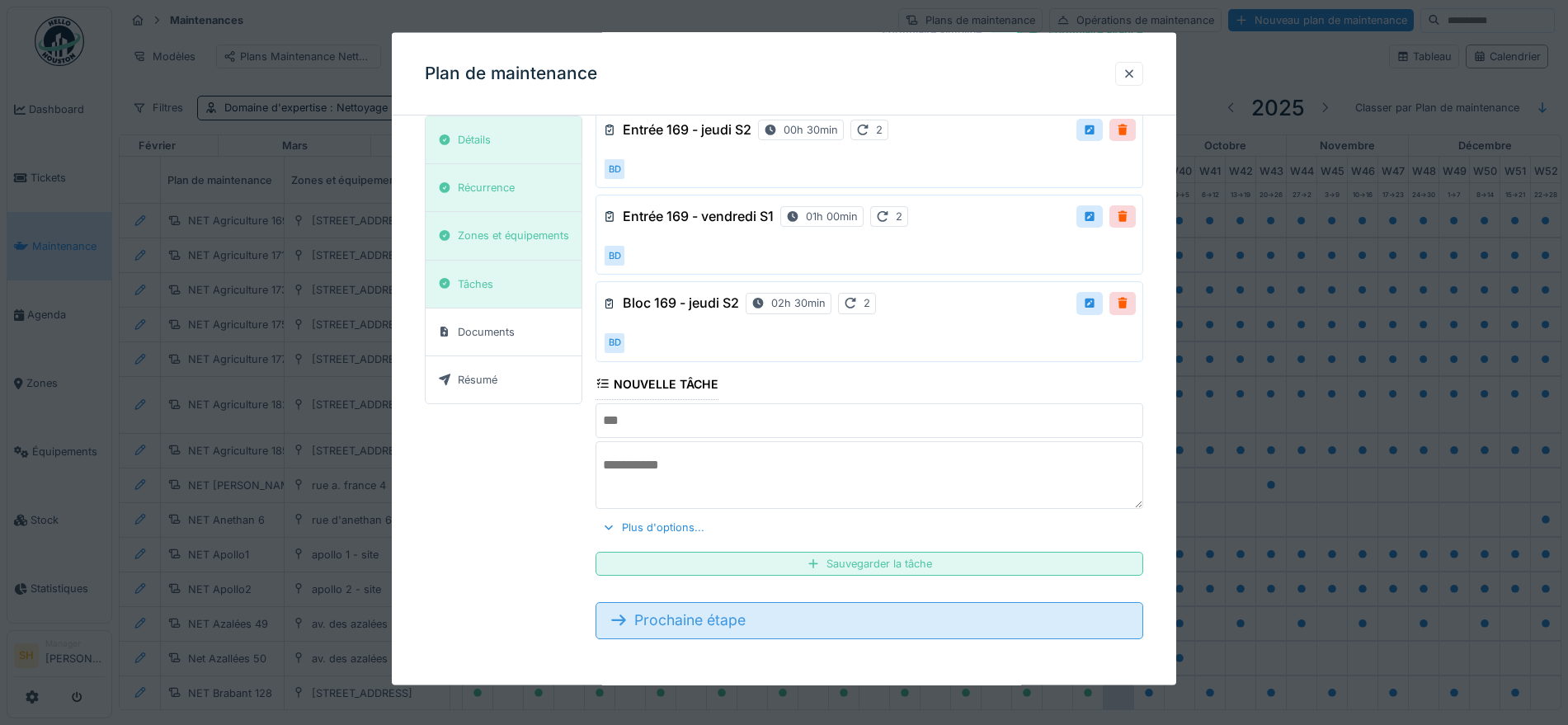
click at [849, 620] on div "Prochaine étape" at bounding box center [869, 620] width 547 height 36
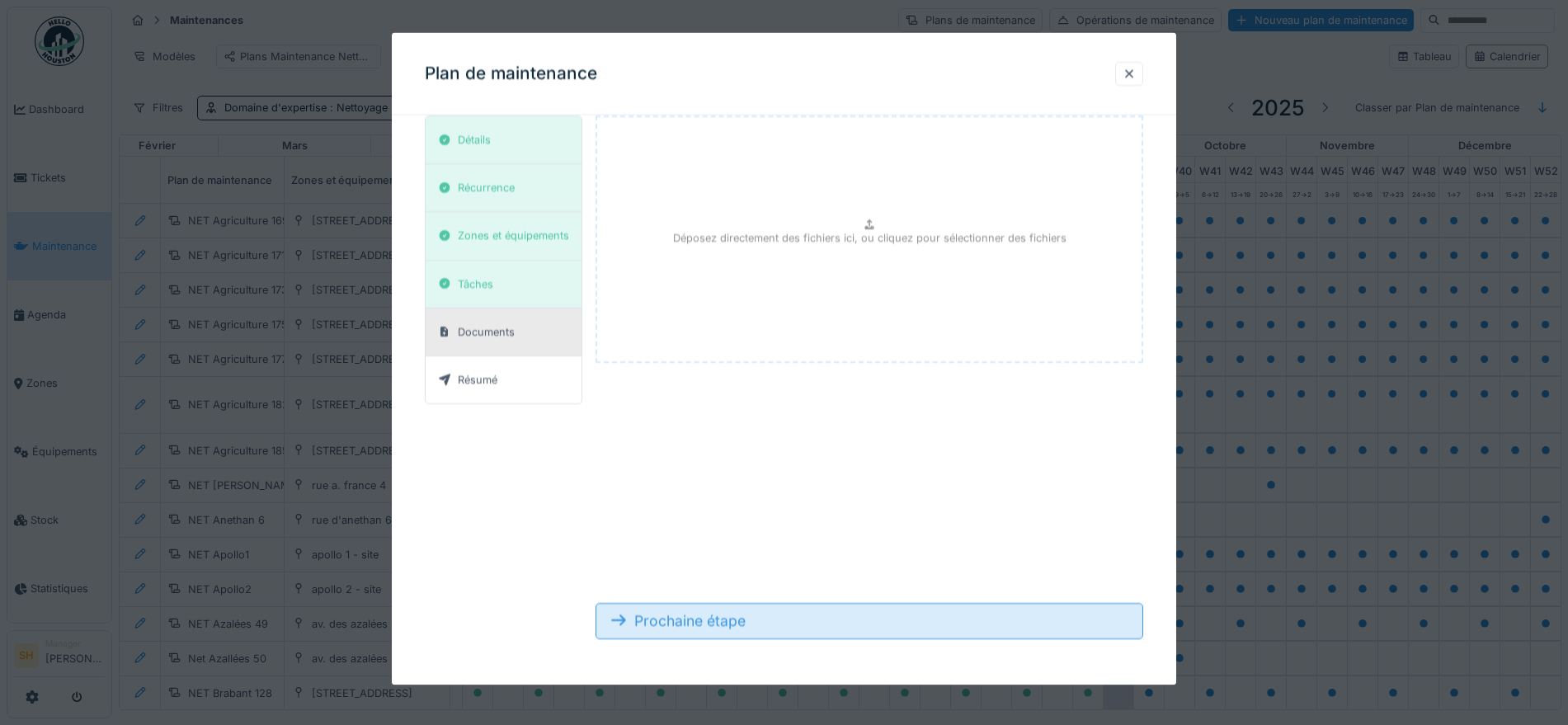
scroll to position [49, 0]
click at [849, 621] on div "Prochaine étape" at bounding box center [869, 620] width 547 height 36
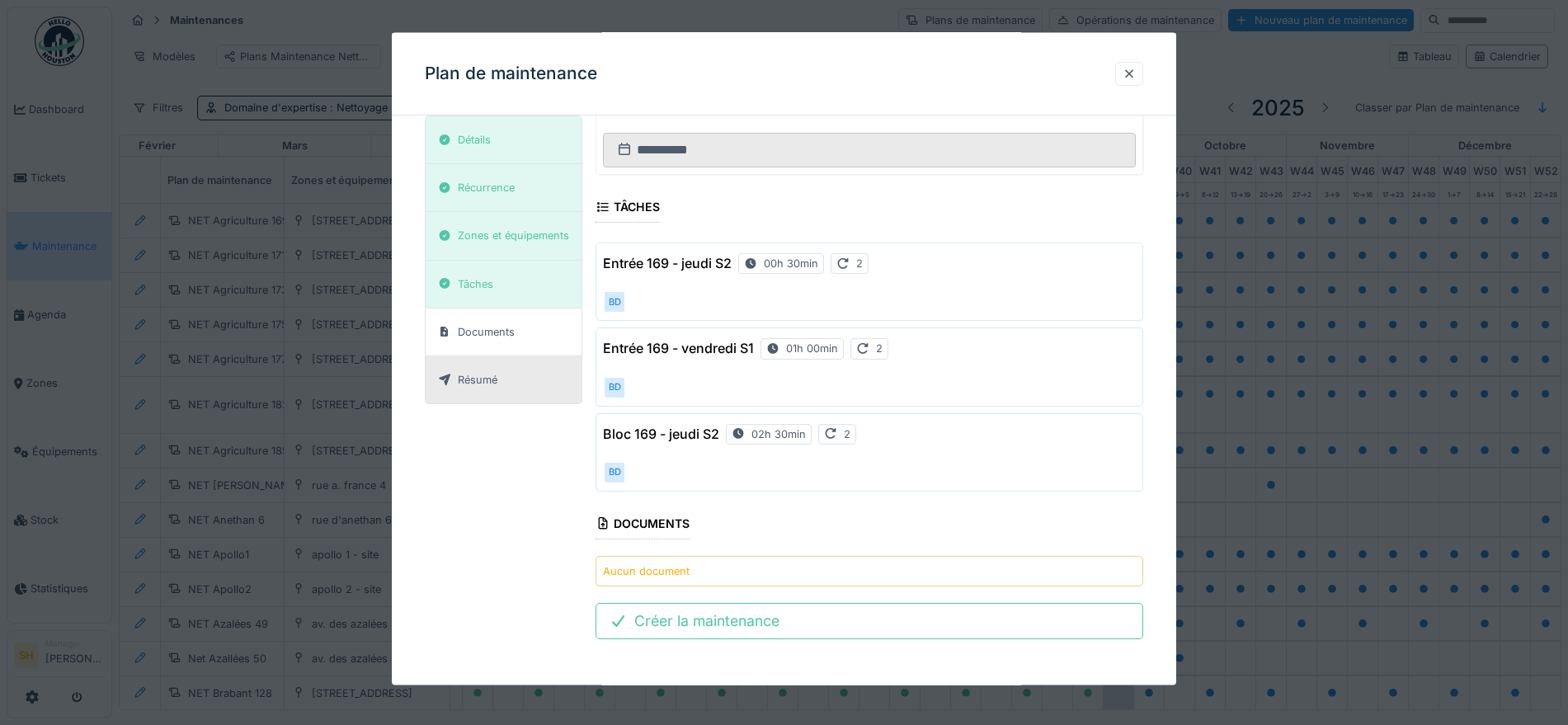
scroll to position [8, 0]
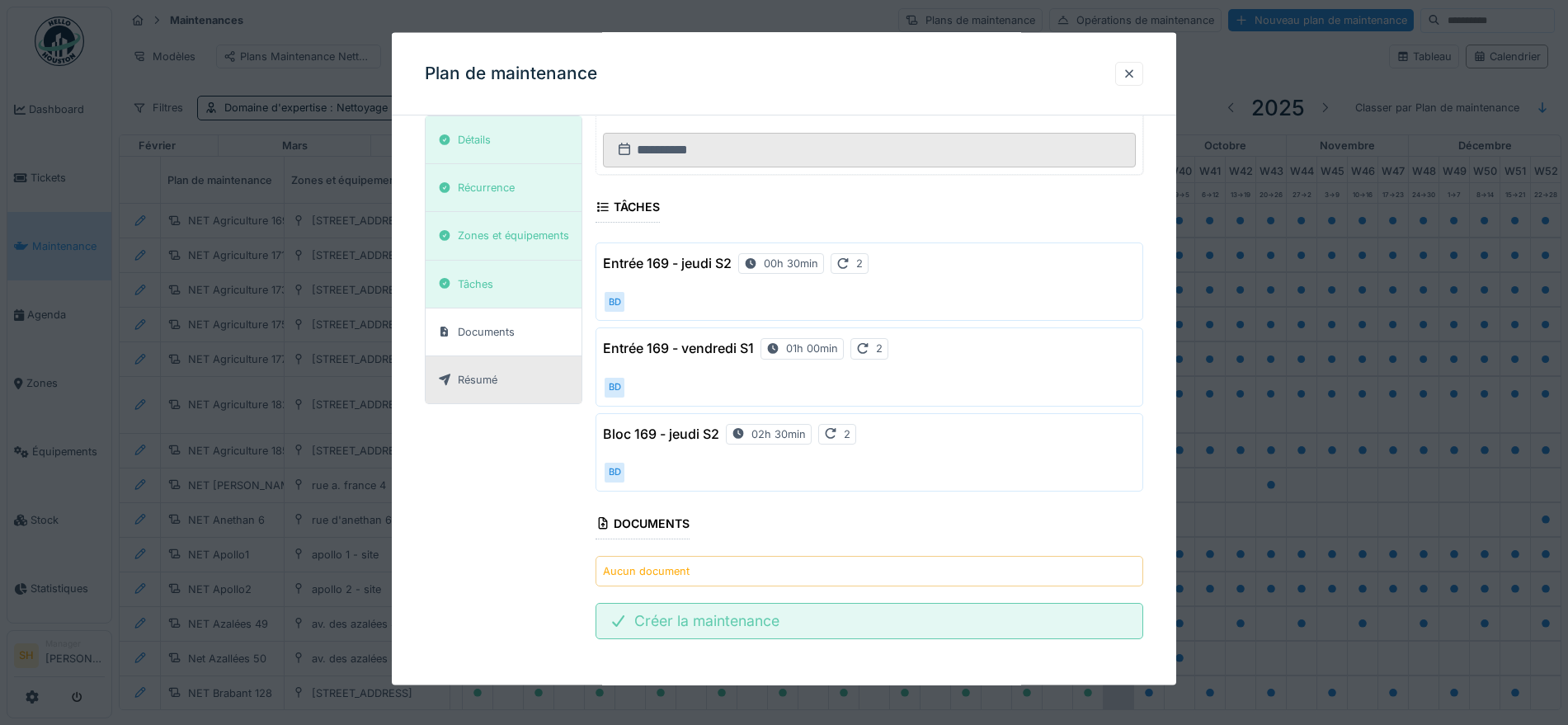
click at [900, 629] on div "Créer la maintenance" at bounding box center [869, 621] width 547 height 36
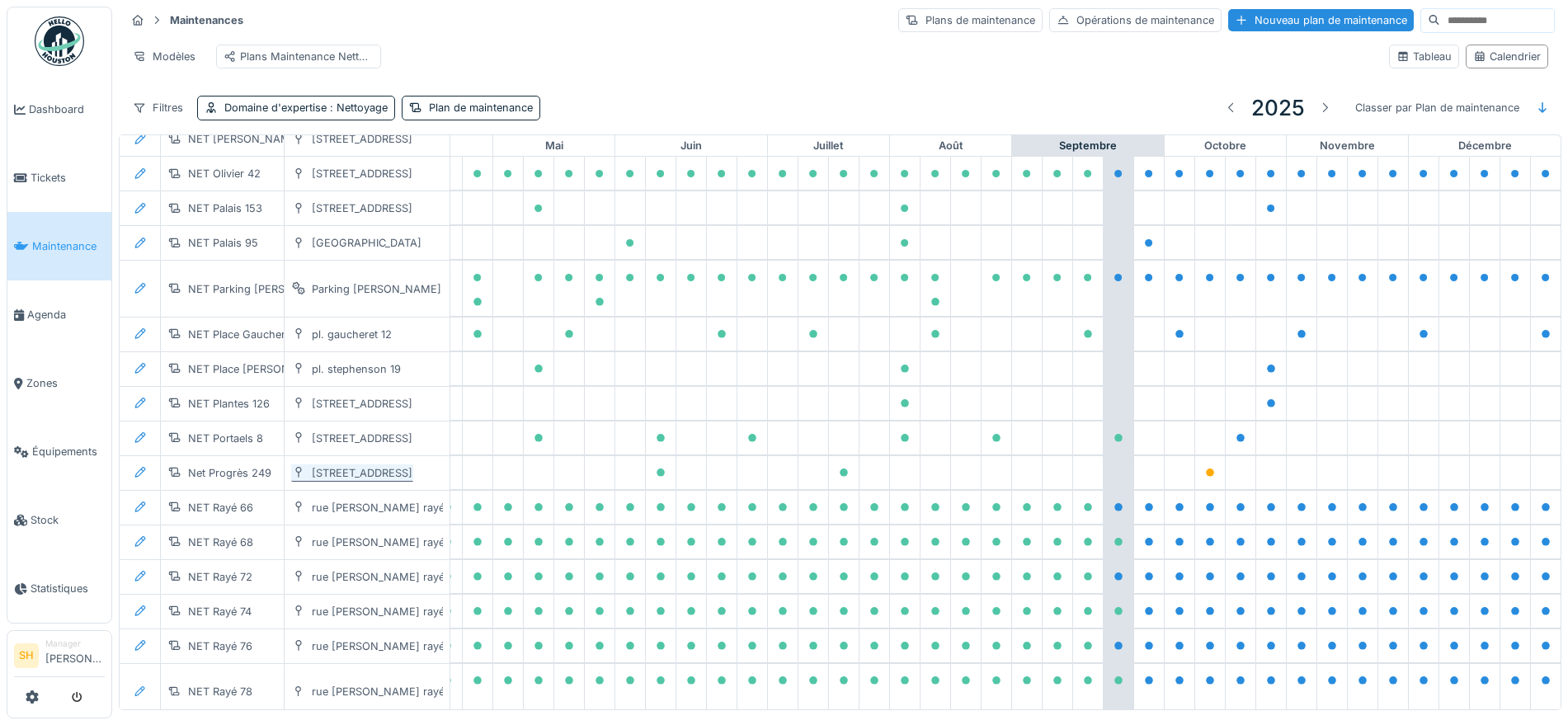
scroll to position [5837, 550]
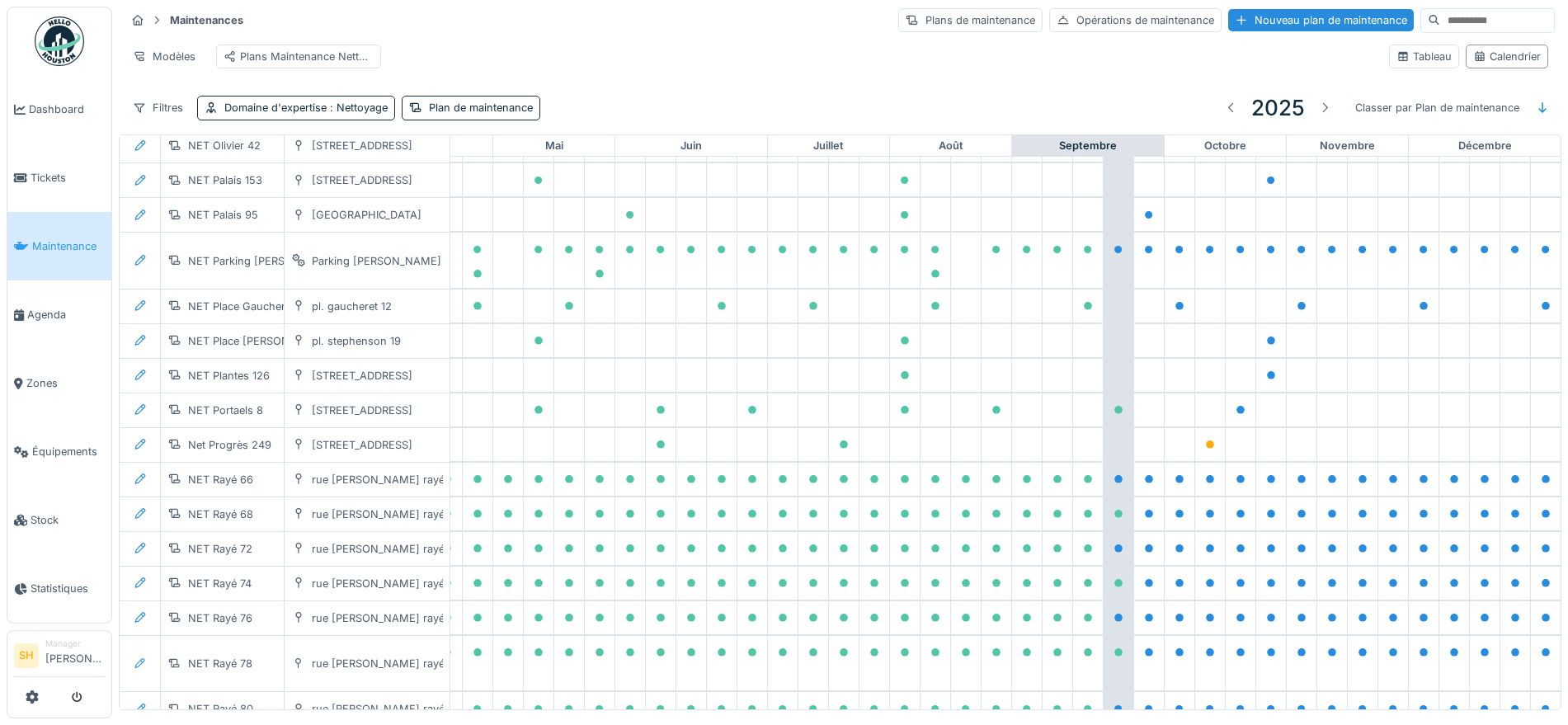
click at [1440, 13] on input at bounding box center [1497, 20] width 114 height 23
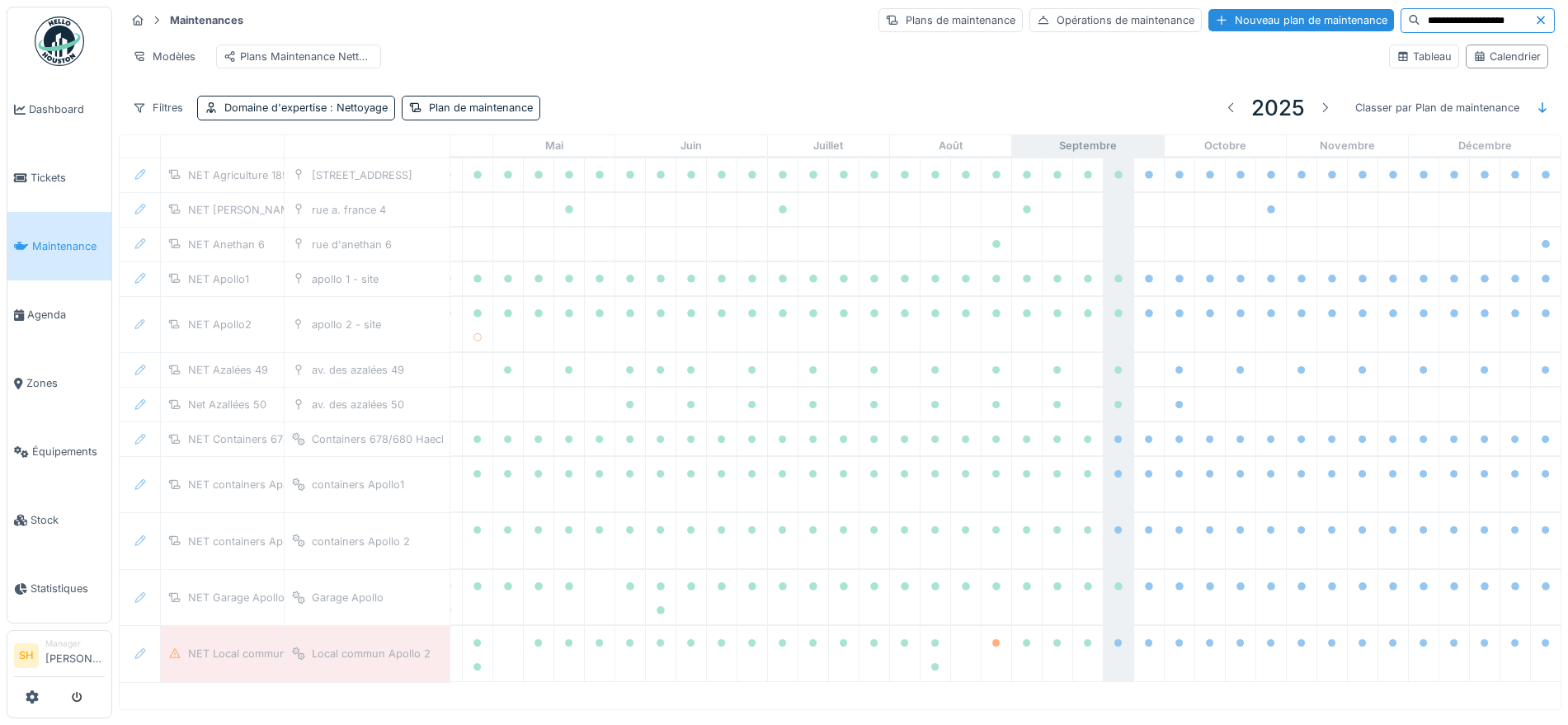
scroll to position [0, 550]
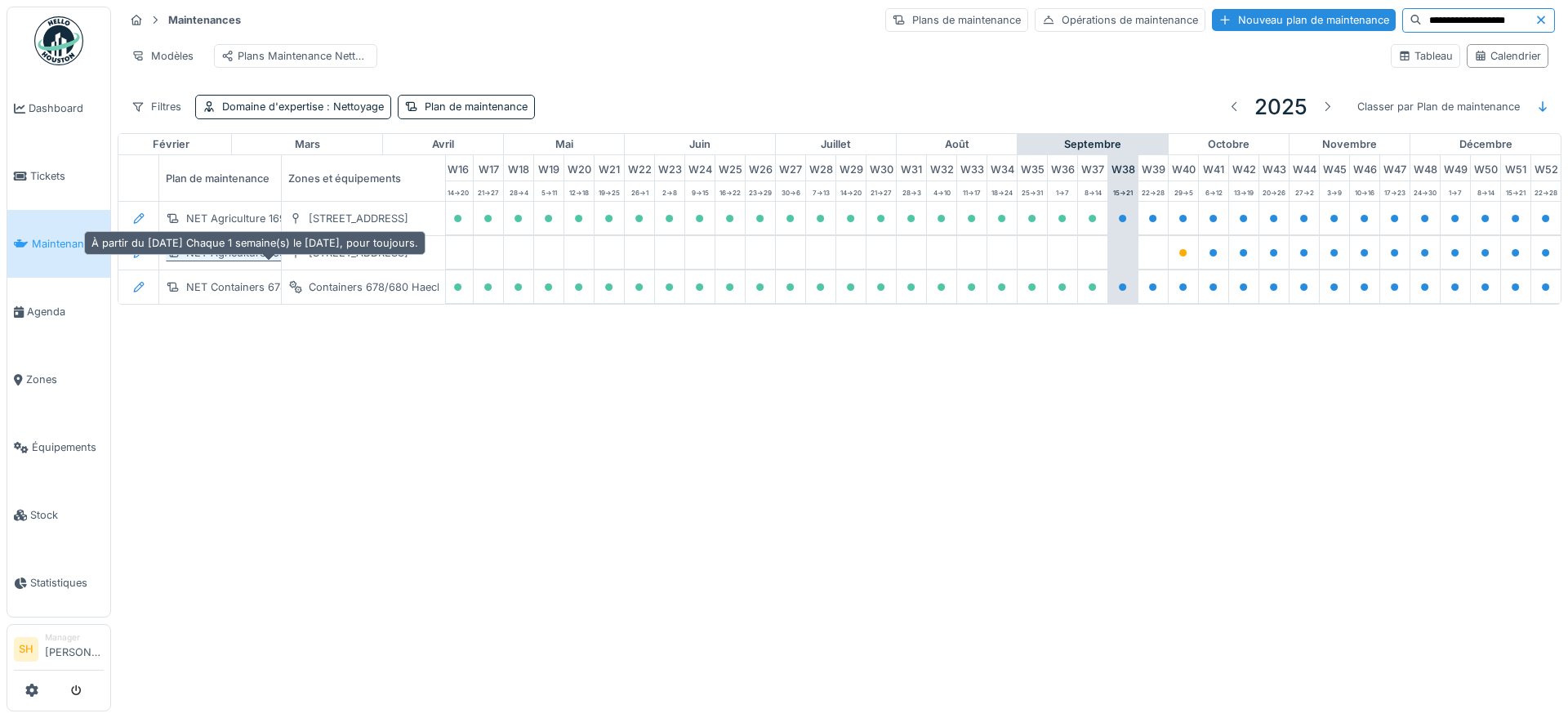
type input "**********"
click at [252, 260] on div "NET Agriculture 169 NEW 2025/2026" at bounding box center [280, 252] width 188 height 16
